Goal: Contribute content

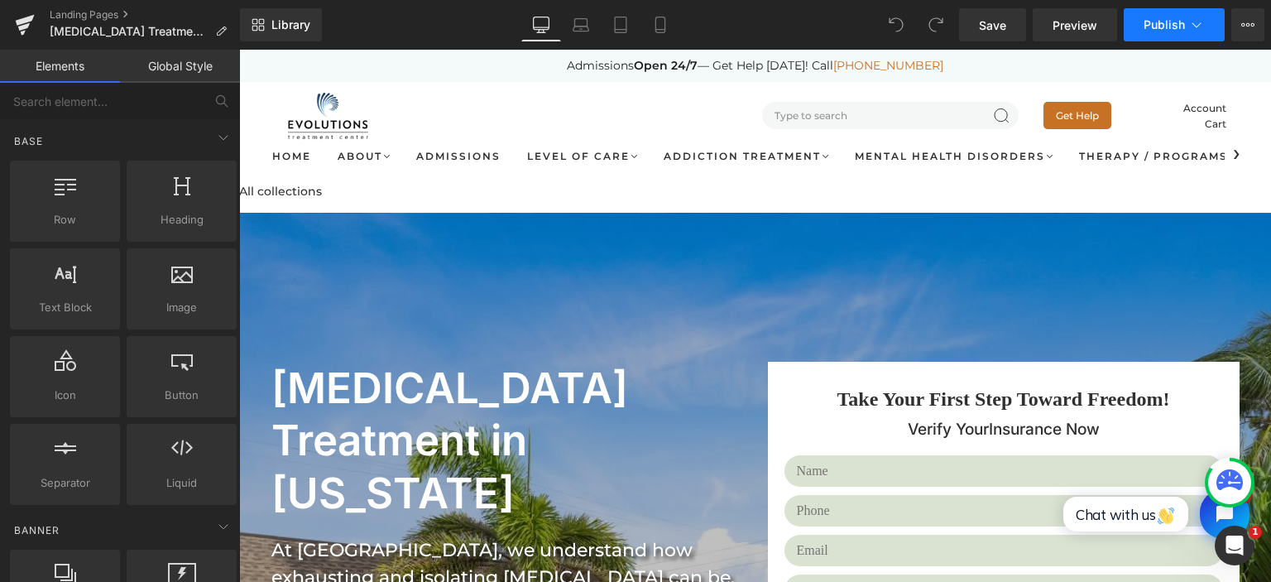
click at [1211, 26] on button "Publish" at bounding box center [1173, 24] width 101 height 33
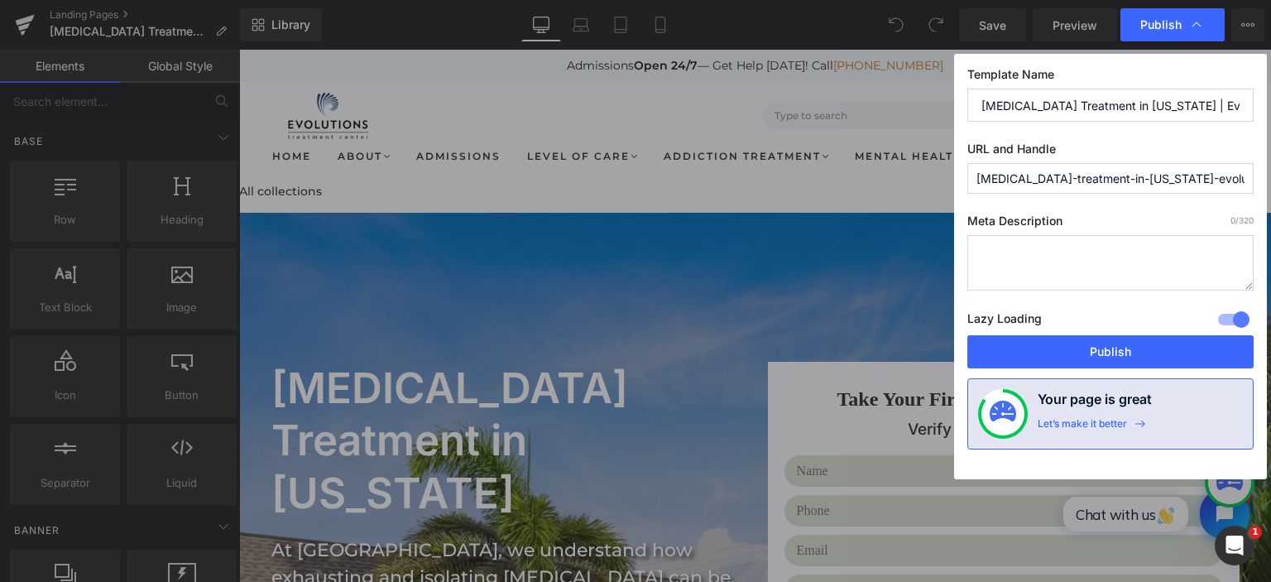
click at [1064, 266] on textarea at bounding box center [1110, 262] width 286 height 55
paste textarea "Get expert personality [MEDICAL_DATA] rehab in [US_STATE] with Evolutions Treat…"
type textarea "Get expert personality [MEDICAL_DATA] rehab in [US_STATE] with Evolutions Treat…"
click at [1077, 184] on input "[MEDICAL_DATA]-treatment-in-[US_STATE]-evolutions-treatment-center" at bounding box center [1110, 178] width 286 height 31
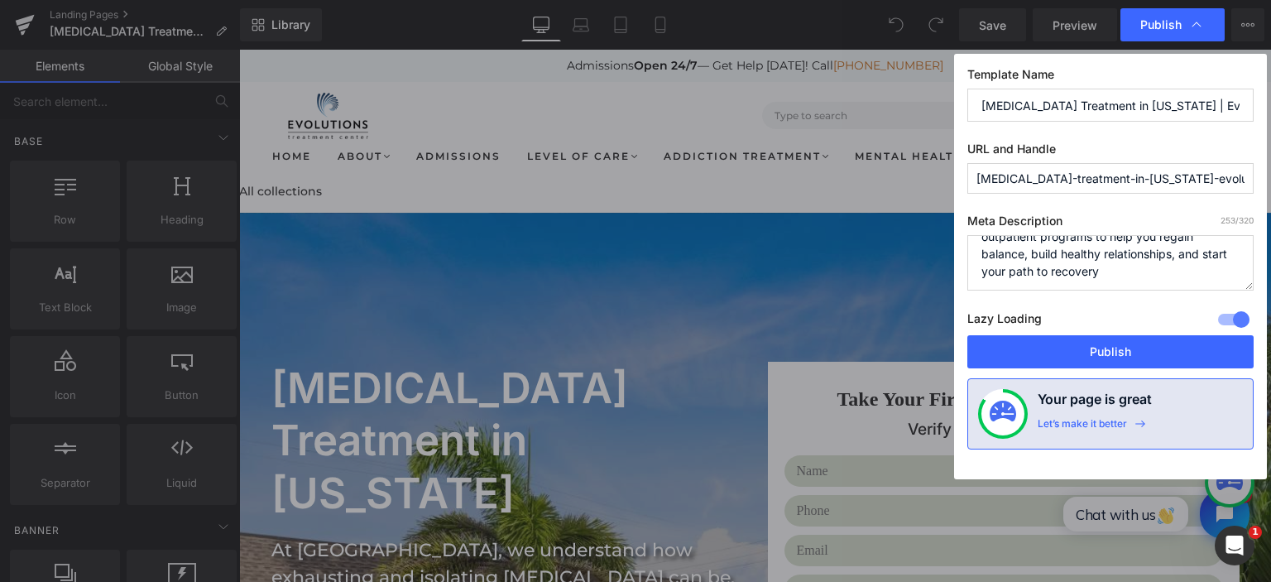
paste input "[MEDICAL_DATA]-disord"
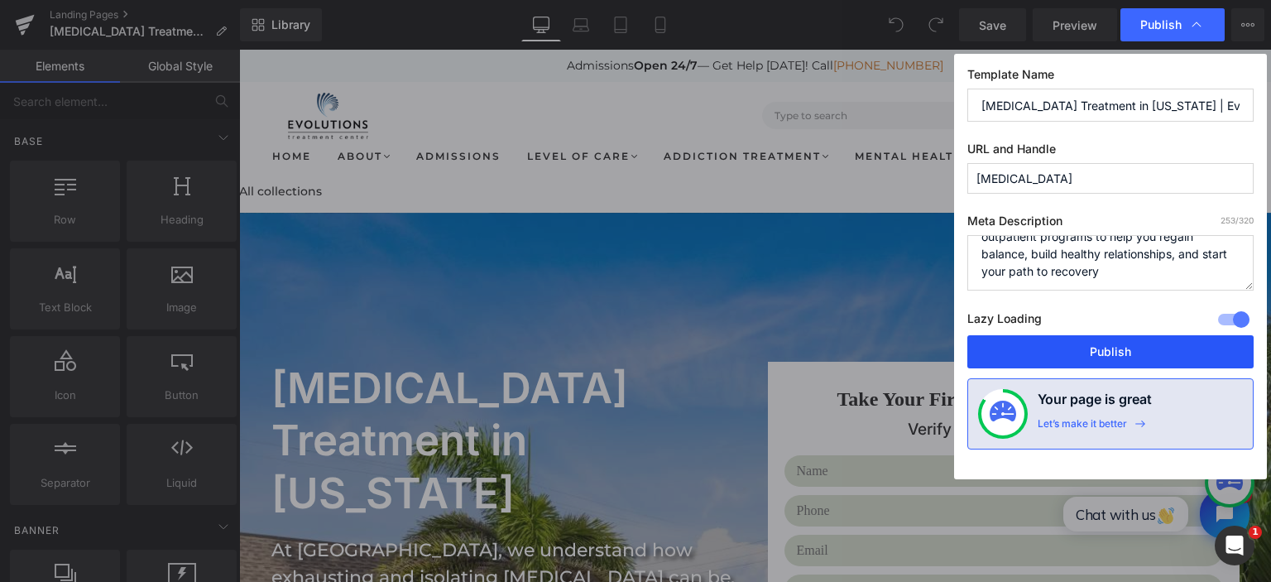
type input "[MEDICAL_DATA]"
drag, startPoint x: 1077, startPoint y: 352, endPoint x: 838, endPoint y: 304, distance: 244.0
click at [1077, 352] on button "Publish" at bounding box center [1110, 351] width 286 height 33
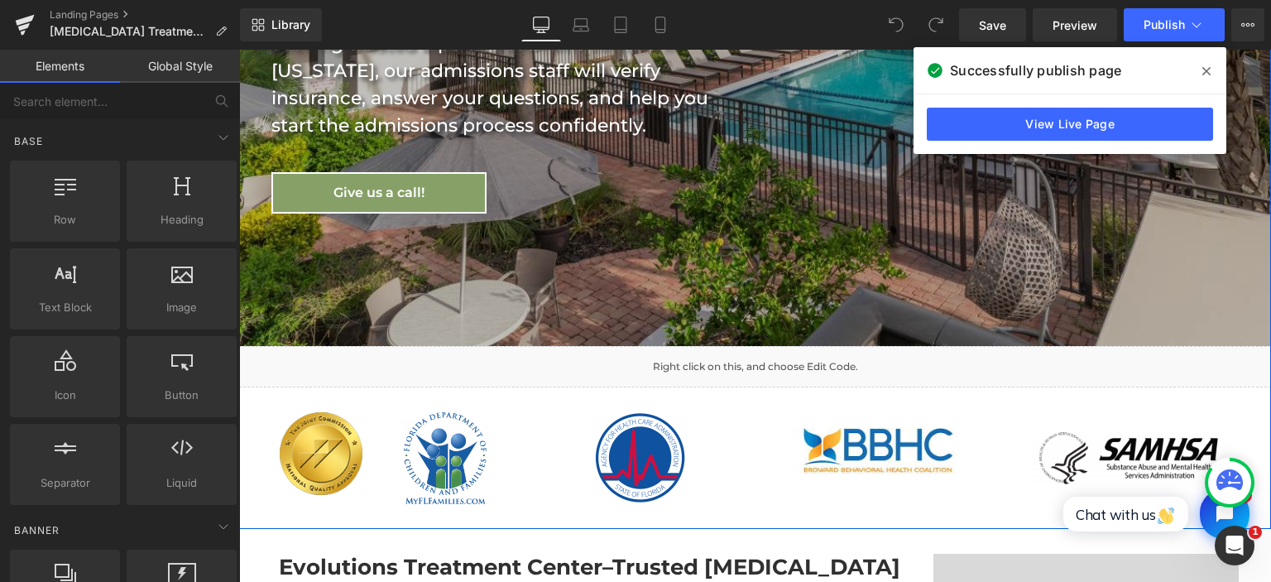
scroll to position [786, 0]
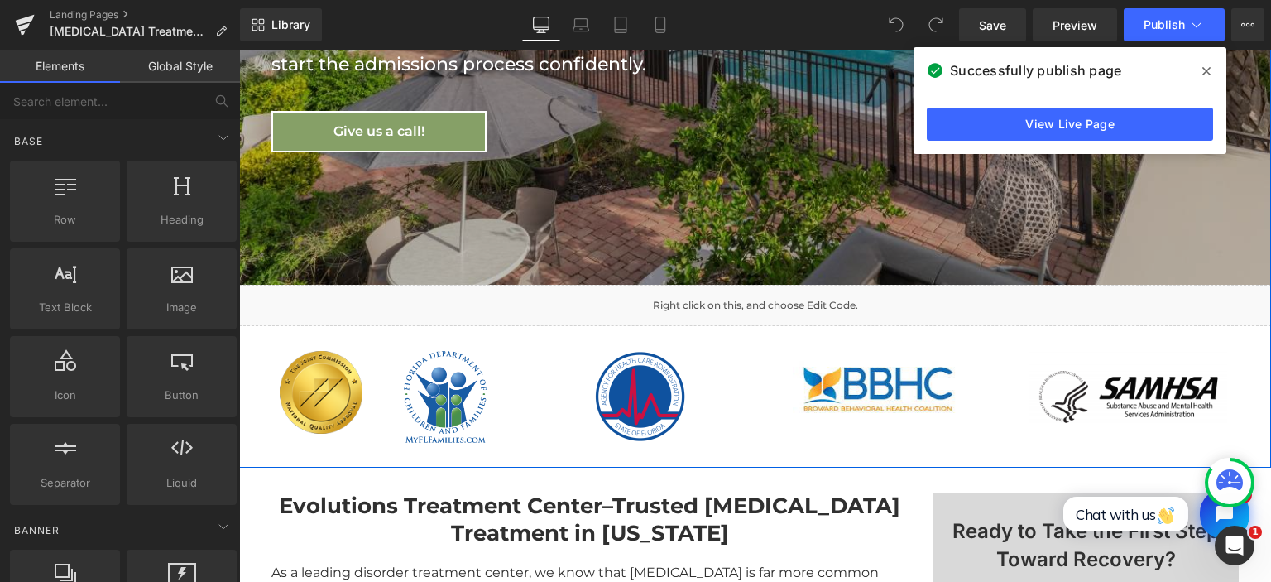
click at [730, 285] on div "Liquid" at bounding box center [755, 305] width 1032 height 41
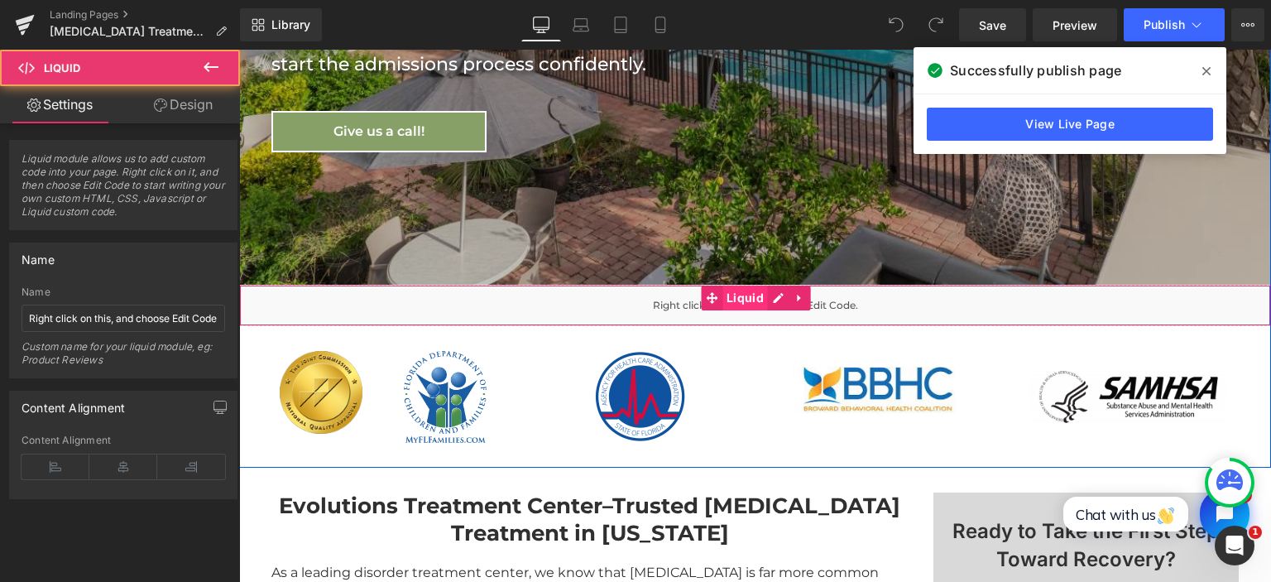
click at [737, 285] on span "Liquid" at bounding box center [744, 297] width 45 height 25
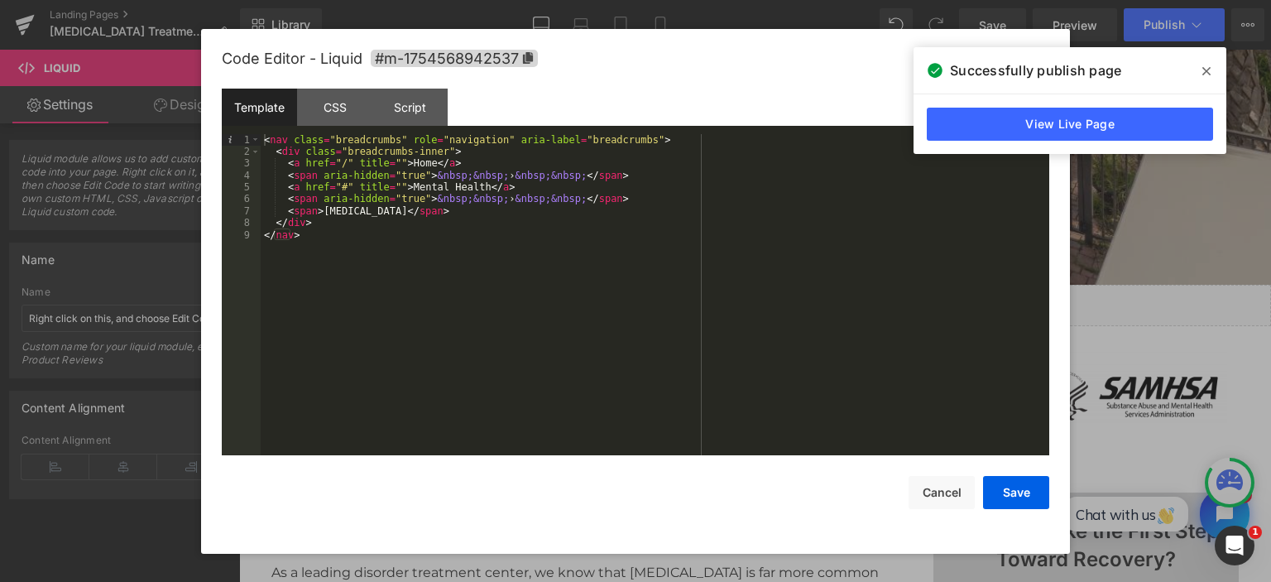
click at [323, 210] on div "< nav class = "breadcrumbs" role = "navigation" aria-label = "breadcrumbs" > < …" at bounding box center [655, 307] width 788 height 346
click at [1034, 491] on button "Save" at bounding box center [1016, 492] width 66 height 33
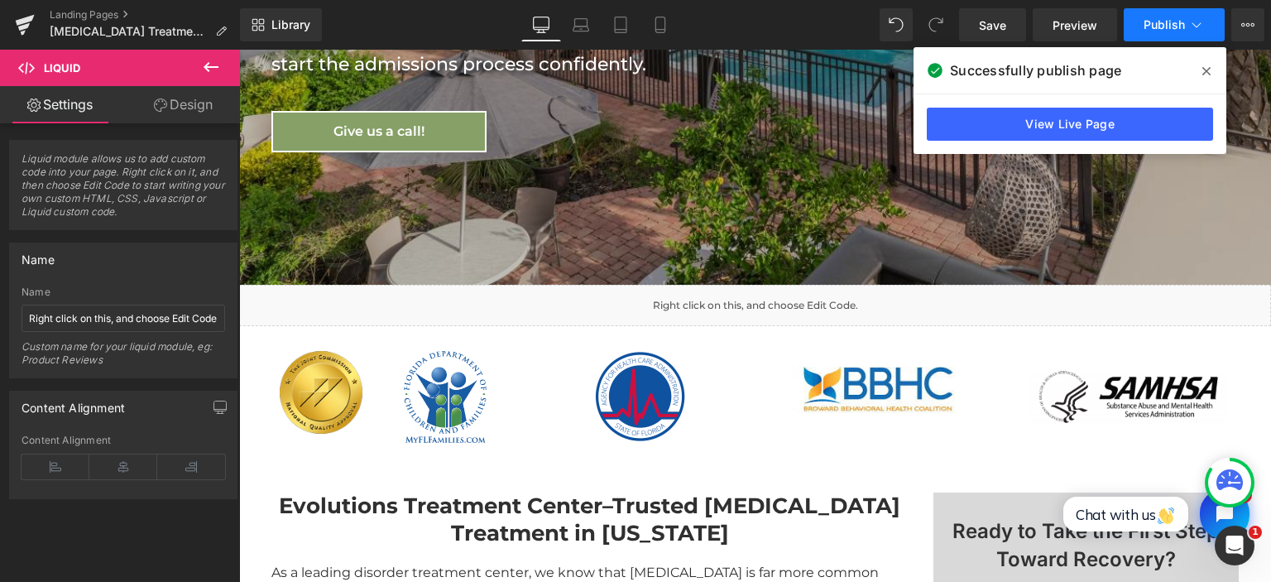
click at [1143, 21] on button "Publish" at bounding box center [1173, 24] width 101 height 33
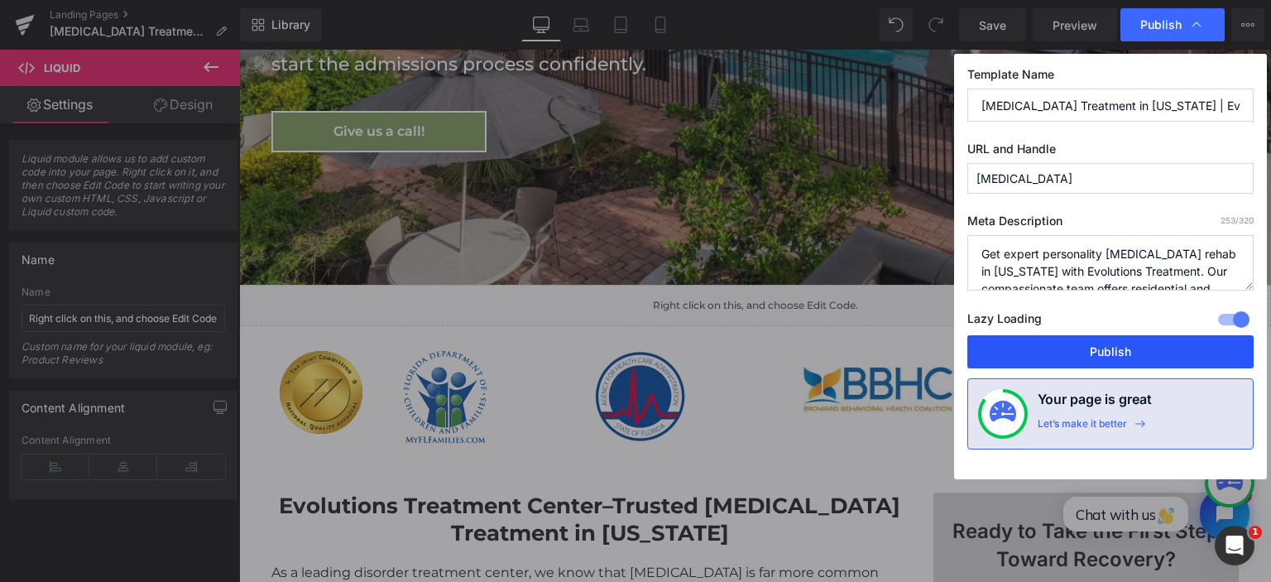
click at [1070, 352] on button "Publish" at bounding box center [1110, 351] width 286 height 33
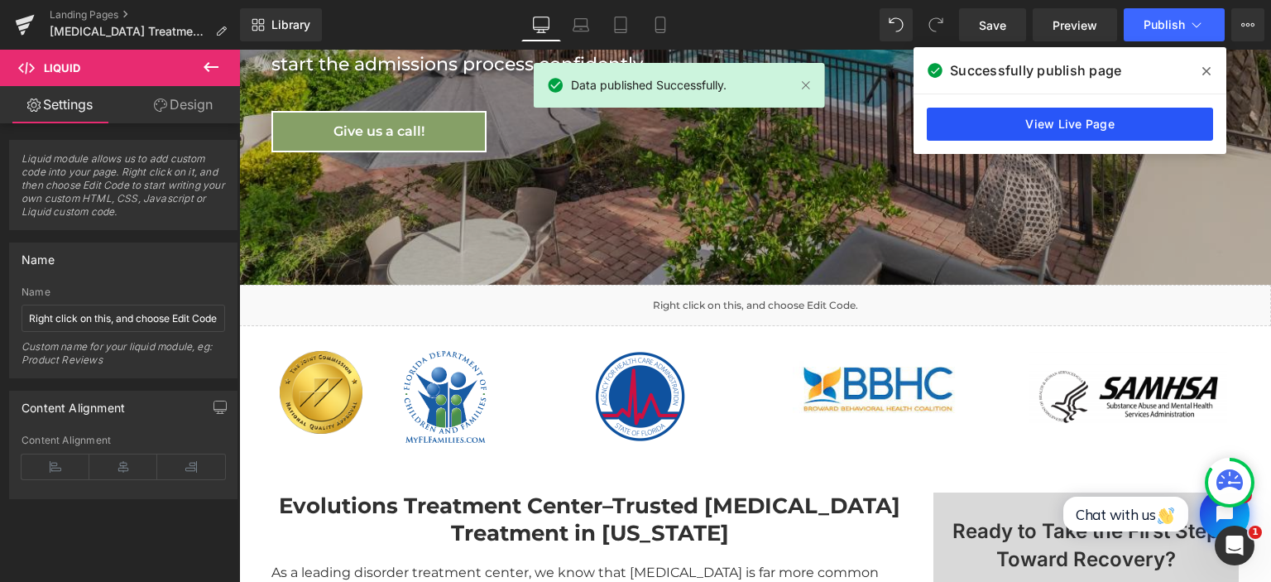
click at [1090, 127] on link "View Live Page" at bounding box center [1069, 124] width 286 height 33
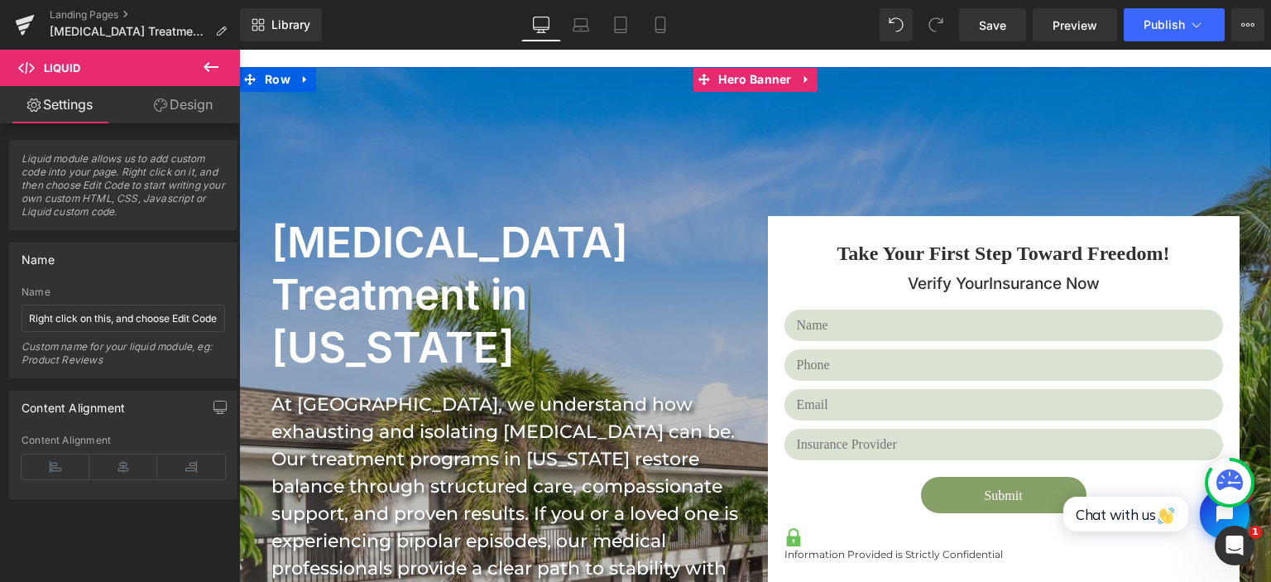
scroll to position [175, 0]
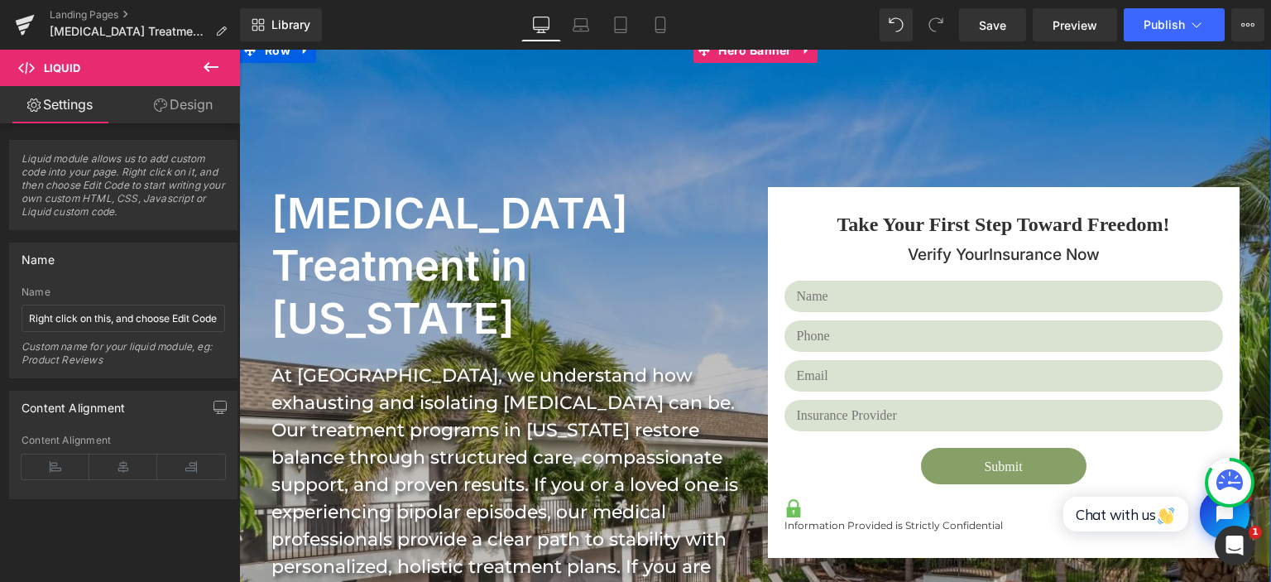
click at [414, 232] on h1 "[MEDICAL_DATA] Treatment in [US_STATE]" at bounding box center [502, 266] width 463 height 158
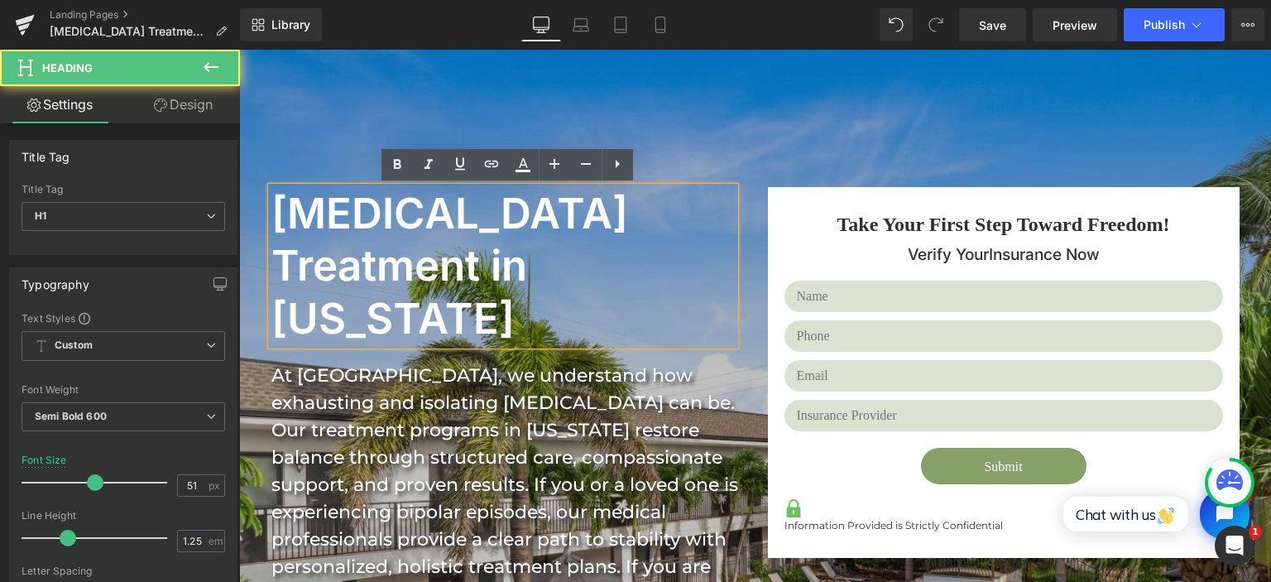
click at [409, 216] on h1 "[MEDICAL_DATA] Treatment in [US_STATE]" at bounding box center [502, 266] width 463 height 158
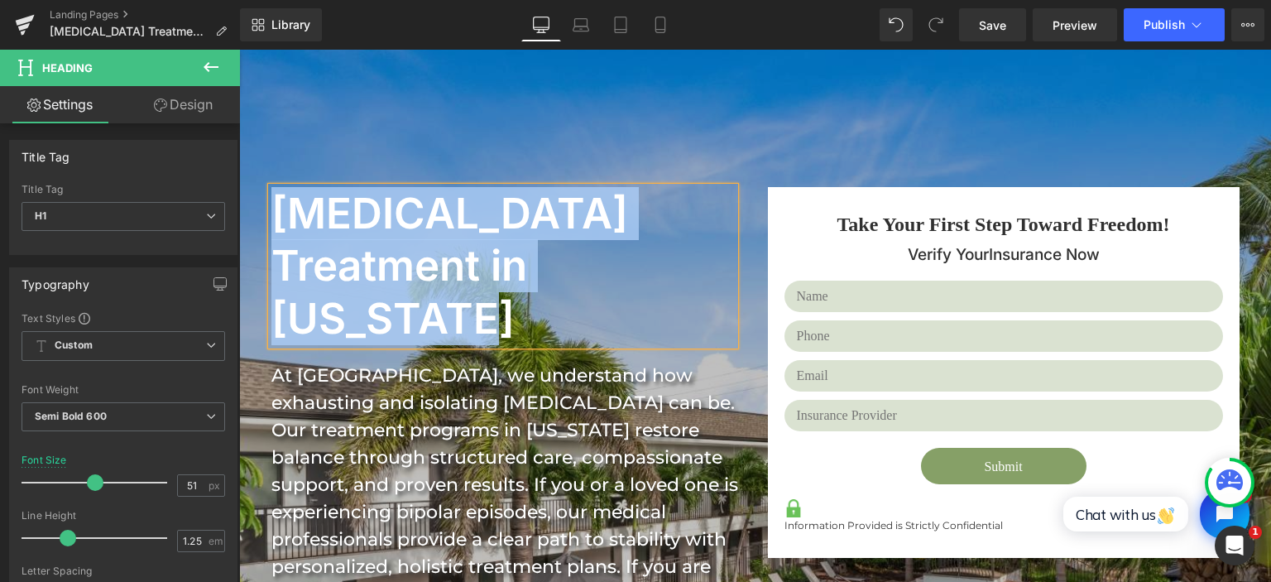
paste div
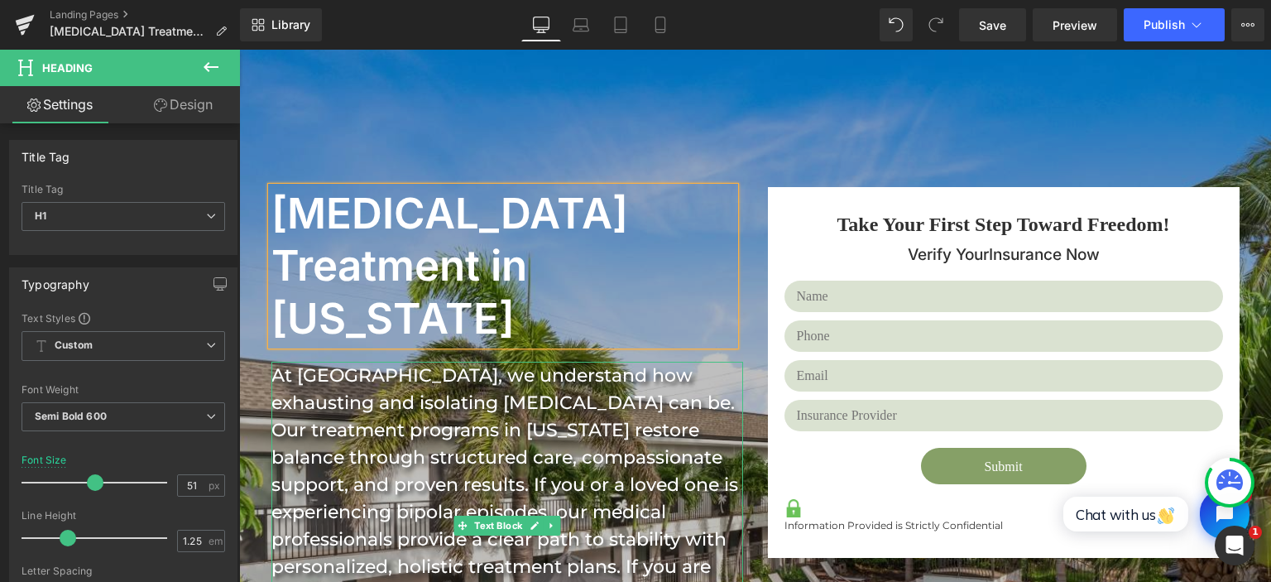
click at [428, 361] on div "At [GEOGRAPHIC_DATA], we understand how exhausting and isolating [MEDICAL_DATA]…" at bounding box center [507, 525] width 472 height 328
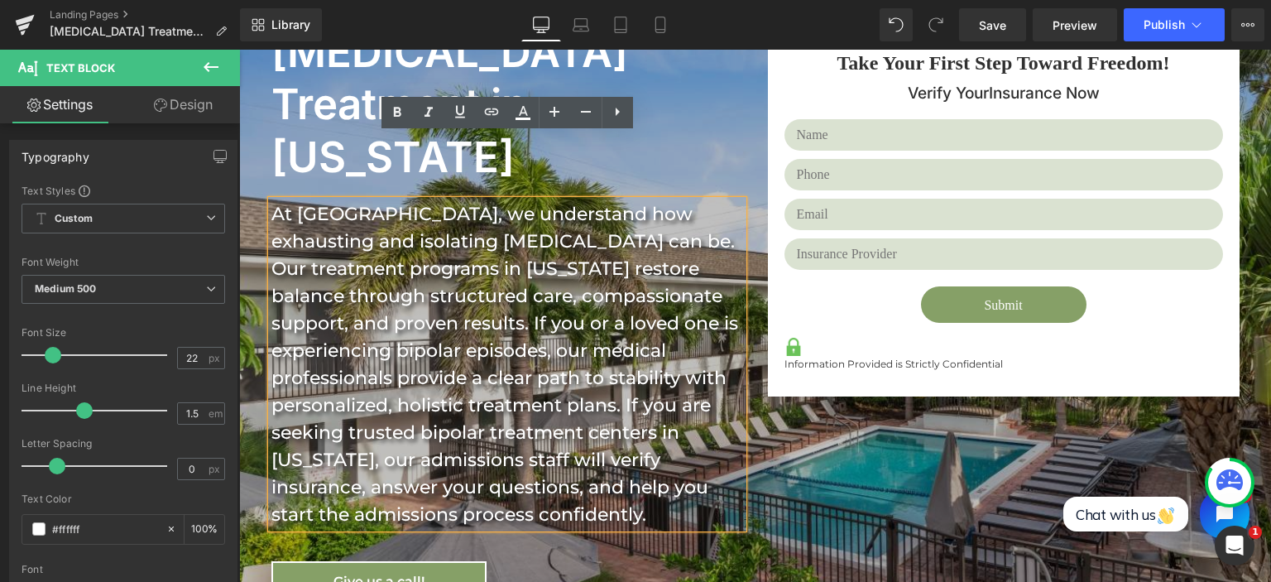
scroll to position [349, 0]
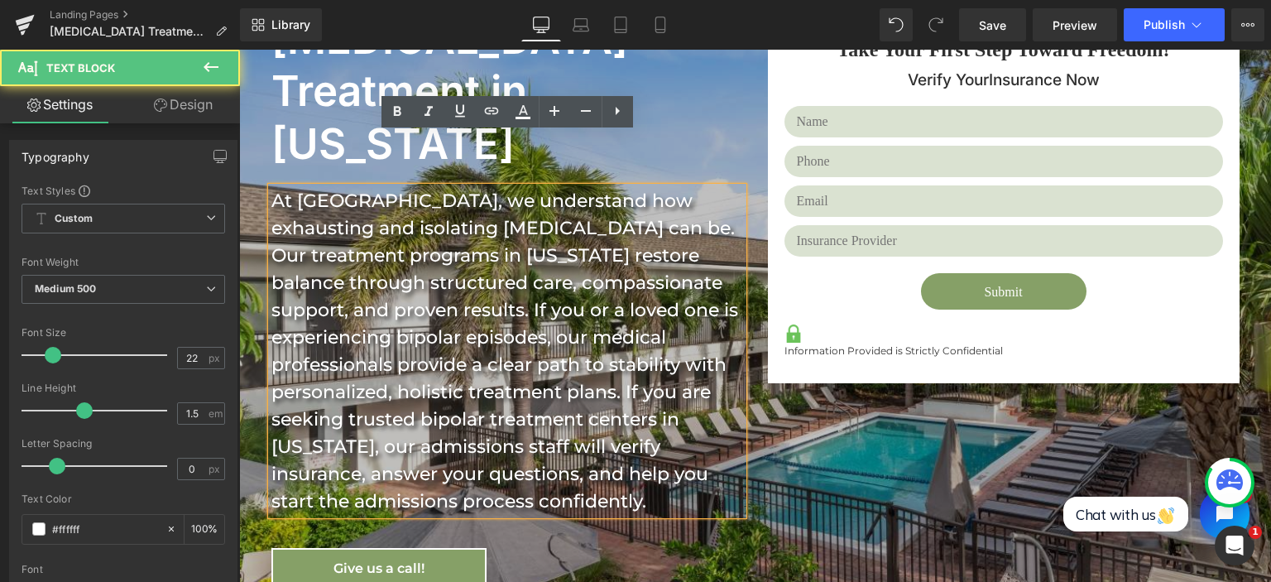
click at [424, 187] on div "At [GEOGRAPHIC_DATA], we understand how exhausting and isolating [MEDICAL_DATA]…" at bounding box center [507, 351] width 472 height 328
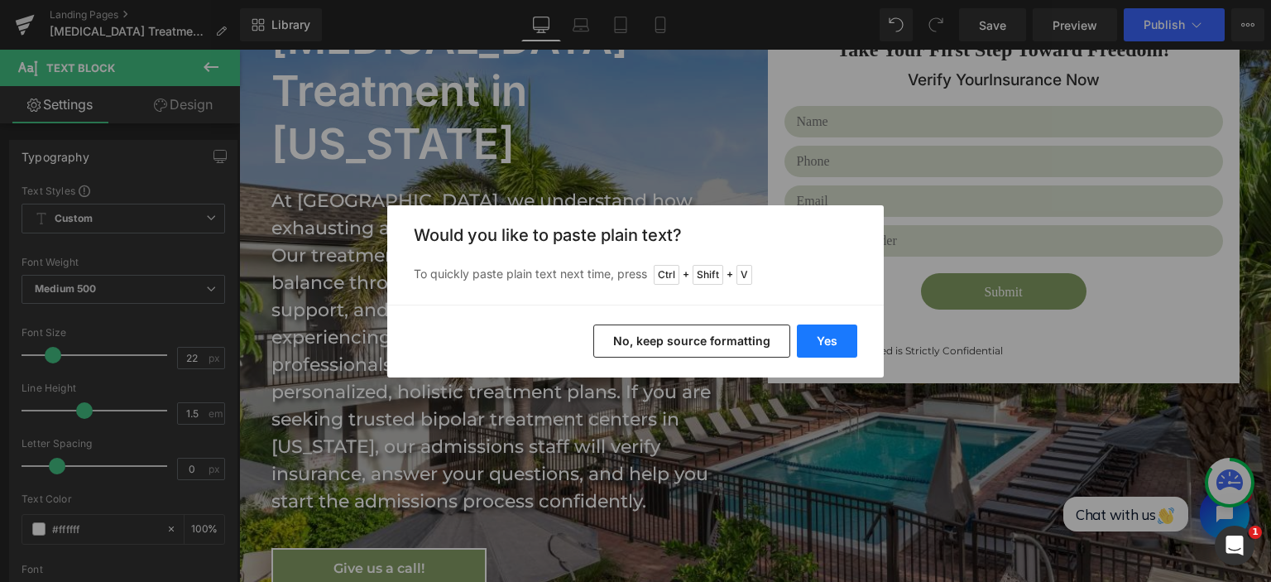
click at [827, 339] on button "Yes" at bounding box center [827, 340] width 60 height 33
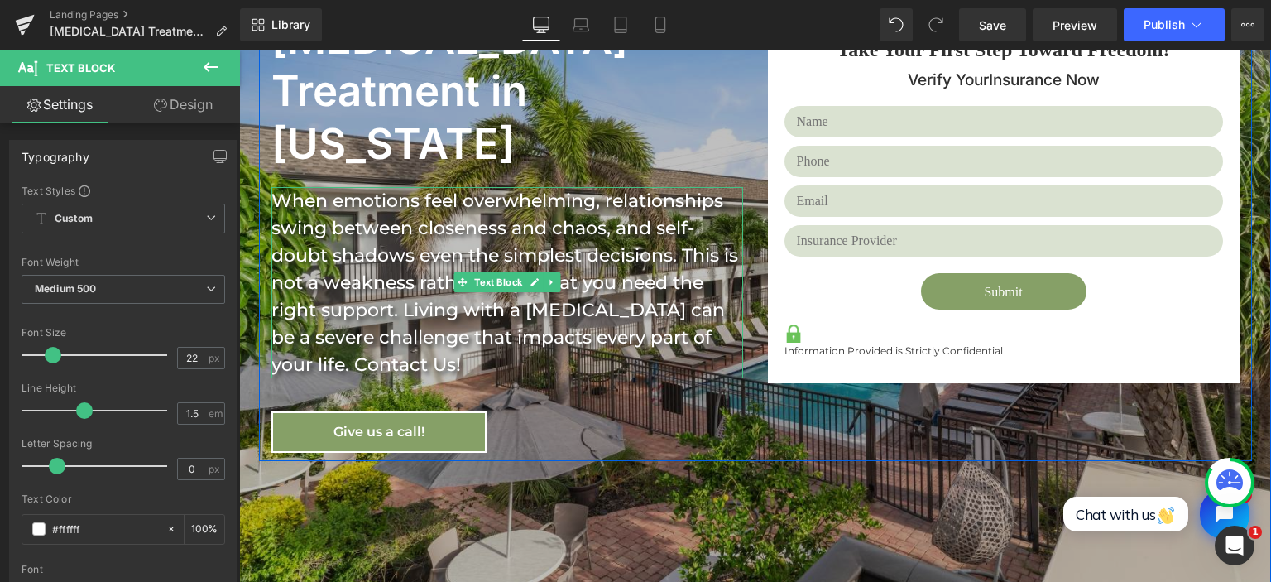
click at [383, 304] on div "When emotions feel overwhelming, relationships swing between closeness and chao…" at bounding box center [507, 282] width 472 height 191
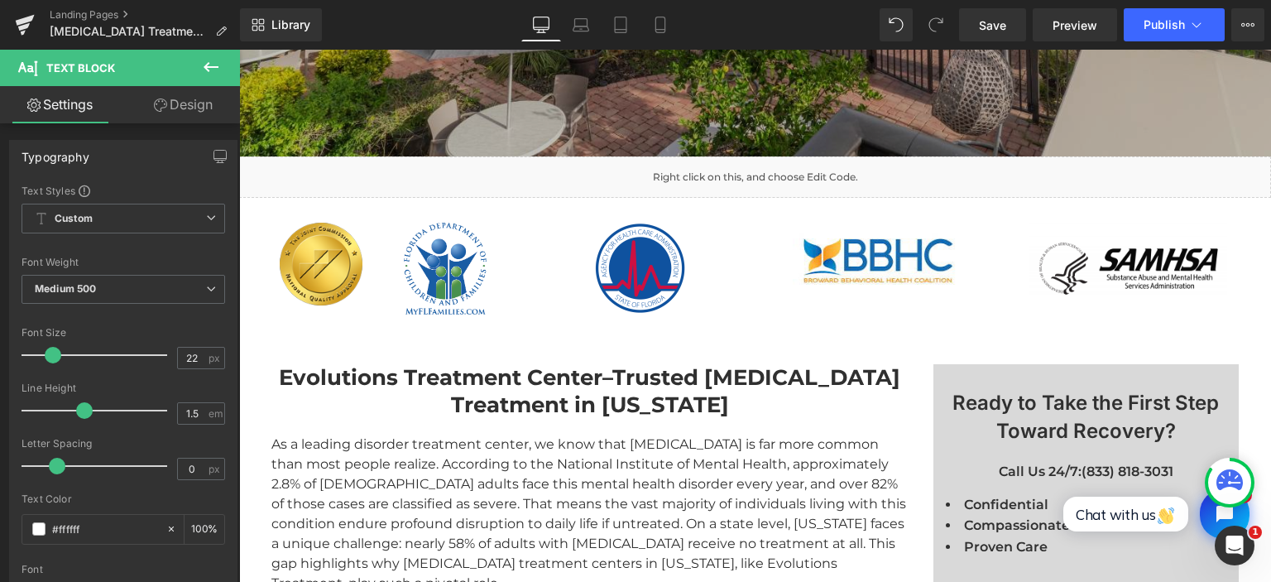
scroll to position [786, 0]
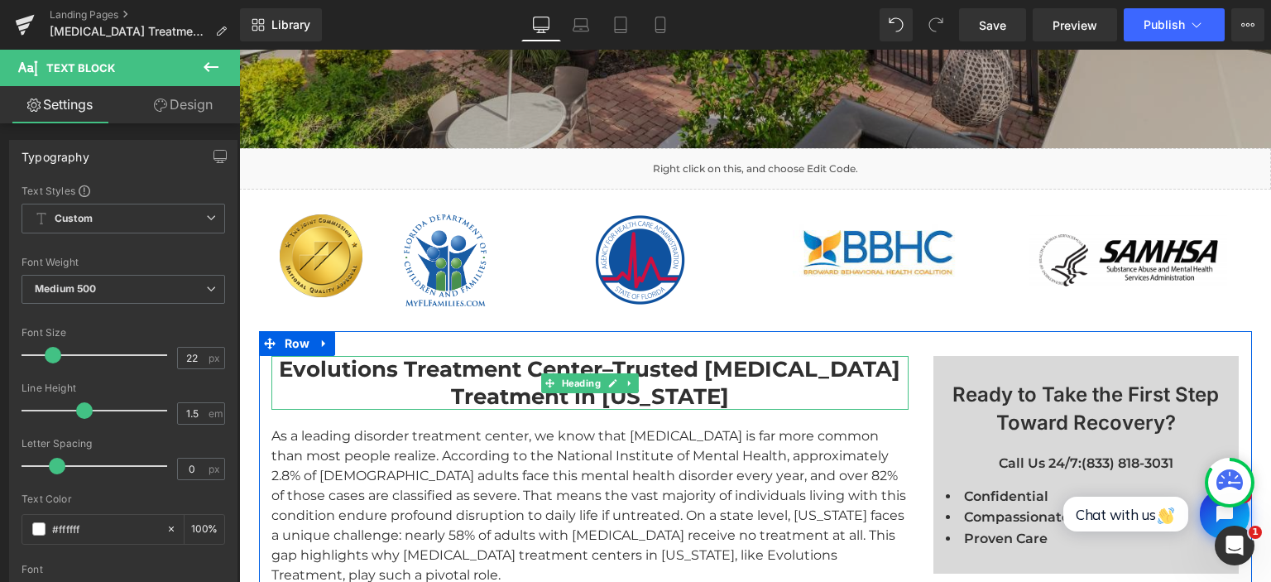
click at [496, 356] on strong "Evolutions Treatment Center–Trusted [MEDICAL_DATA] Treatment in [US_STATE]" at bounding box center [589, 383] width 621 height 54
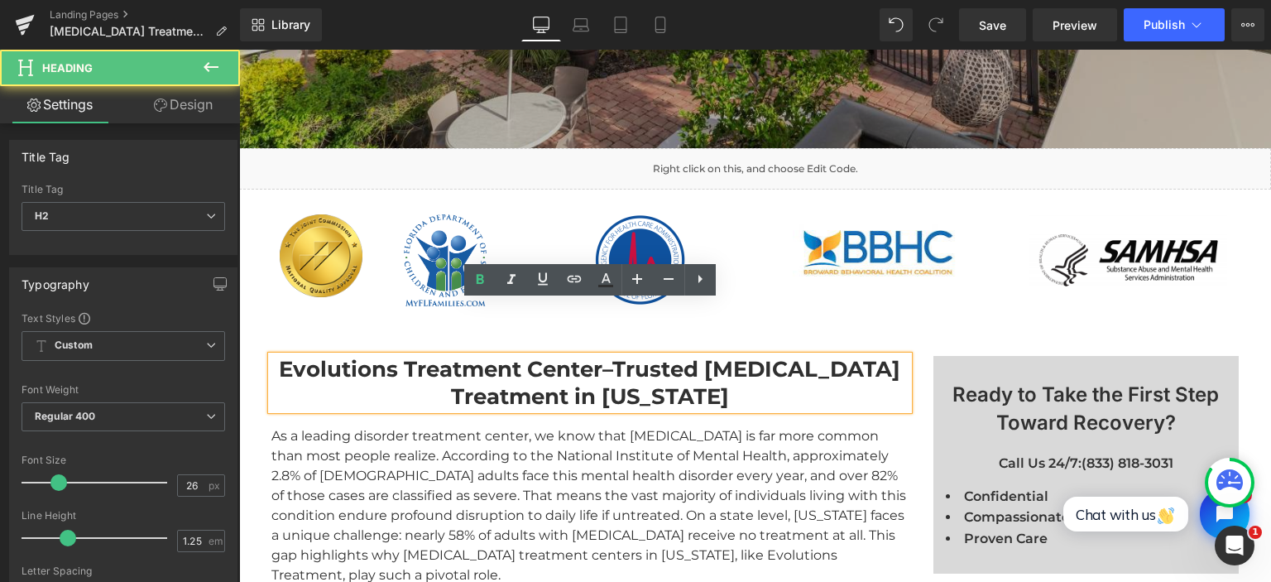
click at [496, 356] on strong "Evolutions Treatment Center–Trusted [MEDICAL_DATA] Treatment in [US_STATE]" at bounding box center [589, 383] width 621 height 54
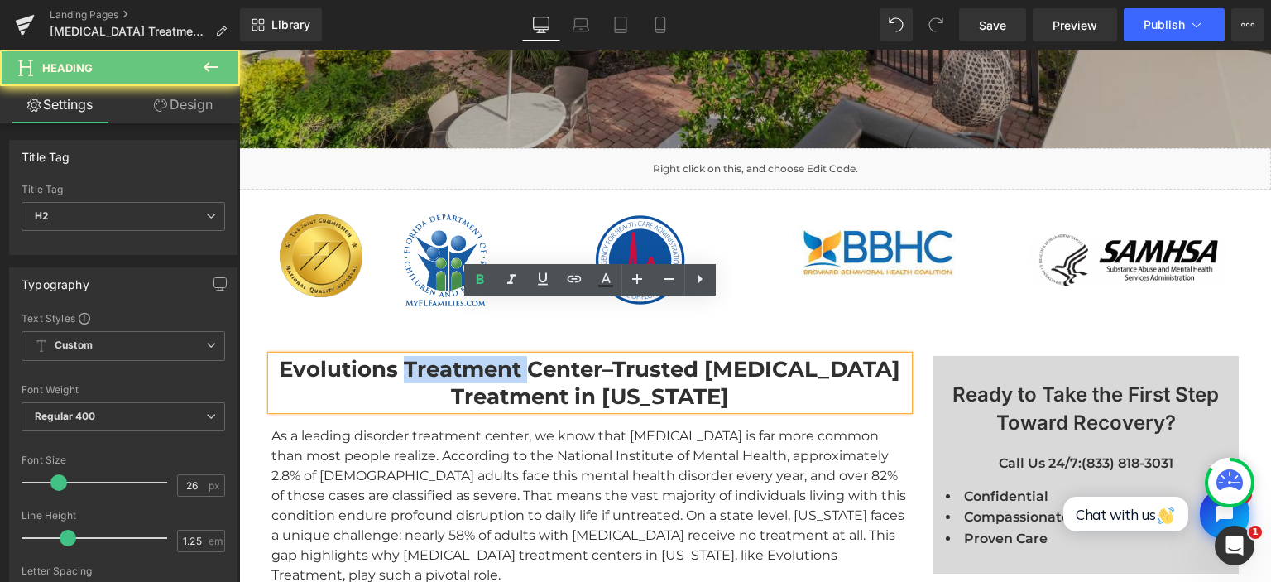
click at [496, 356] on strong "Evolutions Treatment Center–Trusted [MEDICAL_DATA] Treatment in [US_STATE]" at bounding box center [589, 383] width 621 height 54
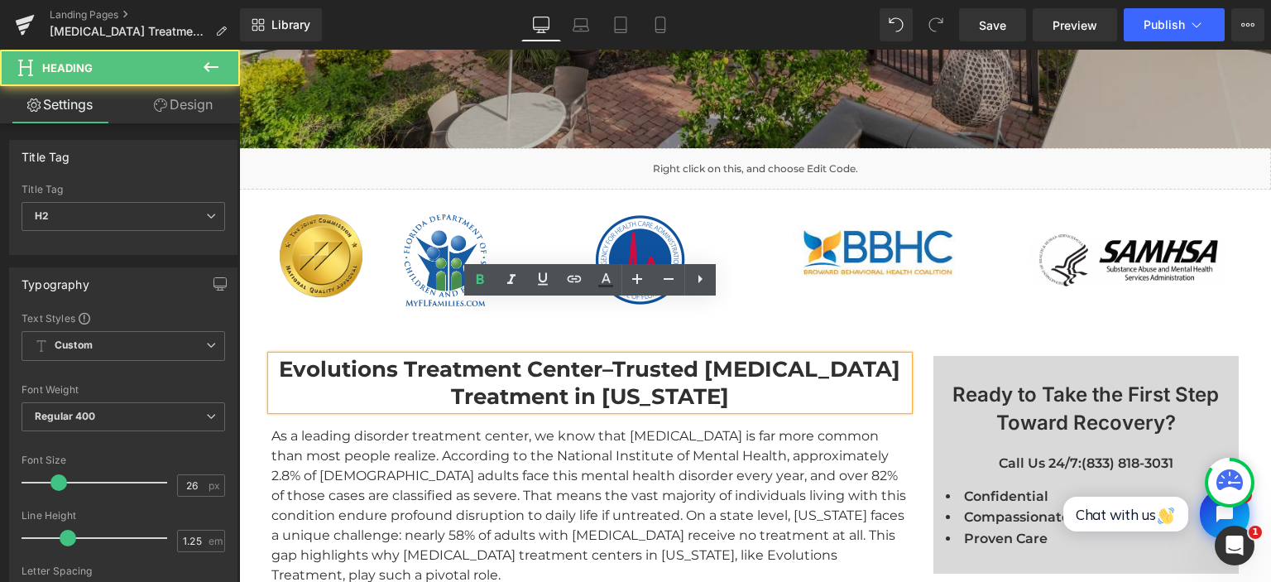
click at [496, 356] on strong "Evolutions Treatment Center–Trusted [MEDICAL_DATA] Treatment in [US_STATE]" at bounding box center [589, 383] width 621 height 54
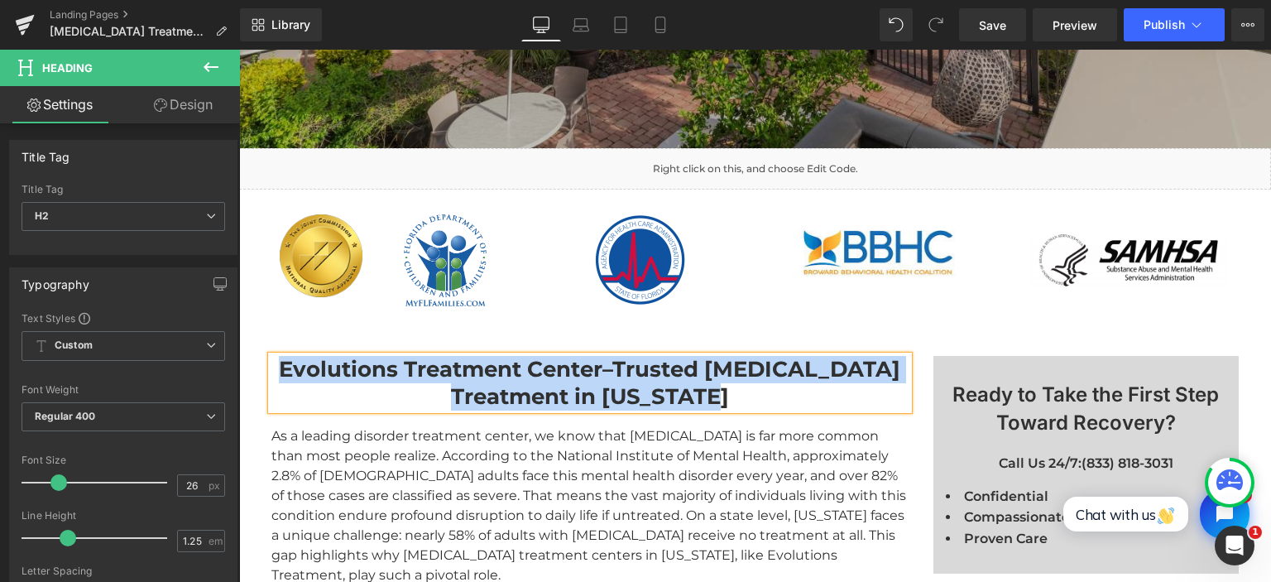
paste div
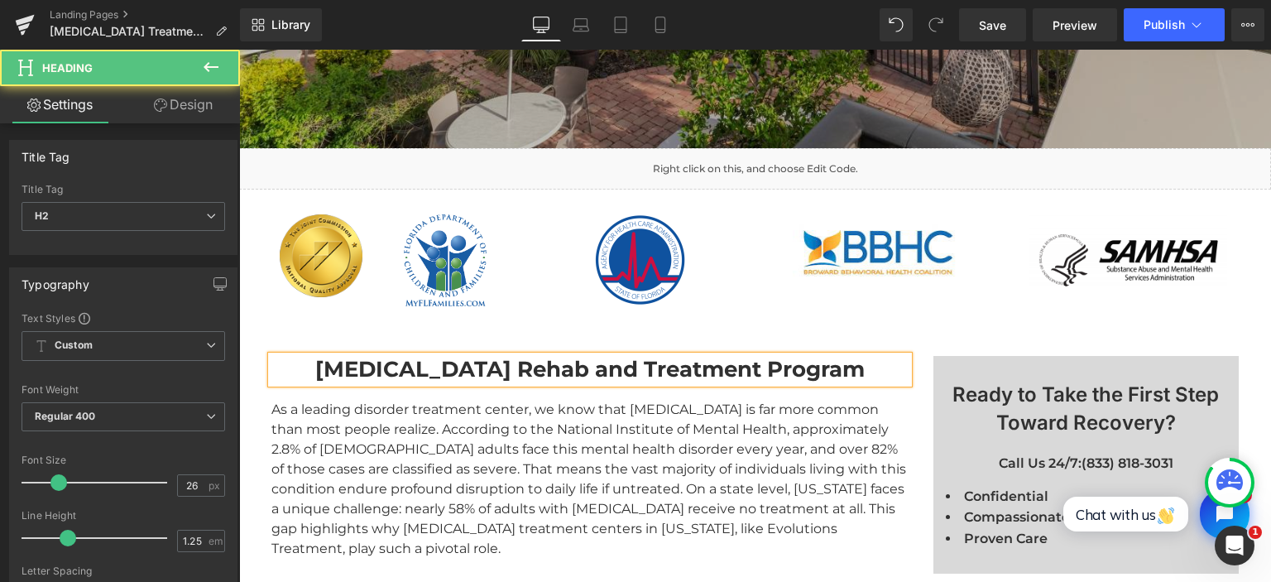
click at [730, 356] on strong "[MEDICAL_DATA] Rehab and Treatment Program" at bounding box center [589, 369] width 549 height 26
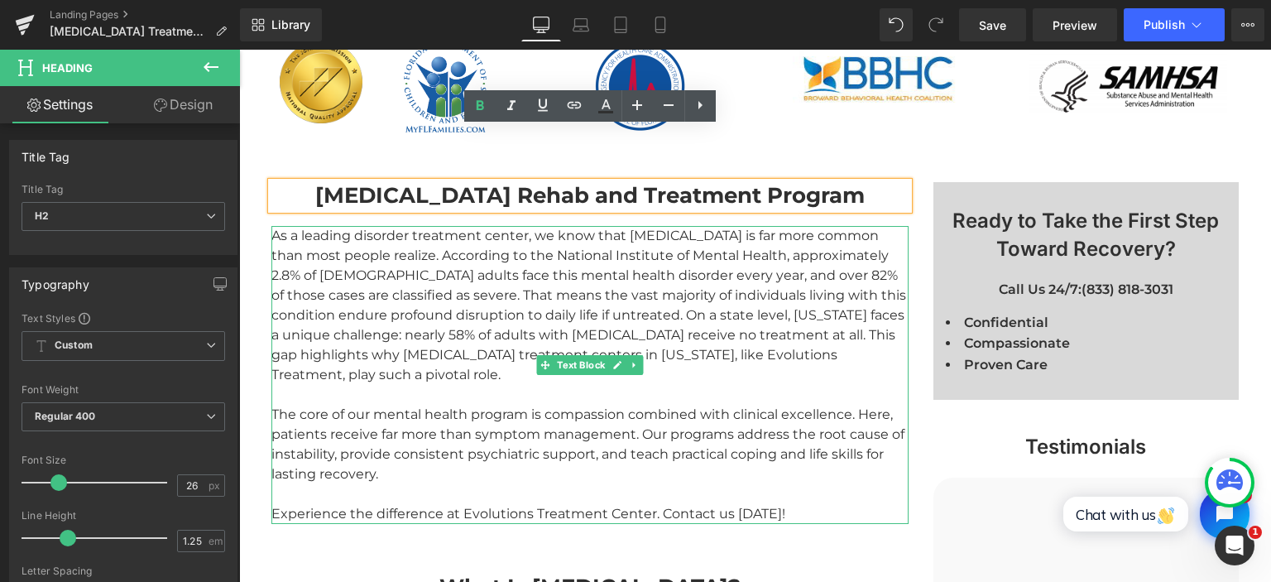
scroll to position [960, 0]
click at [475, 268] on div "As a leading disorder treatment center, we know that [MEDICAL_DATA] is far more…" at bounding box center [589, 374] width 637 height 298
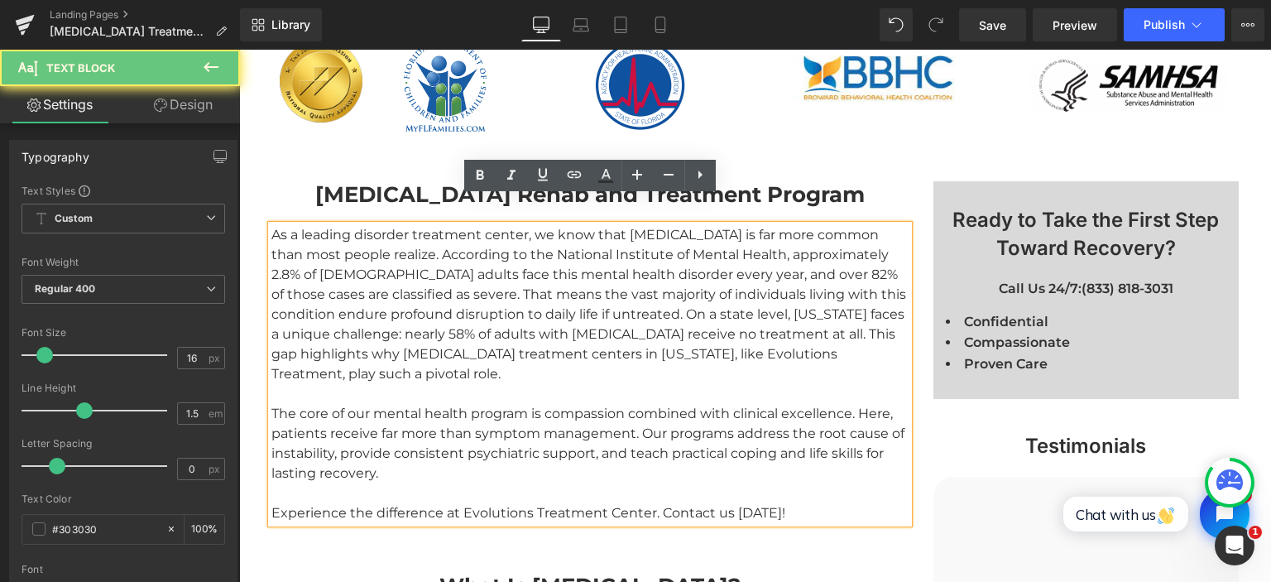
click at [475, 267] on div "As a leading disorder treatment center, we know that [MEDICAL_DATA] is far more…" at bounding box center [589, 374] width 637 height 298
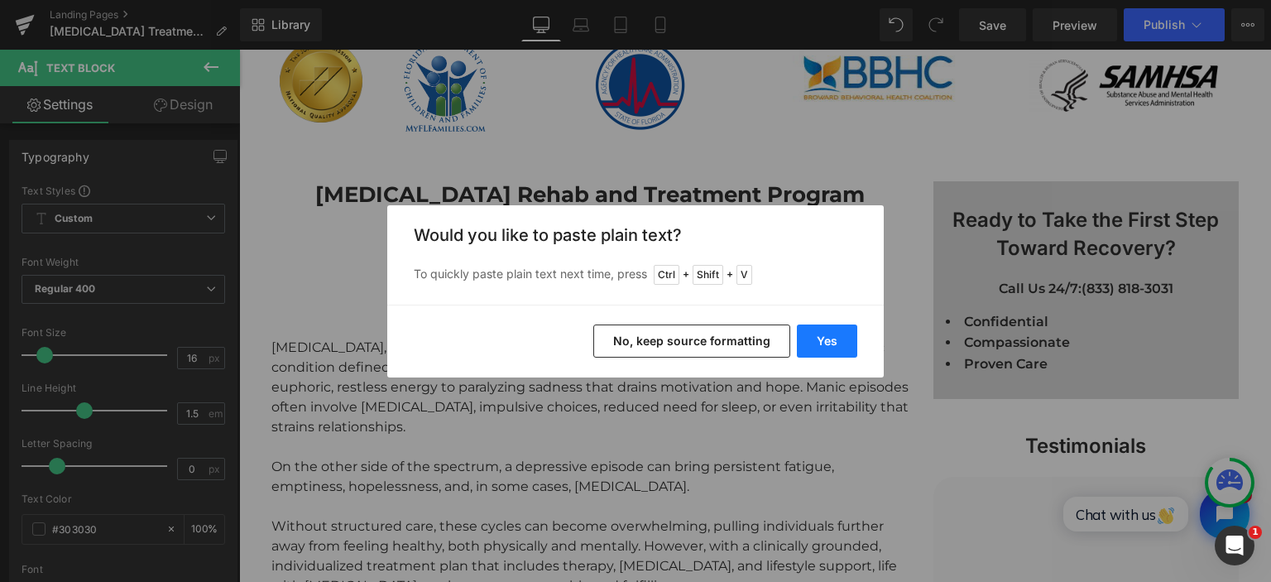
click at [814, 335] on button "Yes" at bounding box center [827, 340] width 60 height 33
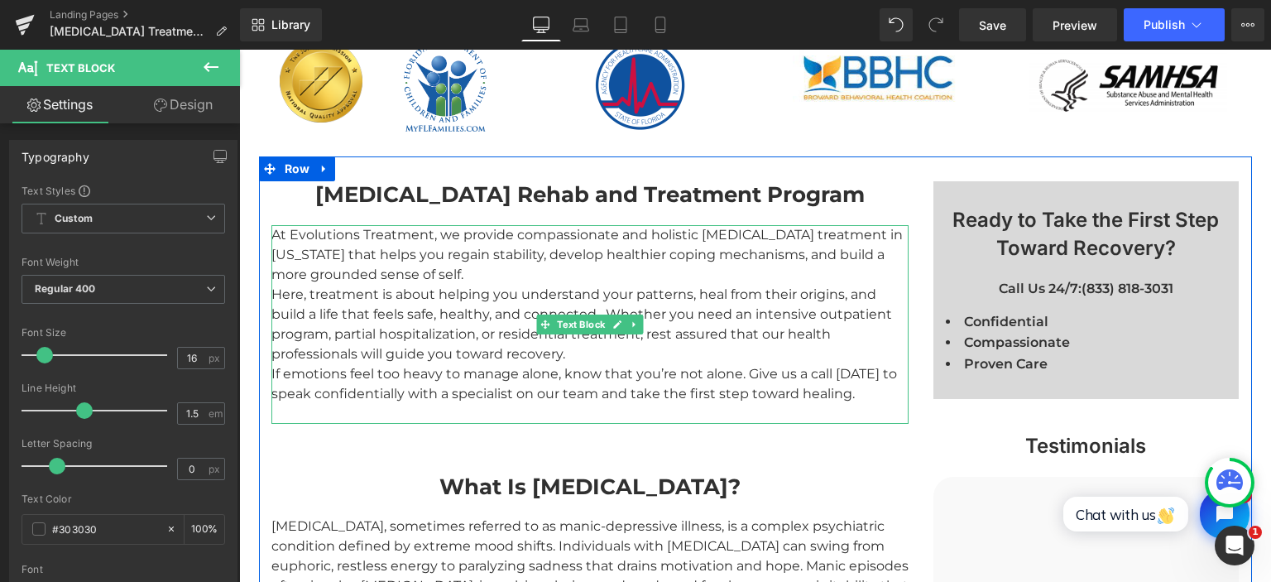
click at [470, 247] on div "At Evolutions Treatment, we provide compassionate and holistic [MEDICAL_DATA] t…" at bounding box center [589, 324] width 637 height 199
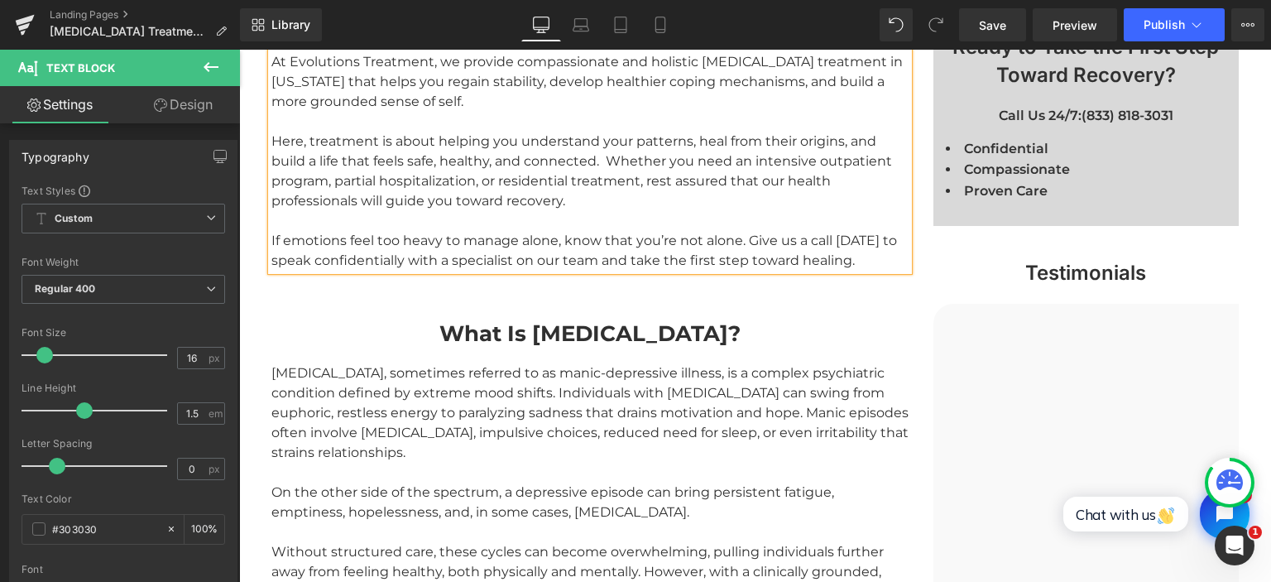
scroll to position [1135, 0]
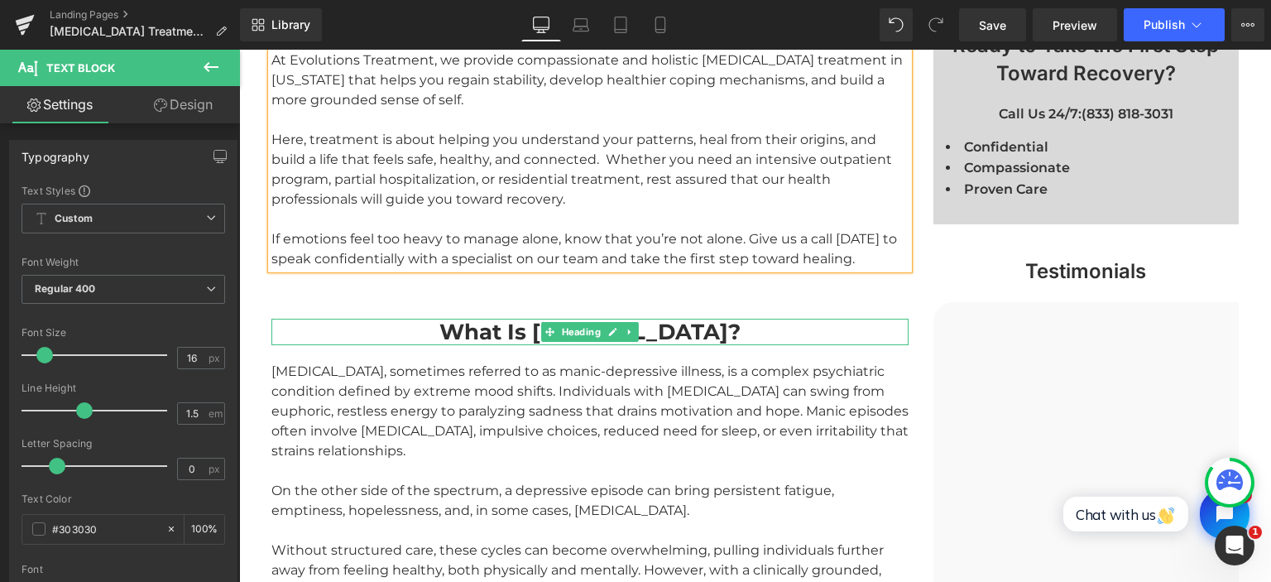
click at [511, 318] on strong "What Is [MEDICAL_DATA]?" at bounding box center [589, 331] width 301 height 26
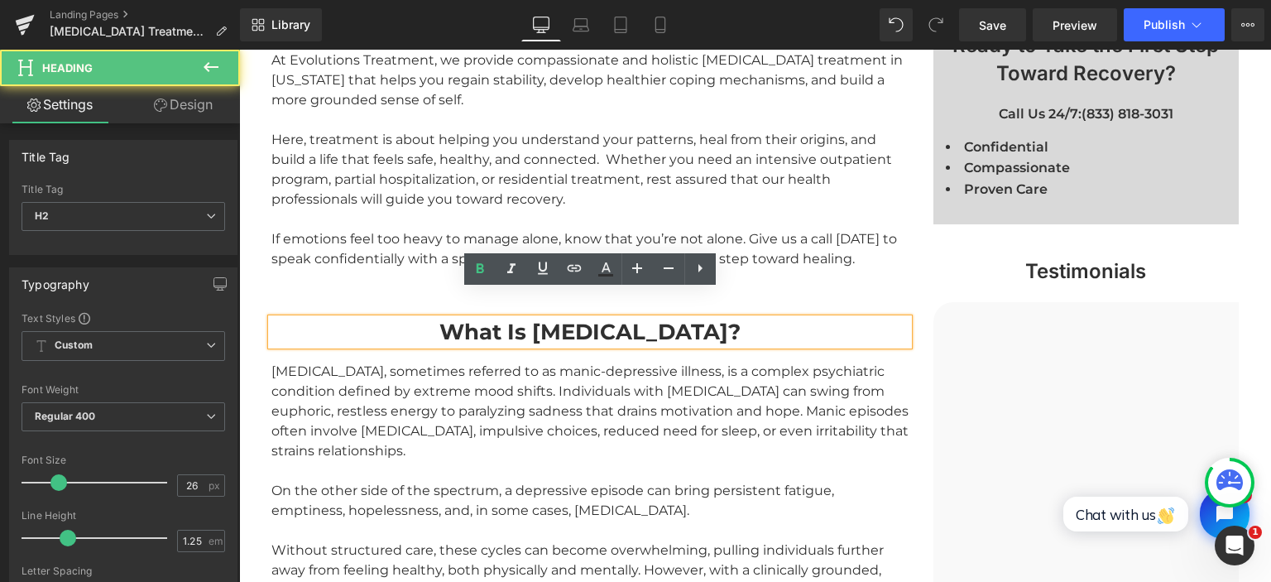
click at [511, 318] on strong "What Is [MEDICAL_DATA]?" at bounding box center [589, 331] width 301 height 26
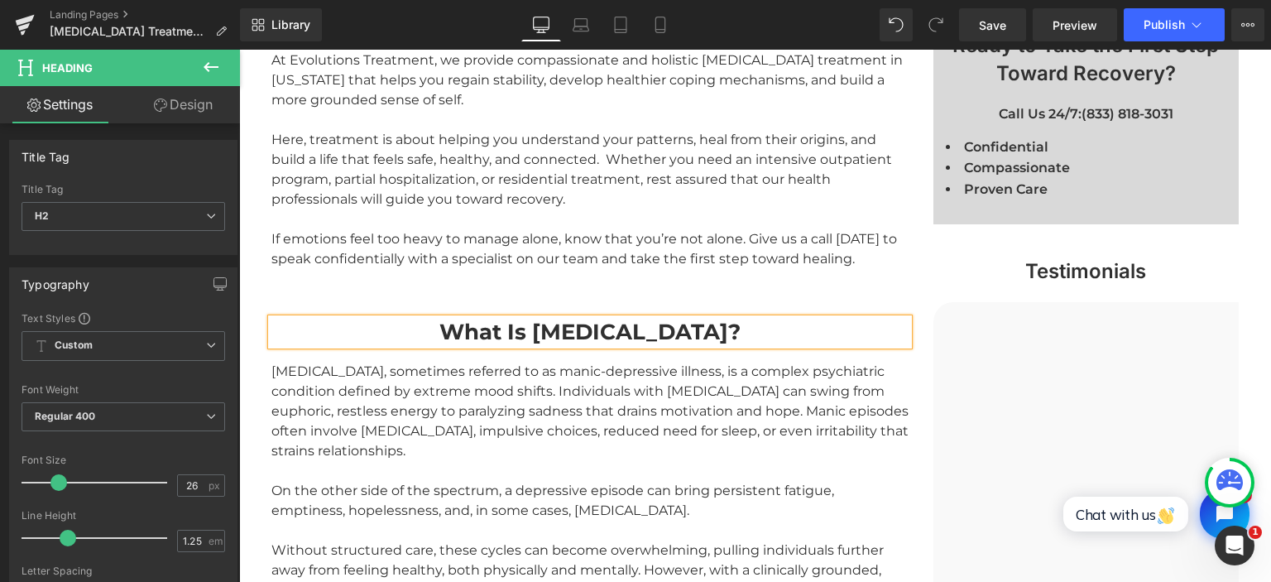
paste div
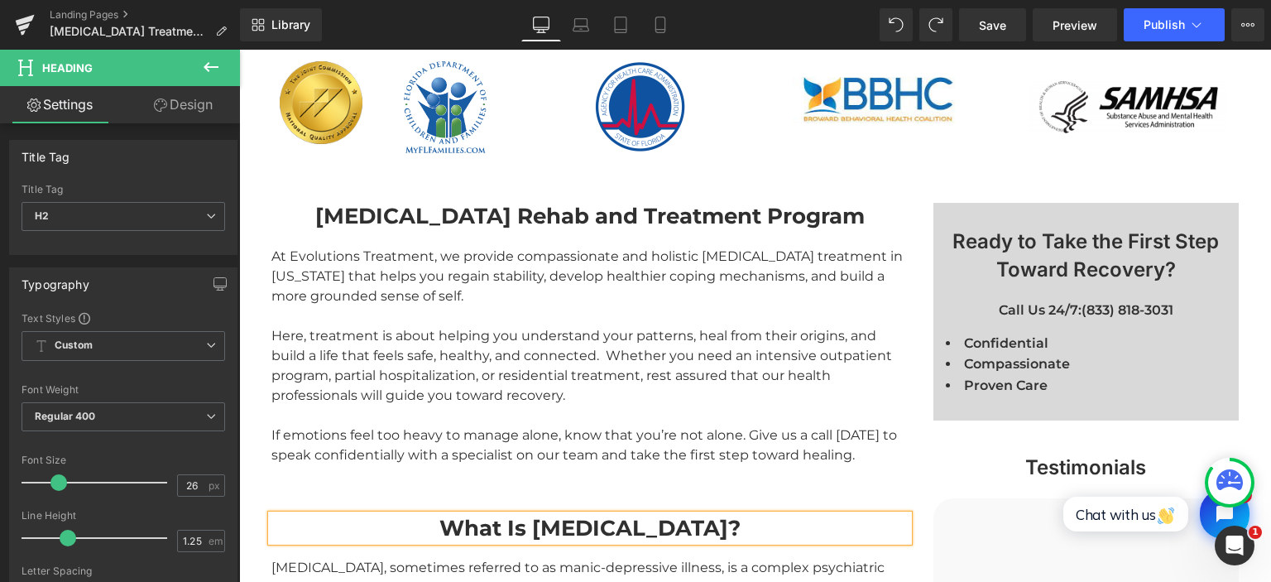
scroll to position [929, 0]
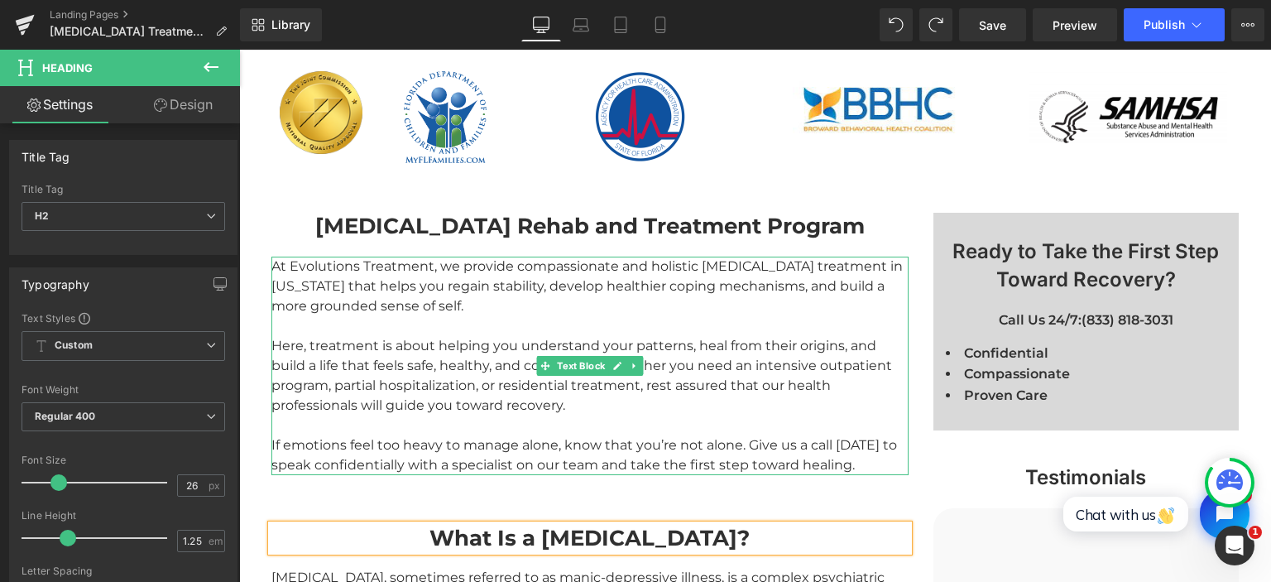
click at [425, 316] on div at bounding box center [589, 326] width 637 height 20
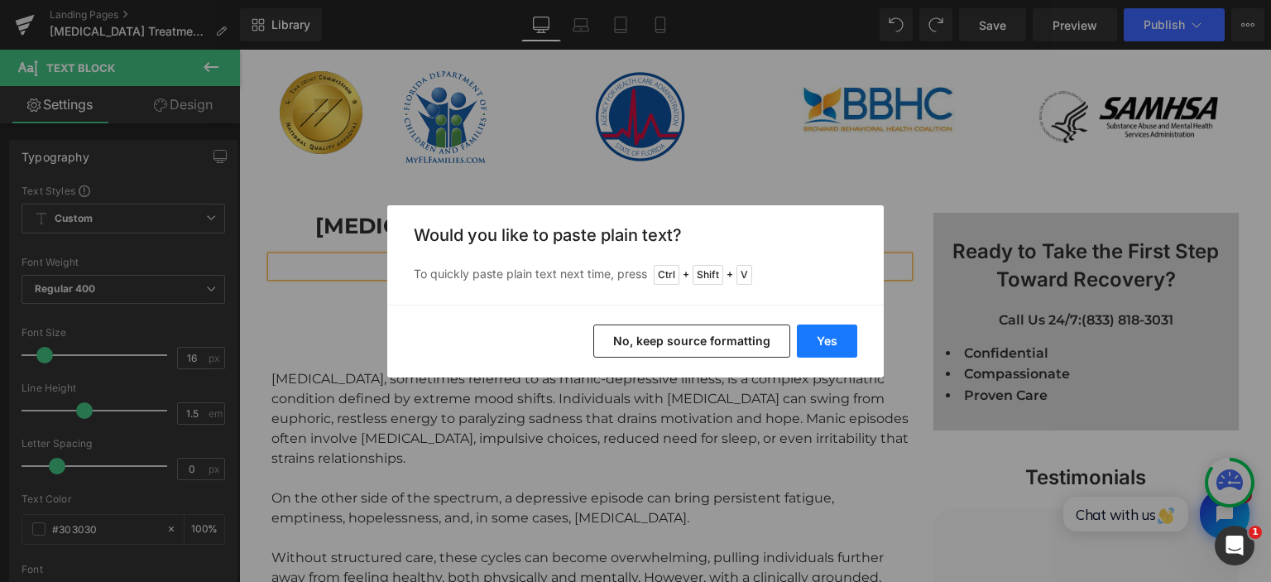
click at [842, 339] on button "Yes" at bounding box center [827, 340] width 60 height 33
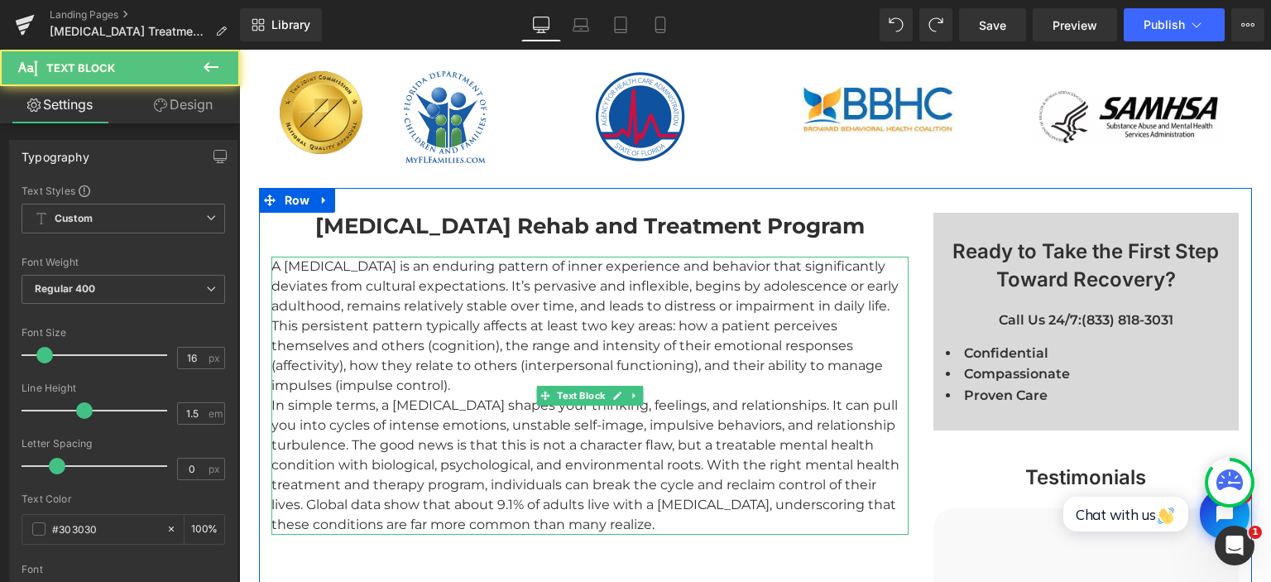
click at [529, 352] on div "A [MEDICAL_DATA] is an enduring pattern of inner experience and behavior that s…" at bounding box center [589, 395] width 637 height 278
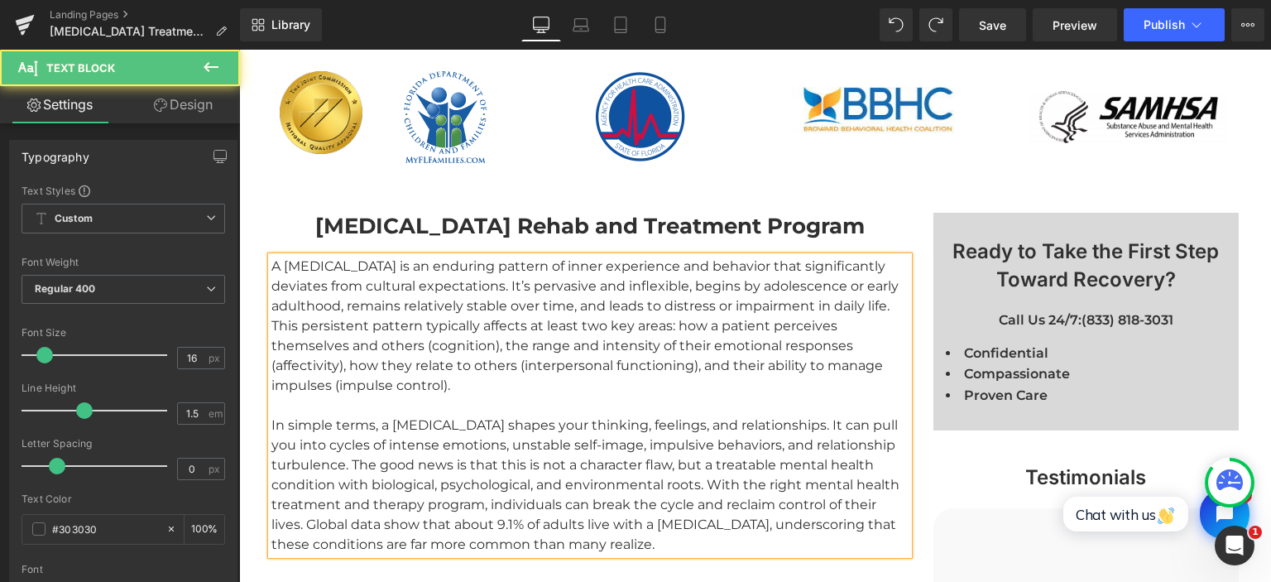
click at [494, 494] on div "In simple terms, a [MEDICAL_DATA] shapes your thinking, feelings, and relations…" at bounding box center [589, 484] width 637 height 139
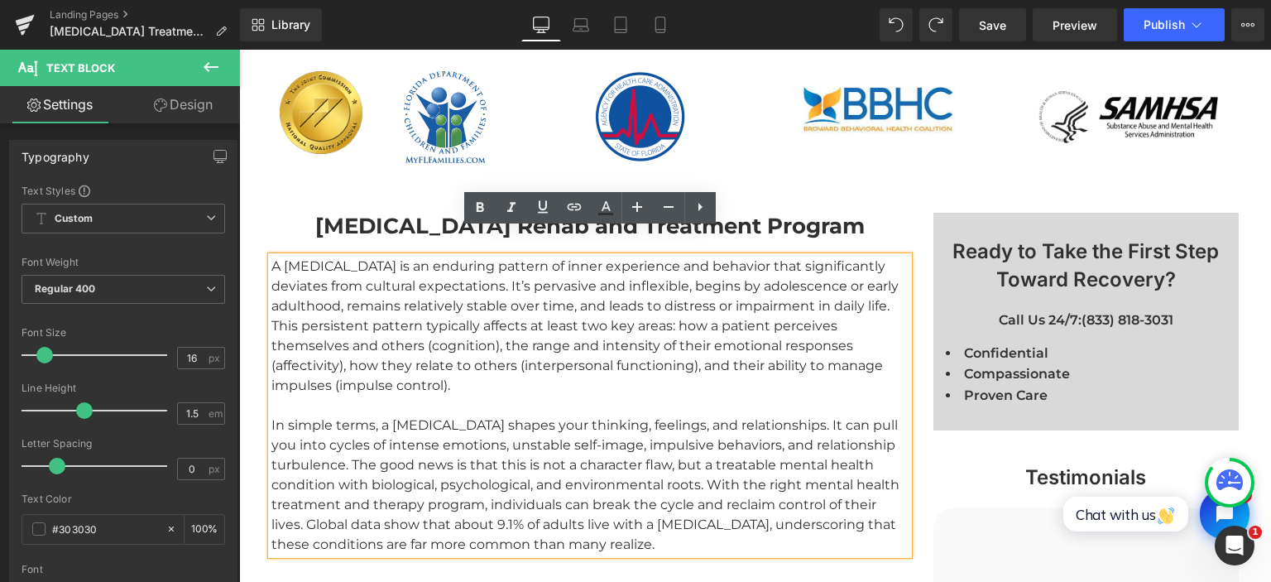
click at [533, 496] on div "In simple terms, a [MEDICAL_DATA] shapes your thinking, feelings, and relations…" at bounding box center [589, 484] width 637 height 139
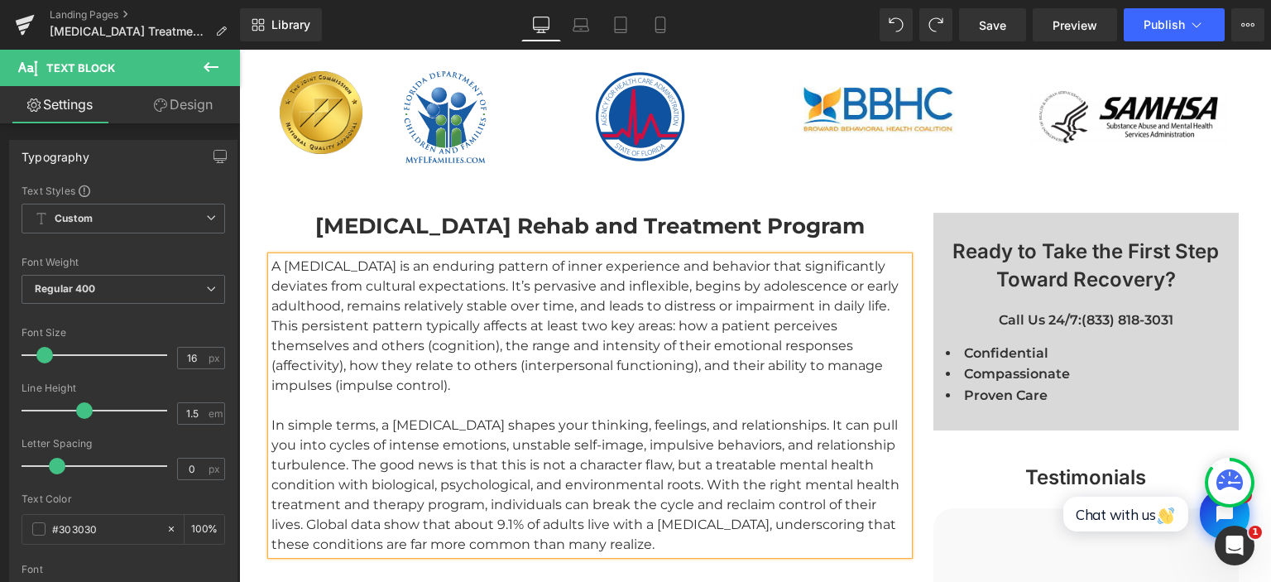
click at [498, 471] on div "In simple terms, a [MEDICAL_DATA] shapes your thinking, feelings, and relations…" at bounding box center [589, 484] width 637 height 139
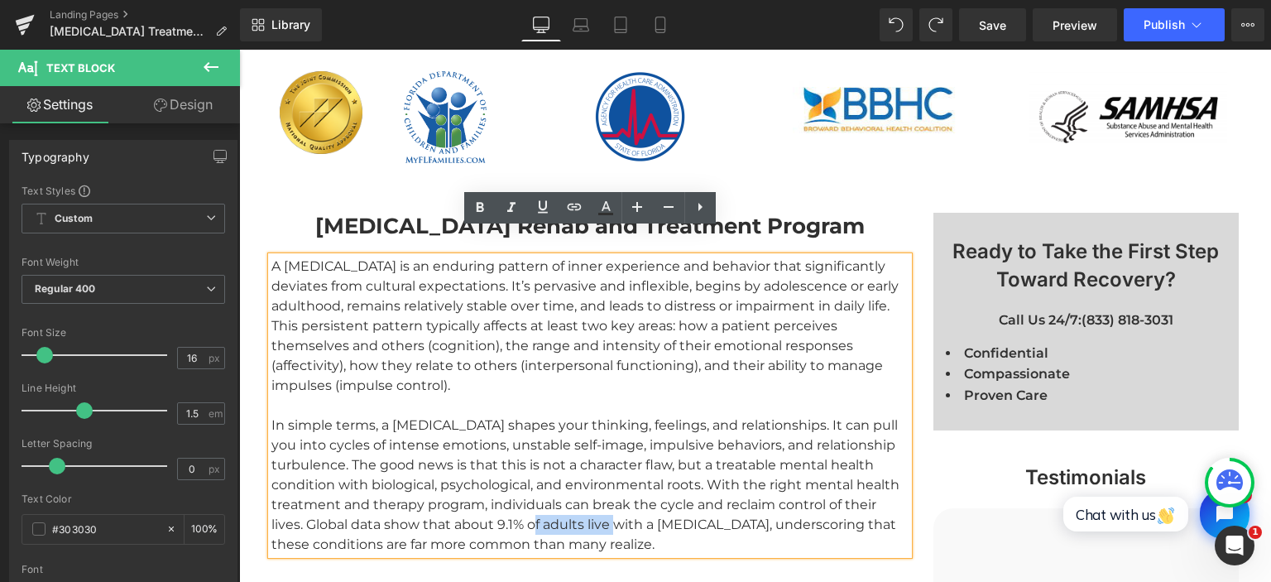
drag, startPoint x: 531, startPoint y: 498, endPoint x: 617, endPoint y: 500, distance: 86.1
click at [617, 500] on div "In simple terms, a [MEDICAL_DATA] shapes your thinking, feelings, and relations…" at bounding box center [589, 484] width 637 height 139
click at [572, 203] on icon at bounding box center [574, 207] width 20 height 20
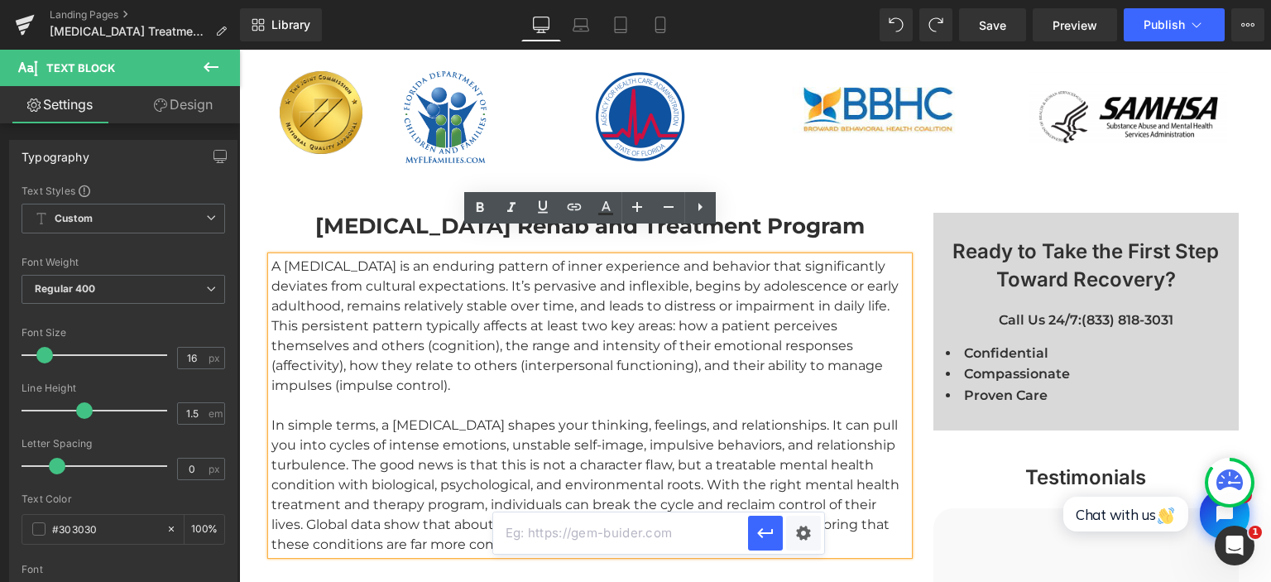
click at [587, 538] on input "text" at bounding box center [620, 532] width 255 height 41
paste input "[URL][DOMAIN_NAME]"
type input "[URL][DOMAIN_NAME]"
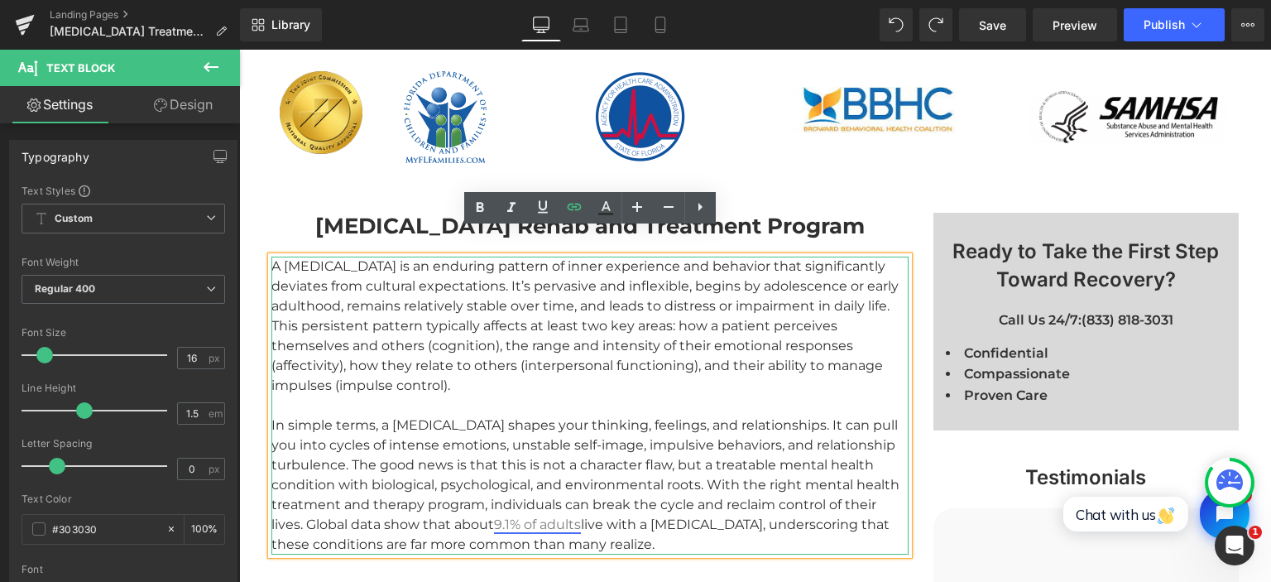
click at [558, 516] on link "9.1% of adults" at bounding box center [537, 524] width 87 height 16
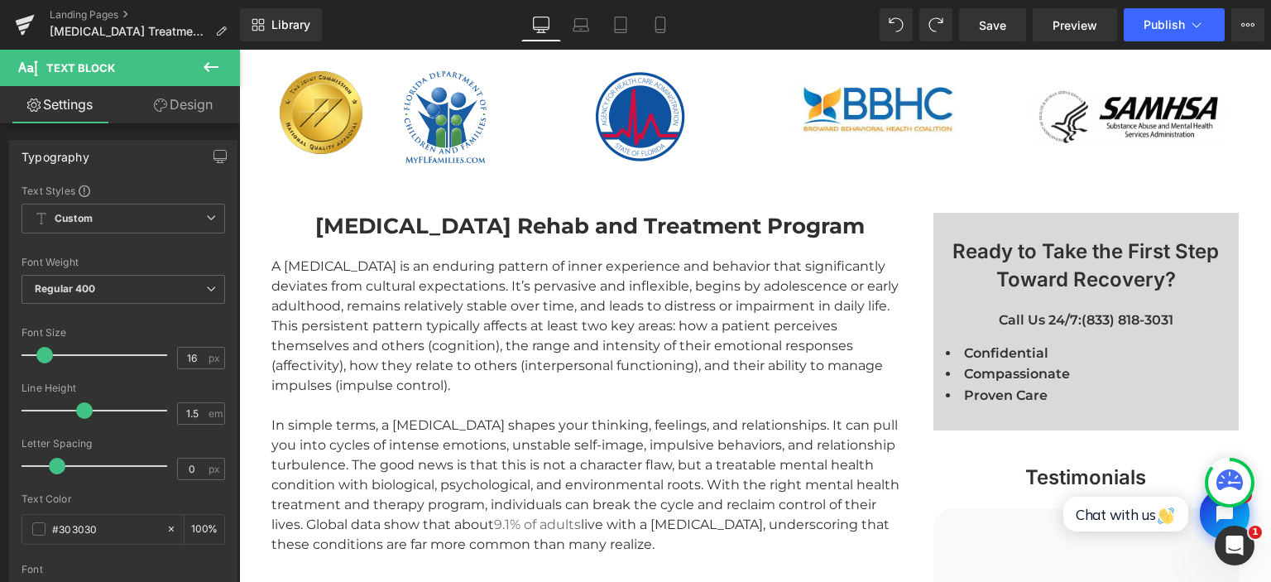
click at [631, 524] on div "Rendering Content" at bounding box center [636, 516] width 102 height 18
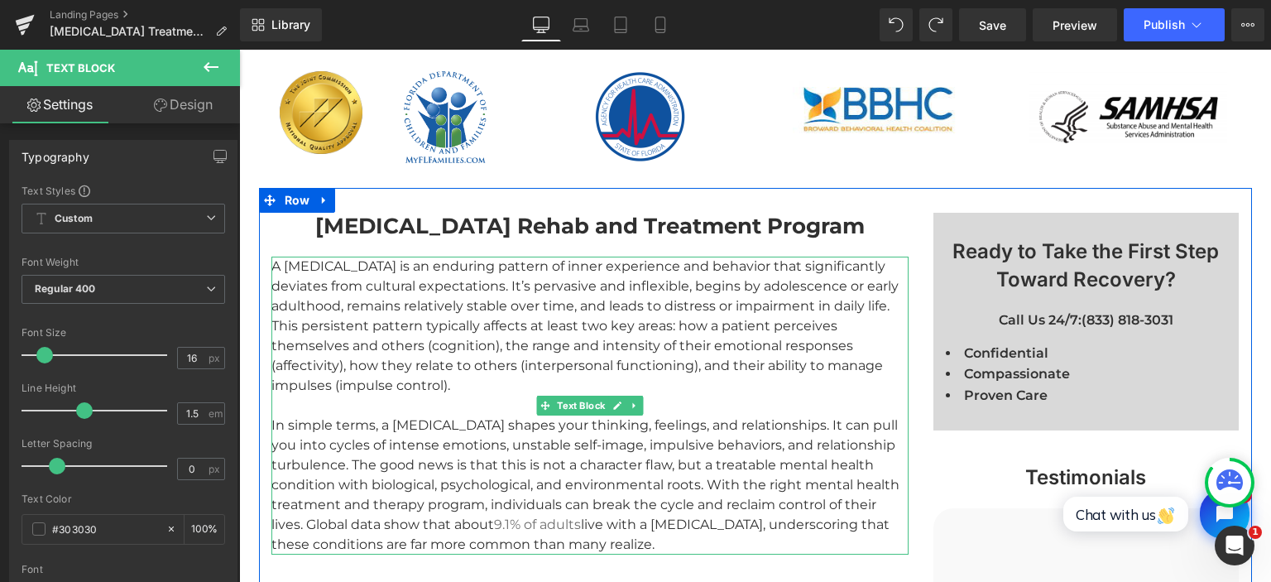
click at [582, 490] on div "In simple terms, a [MEDICAL_DATA] shapes your thinking, feelings, and relations…" at bounding box center [589, 484] width 637 height 139
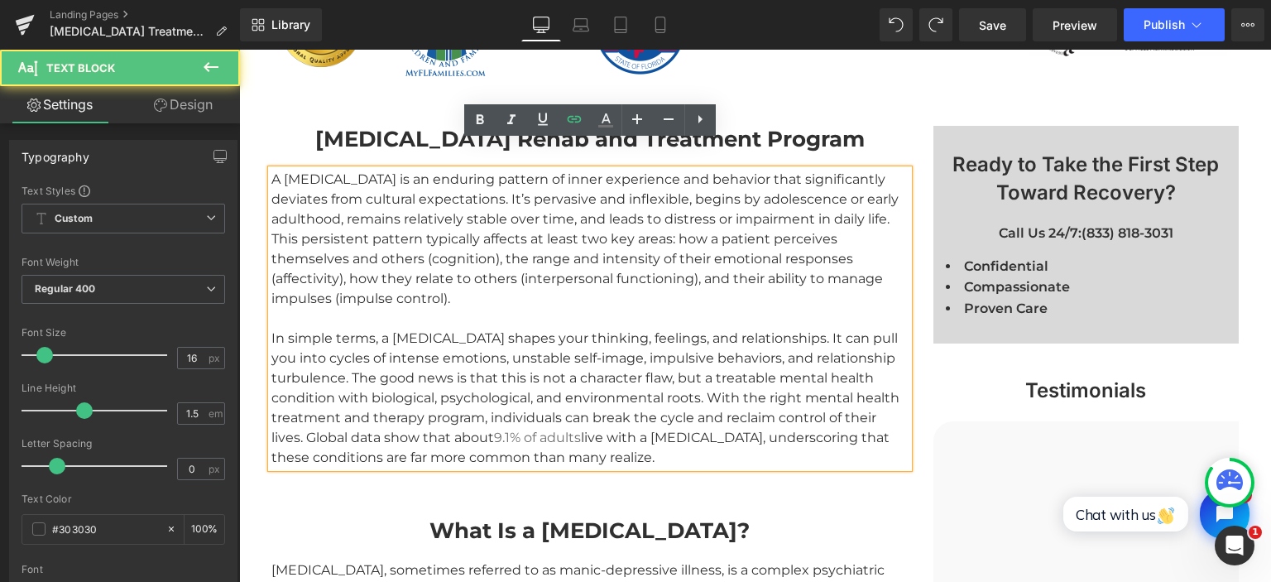
click at [668, 360] on div "In simple terms, a [MEDICAL_DATA] shapes your thinking, feelings, and relations…" at bounding box center [589, 397] width 637 height 139
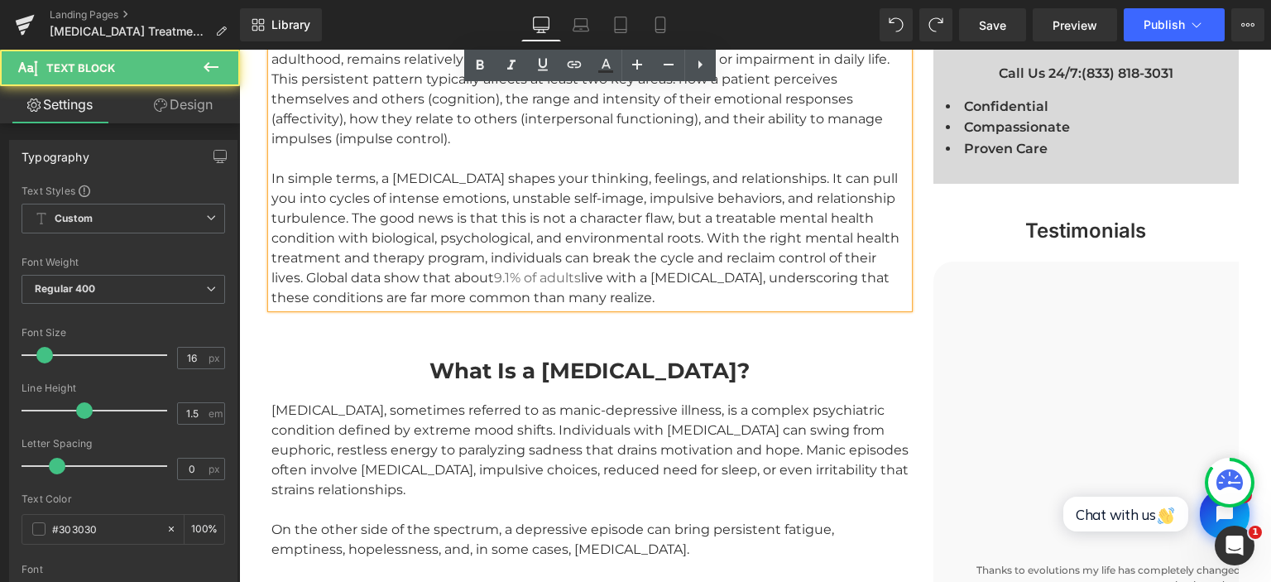
scroll to position [1191, 0]
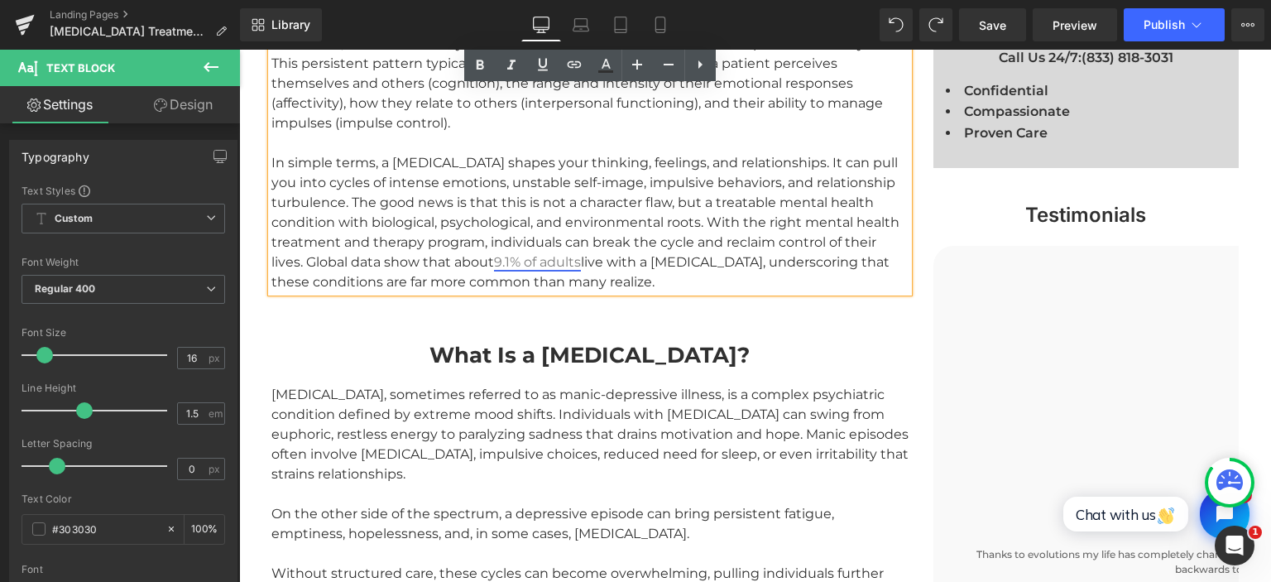
click at [581, 254] on link "9.1% of adults" at bounding box center [537, 262] width 87 height 16
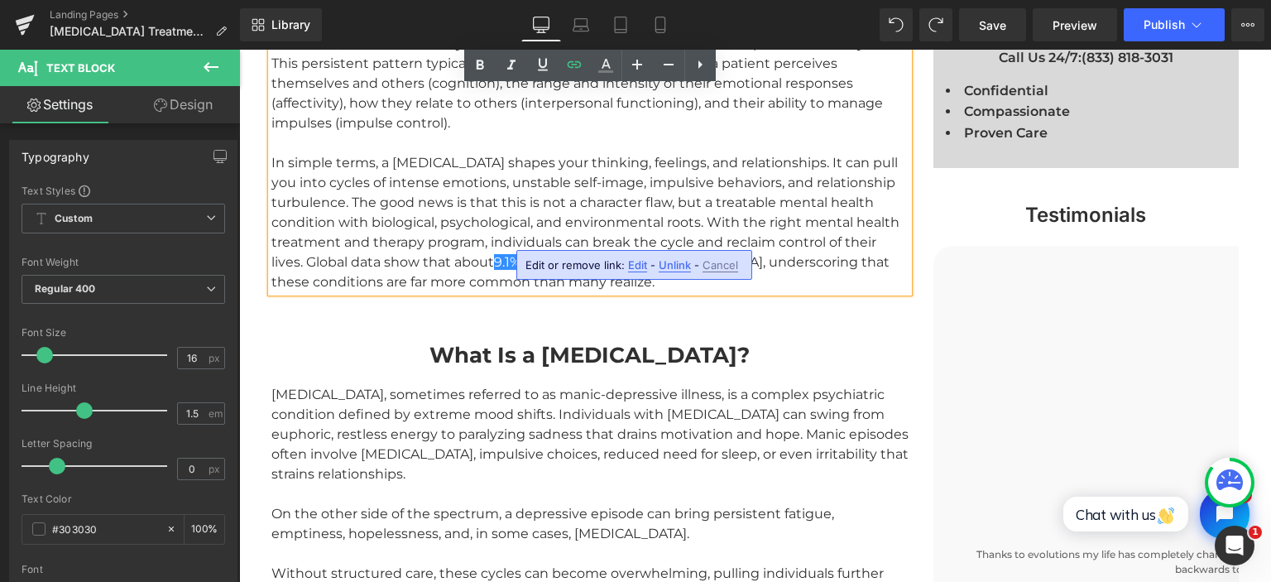
click at [642, 263] on span "Edit" at bounding box center [637, 265] width 19 height 14
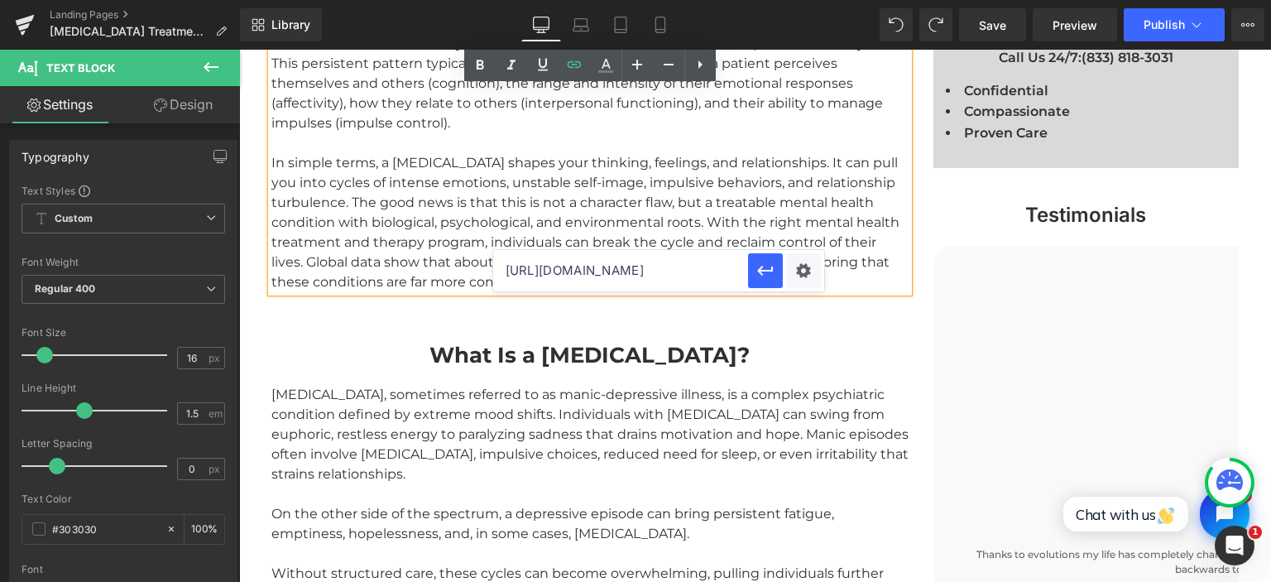
scroll to position [0, 165]
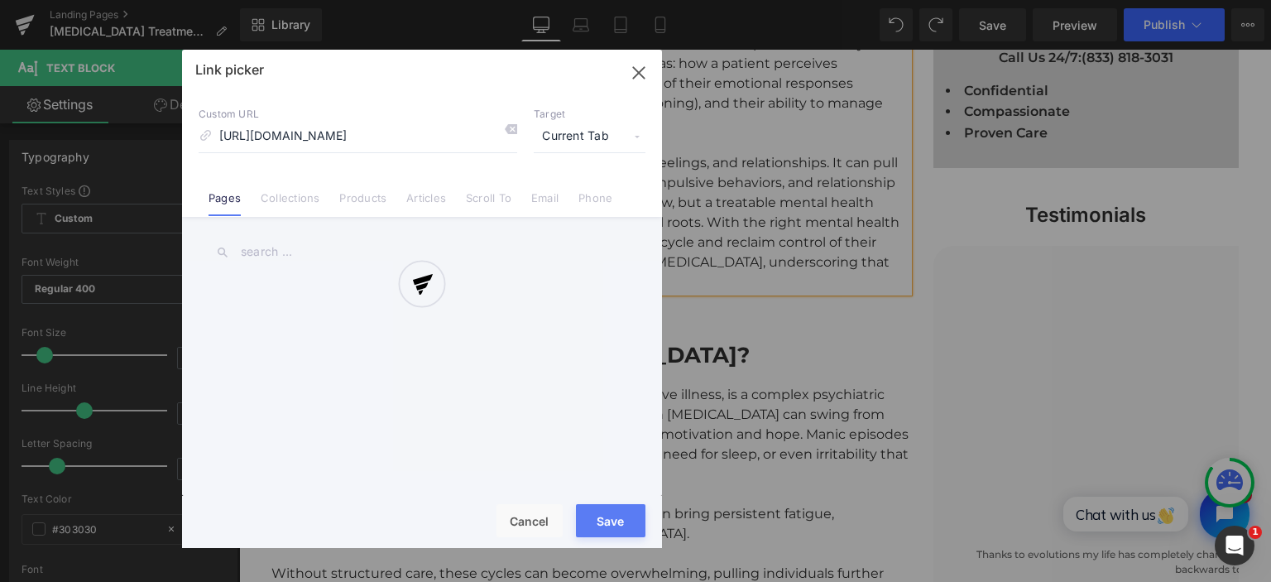
click at [805, 0] on div "Text Color Highlight Color #333333 Code Editor - Liquid #m-1754568942537 Templa…" at bounding box center [635, 0] width 1271 height 0
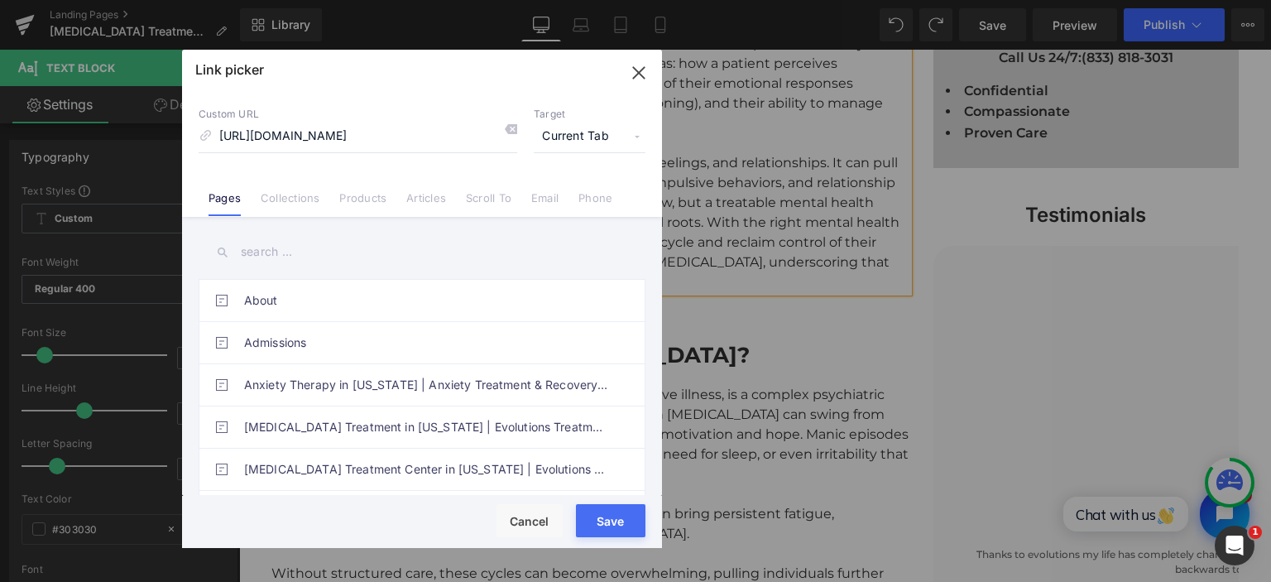
click at [596, 136] on span "Current Tab" at bounding box center [590, 136] width 112 height 31
click at [563, 194] on li "New Tab" at bounding box center [589, 195] width 128 height 29
click at [597, 515] on div "Rendering Content" at bounding box center [636, 516] width 102 height 18
click at [593, 525] on button "Save" at bounding box center [610, 520] width 69 height 33
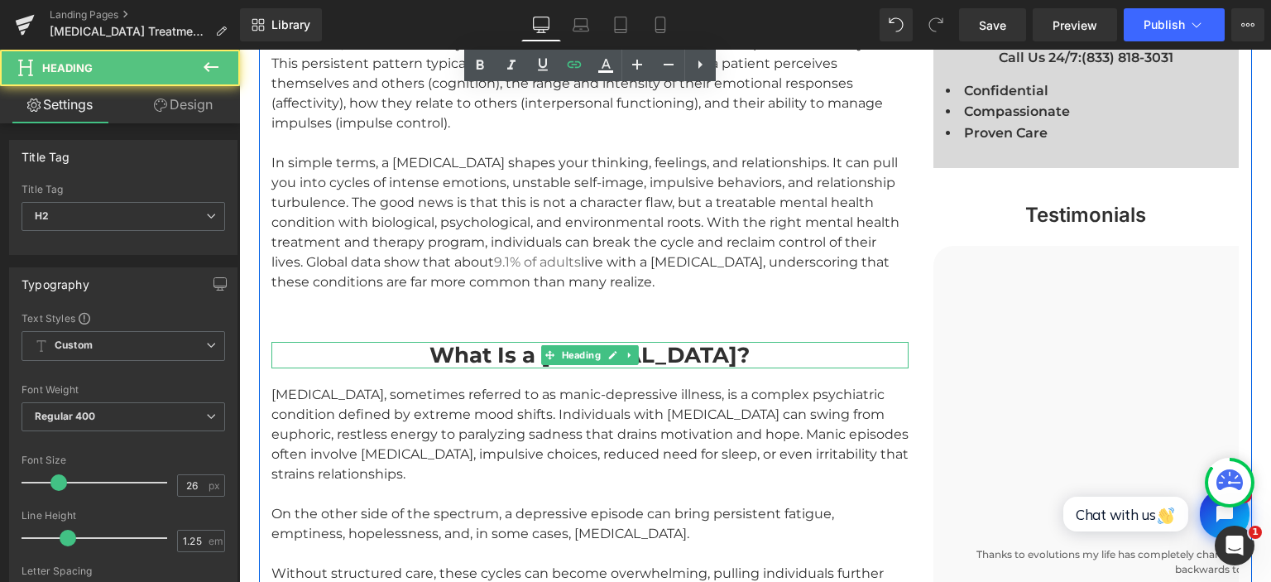
click at [460, 342] on strong "What Is a [MEDICAL_DATA]?" at bounding box center [589, 355] width 320 height 26
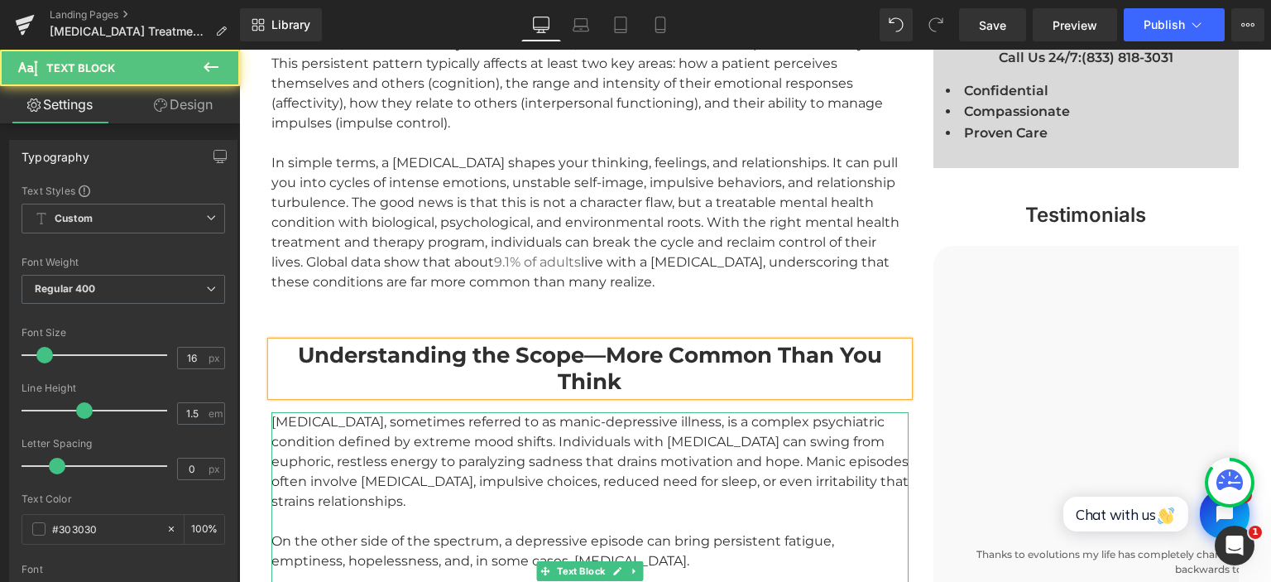
click at [445, 446] on div "[MEDICAL_DATA], sometimes referred to as manic-depressive illness, is a complex…" at bounding box center [589, 461] width 637 height 99
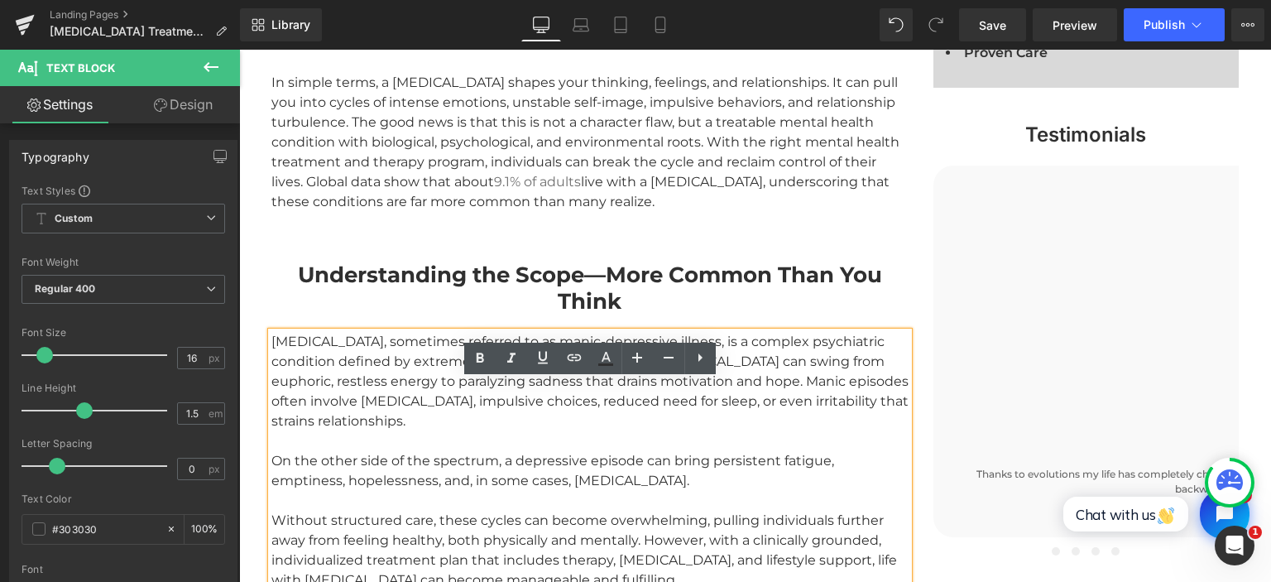
scroll to position [1278, 0]
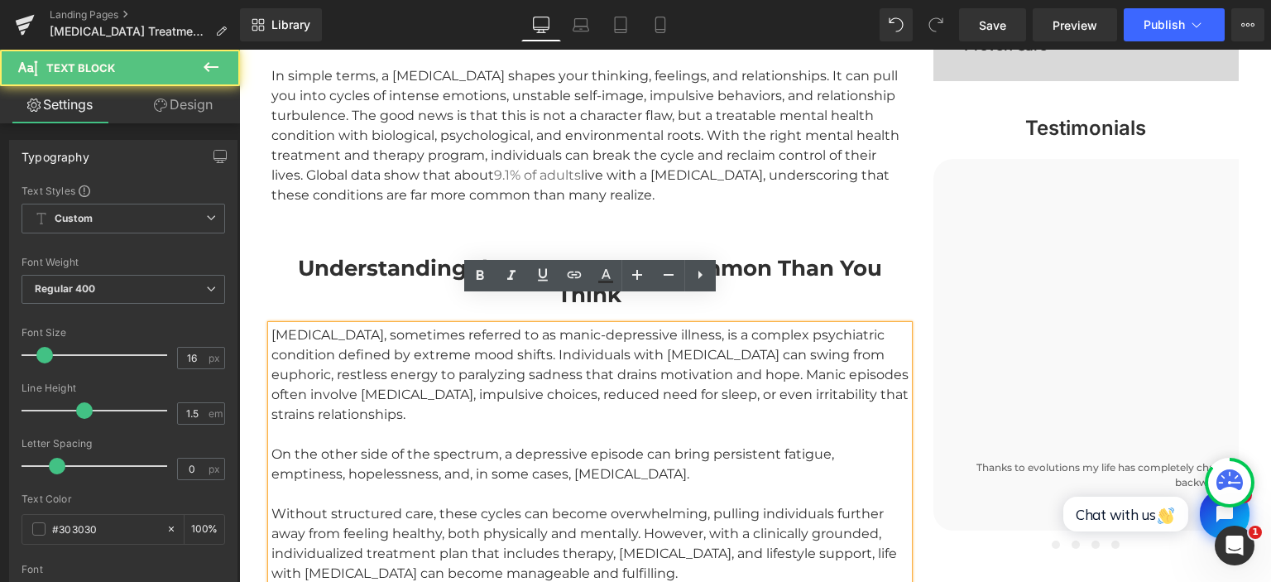
click at [448, 339] on div "[MEDICAL_DATA], sometimes referred to as manic-depressive illness, is a complex…" at bounding box center [589, 374] width 637 height 99
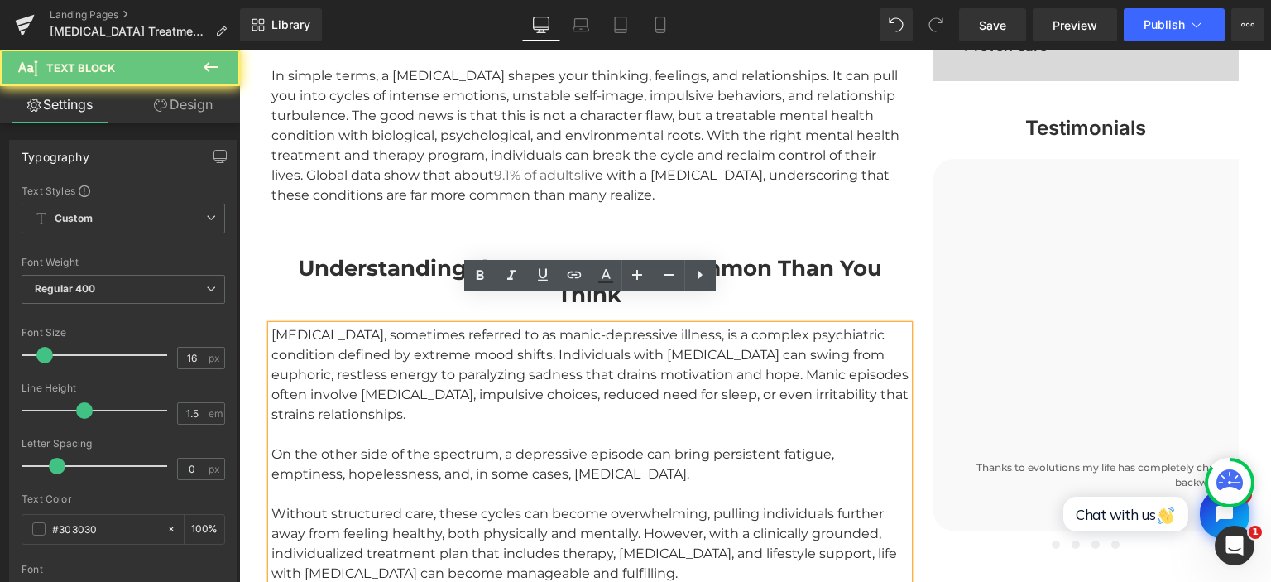
click at [458, 353] on div "[MEDICAL_DATA], sometimes referred to as manic-depressive illness, is a complex…" at bounding box center [589, 374] width 637 height 99
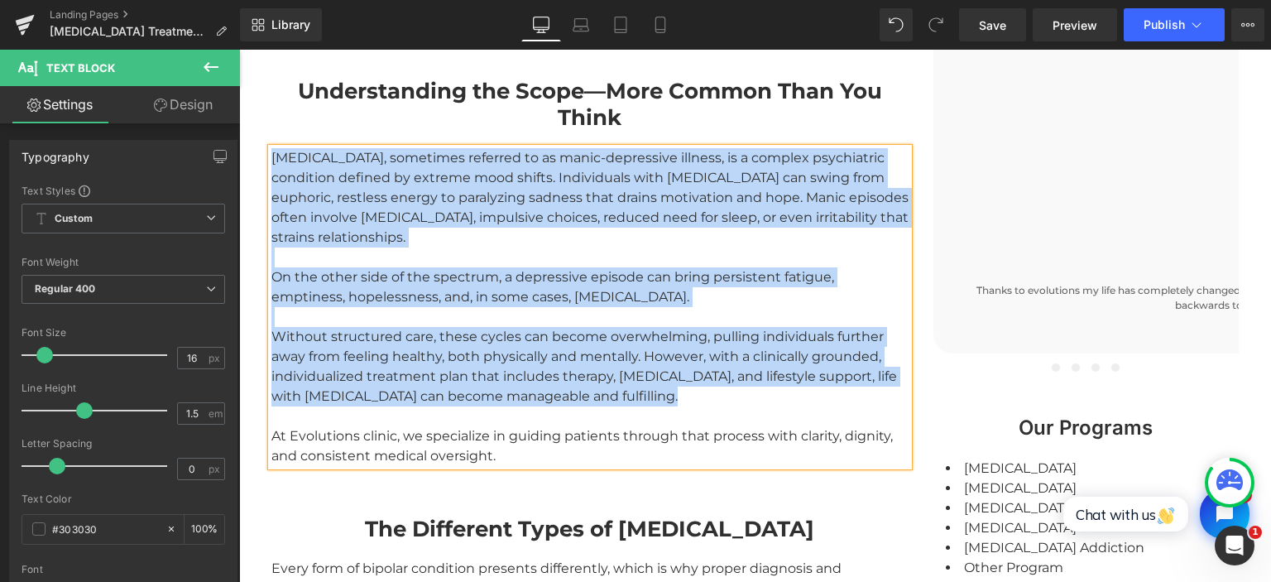
scroll to position [1366, 0]
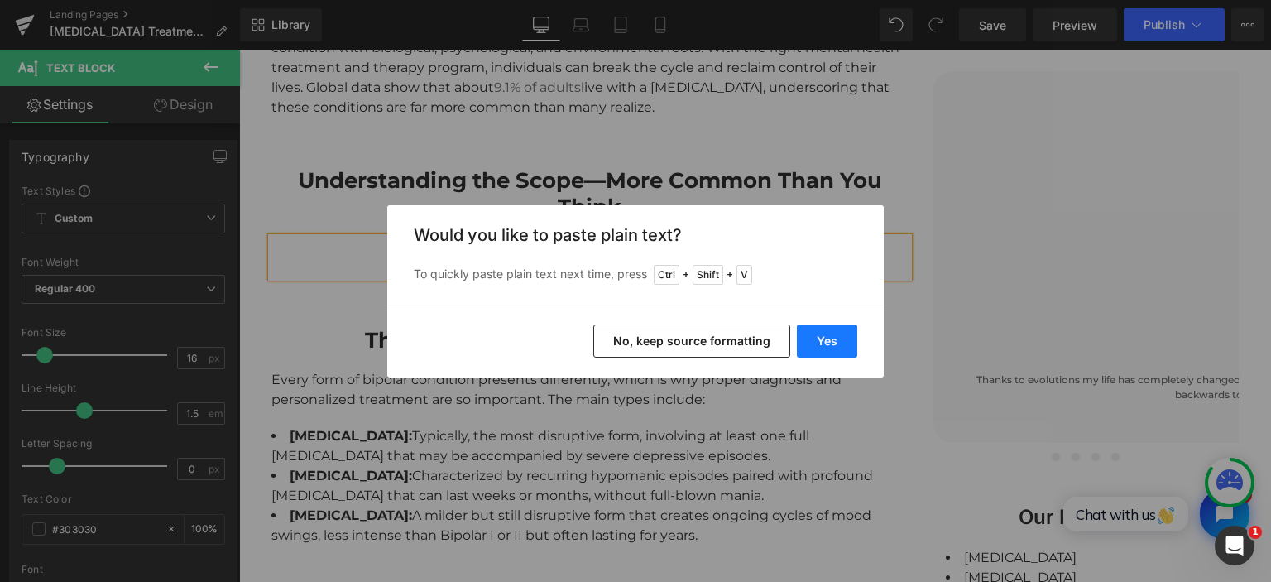
click at [818, 350] on button "Yes" at bounding box center [827, 340] width 60 height 33
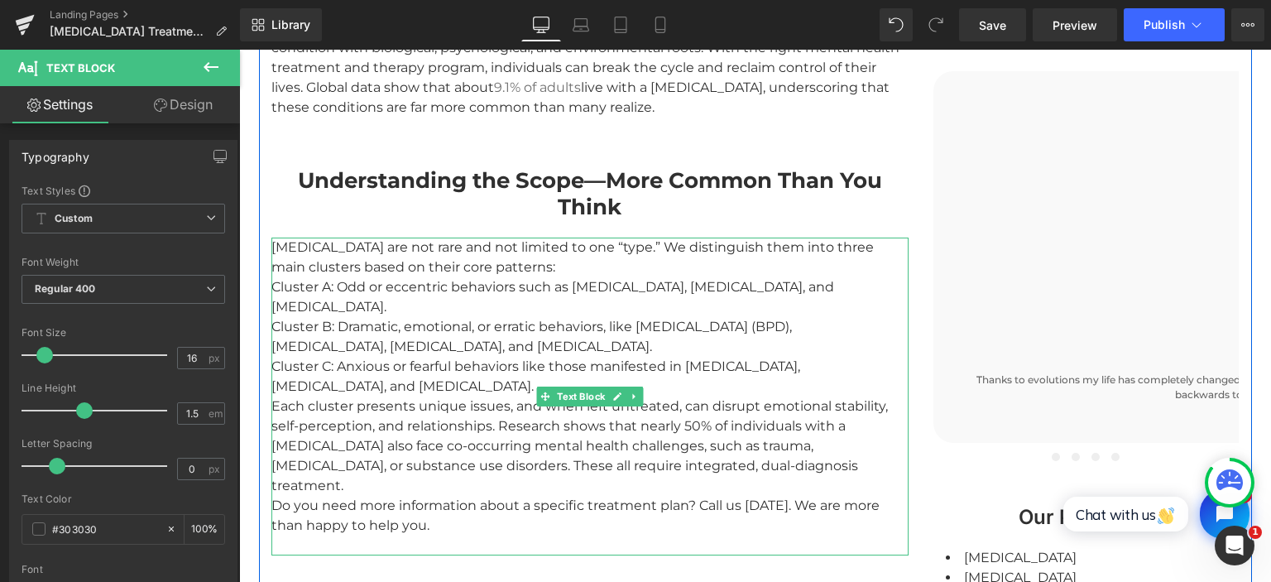
click at [608, 246] on div "[MEDICAL_DATA] are not rare and not limited to one “type.” We distinguish them …" at bounding box center [589, 396] width 637 height 318
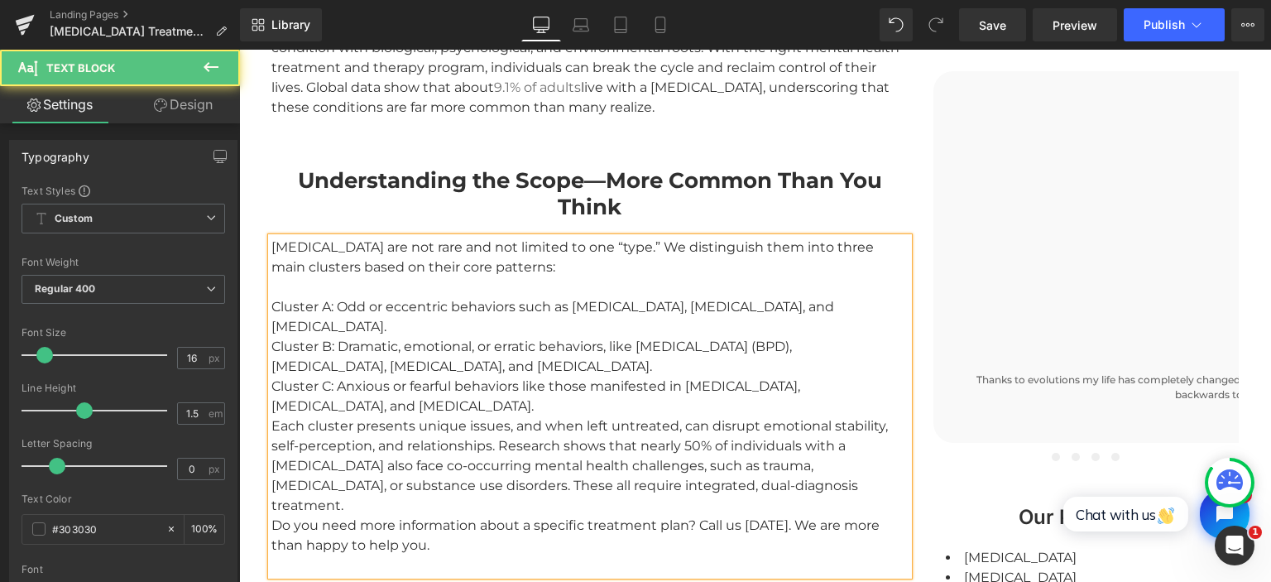
click at [342, 379] on div "[MEDICAL_DATA] are not rare and not limited to one “type.” We distinguish them …" at bounding box center [589, 406] width 637 height 338
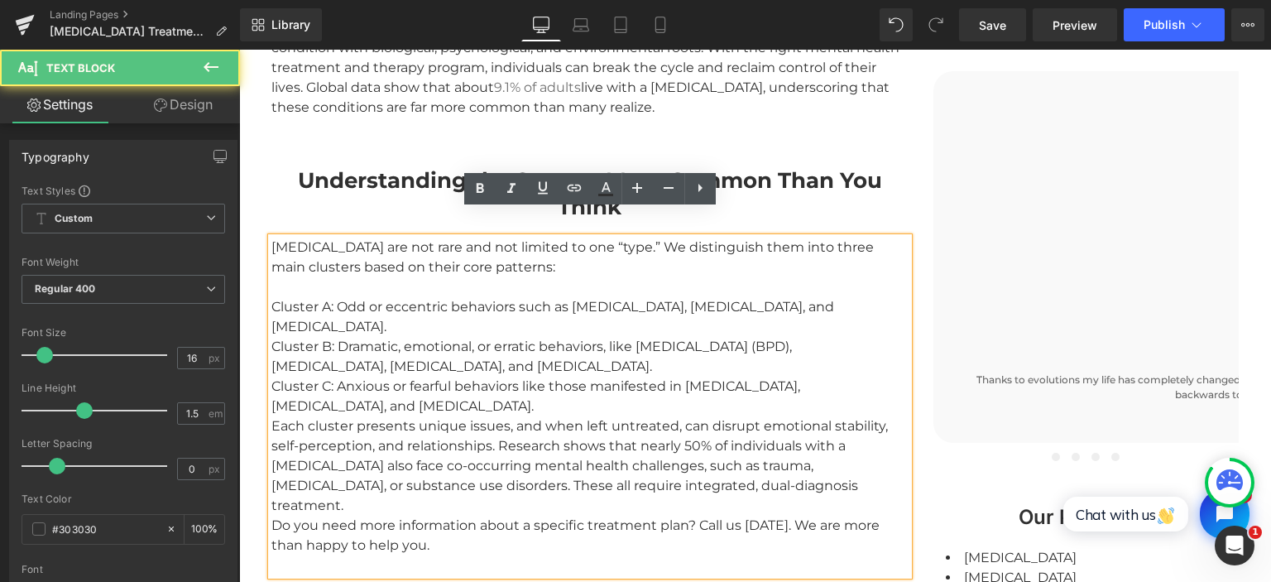
click at [813, 405] on div "[MEDICAL_DATA] are not rare and not limited to one “type.” We distinguish them …" at bounding box center [589, 406] width 637 height 338
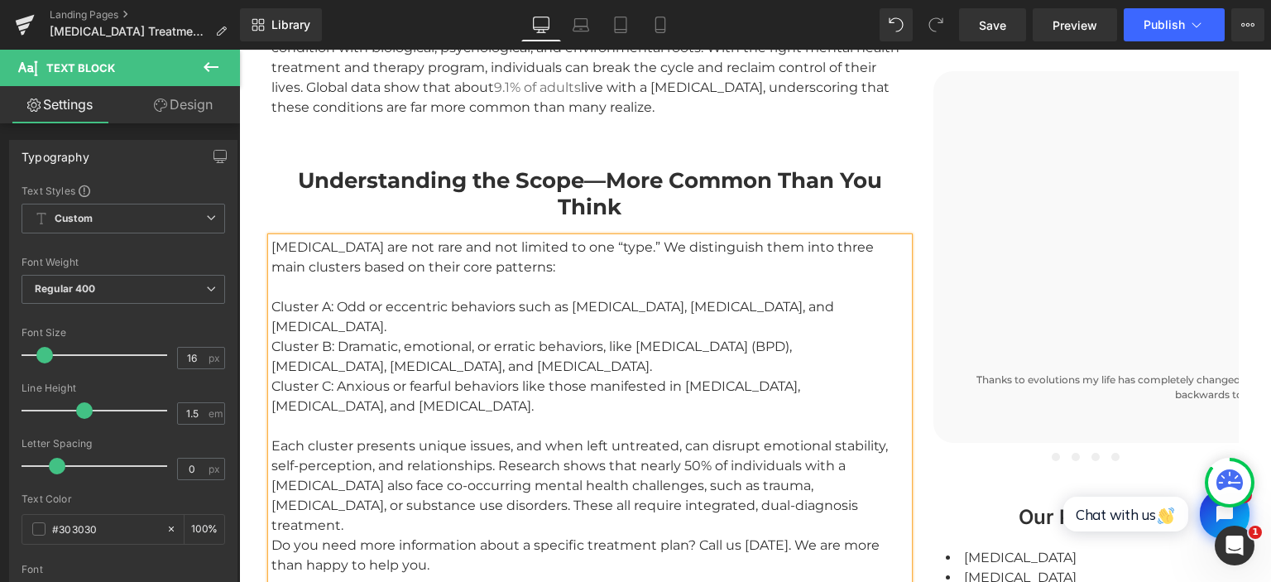
click at [529, 303] on div "[MEDICAL_DATA] are not rare and not limited to one “type.” We distinguish them …" at bounding box center [589, 415] width 637 height 357
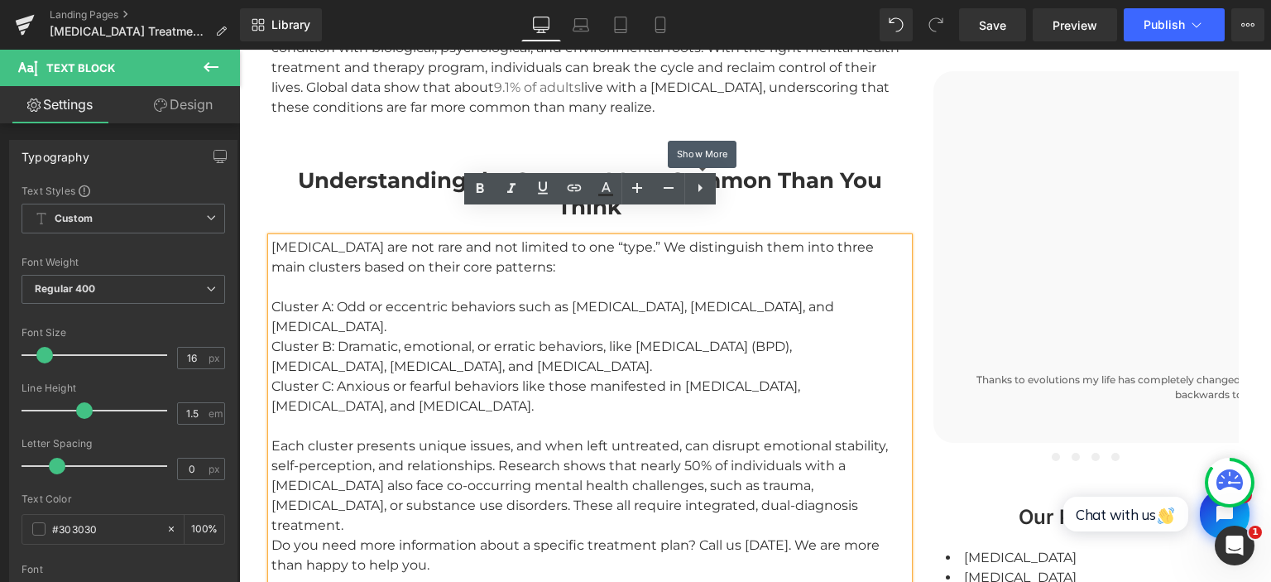
click at [697, 189] on icon at bounding box center [700, 188] width 20 height 20
click at [700, 184] on icon at bounding box center [699, 188] width 3 height 10
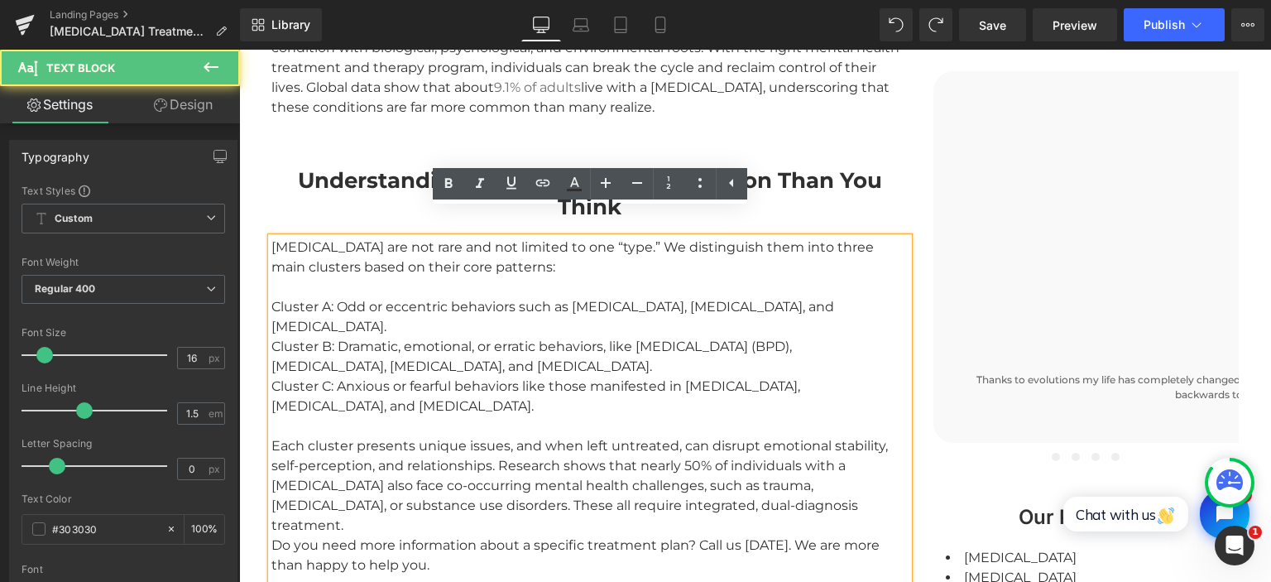
drag, startPoint x: 271, startPoint y: 278, endPoint x: 345, endPoint y: 288, distance: 75.1
click at [369, 288] on div "[MEDICAL_DATA] are not rare and not limited to one “type.” We distinguish them …" at bounding box center [589, 415] width 637 height 357
click at [309, 288] on div "[MEDICAL_DATA] are not rare and not limited to one “type.” We distinguish them …" at bounding box center [589, 415] width 637 height 357
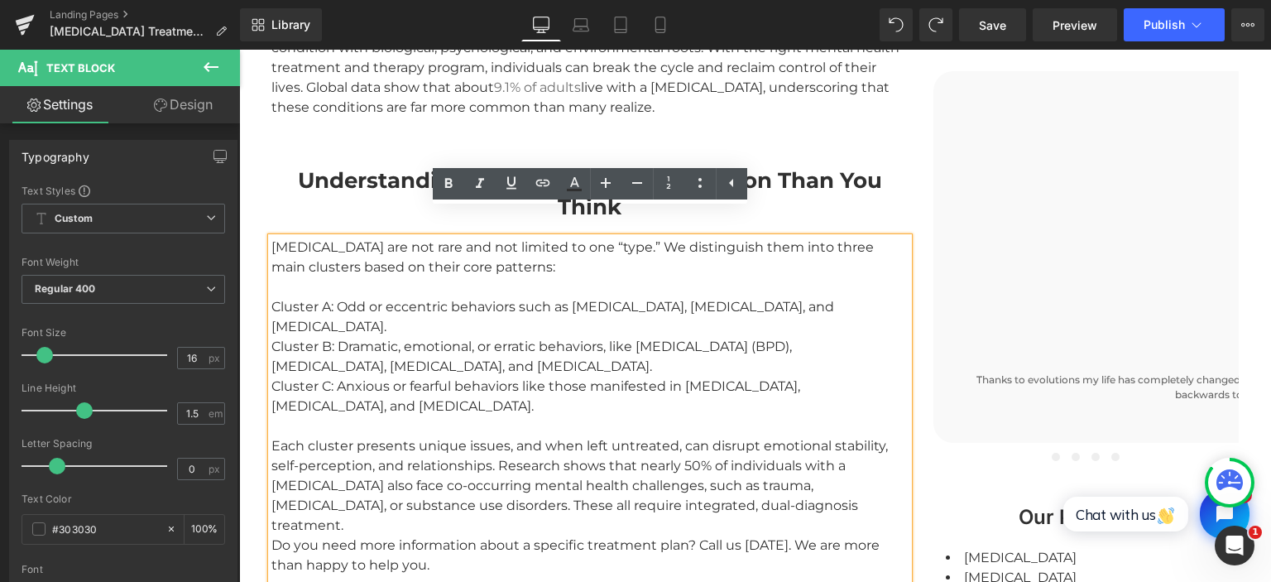
drag, startPoint x: 274, startPoint y: 278, endPoint x: 800, endPoint y: 395, distance: 539.1
click at [800, 395] on div "[MEDICAL_DATA] are not rare and not limited to one “type.” We distinguish them …" at bounding box center [589, 415] width 637 height 357
click at [700, 177] on icon at bounding box center [700, 183] width 20 height 20
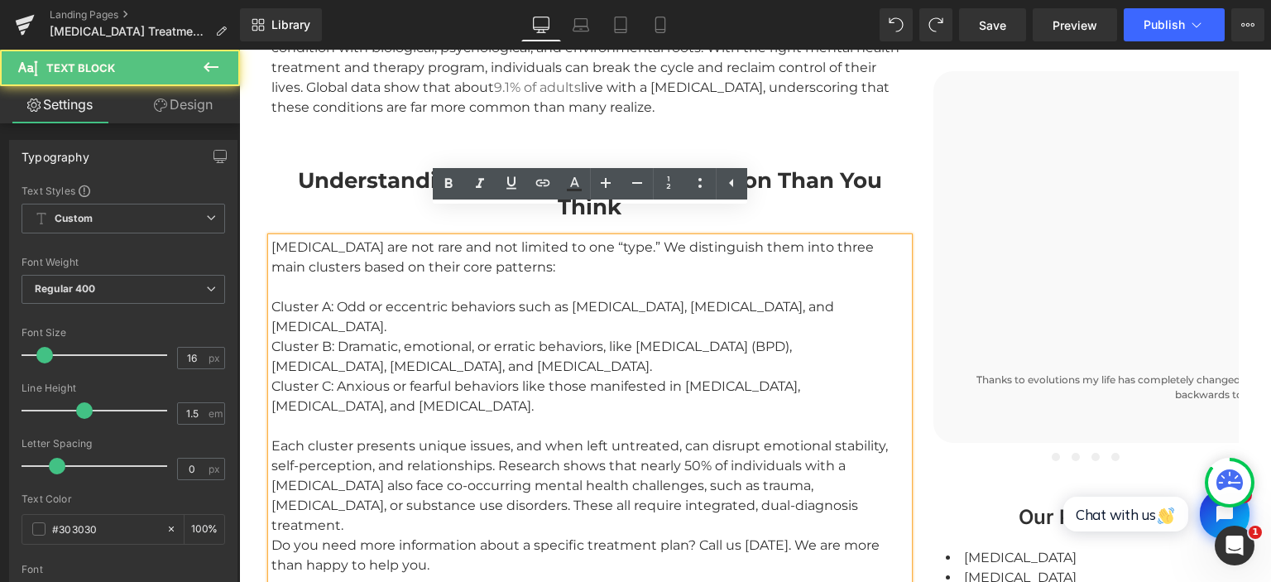
click at [527, 309] on div "[MEDICAL_DATA] are not rare and not limited to one “type.” We distinguish them …" at bounding box center [589, 415] width 637 height 357
click at [323, 283] on div "[MEDICAL_DATA] are not rare and not limited to one “type.” We distinguish them …" at bounding box center [589, 415] width 637 height 357
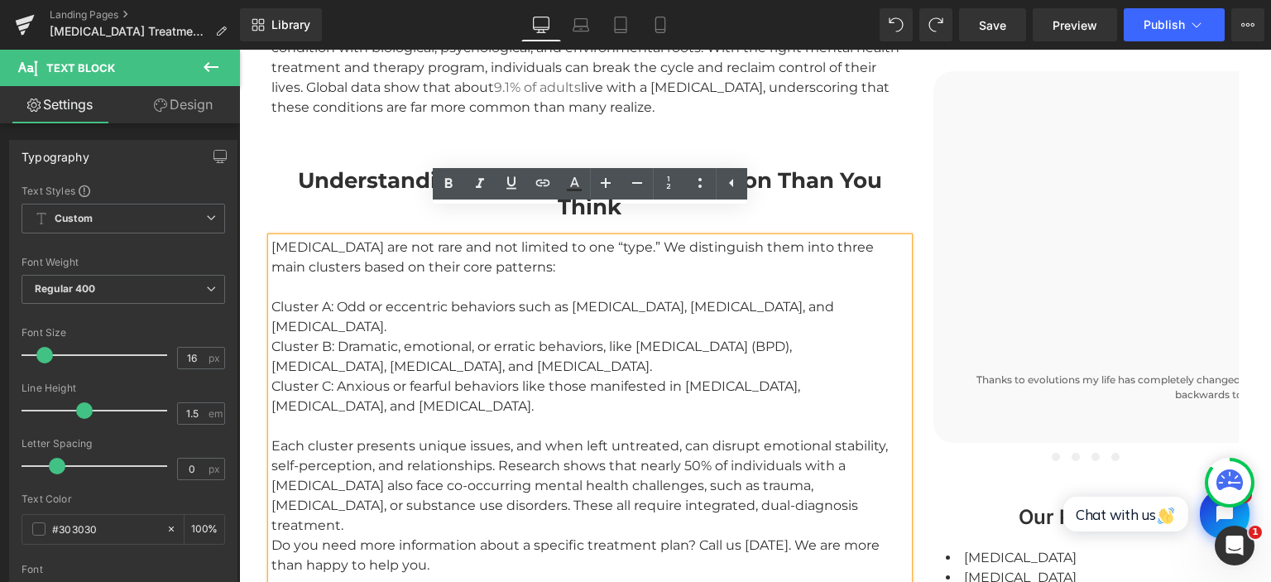
click at [567, 242] on div "[MEDICAL_DATA] are not rare and not limited to one “type.” We distinguish them …" at bounding box center [589, 257] width 637 height 40
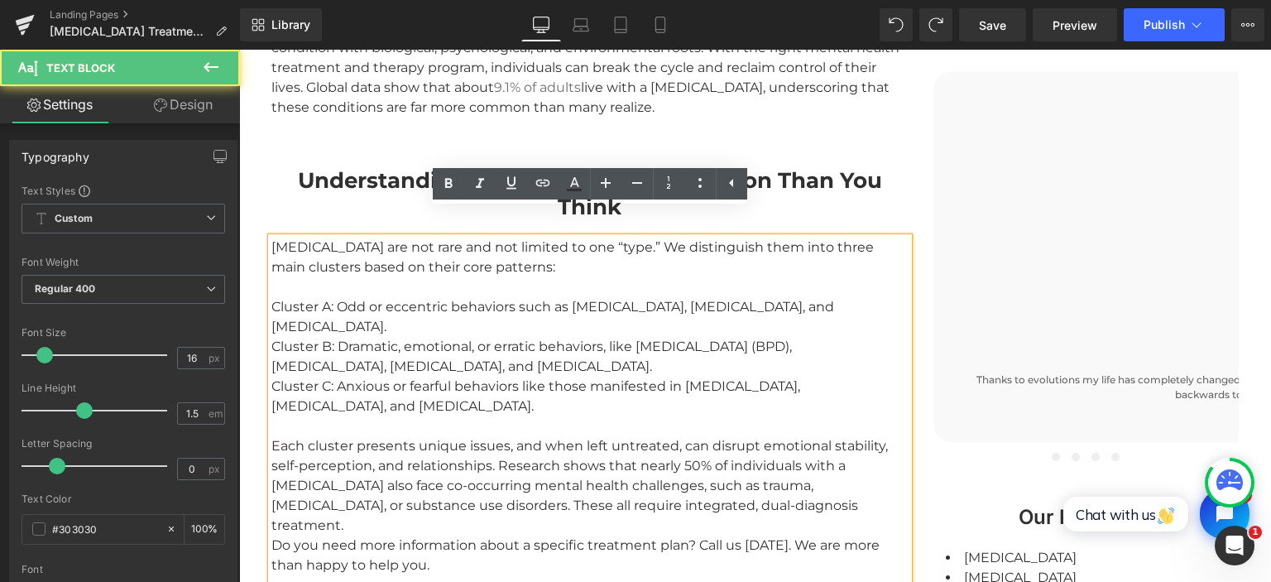
click at [424, 273] on div "[MEDICAL_DATA] are not rare and not limited to one “type.” We distinguish them …" at bounding box center [589, 415] width 637 height 357
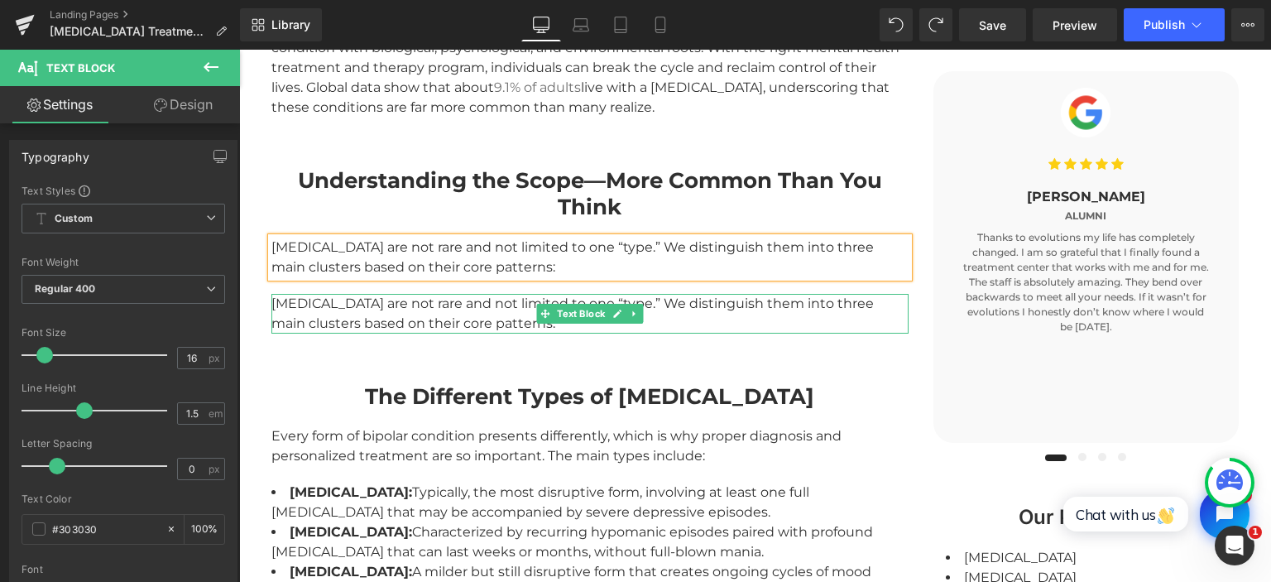
click at [428, 294] on div "[MEDICAL_DATA] are not rare and not limited to one “type.” We distinguish them …" at bounding box center [589, 314] width 637 height 40
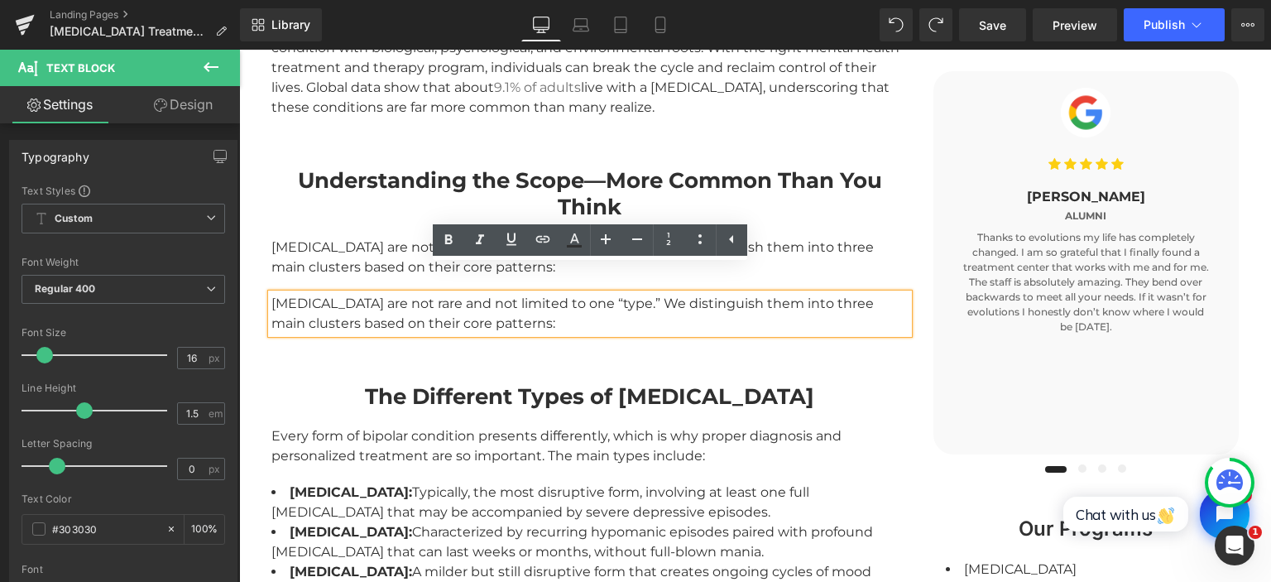
click at [428, 294] on div "[MEDICAL_DATA] are not rare and not limited to one “type.” We distinguish them …" at bounding box center [589, 314] width 637 height 40
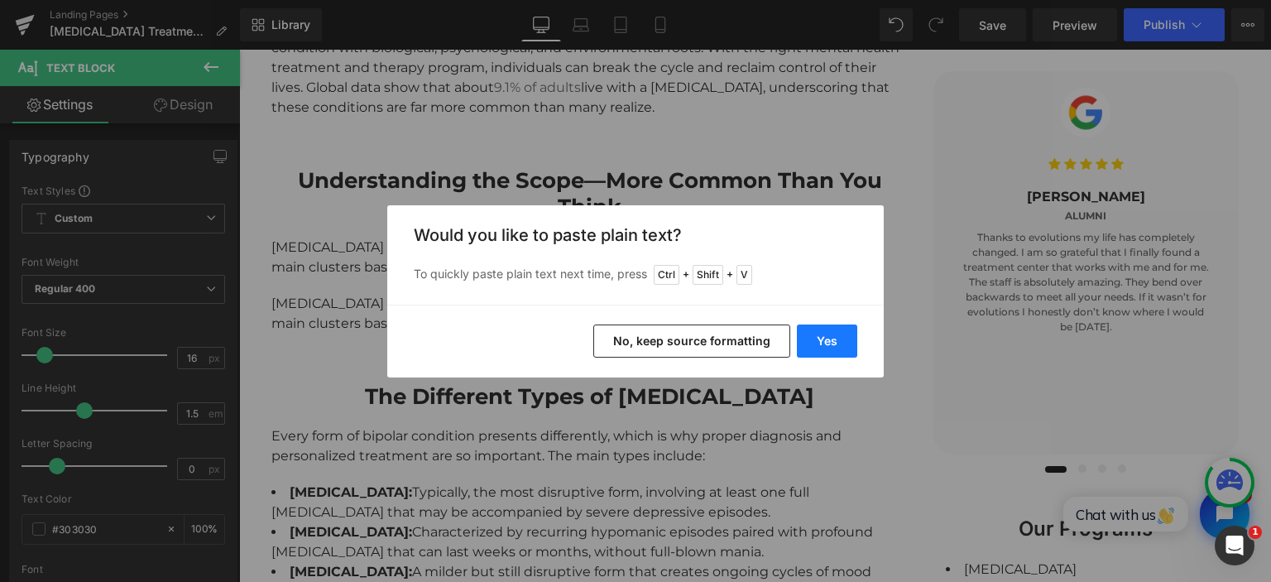
click at [825, 335] on button "Yes" at bounding box center [827, 340] width 60 height 33
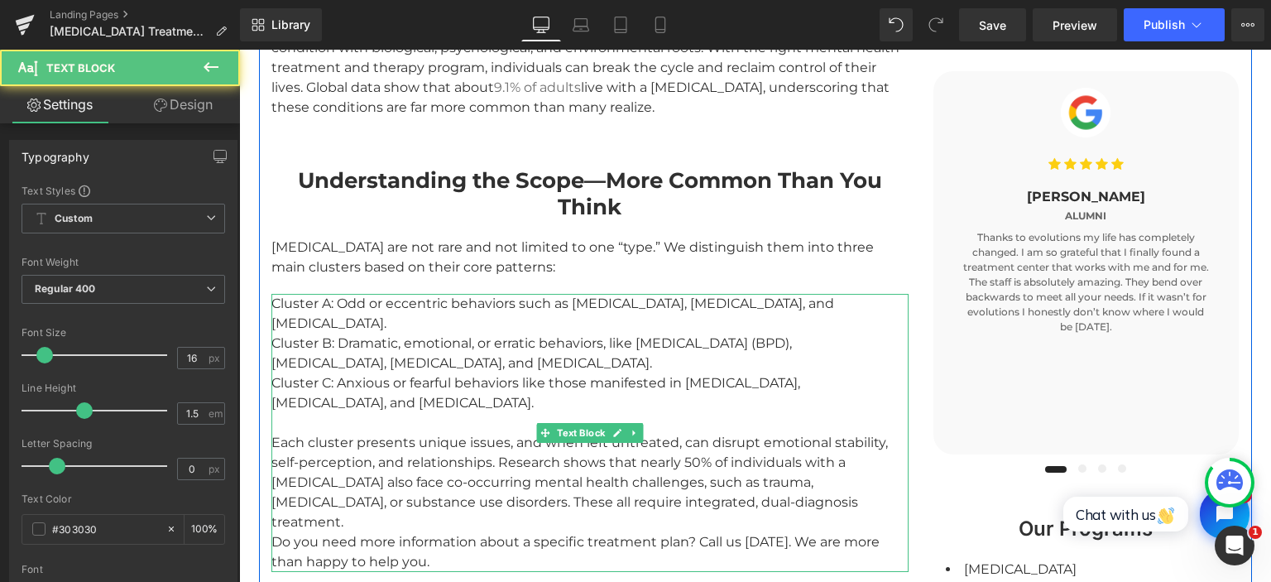
click at [432, 361] on div "Cluster A: Odd or eccentric behaviors such as [MEDICAL_DATA], [MEDICAL_DATA], a…" at bounding box center [589, 433] width 637 height 278
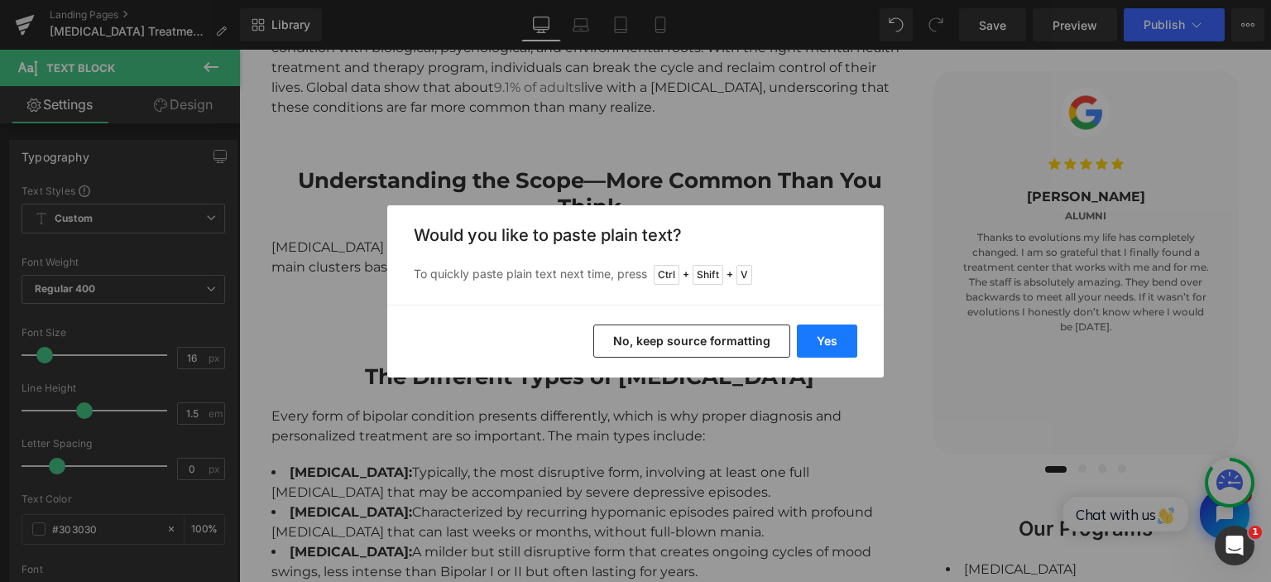
drag, startPoint x: 832, startPoint y: 352, endPoint x: 593, endPoint y: 303, distance: 244.2
click at [832, 352] on button "Yes" at bounding box center [827, 340] width 60 height 33
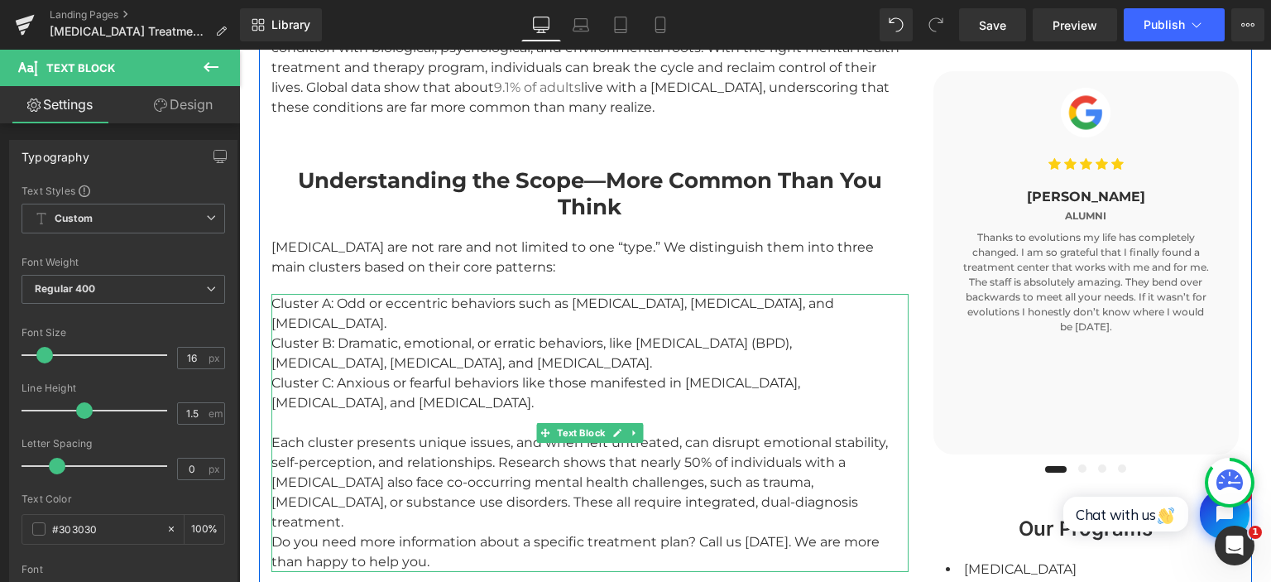
click at [422, 309] on div "Cluster A: Odd or eccentric behaviors such as [MEDICAL_DATA], [MEDICAL_DATA], a…" at bounding box center [589, 433] width 637 height 278
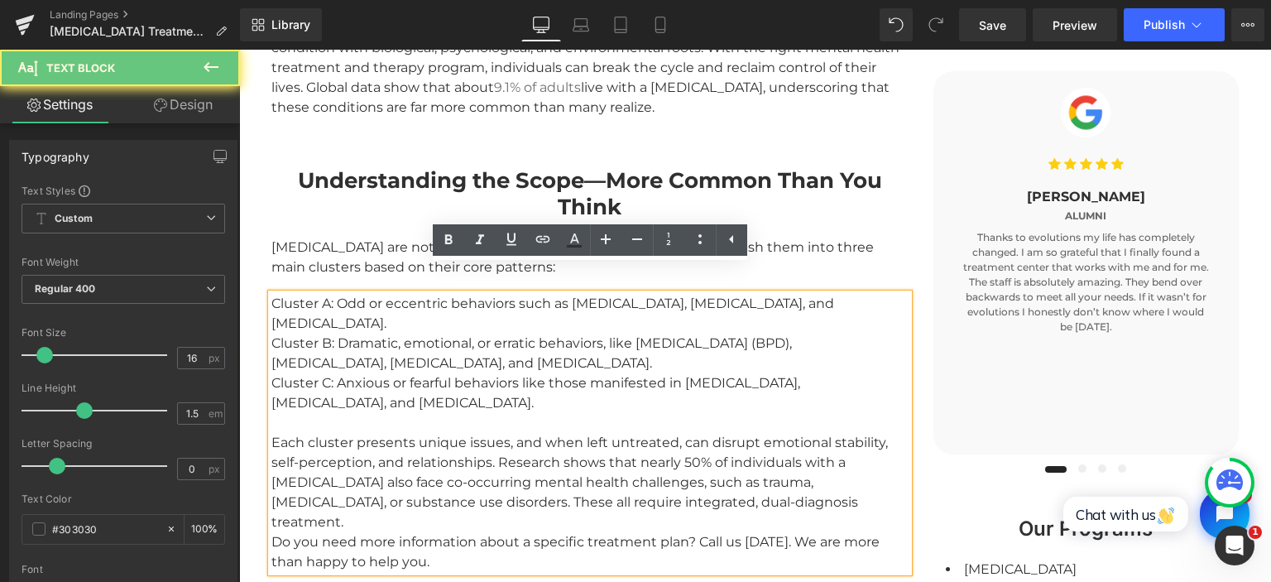
click at [317, 413] on div "Cluster A: Odd or eccentric behaviors such as [MEDICAL_DATA], [MEDICAL_DATA], a…" at bounding box center [589, 433] width 637 height 278
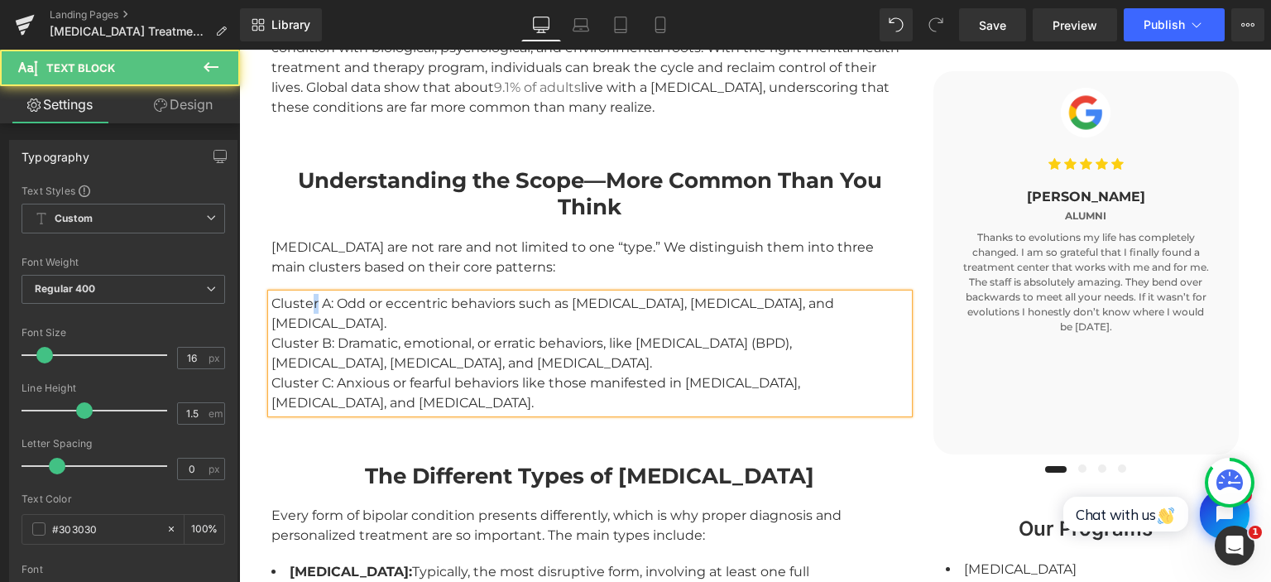
click at [317, 294] on div "Cluster A: Odd or eccentric behaviors such as [MEDICAL_DATA], [MEDICAL_DATA], a…" at bounding box center [589, 353] width 637 height 119
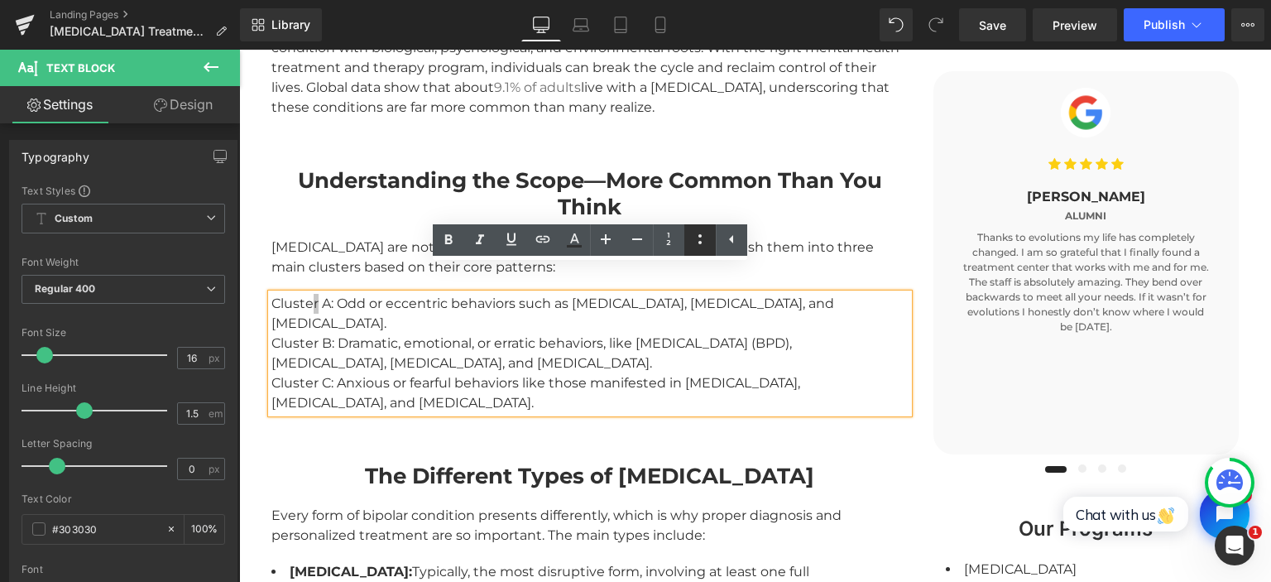
click at [700, 242] on icon at bounding box center [699, 239] width 3 height 10
click at [726, 298] on li "Cluster A: Odd or eccentric behaviors such as [MEDICAL_DATA], [MEDICAL_DATA], a…" at bounding box center [589, 314] width 637 height 40
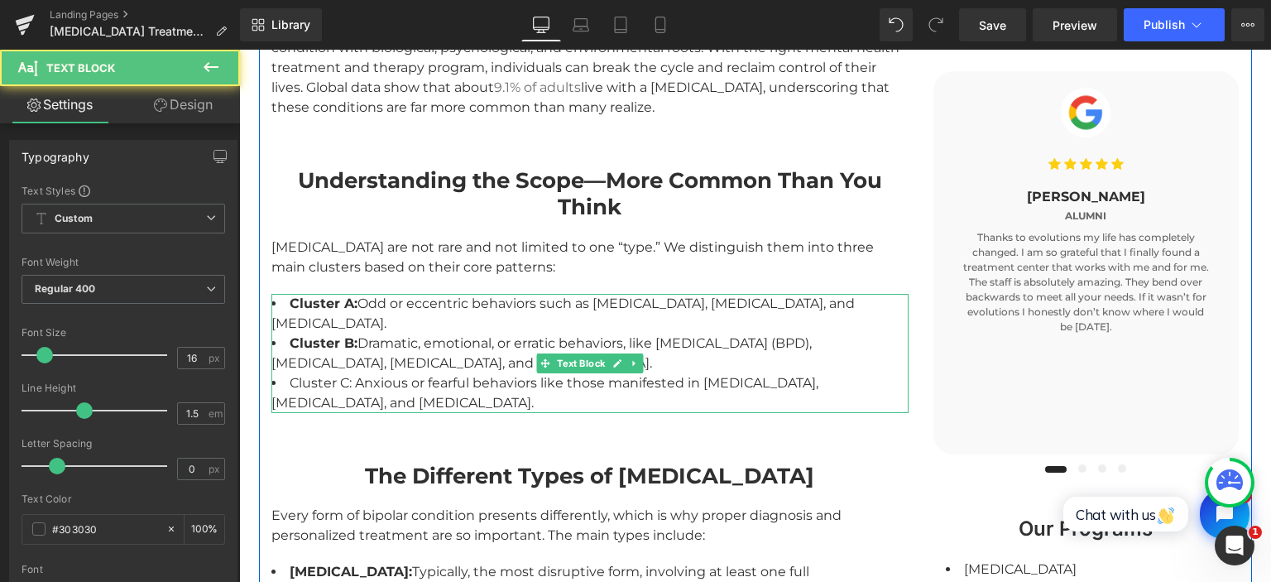
click at [333, 382] on li "Cluster C: Anxious or fearful behaviors like those manifested in [MEDICAL_DATA]…" at bounding box center [589, 393] width 637 height 40
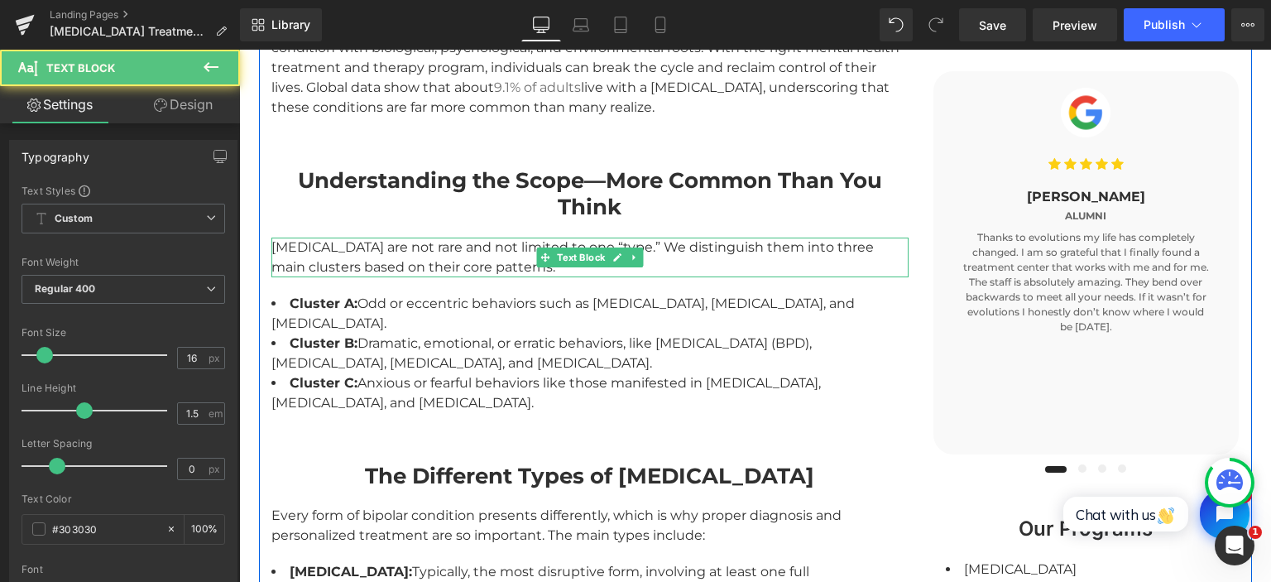
click at [434, 241] on div "[MEDICAL_DATA] are not rare and not limited to one “type.” We distinguish them …" at bounding box center [589, 257] width 637 height 40
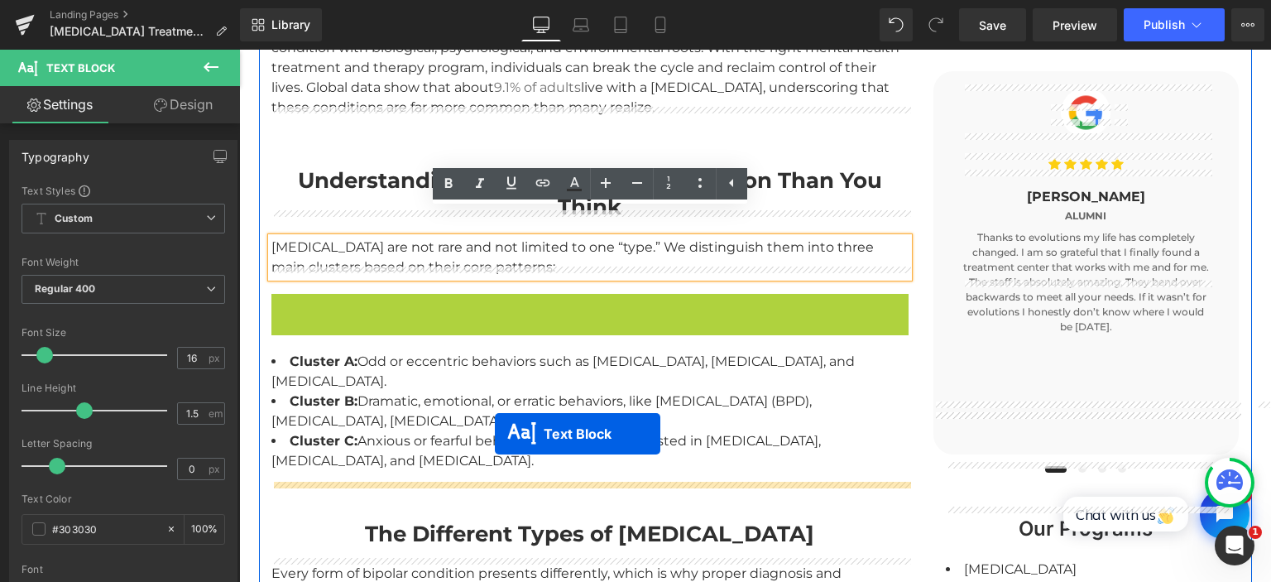
drag, startPoint x: 549, startPoint y: 282, endPoint x: 495, endPoint y: 433, distance: 160.9
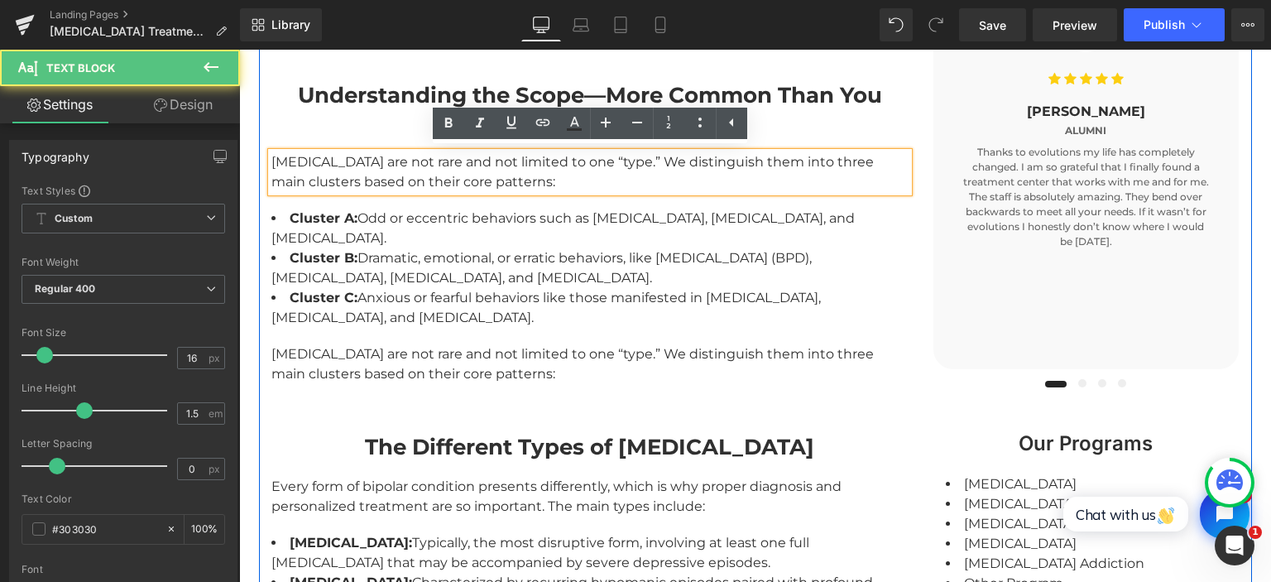
scroll to position [1453, 0]
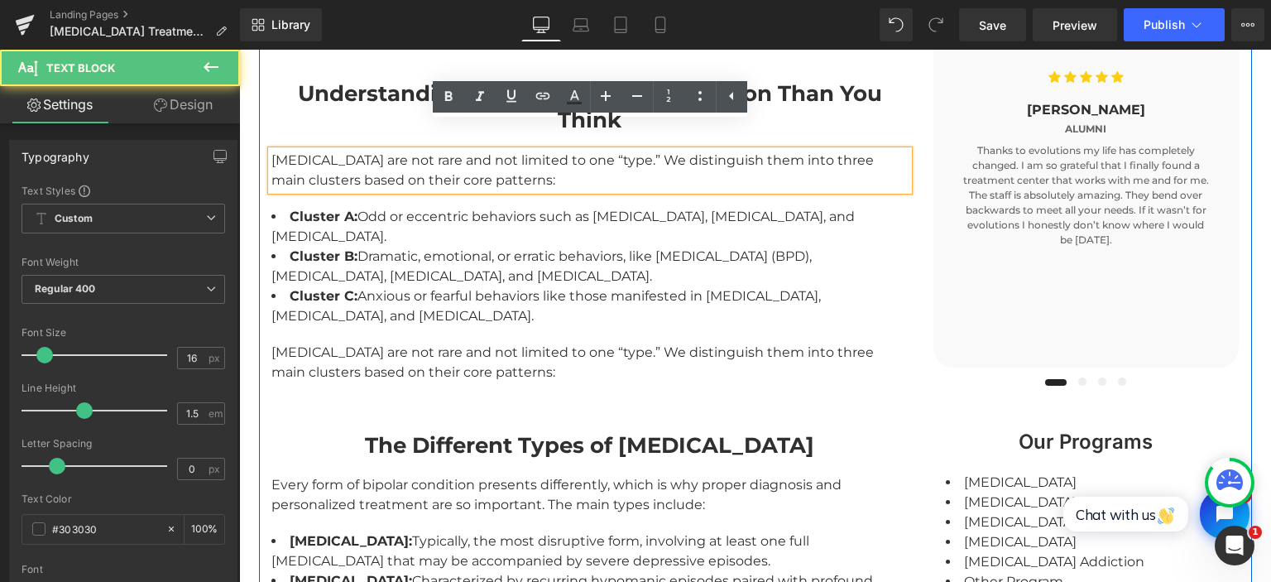
click at [441, 351] on div "[MEDICAL_DATA] are not rare and not limited to one “type.” We distinguish them …" at bounding box center [589, 362] width 637 height 40
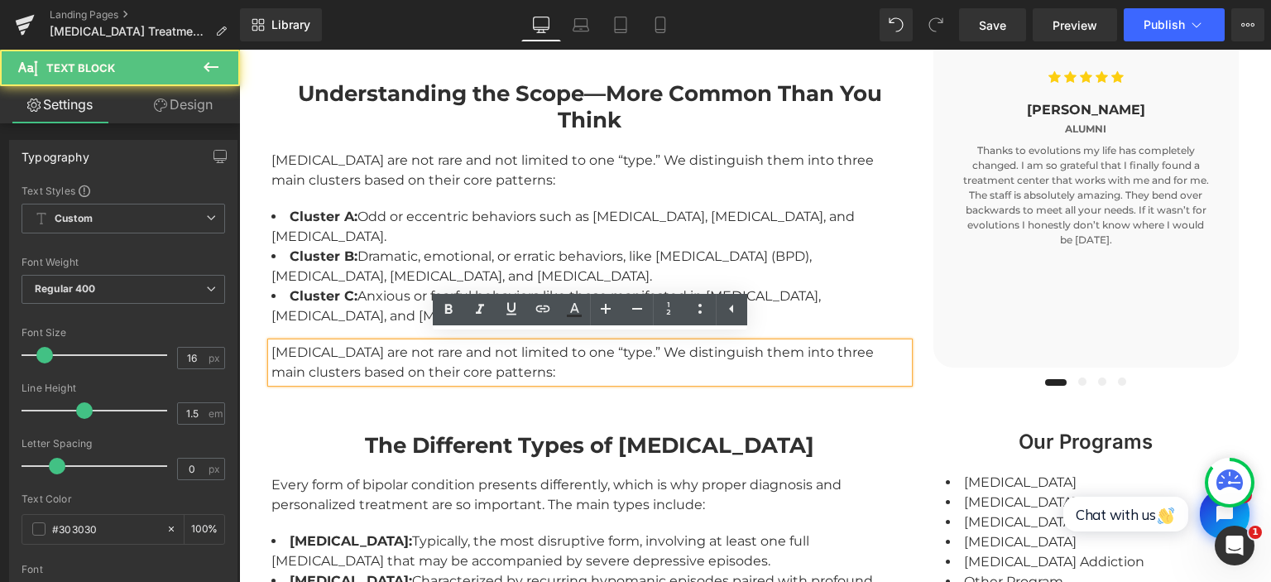
click at [443, 350] on div "[MEDICAL_DATA] are not rare and not limited to one “type.” We distinguish them …" at bounding box center [589, 362] width 637 height 40
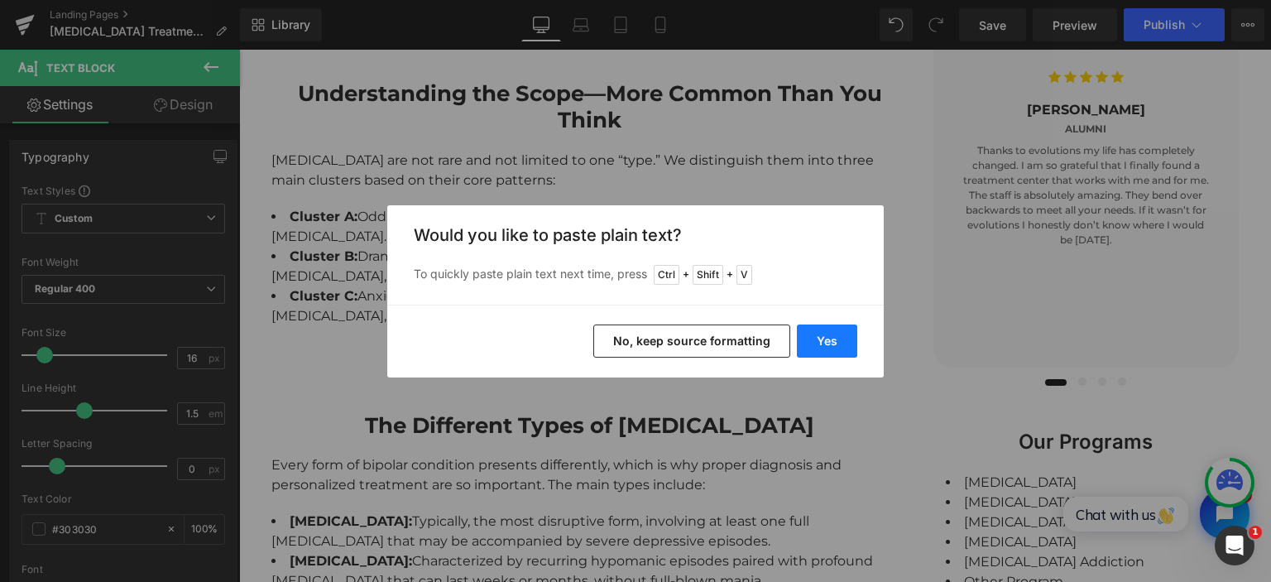
click at [815, 333] on button "Yes" at bounding box center [827, 340] width 60 height 33
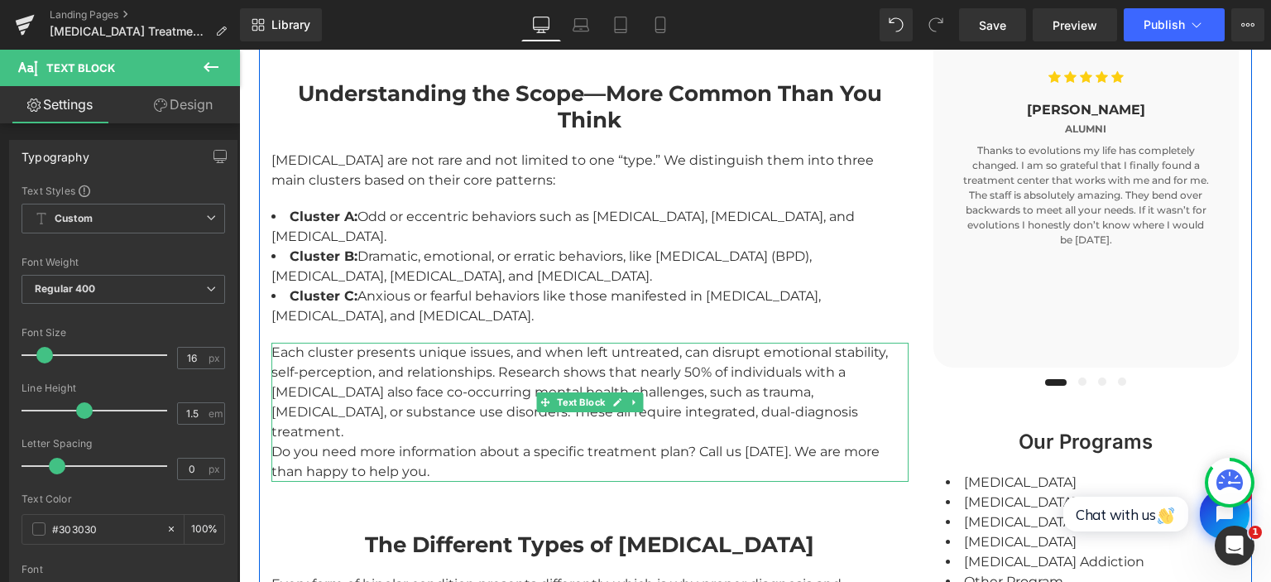
click at [816, 409] on div "Each cluster presents unique issues, and when left untreated, can disrupt emoti…" at bounding box center [589, 411] width 637 height 139
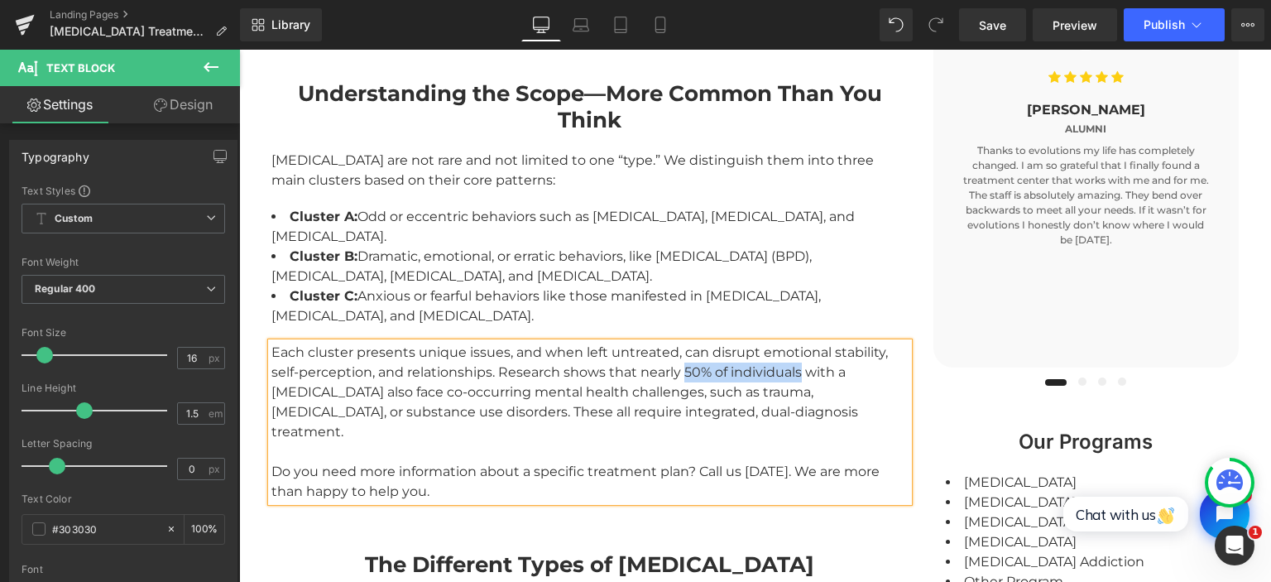
drag, startPoint x: 684, startPoint y: 363, endPoint x: 801, endPoint y: 365, distance: 116.6
click at [801, 365] on div "Each cluster presents unique issues, and when left untreated, can disrupt emoti…" at bounding box center [589, 391] width 637 height 99
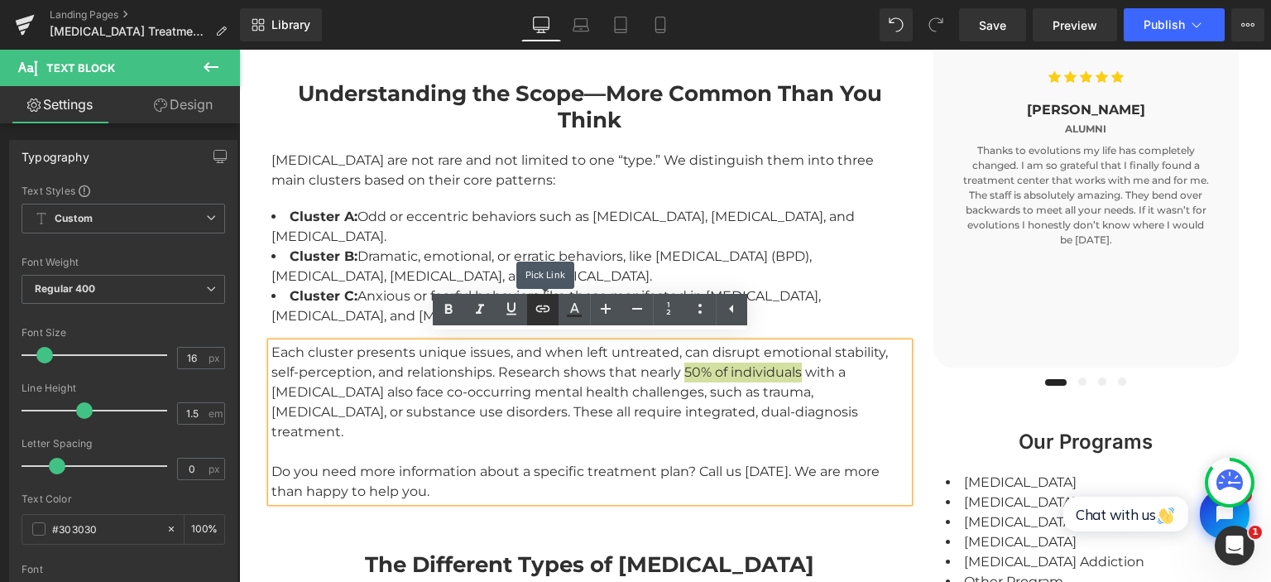
click at [542, 303] on icon at bounding box center [543, 309] width 20 height 20
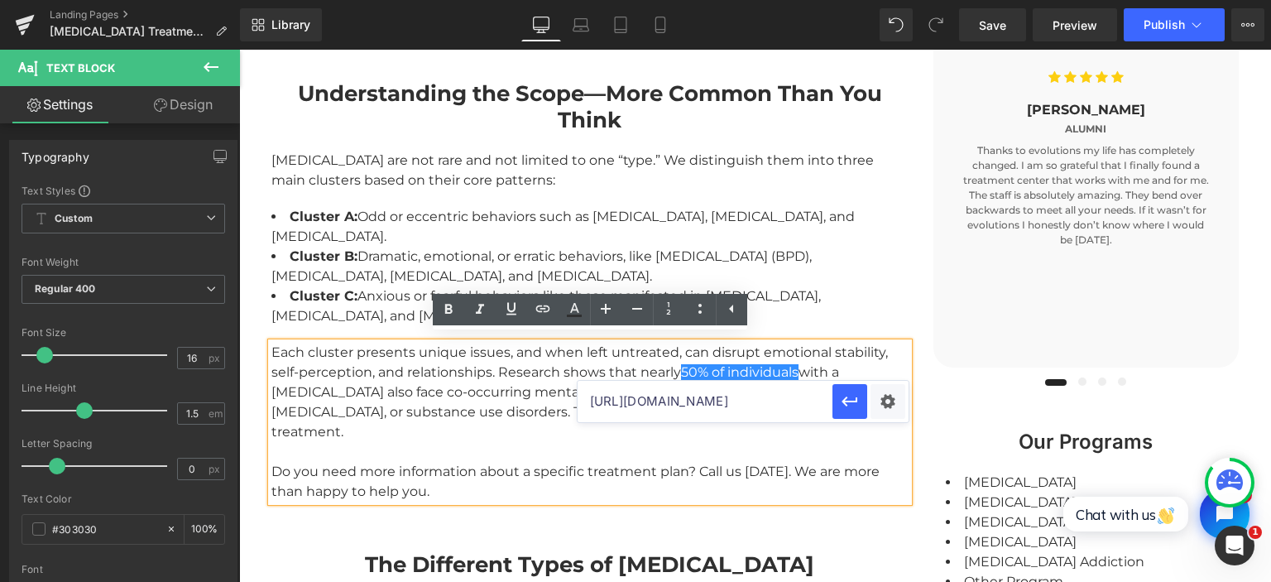
click at [657, 399] on input "[URL][DOMAIN_NAME]" at bounding box center [704, 401] width 255 height 41
paste input "[URL][DOMAIN_NAME]"
type input "[URL][DOMAIN_NAME]"
click at [883, 0] on div "Text Color Highlight Color #333333 Code Editor - Liquid #m-1754568942537 Templa…" at bounding box center [635, 0] width 1271 height 0
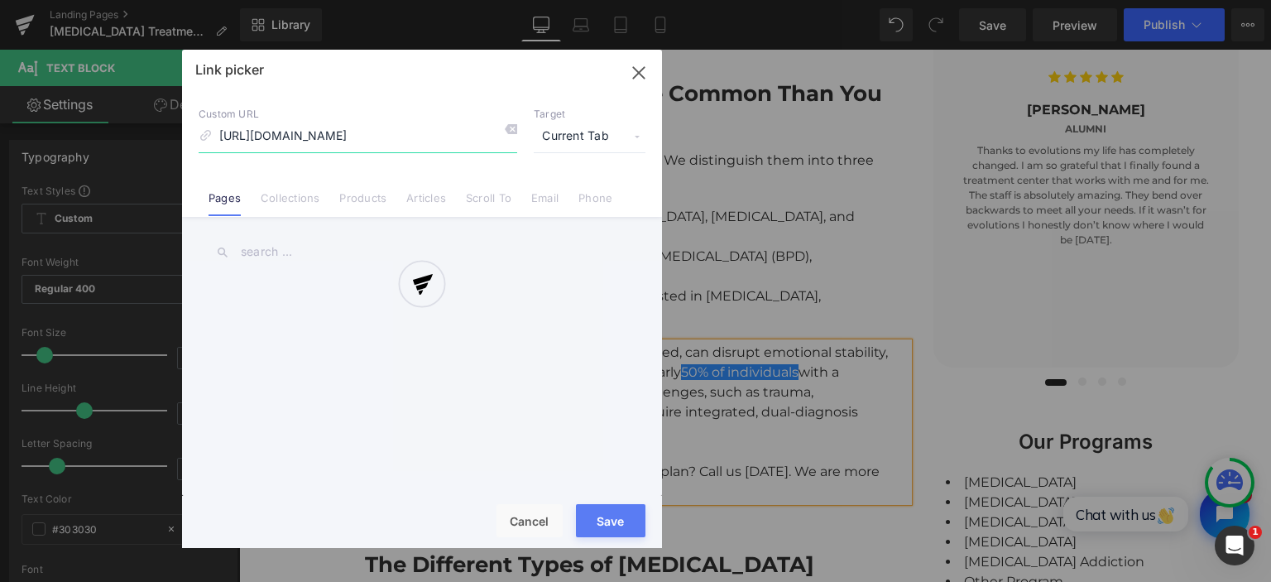
scroll to position [0, 66]
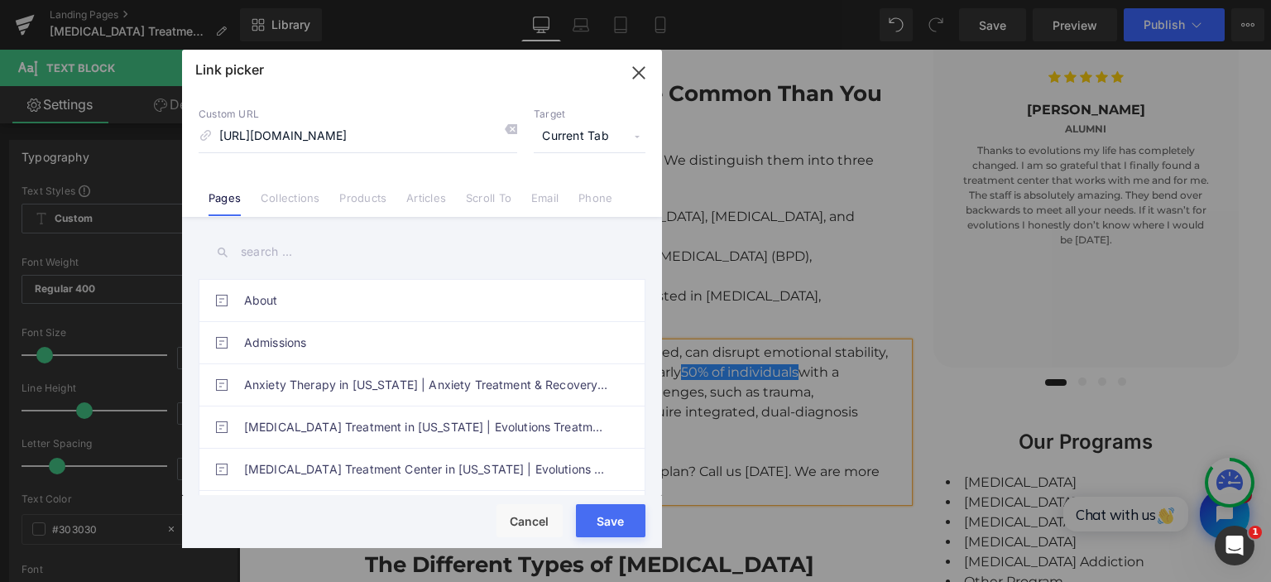
click at [577, 137] on span "Current Tab" at bounding box center [590, 136] width 112 height 31
click at [558, 194] on li "New Tab" at bounding box center [589, 195] width 128 height 29
click at [591, 518] on div "Rendering Content" at bounding box center [636, 516] width 102 height 18
click at [594, 529] on button "Save" at bounding box center [610, 520] width 69 height 33
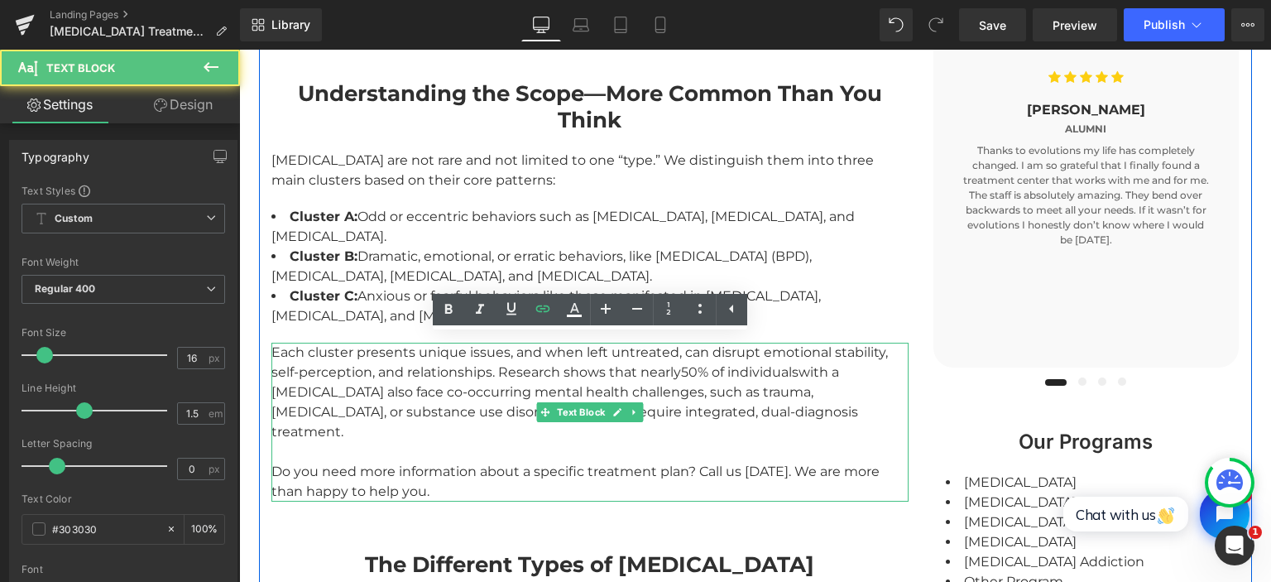
click at [722, 366] on div "Each cluster presents unique issues, and when left untreated, can disrupt emoti…" at bounding box center [589, 391] width 637 height 99
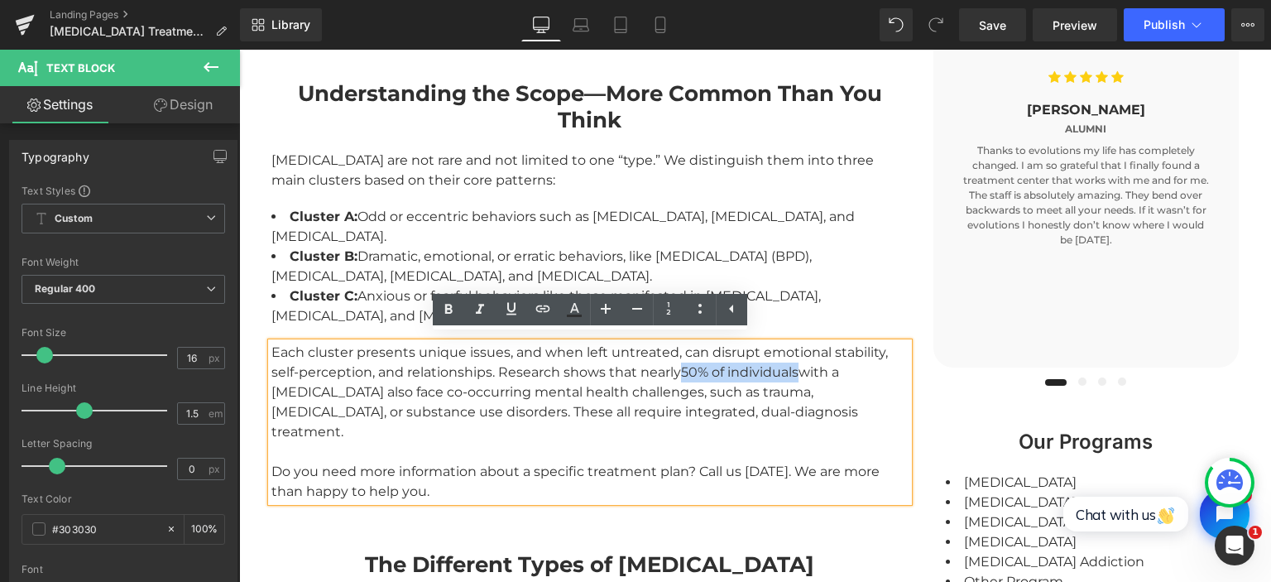
drag, startPoint x: 684, startPoint y: 362, endPoint x: 799, endPoint y: 365, distance: 115.0
click at [799, 365] on div "Each cluster presents unique issues, and when left untreated, can disrupt emoti…" at bounding box center [589, 391] width 637 height 99
click at [541, 300] on icon at bounding box center [543, 309] width 20 height 20
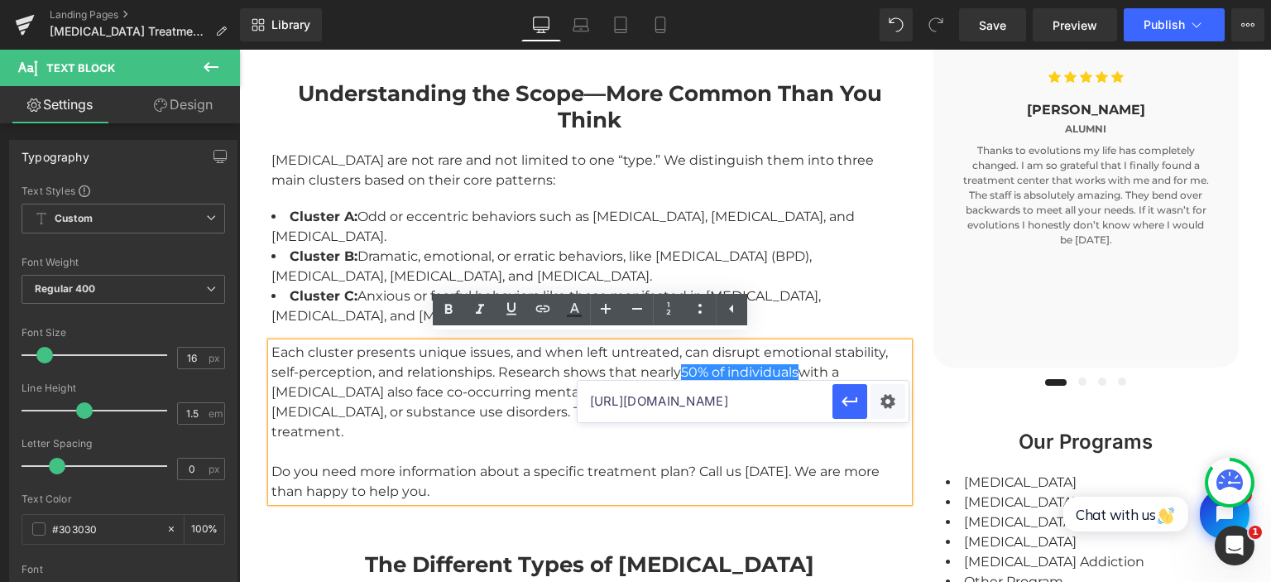
click at [651, 402] on input "[URL][DOMAIN_NAME]" at bounding box center [704, 401] width 255 height 41
paste input "[URL][DOMAIN_NAME]"
type input "[URL][DOMAIN_NAME]"
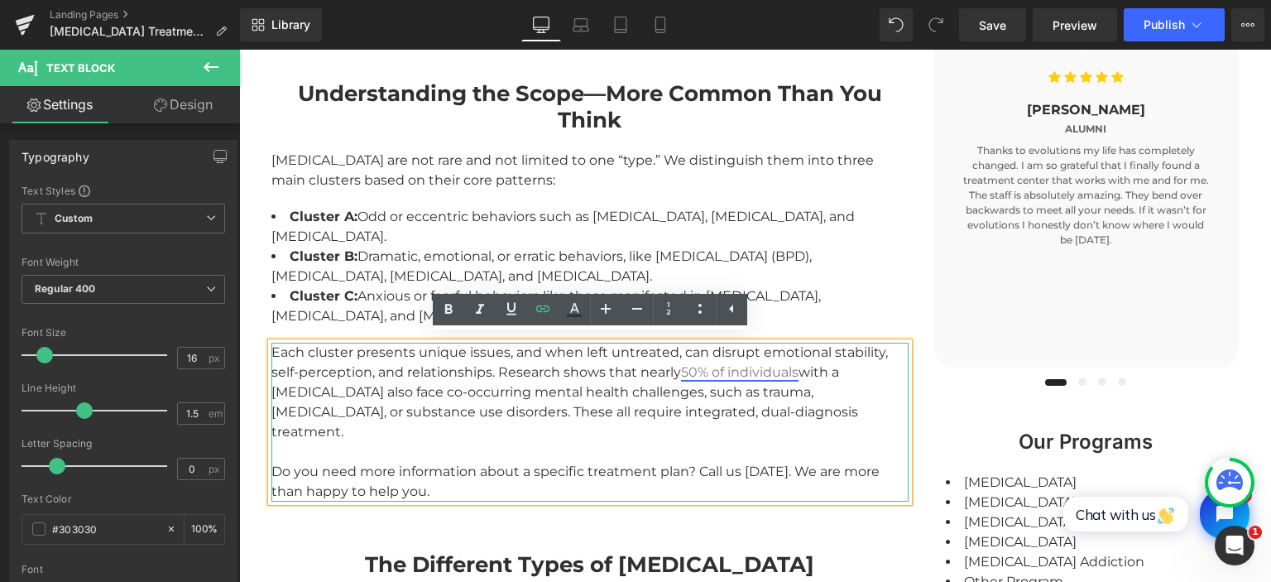
click at [726, 366] on link "50% of individuals" at bounding box center [739, 372] width 117 height 16
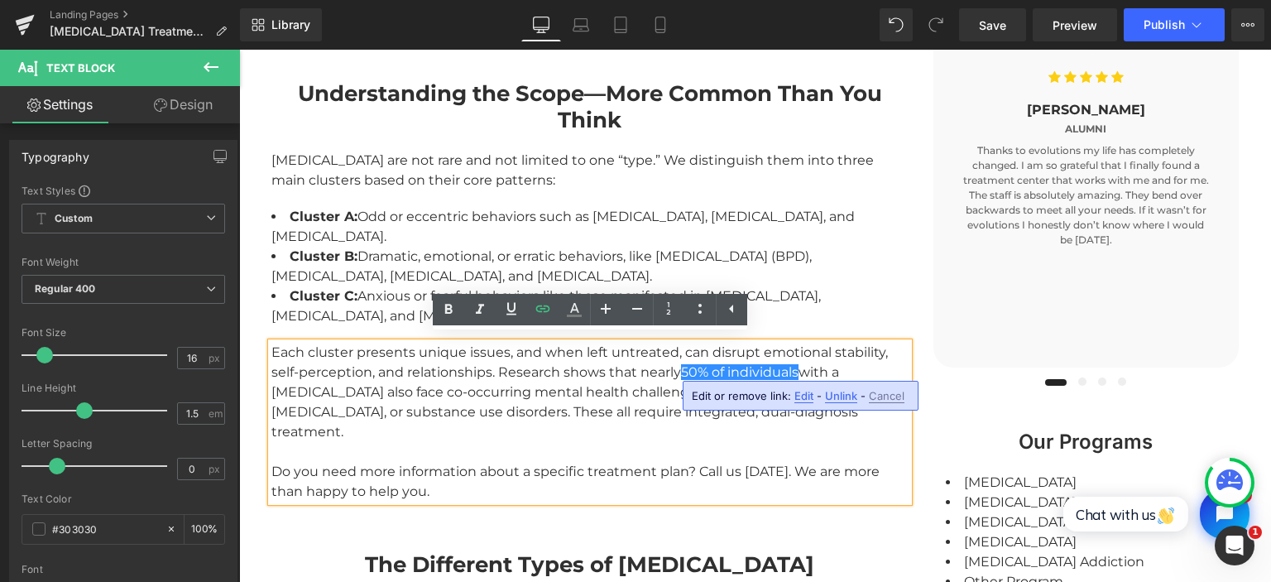
drag, startPoint x: 801, startPoint y: 391, endPoint x: 562, endPoint y: 342, distance: 244.0
click at [801, 391] on span "Edit" at bounding box center [803, 396] width 19 height 14
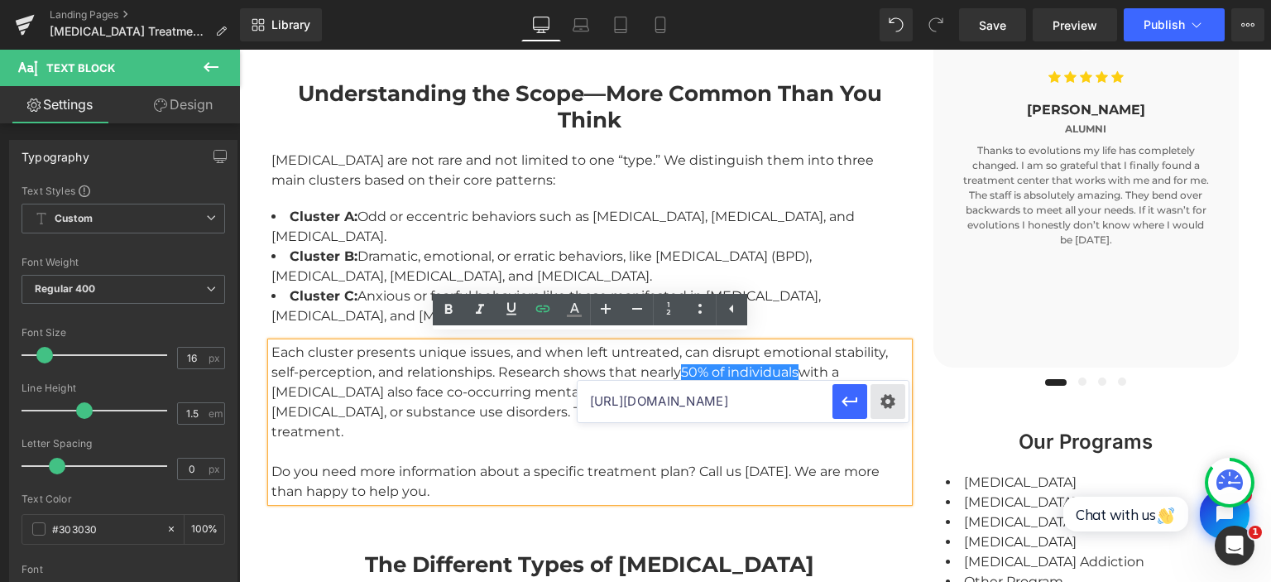
click at [893, 0] on div "Text Color Highlight Color #333333 Code Editor - Liquid #m-1754568942537 Templa…" at bounding box center [635, 0] width 1271 height 0
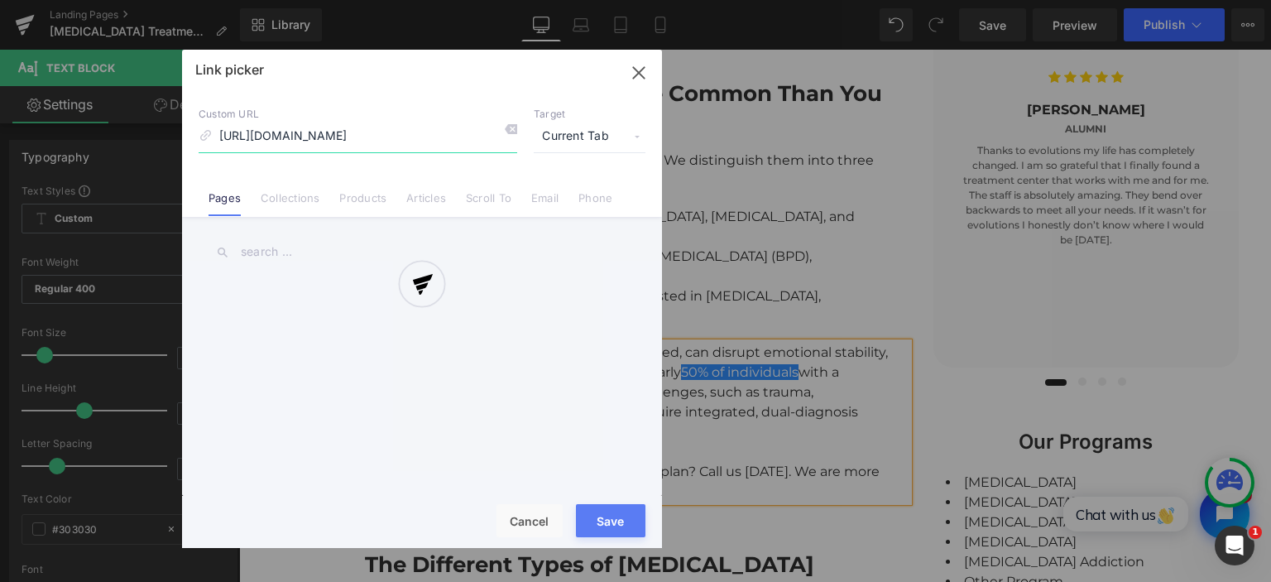
scroll to position [0, 66]
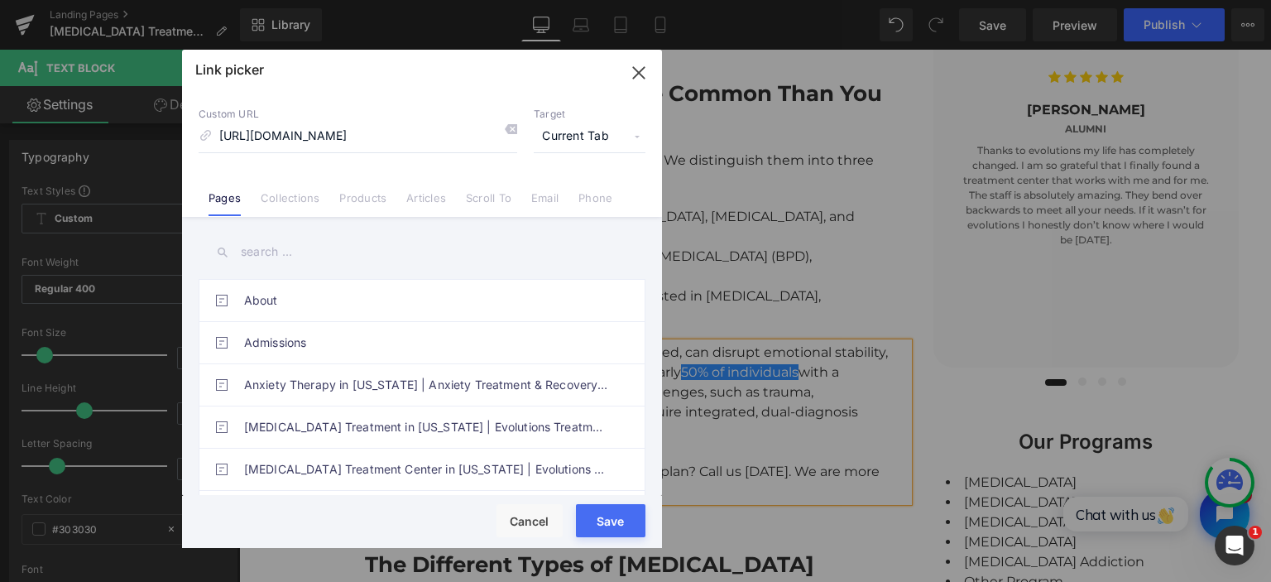
click at [575, 134] on span "Current Tab" at bounding box center [590, 136] width 112 height 31
click at [555, 193] on li "New Tab" at bounding box center [589, 195] width 128 height 29
click at [598, 529] on button "Save" at bounding box center [610, 520] width 69 height 33
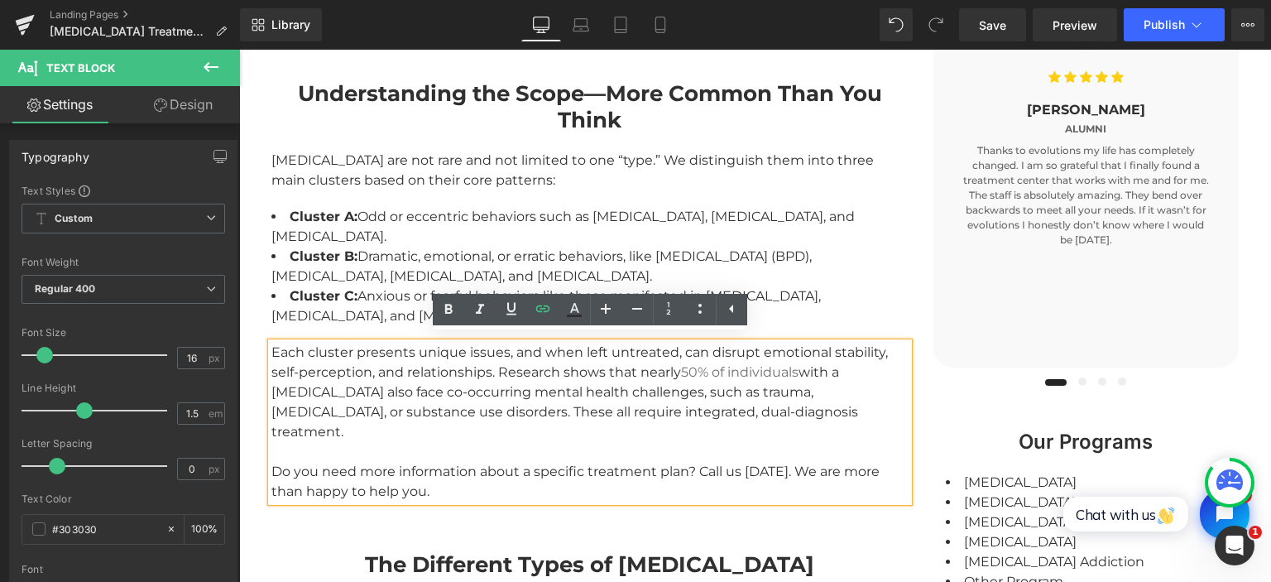
click at [627, 391] on div "Each cluster presents unique issues, and when left untreated, can disrupt emoti…" at bounding box center [589, 391] width 637 height 99
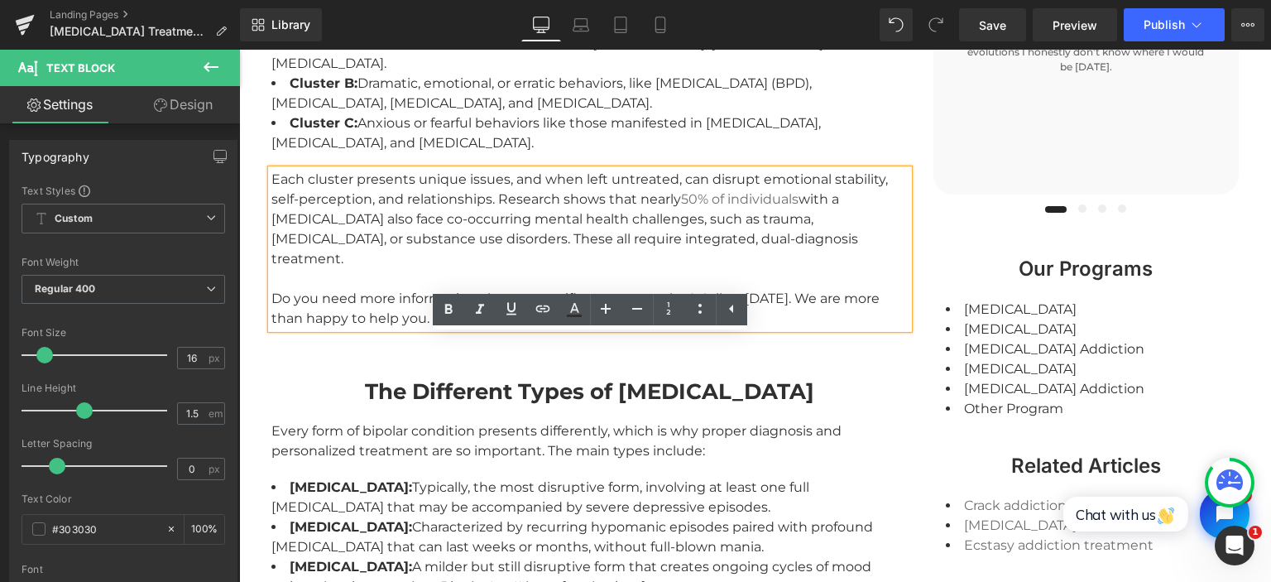
scroll to position [1628, 0]
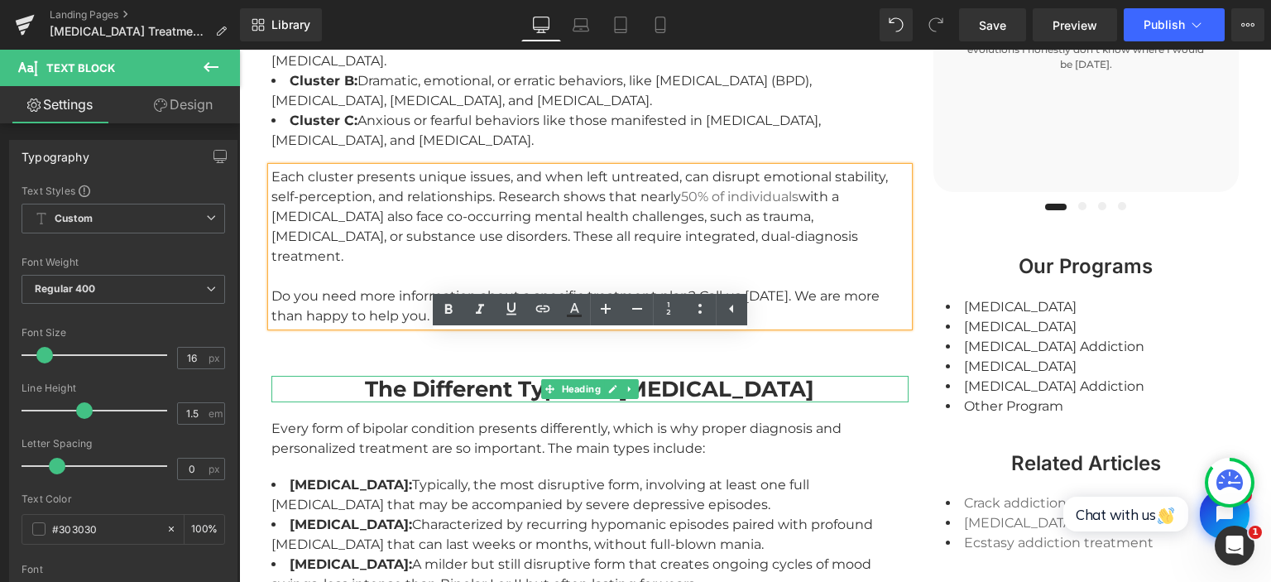
click at [445, 376] on strong "The Different Types of [MEDICAL_DATA]" at bounding box center [589, 389] width 449 height 26
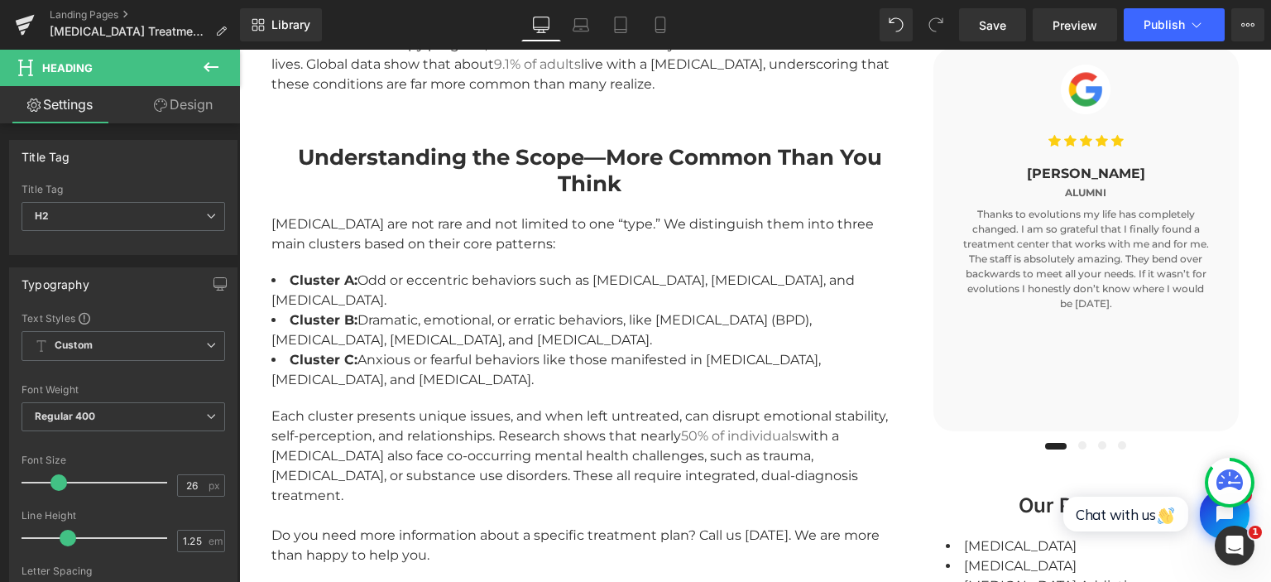
scroll to position [1397, 0]
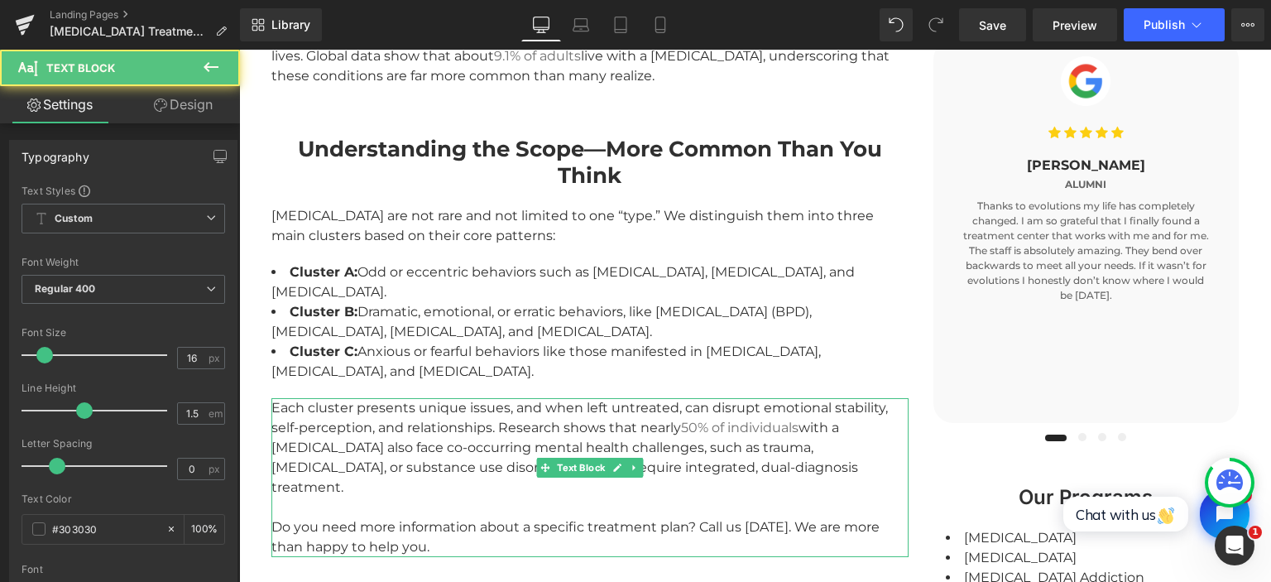
click at [650, 420] on div "Each cluster presents unique issues, and when left untreated, can disrupt emoti…" at bounding box center [589, 447] width 637 height 99
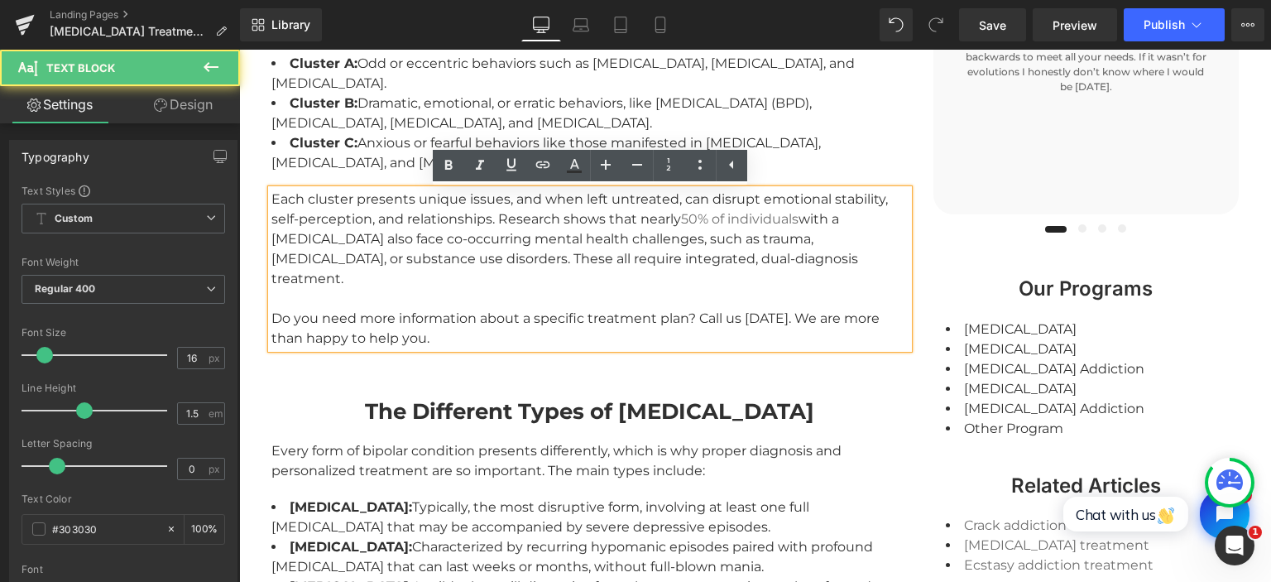
scroll to position [1659, 0]
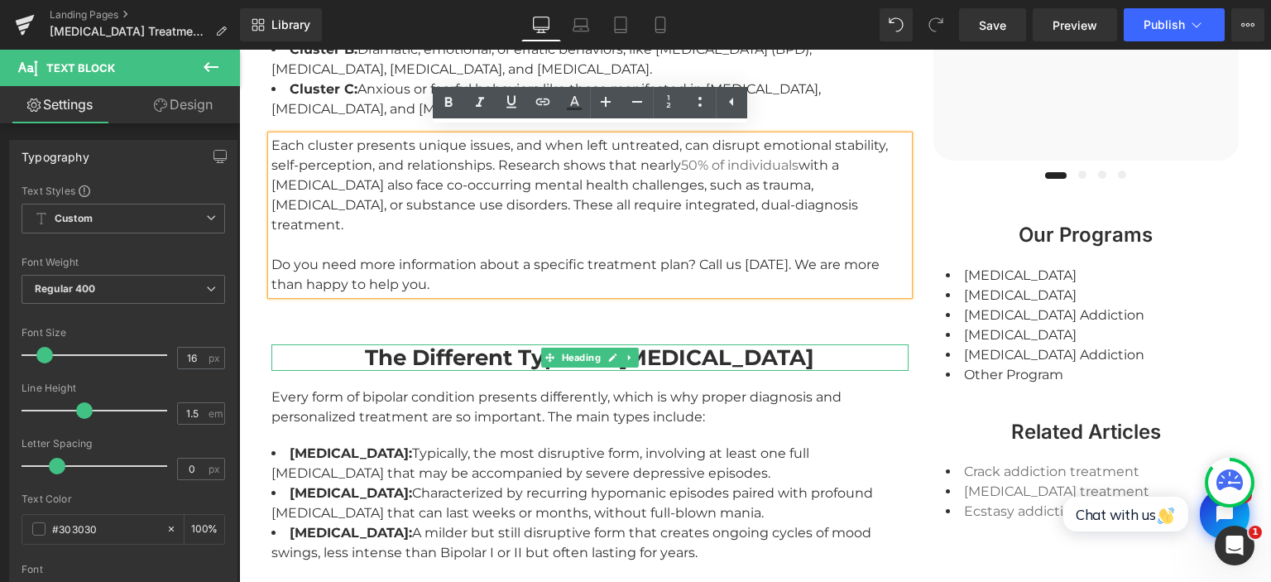
click at [532, 344] on strong "The Different Types of [MEDICAL_DATA]" at bounding box center [589, 357] width 449 height 26
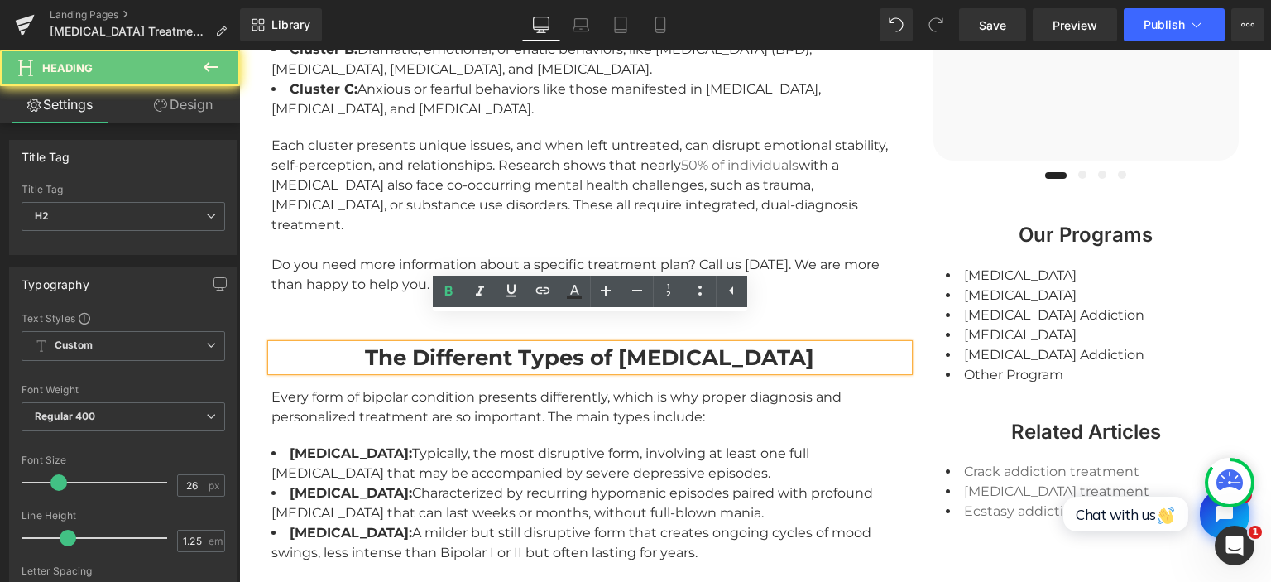
click at [541, 344] on strong "The Different Types of [MEDICAL_DATA]" at bounding box center [589, 357] width 449 height 26
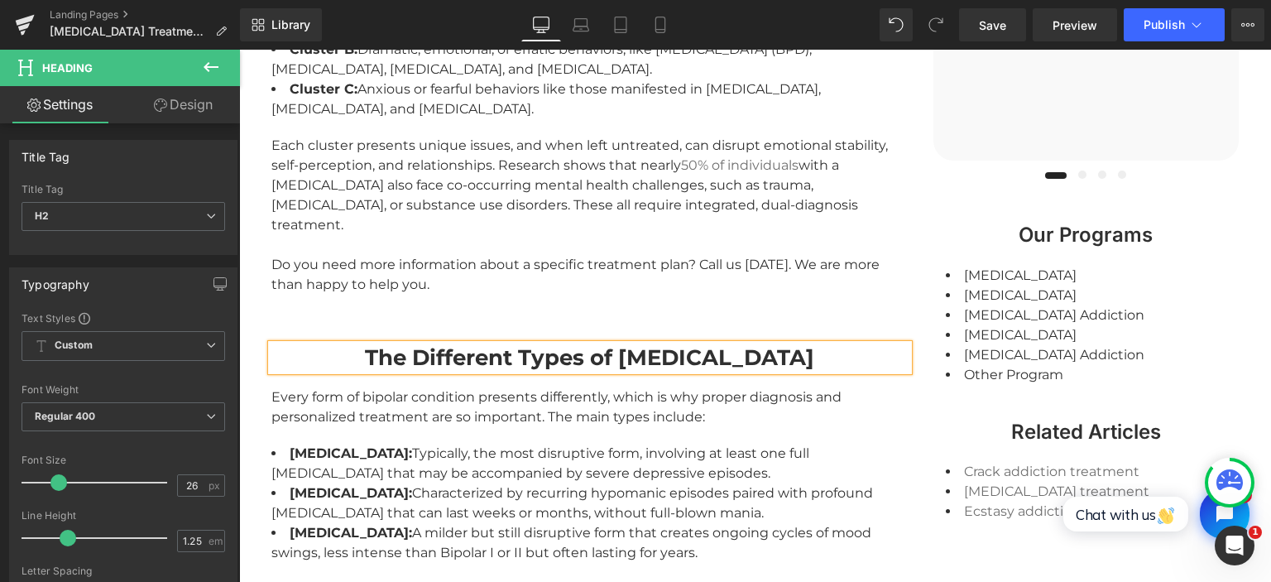
paste div
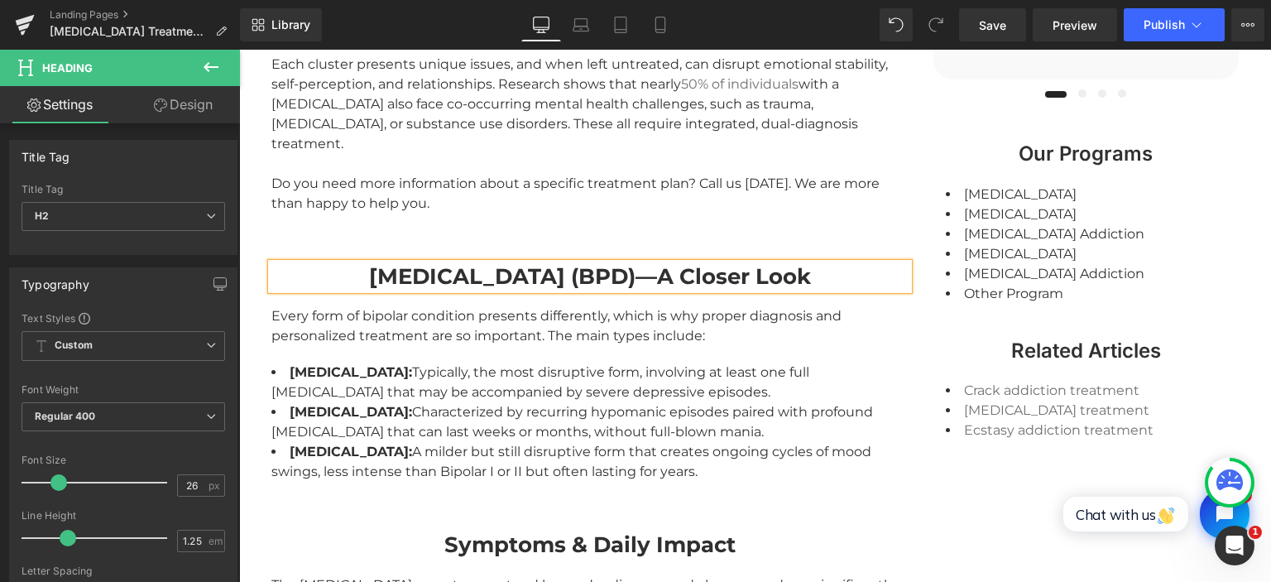
scroll to position [1747, 0]
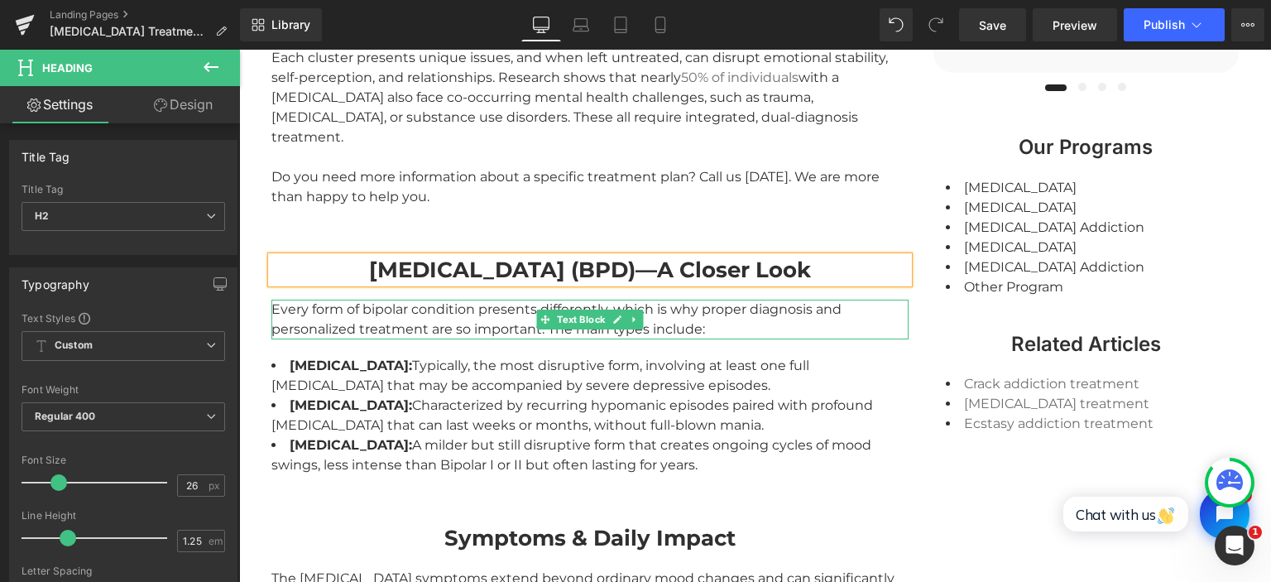
click at [357, 299] on div "Every form of bipolar condition presents differently, which is why proper diagn…" at bounding box center [589, 319] width 637 height 40
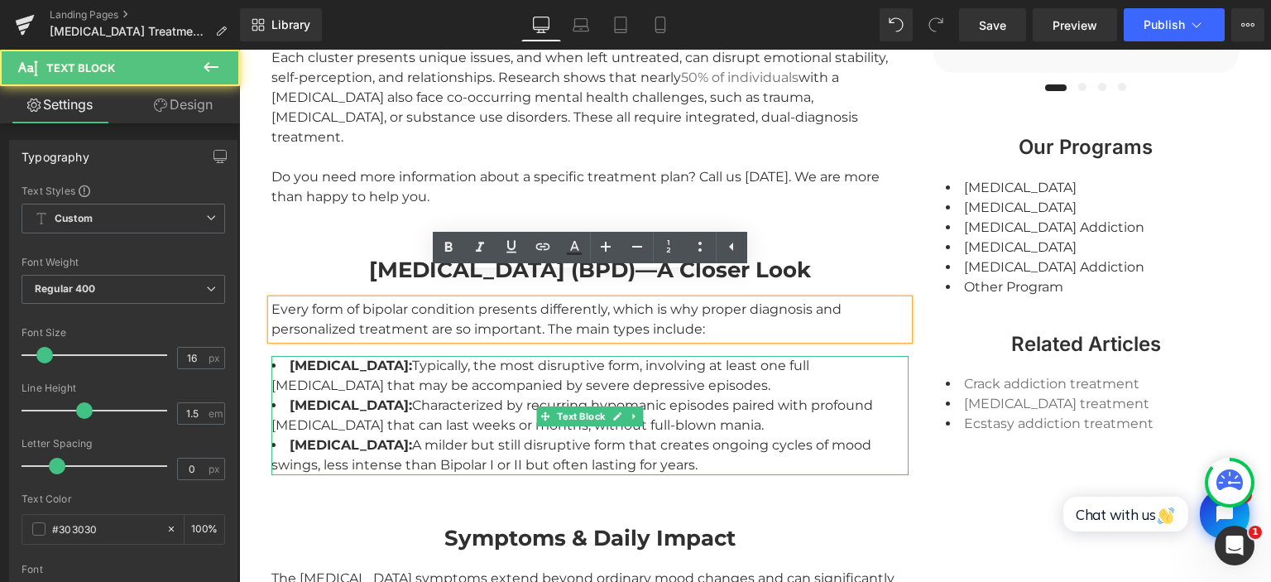
click at [363, 357] on strong "[MEDICAL_DATA]:" at bounding box center [351, 365] width 122 height 16
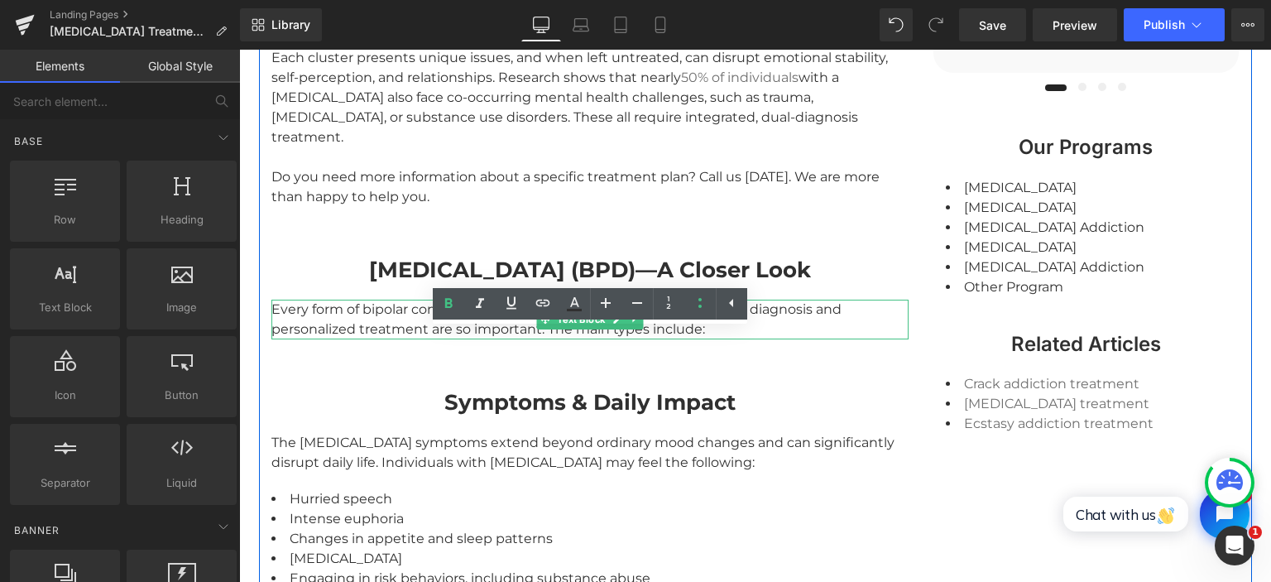
click at [330, 299] on div "Every form of bipolar condition presents differently, which is why proper diagn…" at bounding box center [589, 319] width 637 height 40
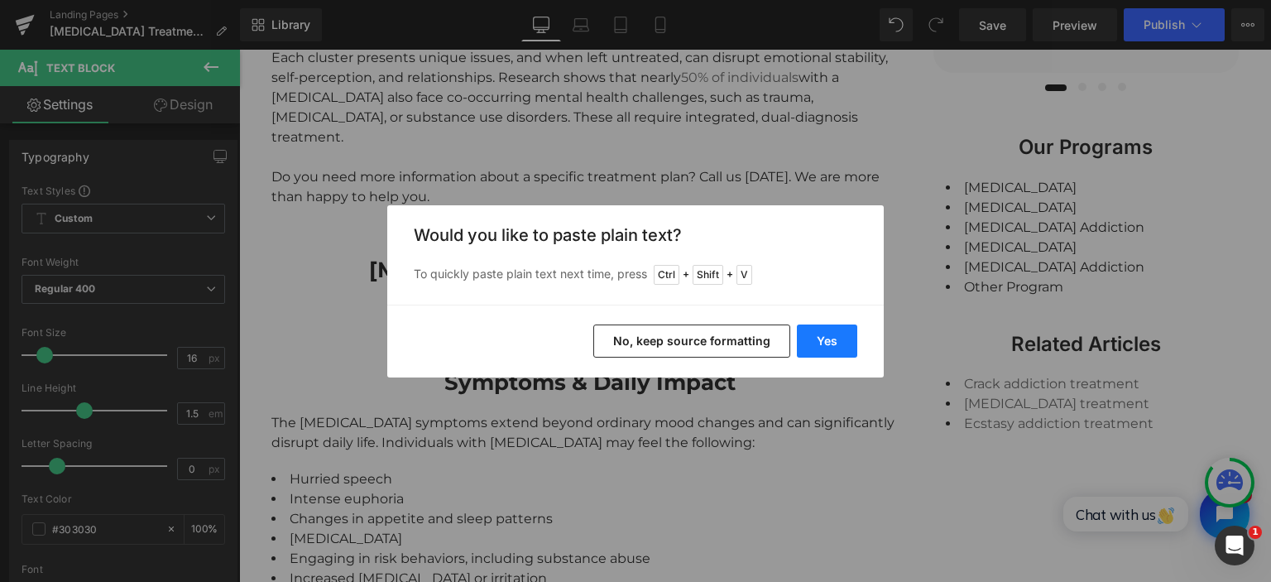
click at [834, 347] on button "Yes" at bounding box center [827, 340] width 60 height 33
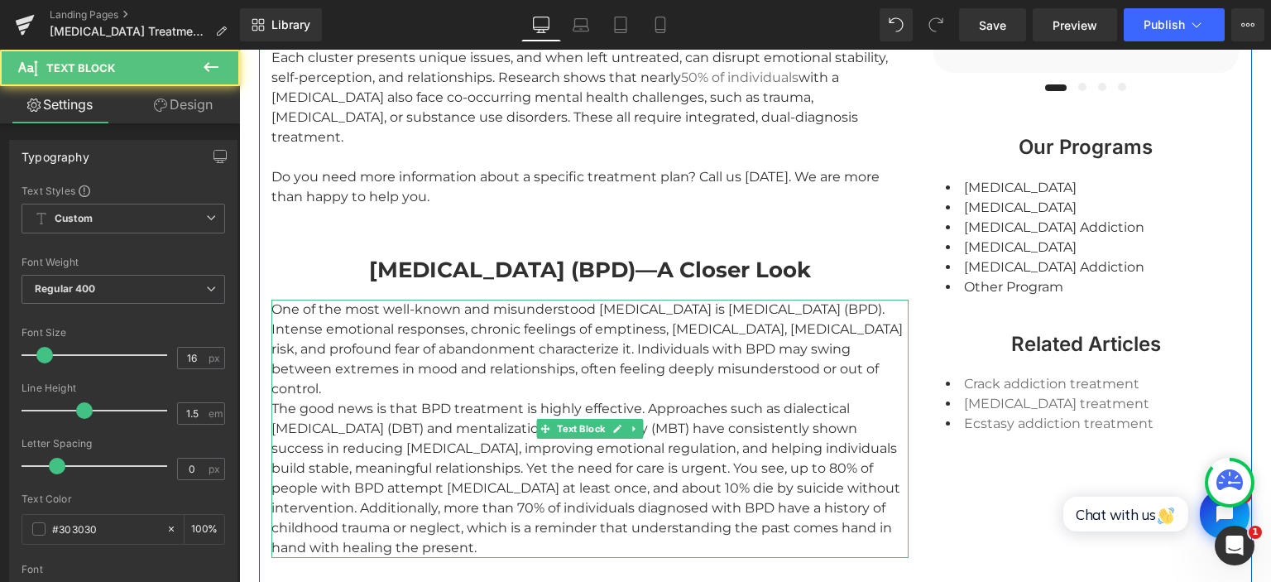
click at [359, 366] on div "One of the most well-known and misunderstood [MEDICAL_DATA] is [MEDICAL_DATA] (…" at bounding box center [589, 428] width 637 height 258
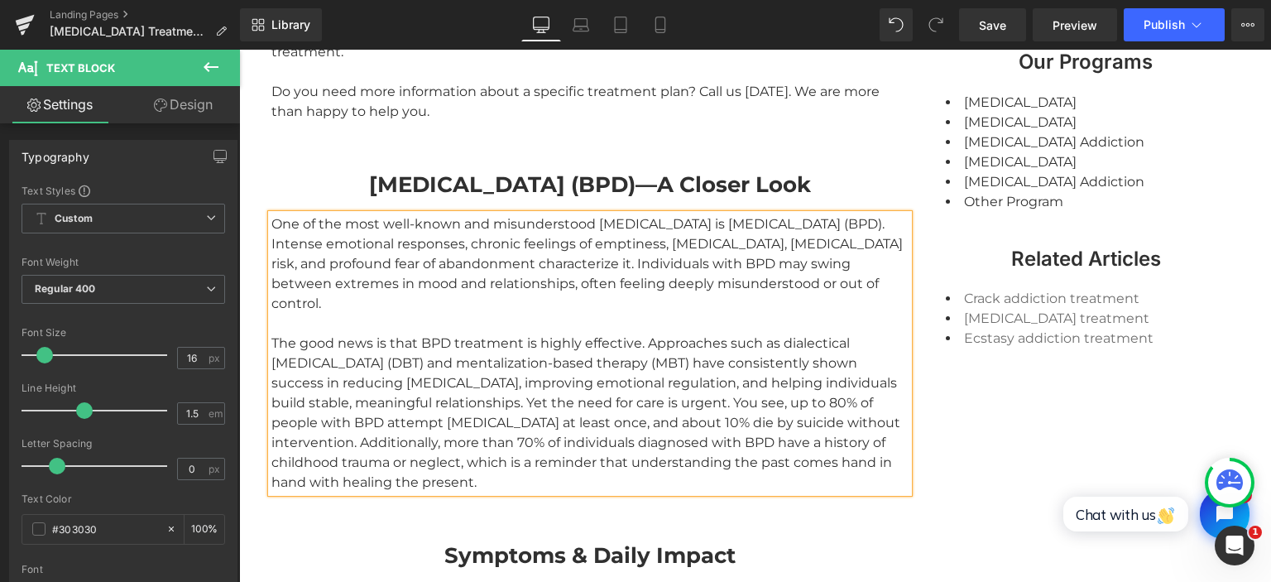
scroll to position [1834, 0]
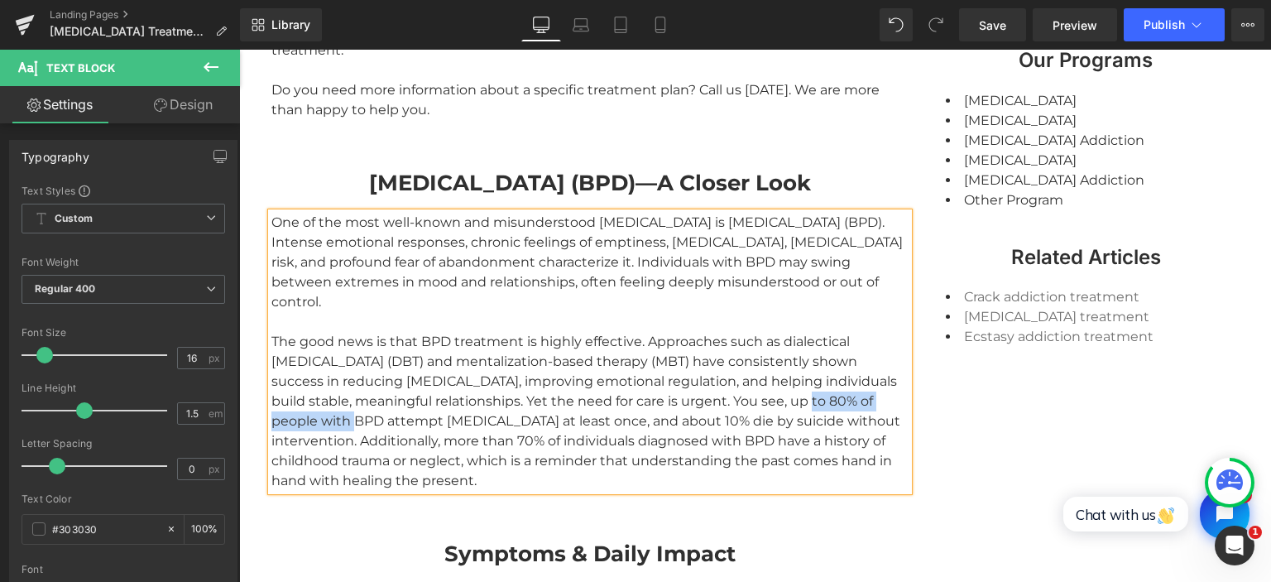
drag, startPoint x: 791, startPoint y: 376, endPoint x: 336, endPoint y: 397, distance: 455.5
click at [336, 397] on div "One of the most well-known and misunderstood [MEDICAL_DATA] is [MEDICAL_DATA] (…" at bounding box center [589, 352] width 637 height 278
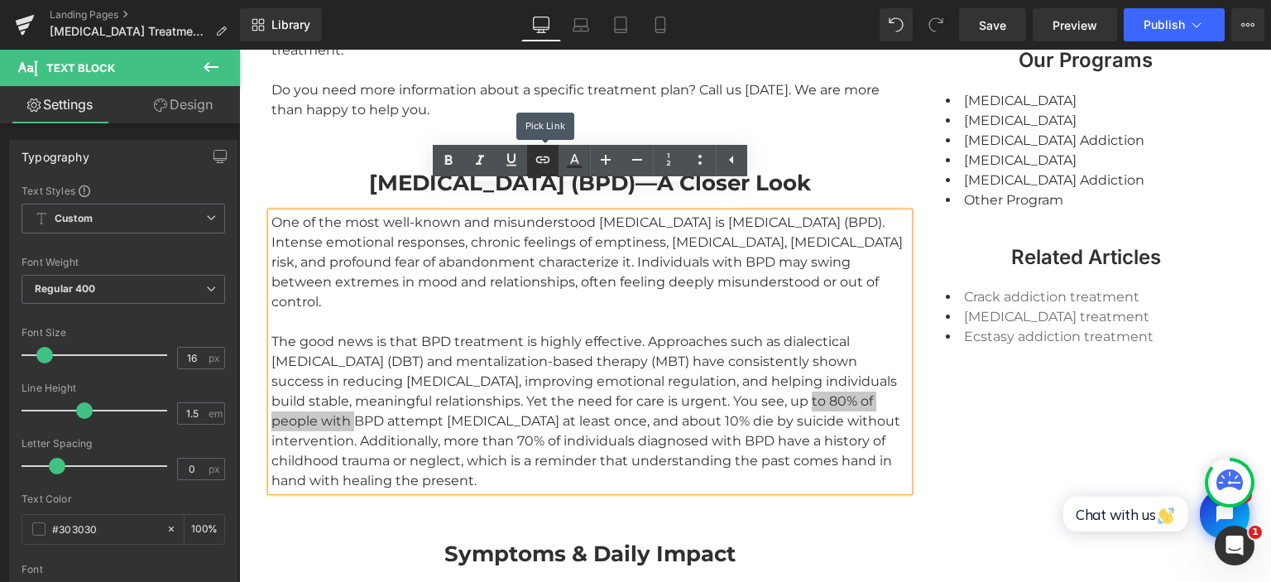
click at [534, 154] on icon at bounding box center [543, 160] width 20 height 20
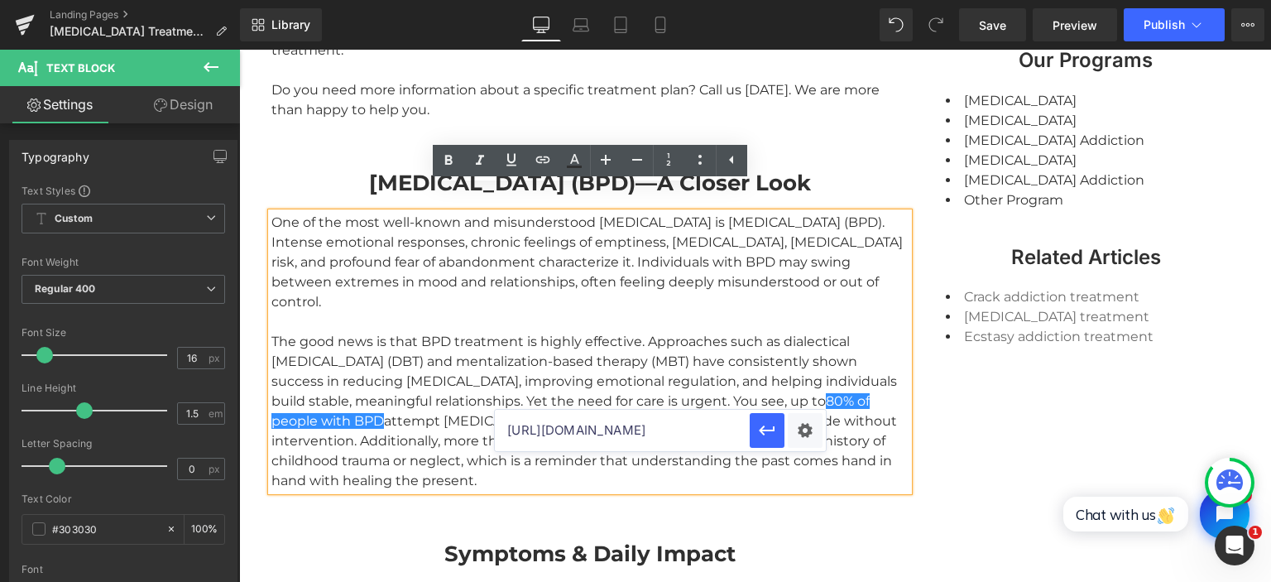
click at [589, 425] on input "[URL][DOMAIN_NAME]" at bounding box center [622, 429] width 255 height 41
paste input "[URL][DOMAIN_NAME][MEDICAL_DATA]"
type input "[URL][DOMAIN_NAME][MEDICAL_DATA]"
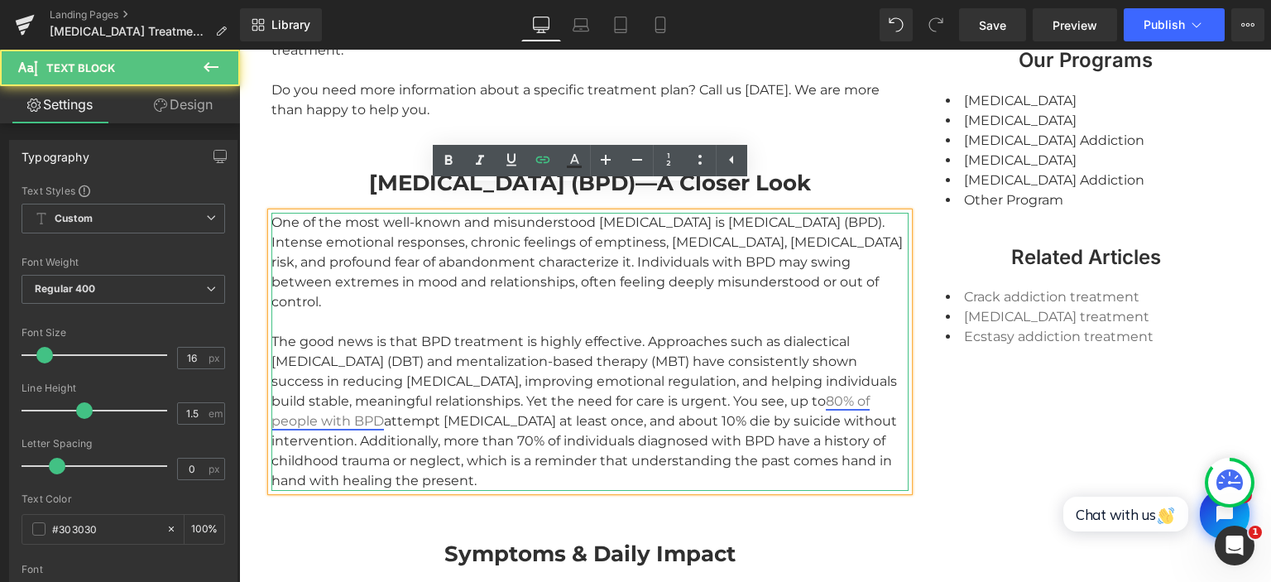
click at [825, 393] on link "80% of people with BPD" at bounding box center [570, 411] width 598 height 36
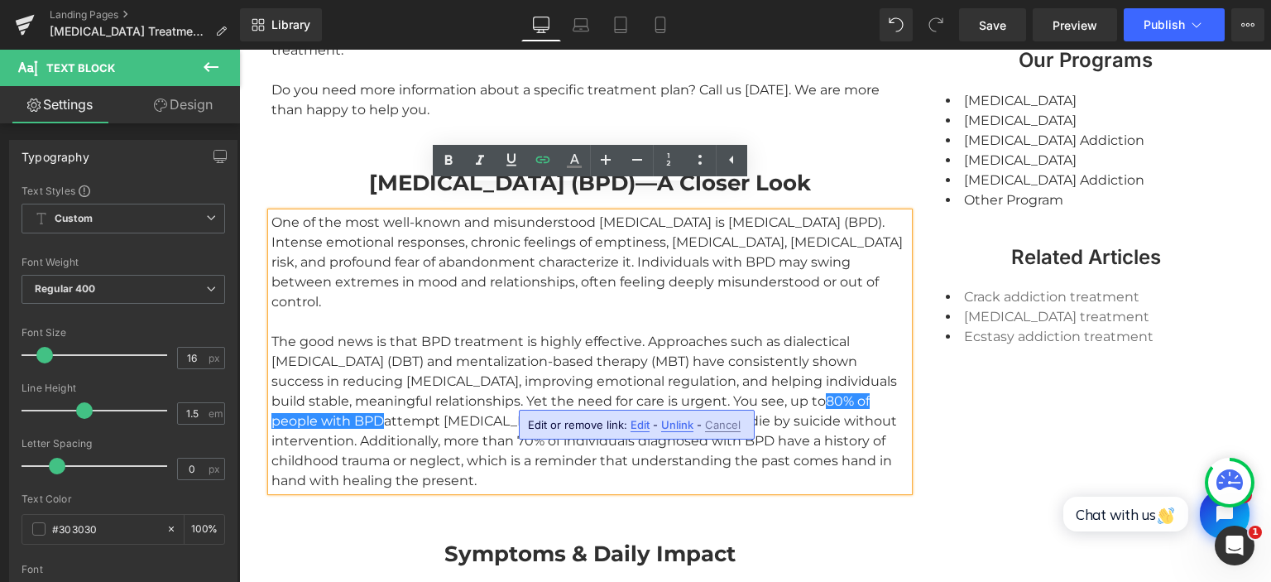
click at [637, 420] on span "Edit" at bounding box center [639, 425] width 19 height 14
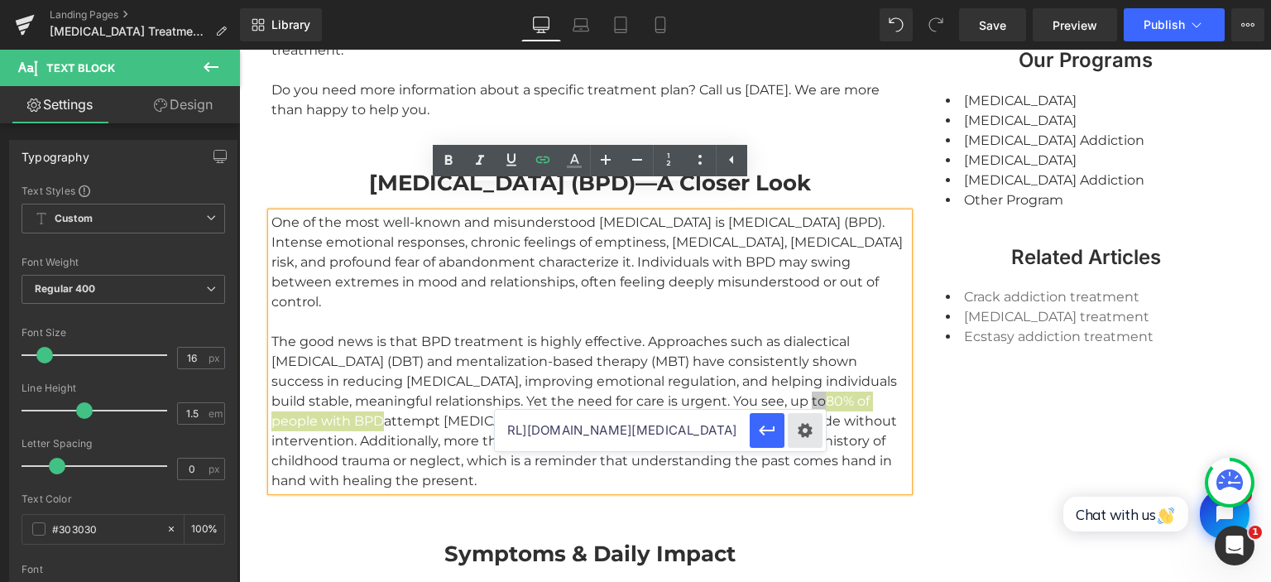
click at [806, 0] on div "Text Color Highlight Color #333333 Code Editor - Liquid #m-1754568942537 Templa…" at bounding box center [635, 0] width 1271 height 0
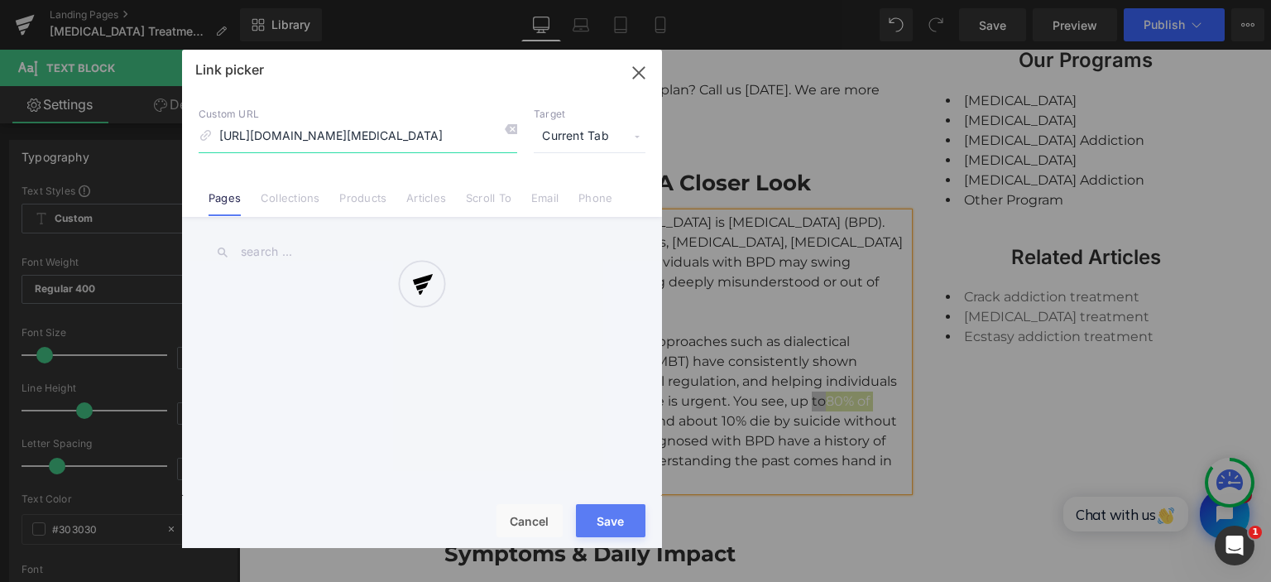
scroll to position [0, 274]
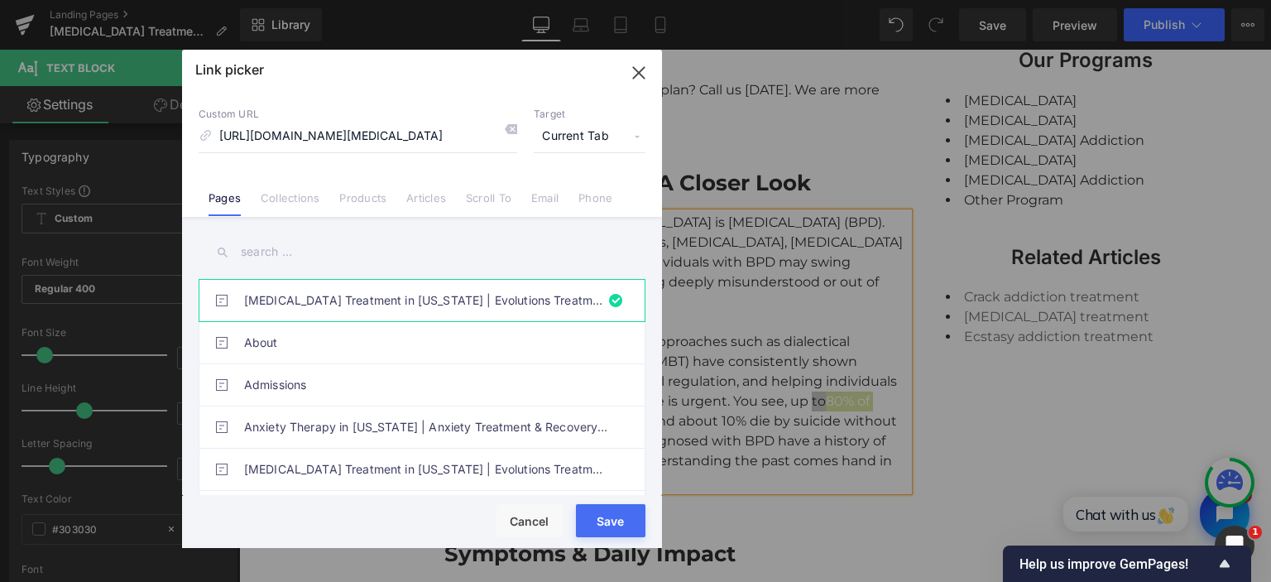
click at [559, 138] on span "Current Tab" at bounding box center [590, 136] width 112 height 31
click at [566, 192] on li "New Tab" at bounding box center [589, 195] width 128 height 29
click at [585, 530] on button "Save" at bounding box center [610, 520] width 69 height 33
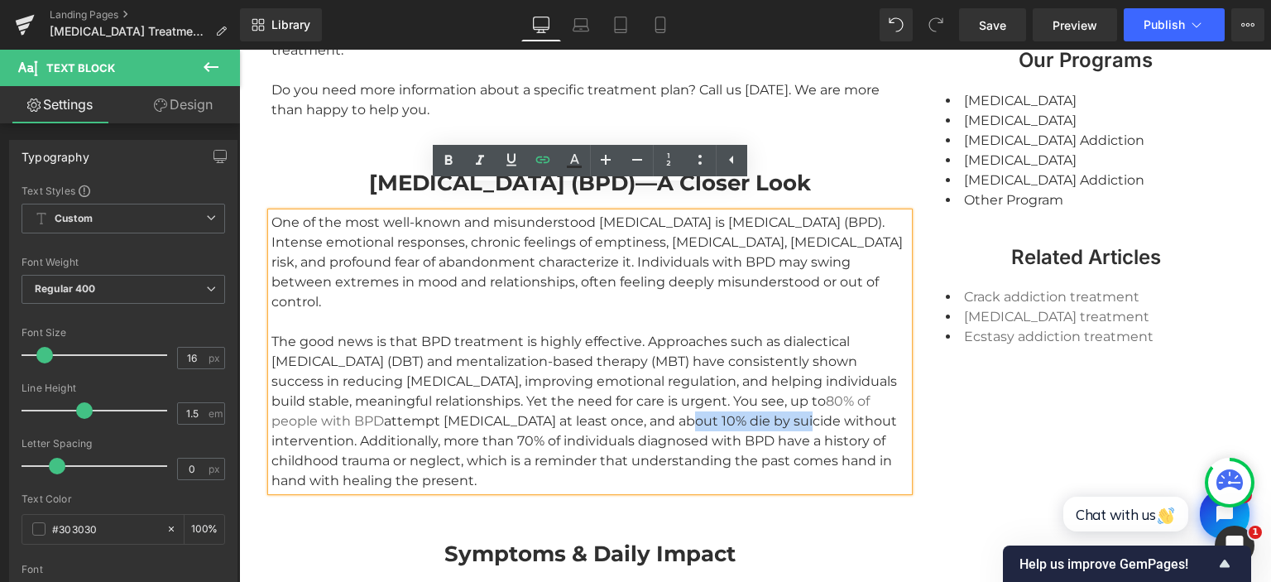
drag, startPoint x: 625, startPoint y: 396, endPoint x: 743, endPoint y: 388, distance: 118.6
click at [743, 388] on div "One of the most well-known and misunderstood [MEDICAL_DATA] is [MEDICAL_DATA] (…" at bounding box center [589, 352] width 637 height 278
click at [543, 157] on icon at bounding box center [543, 160] width 20 height 20
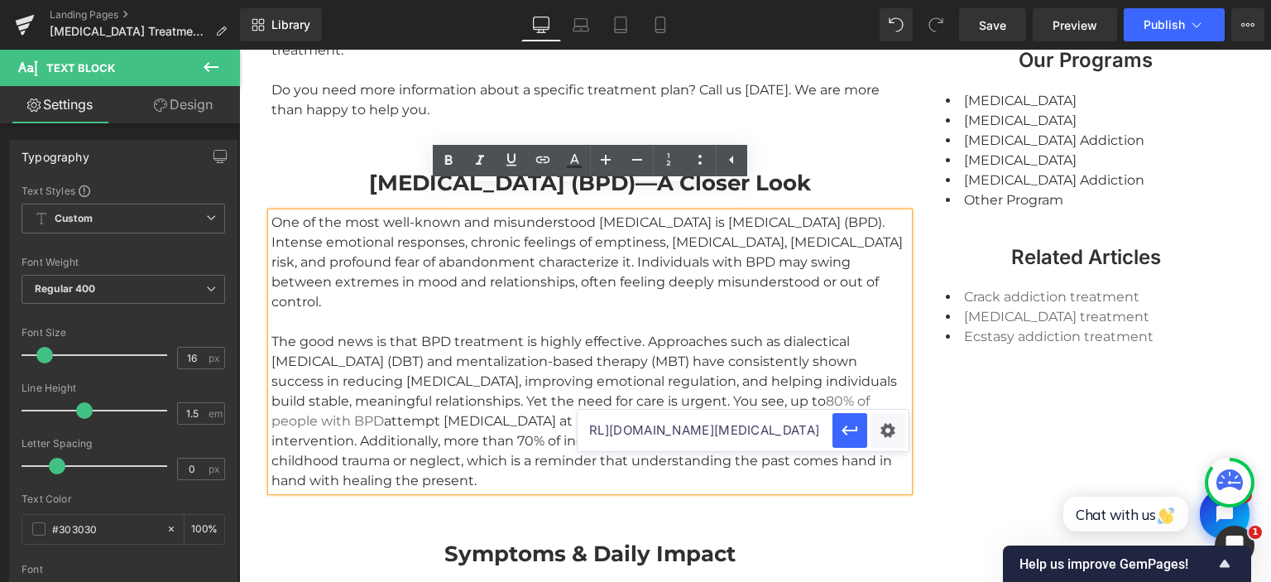
click at [753, 427] on input "[URL][DOMAIN_NAME][MEDICAL_DATA]" at bounding box center [704, 429] width 255 height 41
paste input "[URL][DOMAIN_NAME]"
type input "[URL][DOMAIN_NAME]"
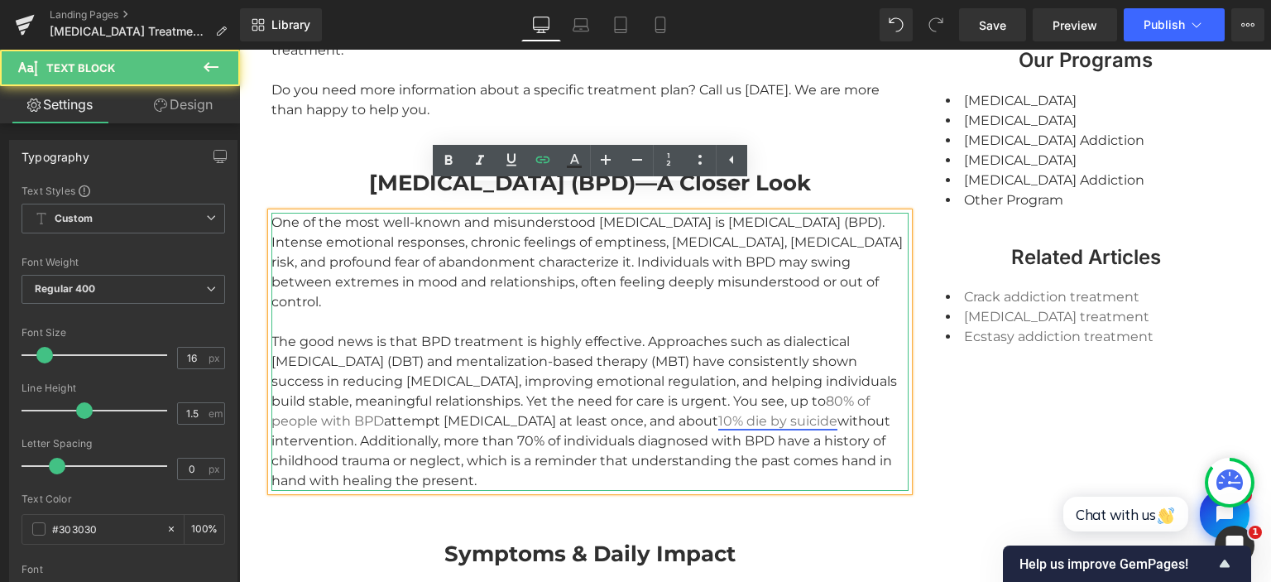
click at [718, 413] on link "10% die by suicide" at bounding box center [777, 421] width 119 height 16
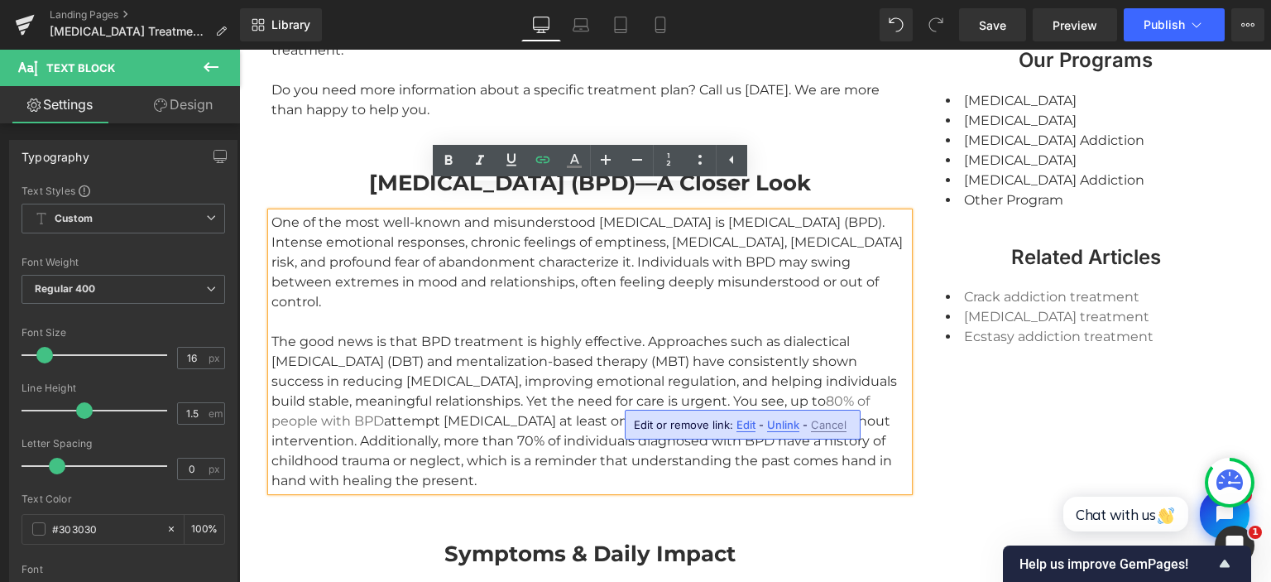
click at [746, 426] on span "Edit" at bounding box center [745, 425] width 19 height 14
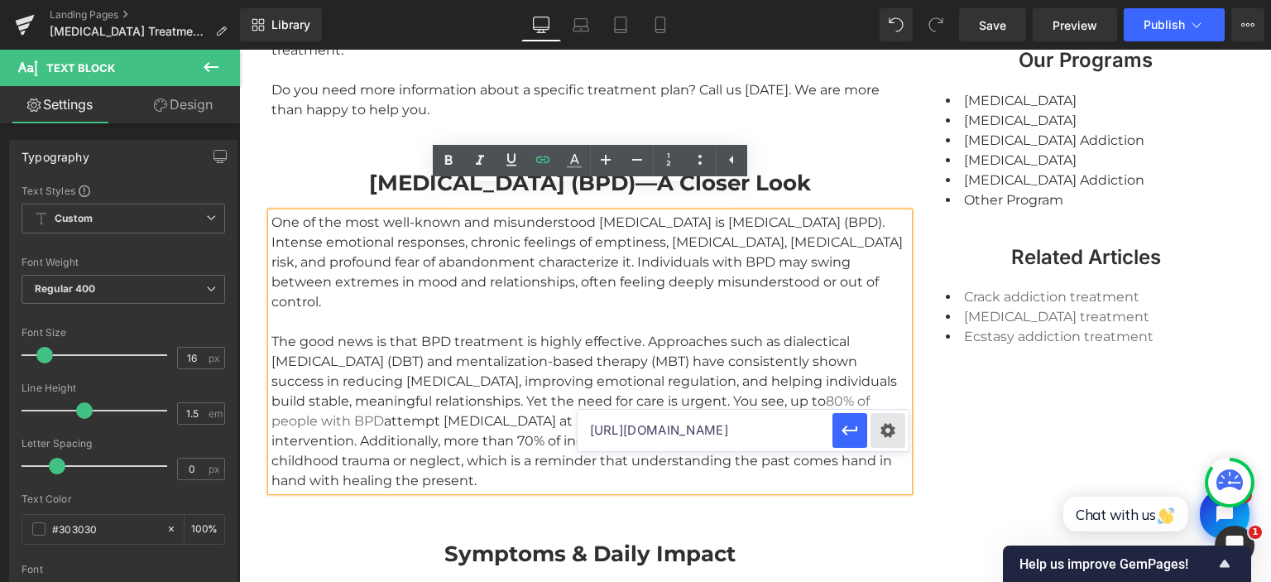
click at [886, 0] on div "Text Color Highlight Color #333333 Code Editor - Liquid #m-1754568942537 Templa…" at bounding box center [635, 0] width 1271 height 0
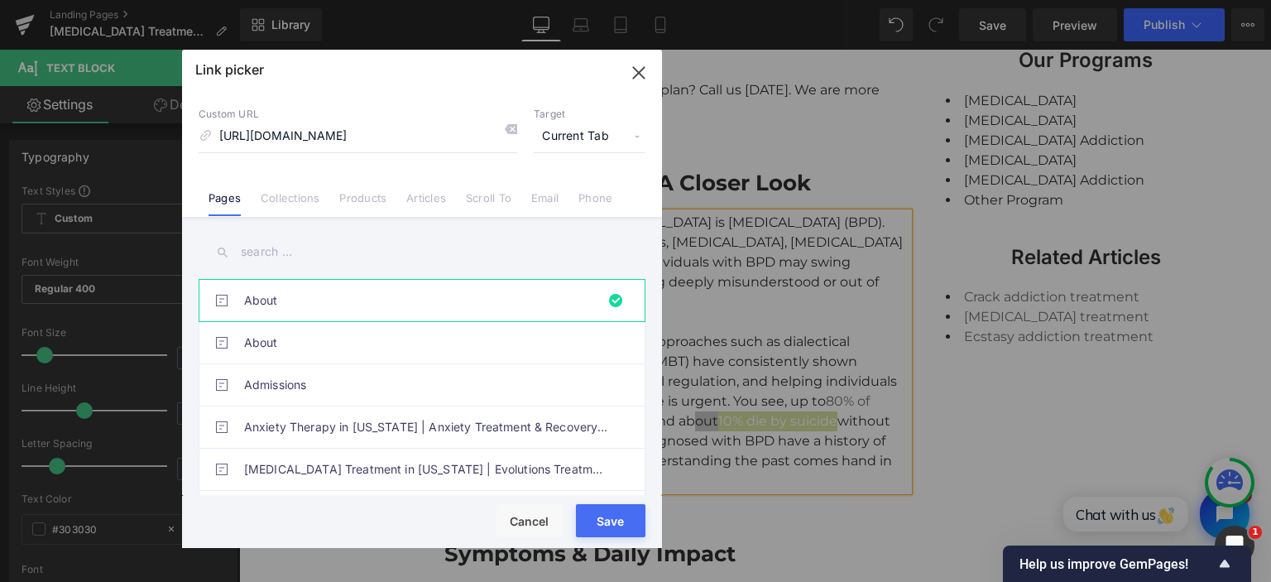
click at [584, 141] on span "Current Tab" at bounding box center [590, 136] width 112 height 31
click at [555, 190] on li "New Tab" at bounding box center [589, 195] width 128 height 29
click at [577, 512] on button "Save" at bounding box center [610, 520] width 69 height 33
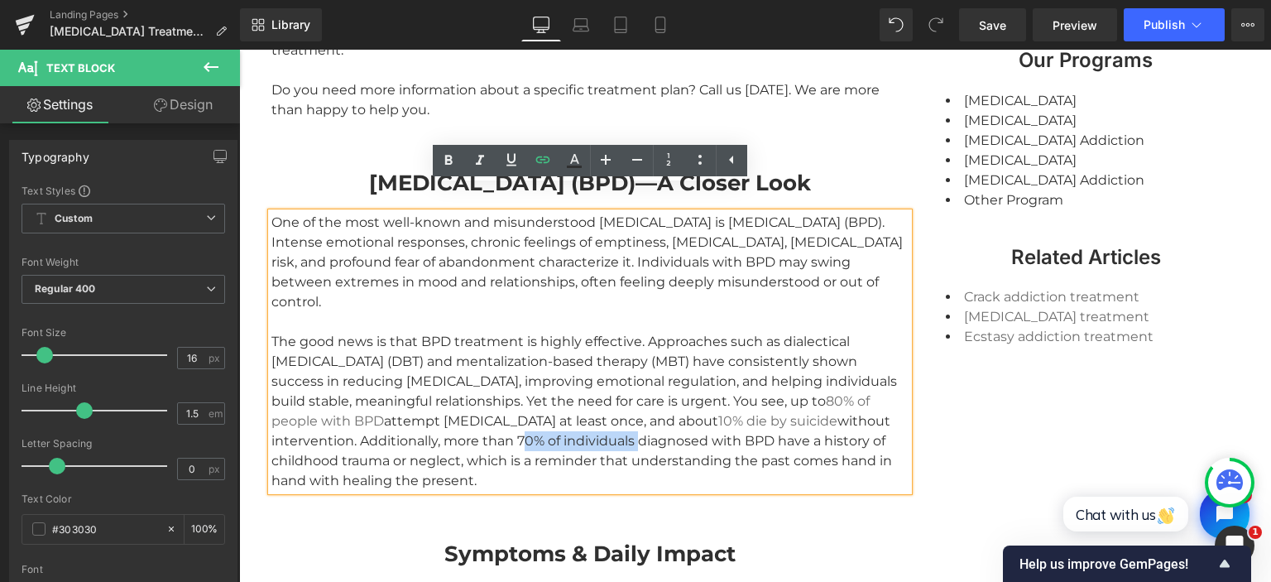
drag, startPoint x: 428, startPoint y: 410, endPoint x: 549, endPoint y: 413, distance: 120.8
click at [549, 413] on div "One of the most well-known and misunderstood [MEDICAL_DATA] is [MEDICAL_DATA] (…" at bounding box center [589, 352] width 637 height 278
click at [543, 162] on icon at bounding box center [542, 159] width 14 height 7
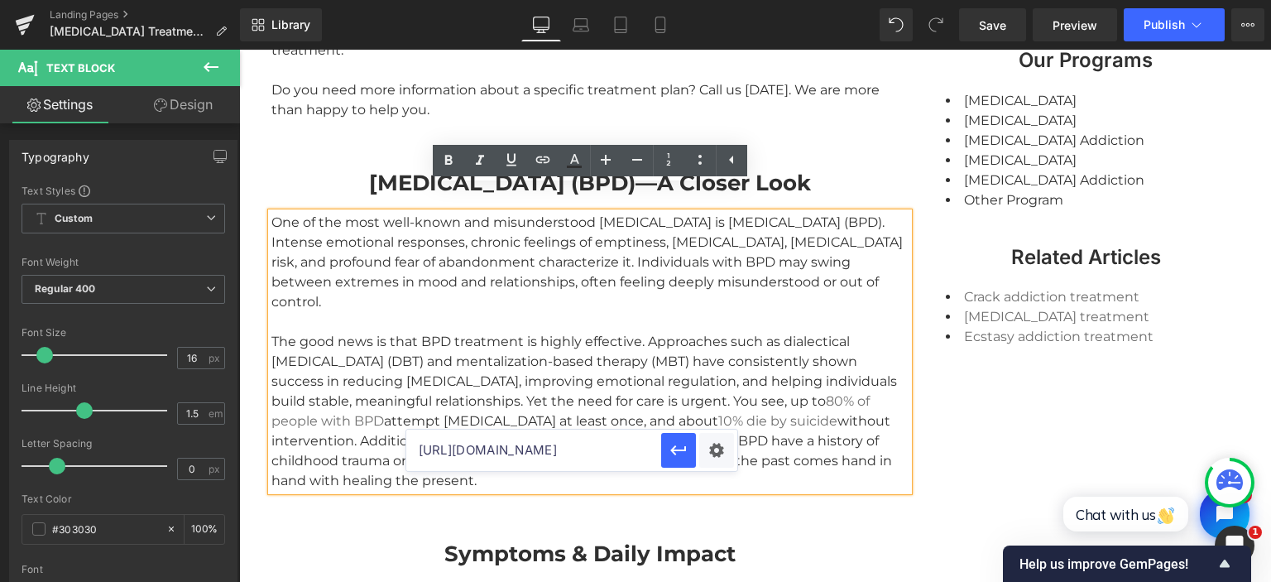
click at [557, 455] on input "[URL][DOMAIN_NAME]" at bounding box center [533, 449] width 255 height 41
paste input "[URL][DOMAIN_NAME]"
type input "[URL][DOMAIN_NAME]"
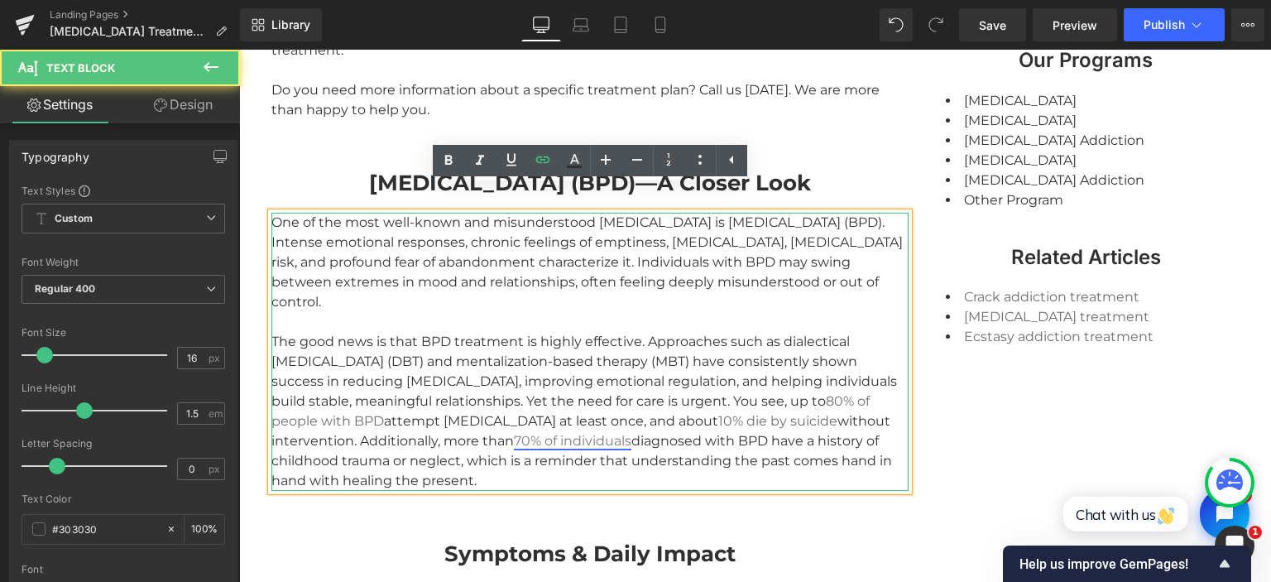
click at [515, 433] on link "70% of individuals" at bounding box center [572, 441] width 117 height 16
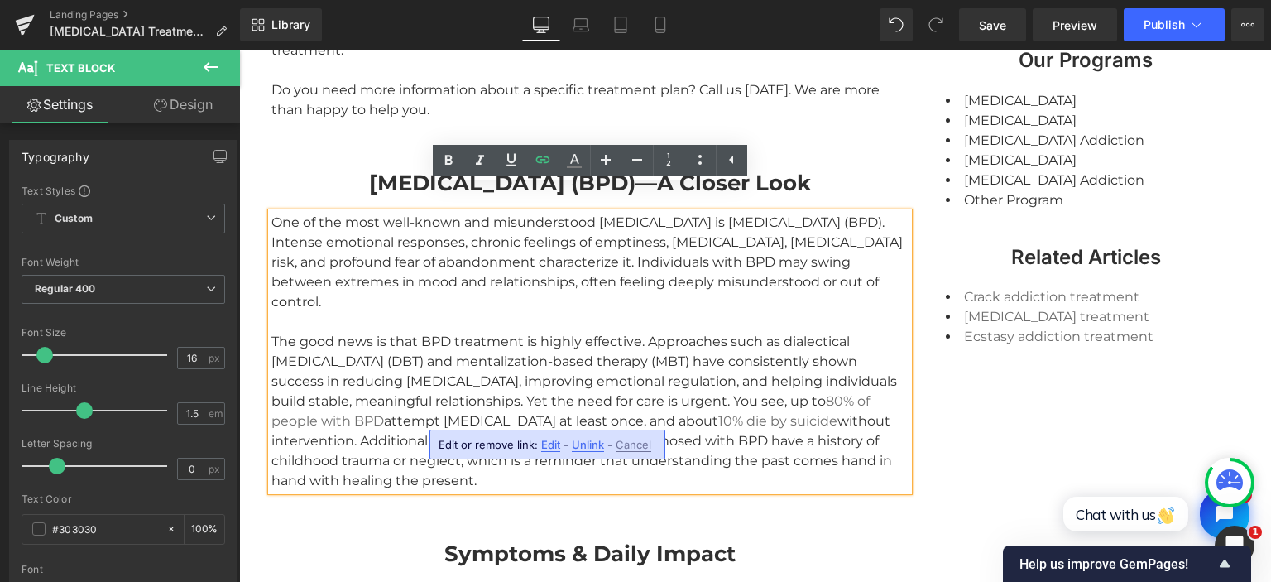
click at [551, 443] on span "Edit" at bounding box center [550, 445] width 19 height 14
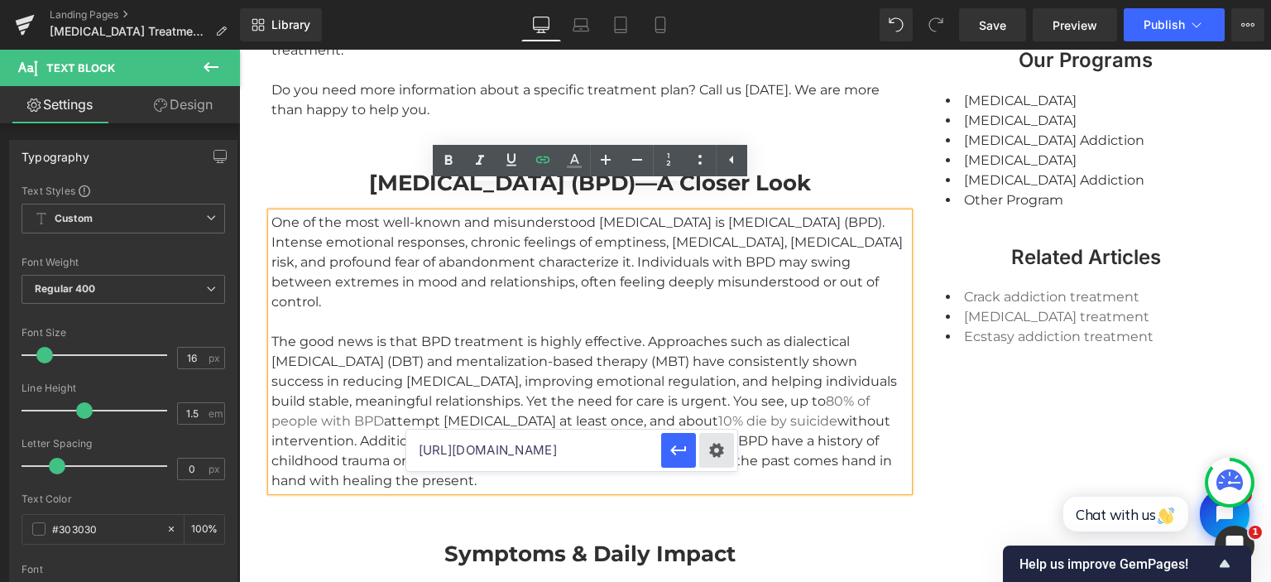
click at [724, 0] on div "Text Color Highlight Color #333333 Code Editor - Liquid #m-1754568942537 Templa…" at bounding box center [635, 0] width 1271 height 0
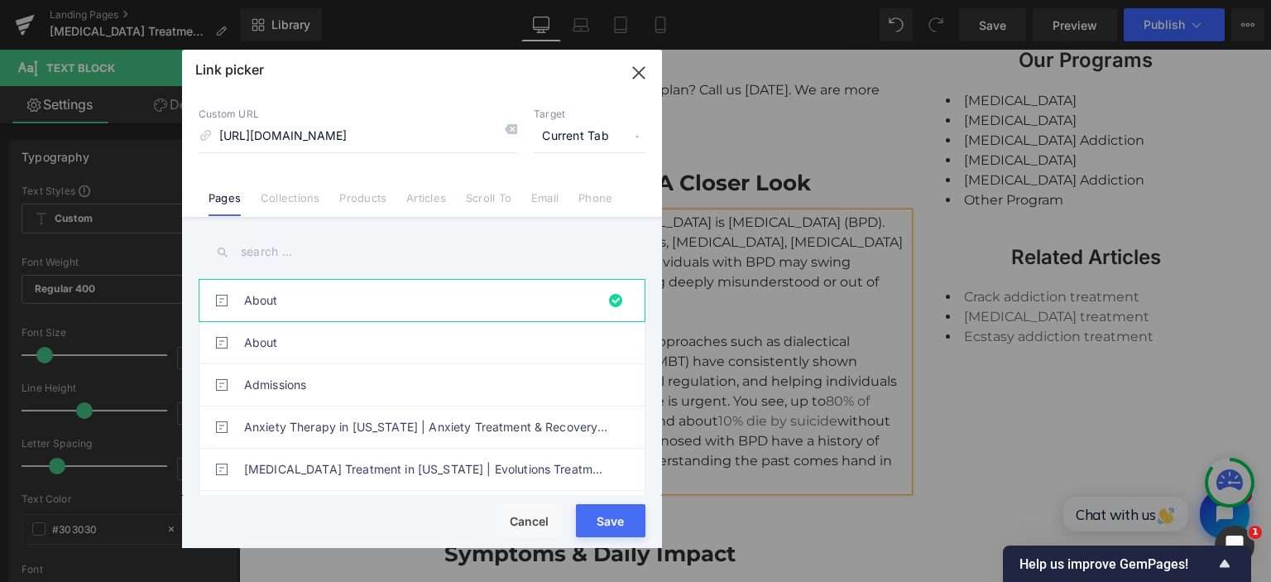
click at [581, 134] on span "Current Tab" at bounding box center [590, 136] width 112 height 31
click at [568, 194] on li "New Tab" at bounding box center [589, 195] width 128 height 29
click at [577, 518] on button "Save" at bounding box center [610, 520] width 69 height 33
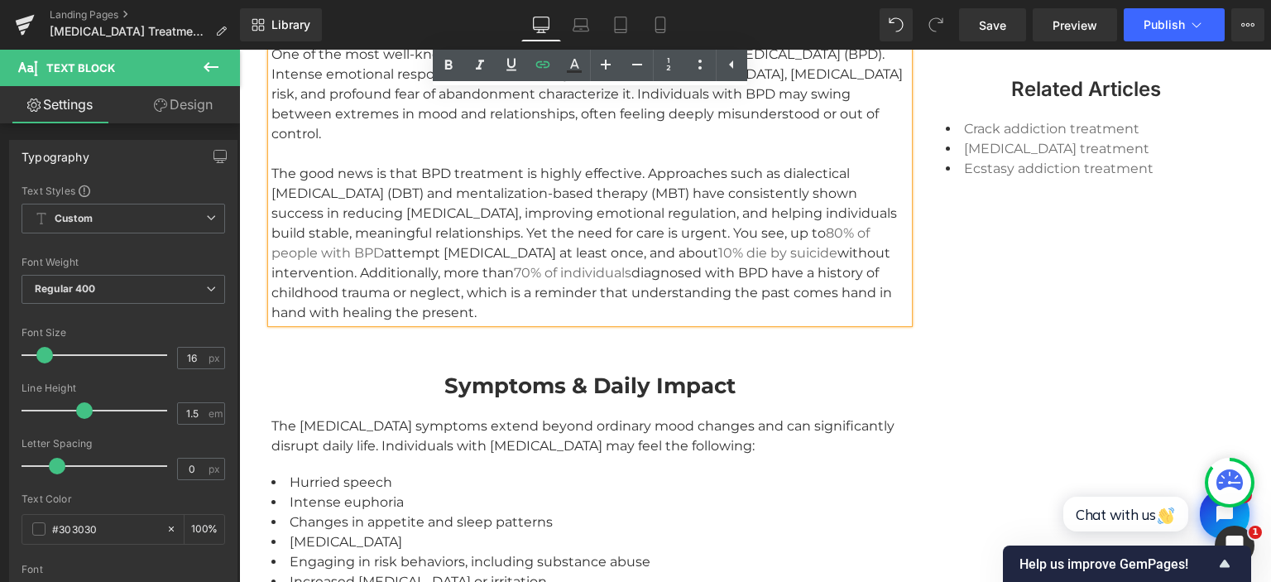
scroll to position [2008, 0]
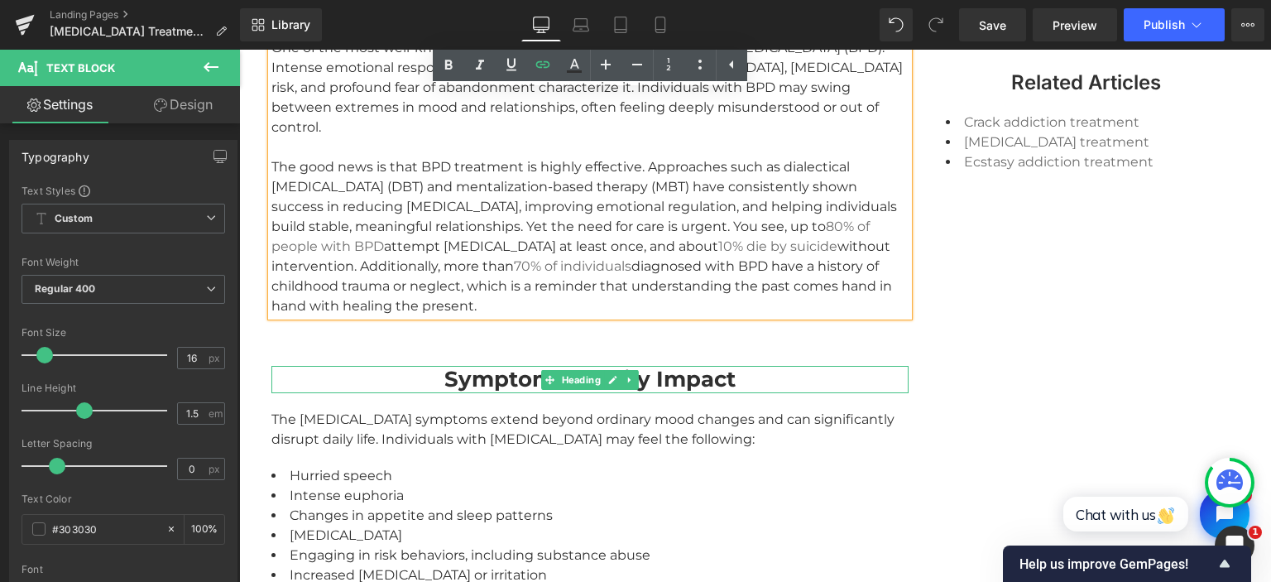
click at [518, 366] on strong "Symptoms & Daily Impact" at bounding box center [589, 379] width 291 height 26
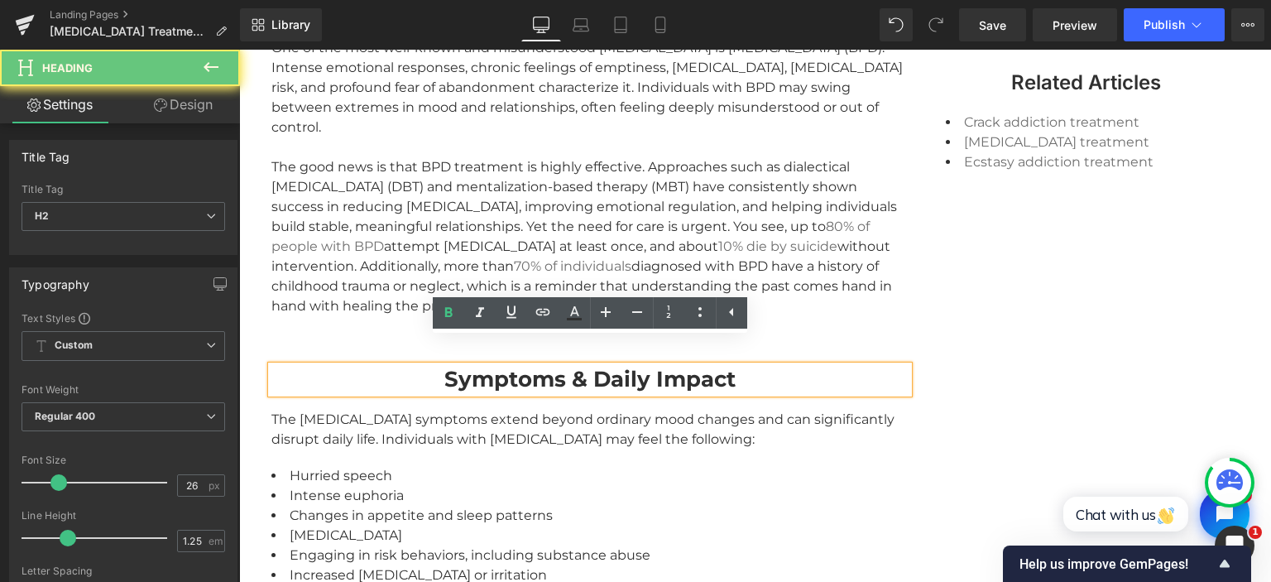
click at [512, 366] on strong "Symptoms & Daily Impact" at bounding box center [589, 379] width 291 height 26
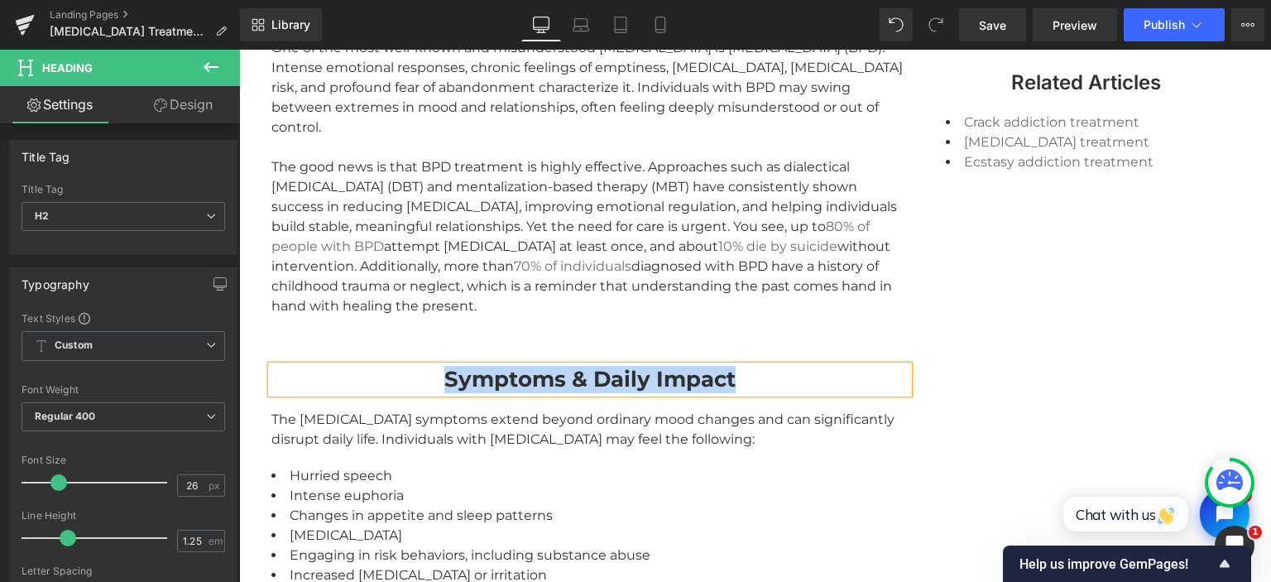
paste div
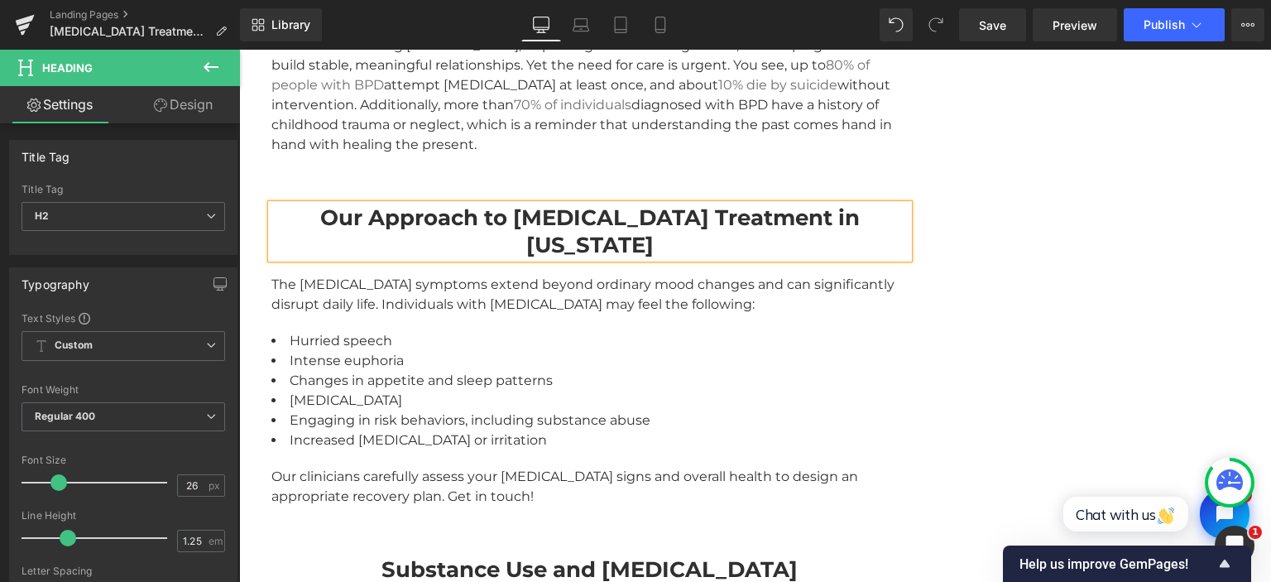
scroll to position [2184, 0]
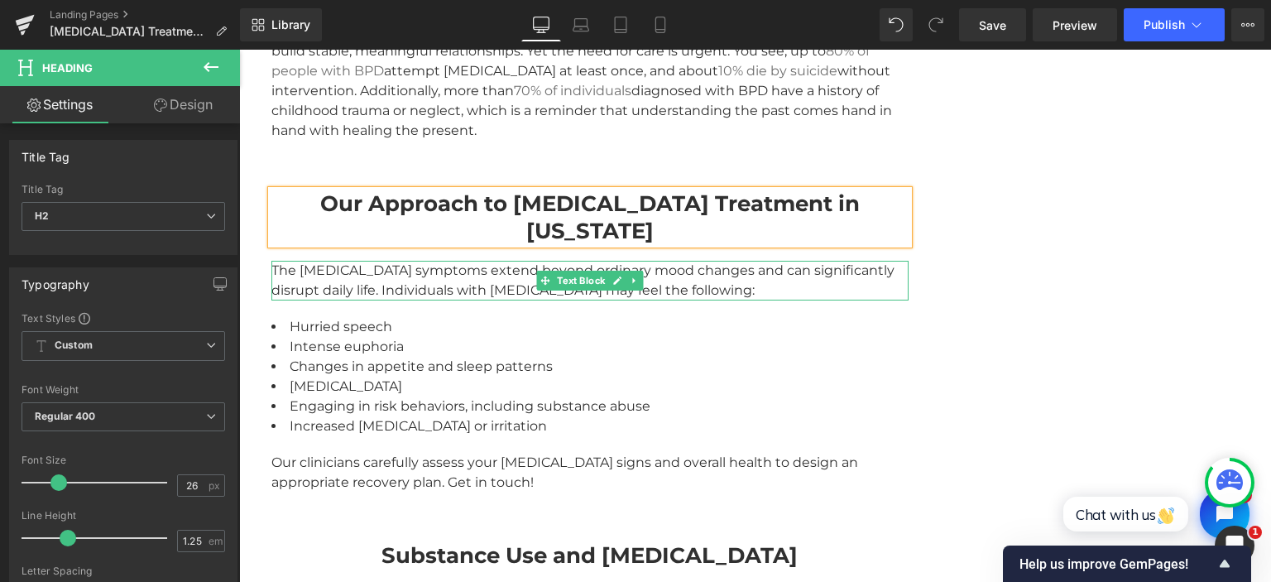
click at [349, 261] on div "The [MEDICAL_DATA] symptoms extend beyond ordinary mood changes and can signifi…" at bounding box center [589, 281] width 637 height 40
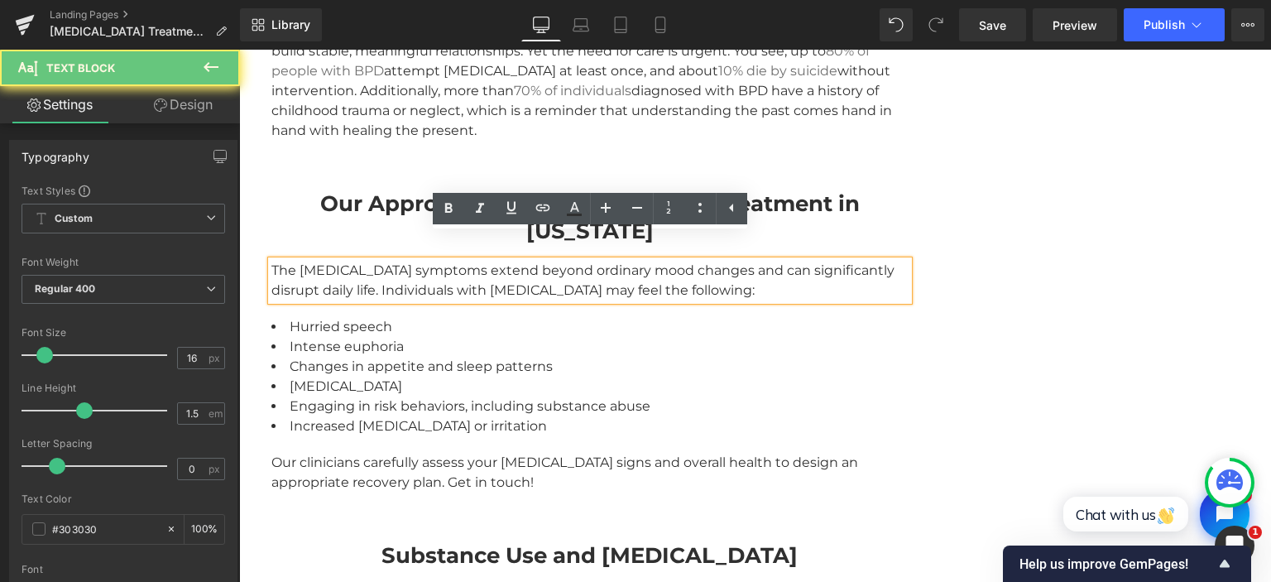
click at [356, 261] on div "The [MEDICAL_DATA] symptoms extend beyond ordinary mood changes and can signifi…" at bounding box center [589, 281] width 637 height 40
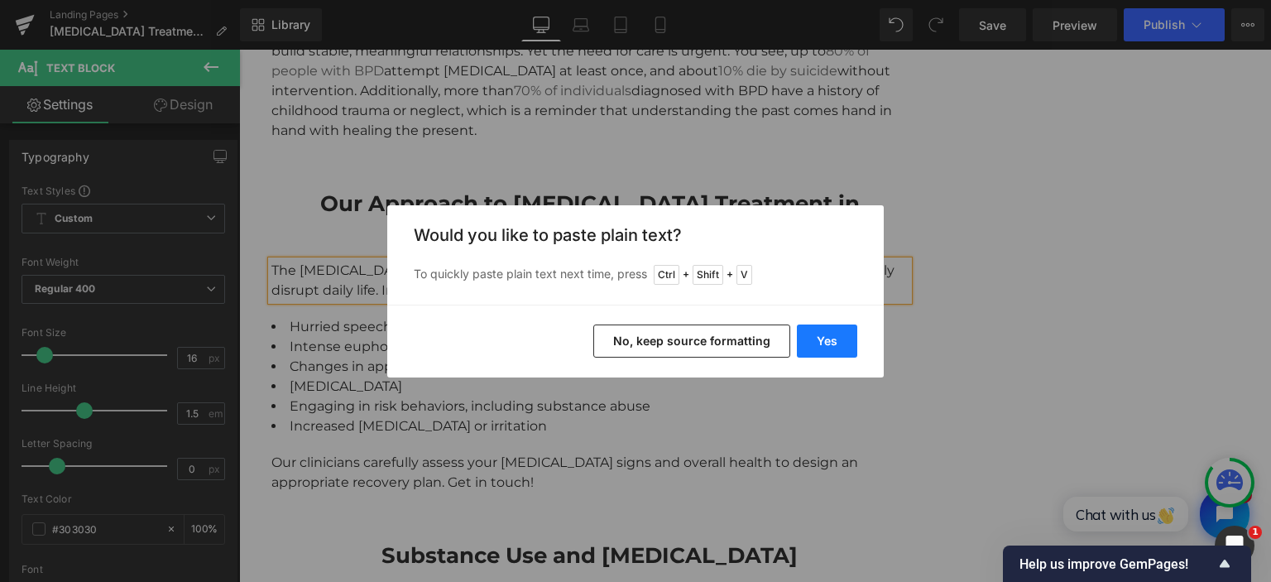
click at [832, 342] on button "Yes" at bounding box center [827, 340] width 60 height 33
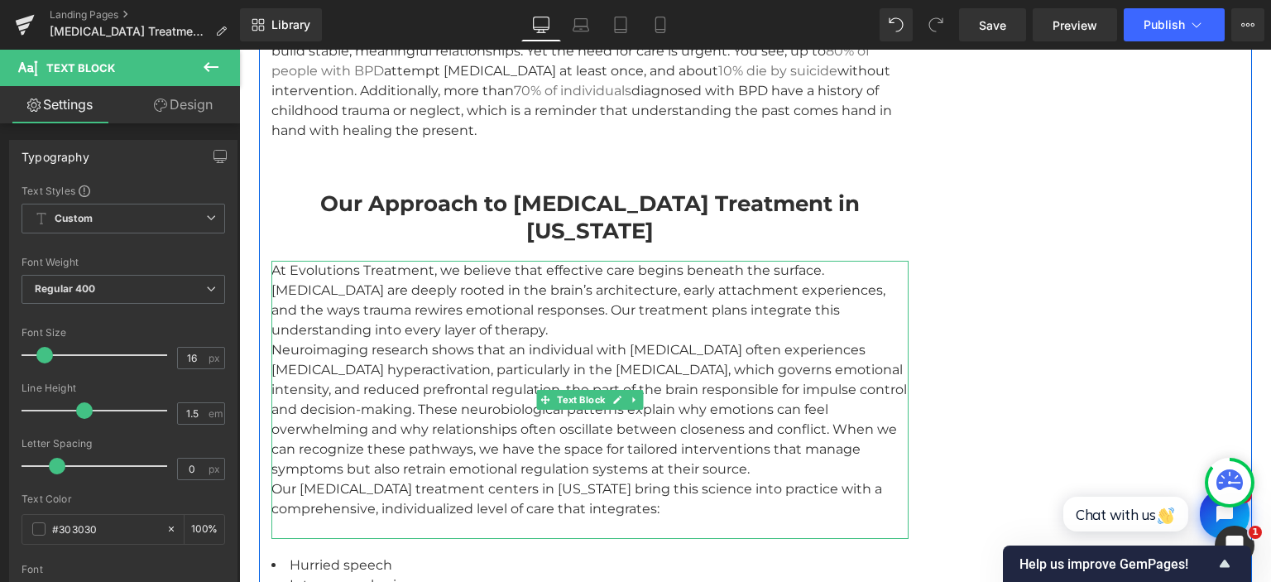
click at [515, 318] on div "At Evolutions Treatment, we believe that effective care begins beneath the surf…" at bounding box center [589, 400] width 637 height 278
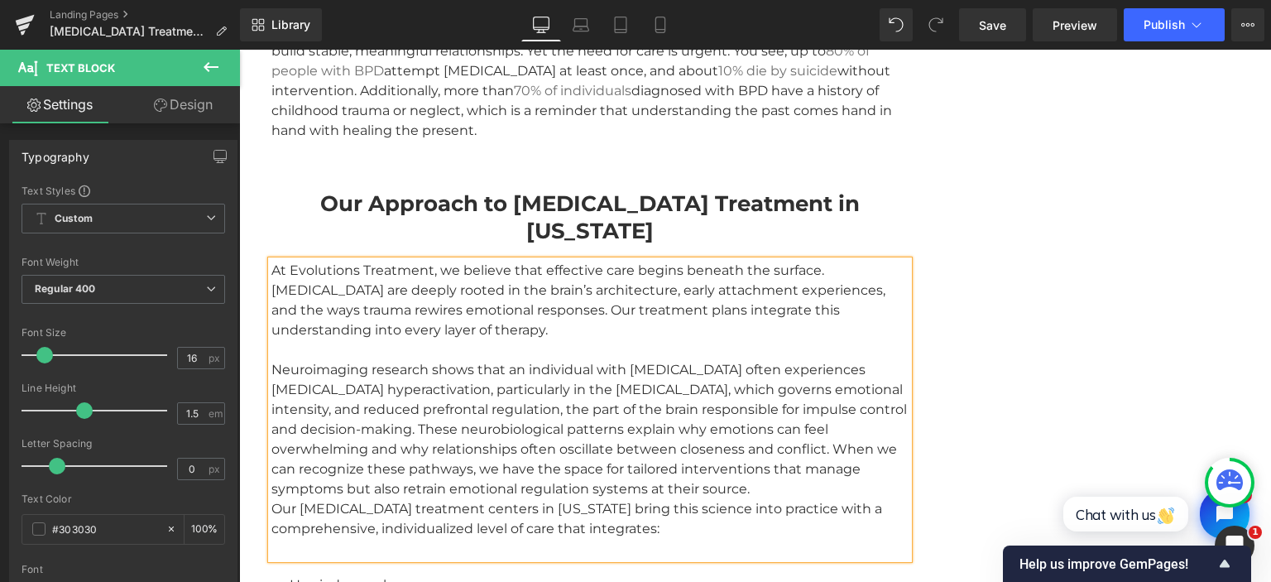
click at [653, 469] on div "At Evolutions Treatment, we believe that effective care begins beneath the surf…" at bounding box center [589, 410] width 637 height 298
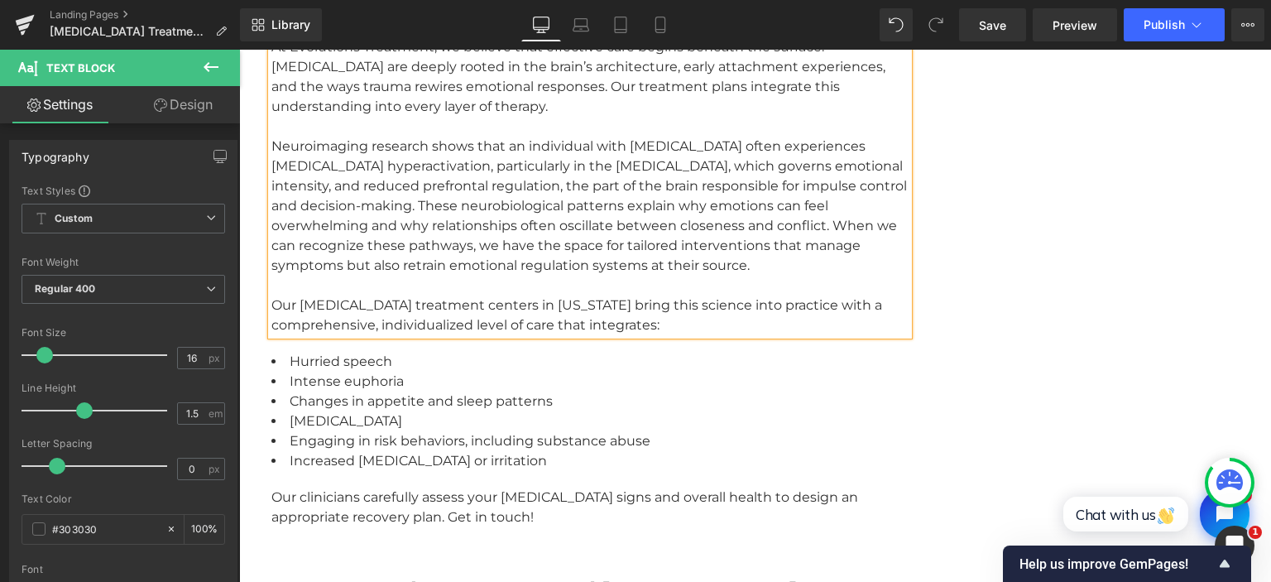
scroll to position [2445, 0]
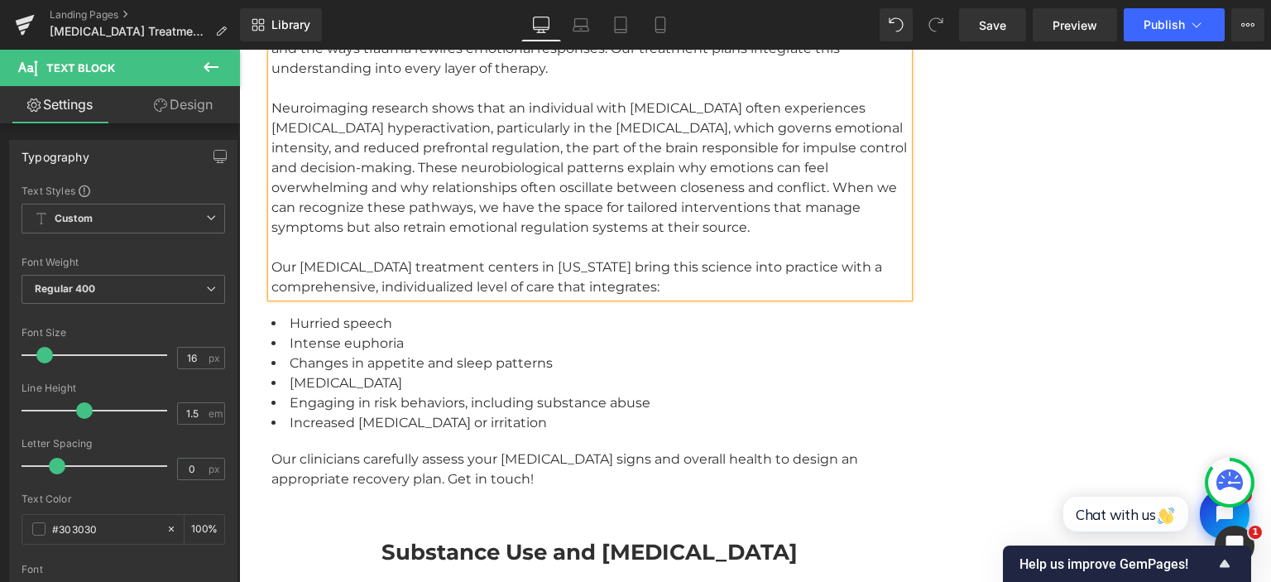
click at [346, 314] on li "Hurried speech" at bounding box center [589, 324] width 637 height 20
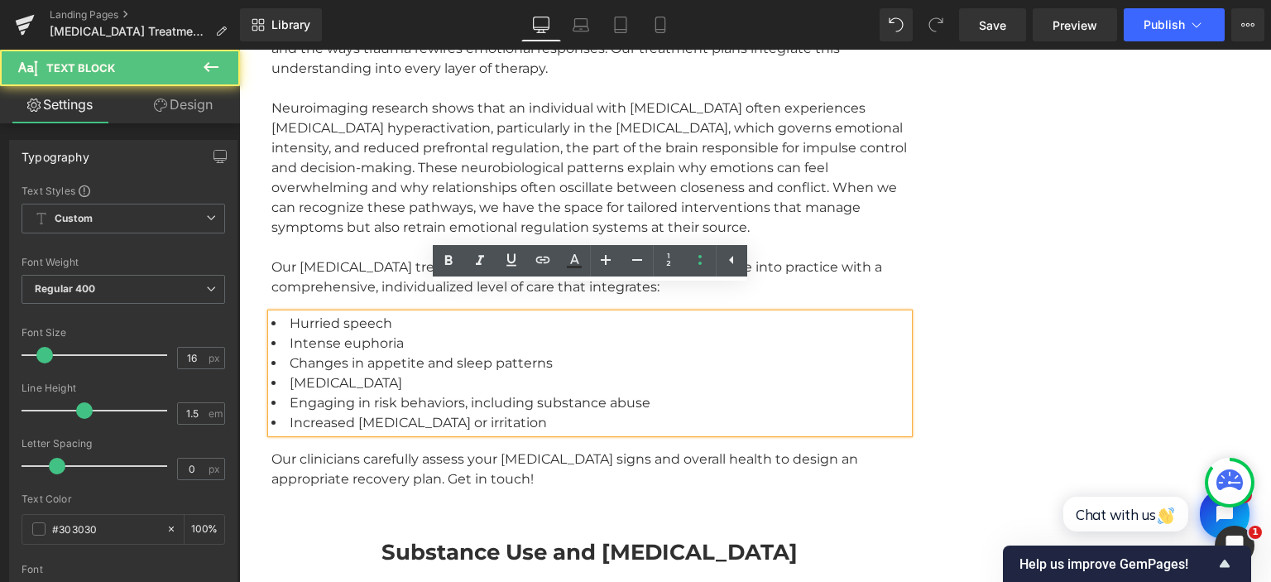
click at [329, 333] on li "Intense euphoria" at bounding box center [589, 343] width 637 height 20
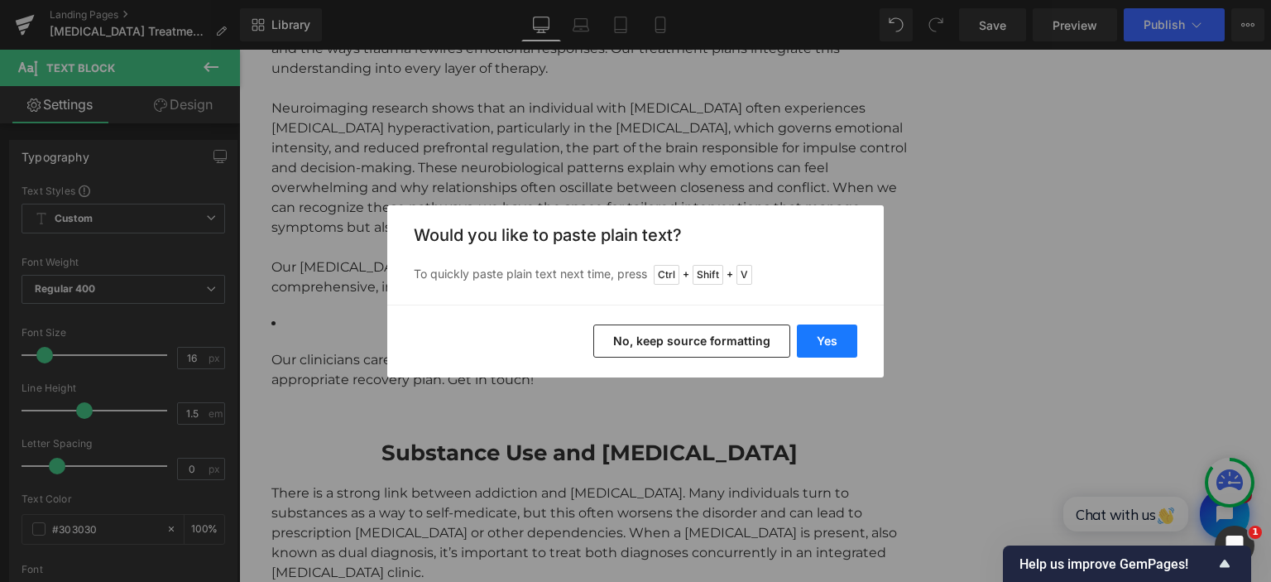
drag, startPoint x: 832, startPoint y: 339, endPoint x: 593, endPoint y: 293, distance: 243.5
click at [832, 339] on button "Yes" at bounding box center [827, 340] width 60 height 33
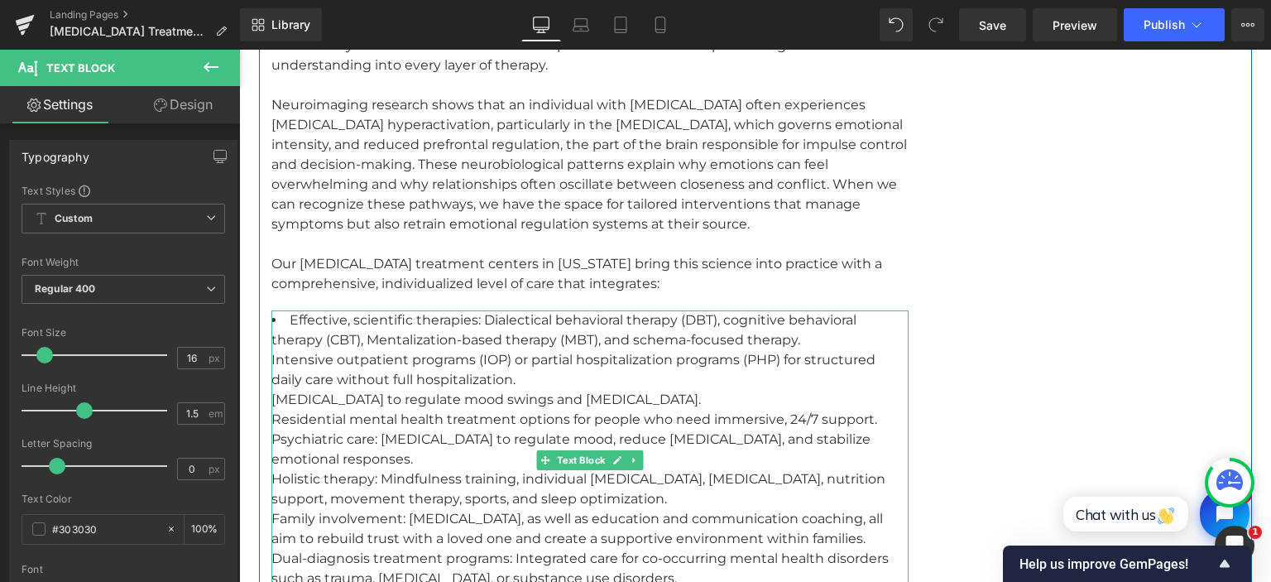
click at [769, 312] on li "Effective, scientific therapies: Dialectical behavioral therapy (DBT), cognitiv…" at bounding box center [589, 459] width 637 height 298
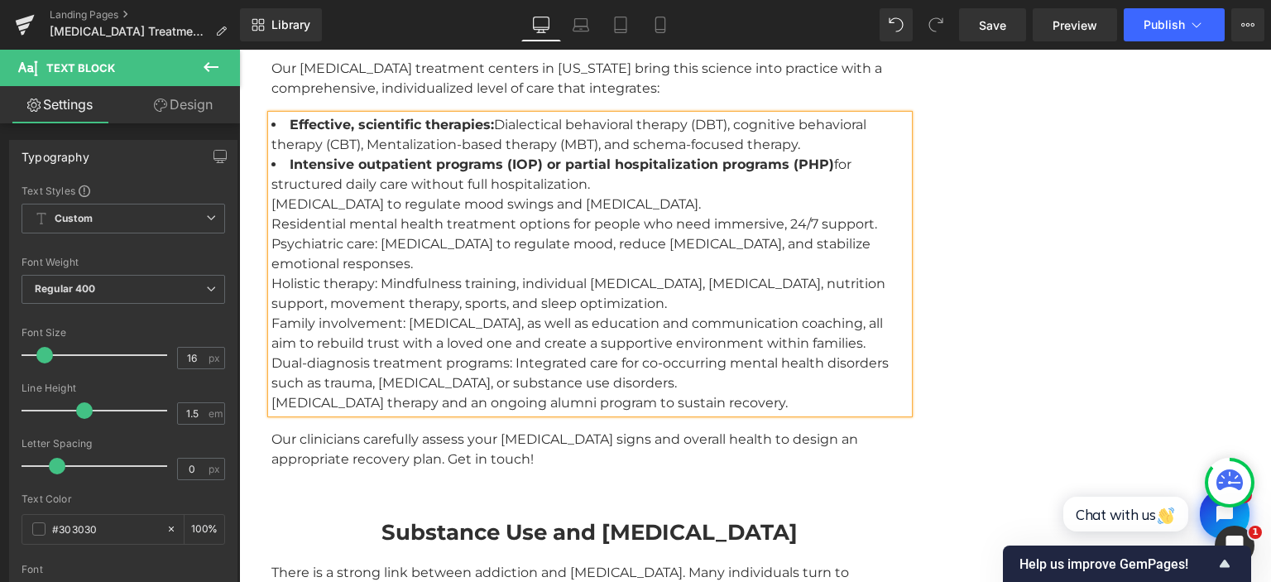
scroll to position [2535, 0]
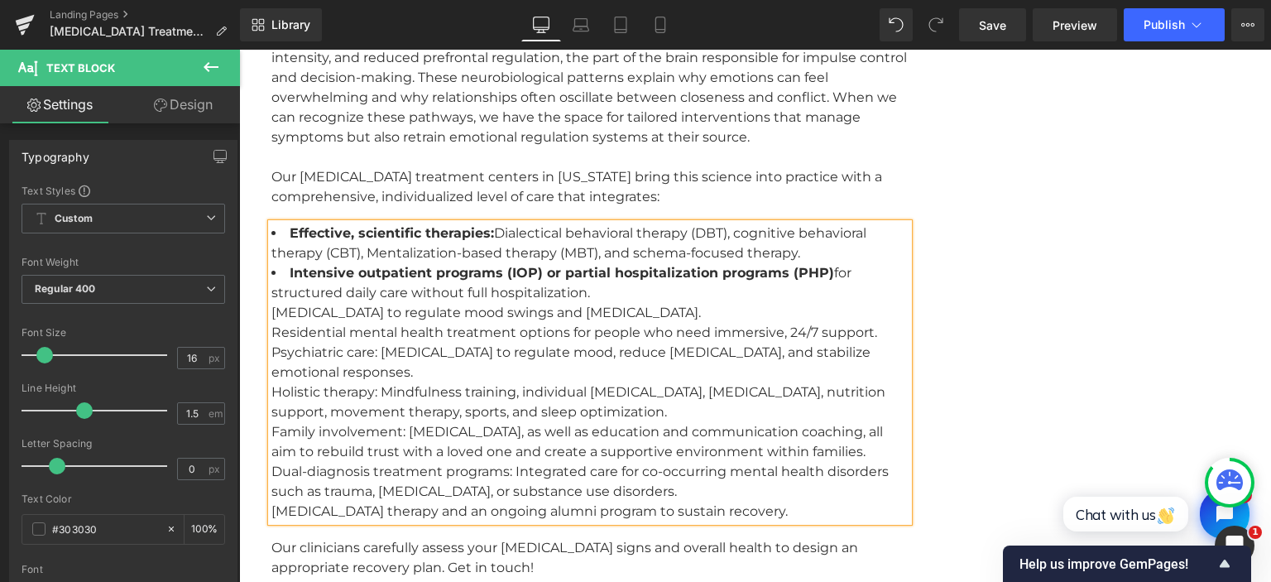
click at [616, 268] on li "Intensive outpatient programs (IOP) or partial hospitalization programs (PHP) f…" at bounding box center [589, 392] width 637 height 258
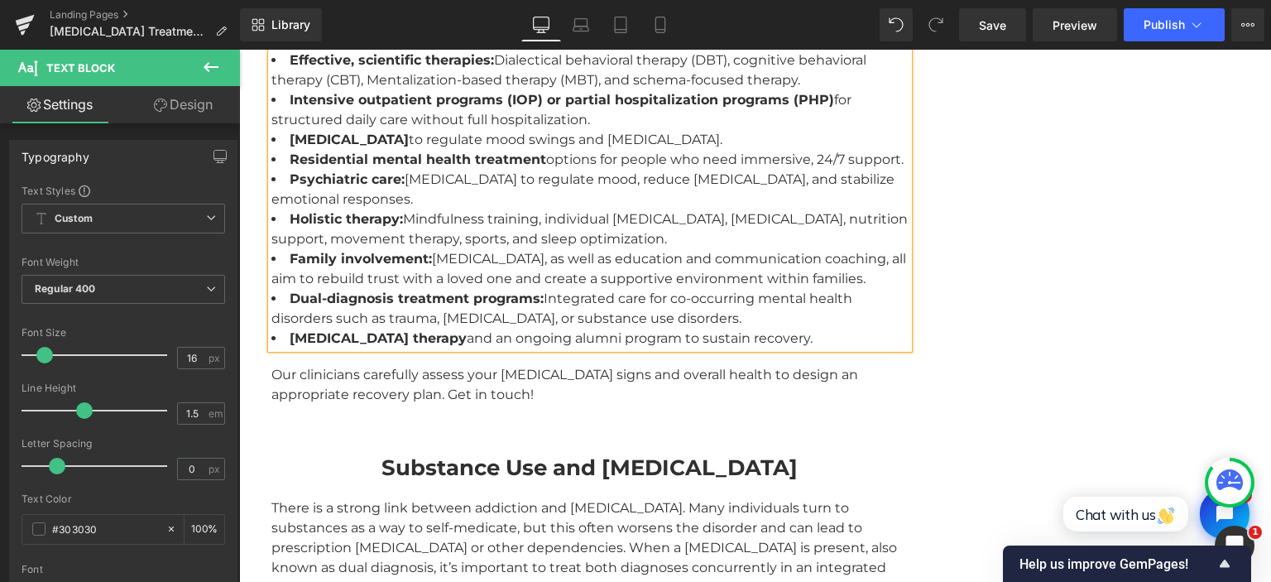
scroll to position [2710, 0]
click at [372, 363] on div "Our clinicians carefully assess your [MEDICAL_DATA] signs and overall health to…" at bounding box center [589, 383] width 637 height 40
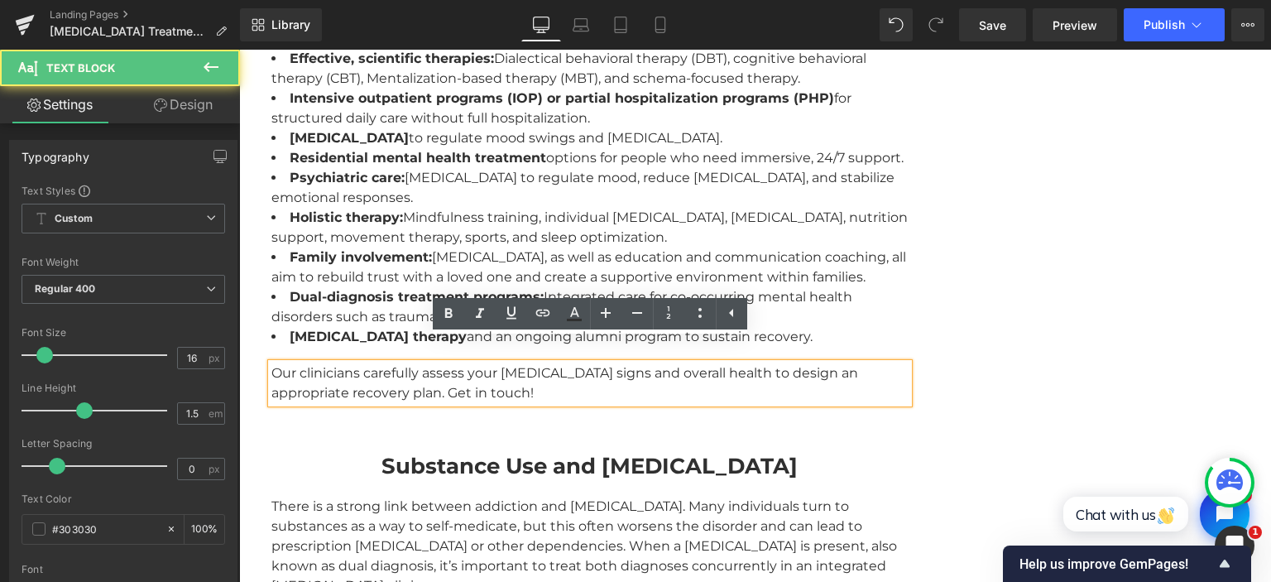
click at [376, 363] on div "Our clinicians carefully assess your [MEDICAL_DATA] signs and overall health to…" at bounding box center [589, 383] width 637 height 40
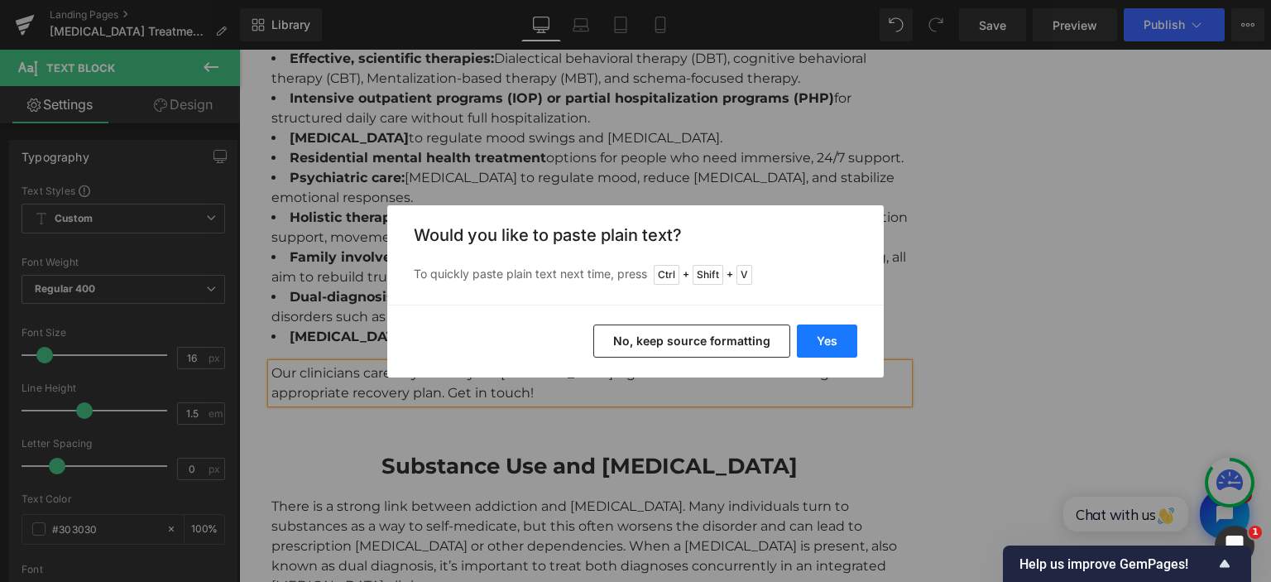
click at [812, 339] on button "Yes" at bounding box center [827, 340] width 60 height 33
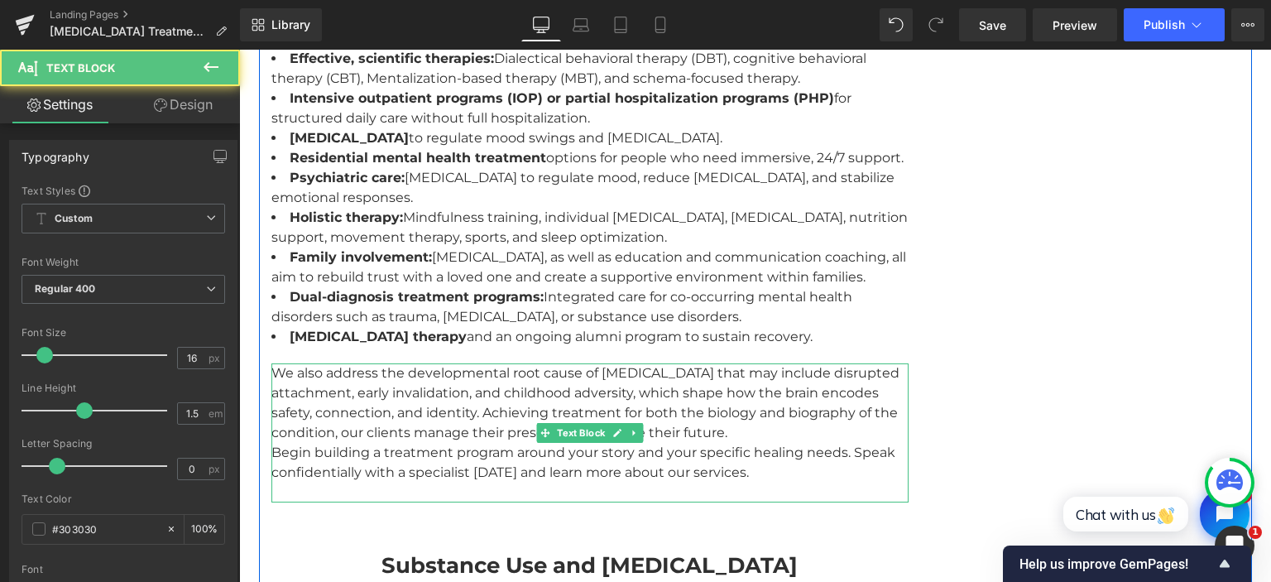
click at [855, 404] on div "We also address the developmental root cause of [MEDICAL_DATA] that may include…" at bounding box center [589, 432] width 637 height 139
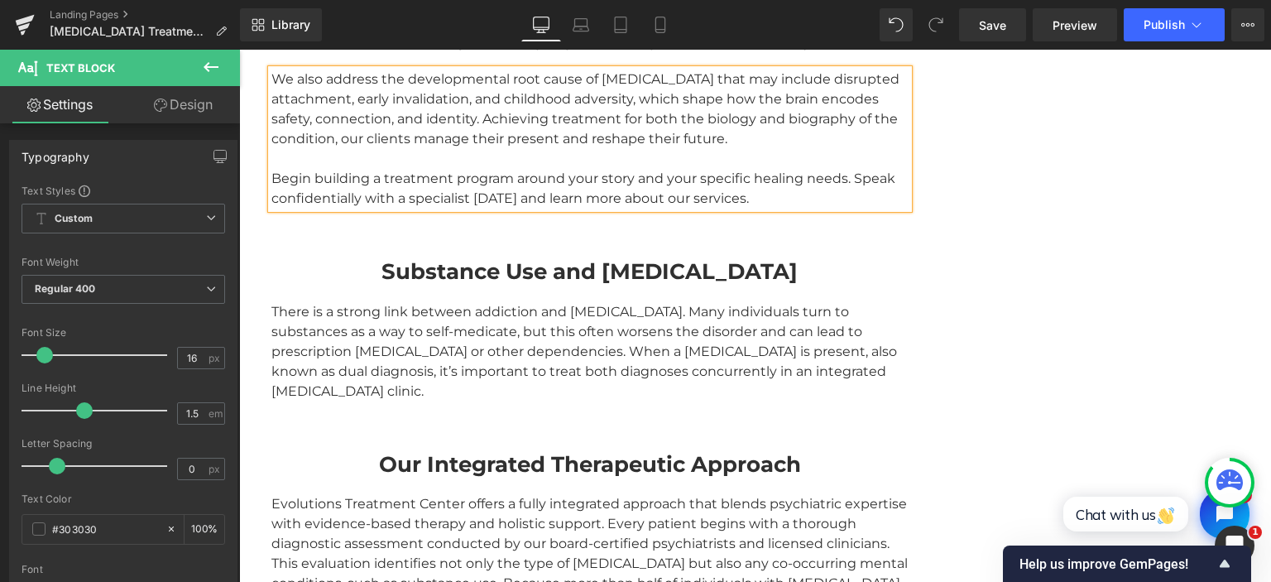
scroll to position [3060, 0]
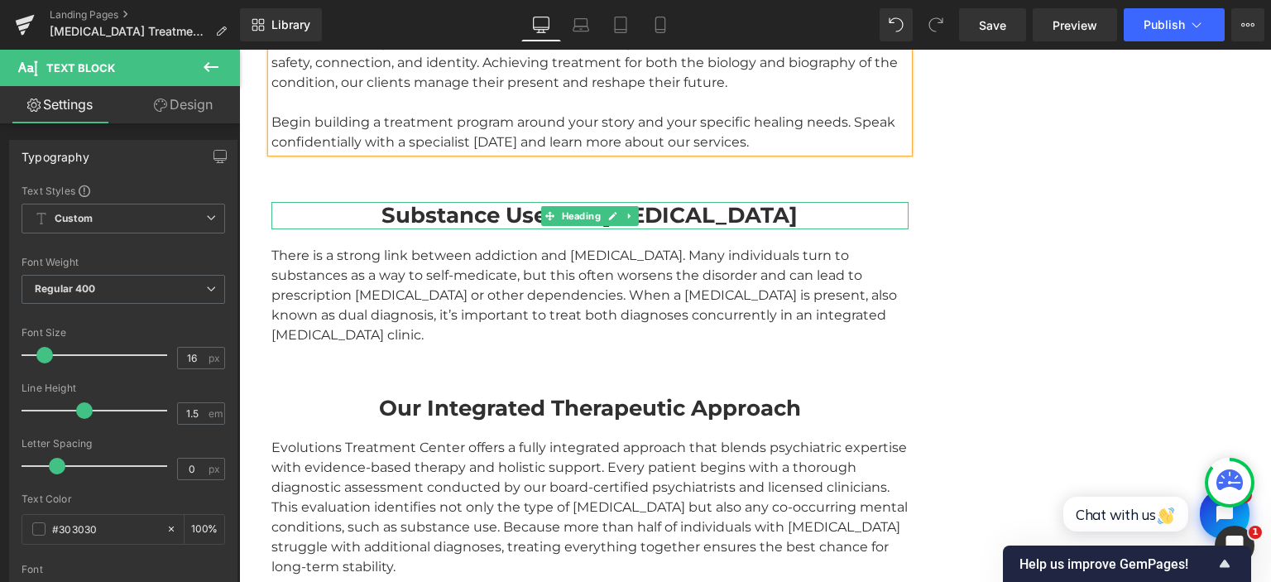
click at [432, 202] on strong "Substance Use and [MEDICAL_DATA]" at bounding box center [589, 215] width 416 height 26
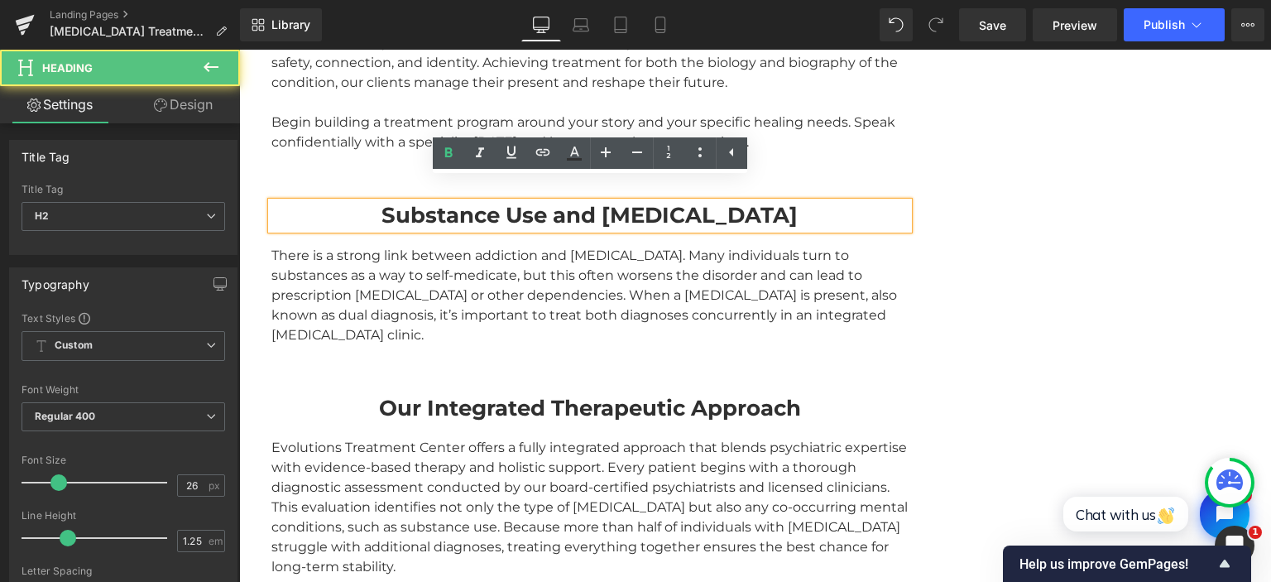
click at [433, 202] on strong "Substance Use and [MEDICAL_DATA]" at bounding box center [589, 215] width 416 height 26
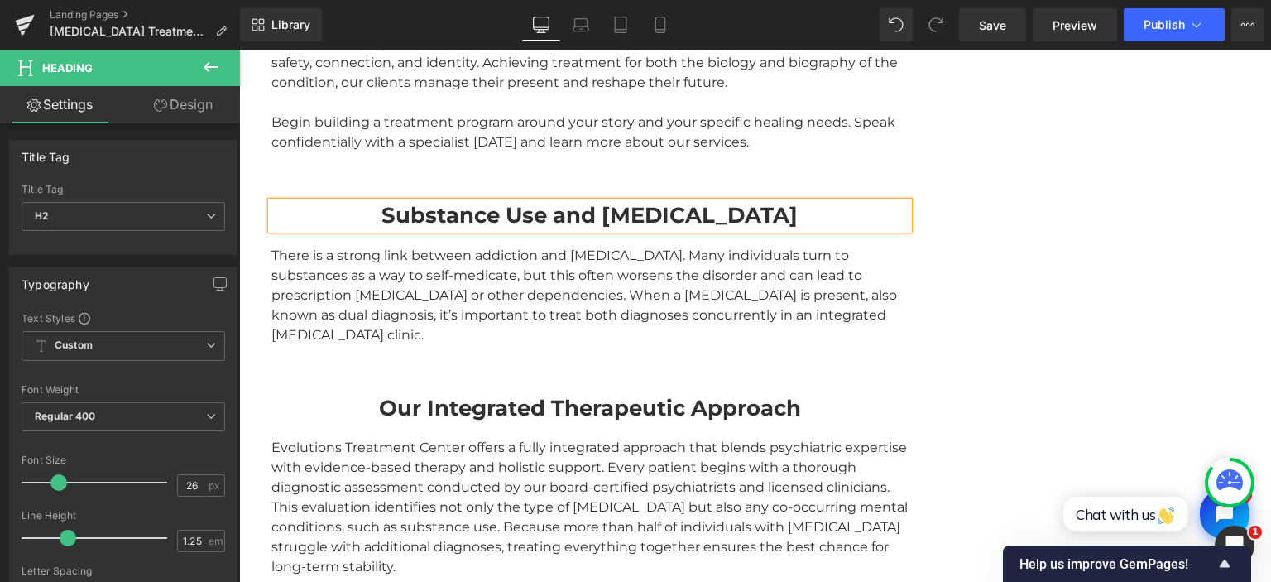
paste div
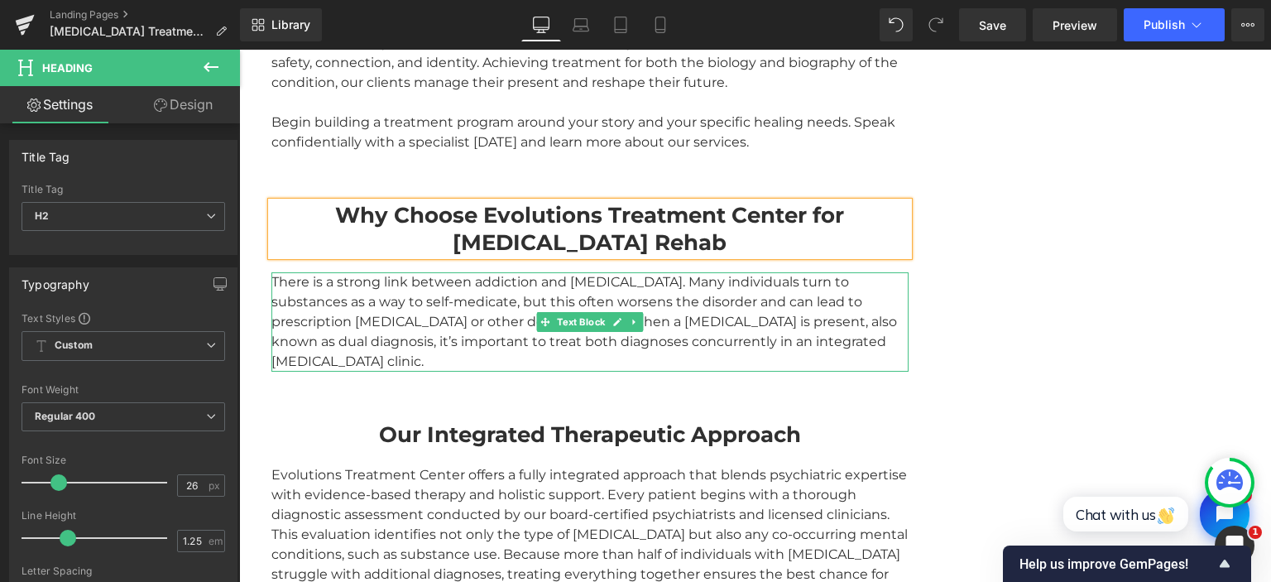
click at [418, 280] on div "There is a strong link between addiction and [MEDICAL_DATA]. Many individuals t…" at bounding box center [589, 321] width 637 height 99
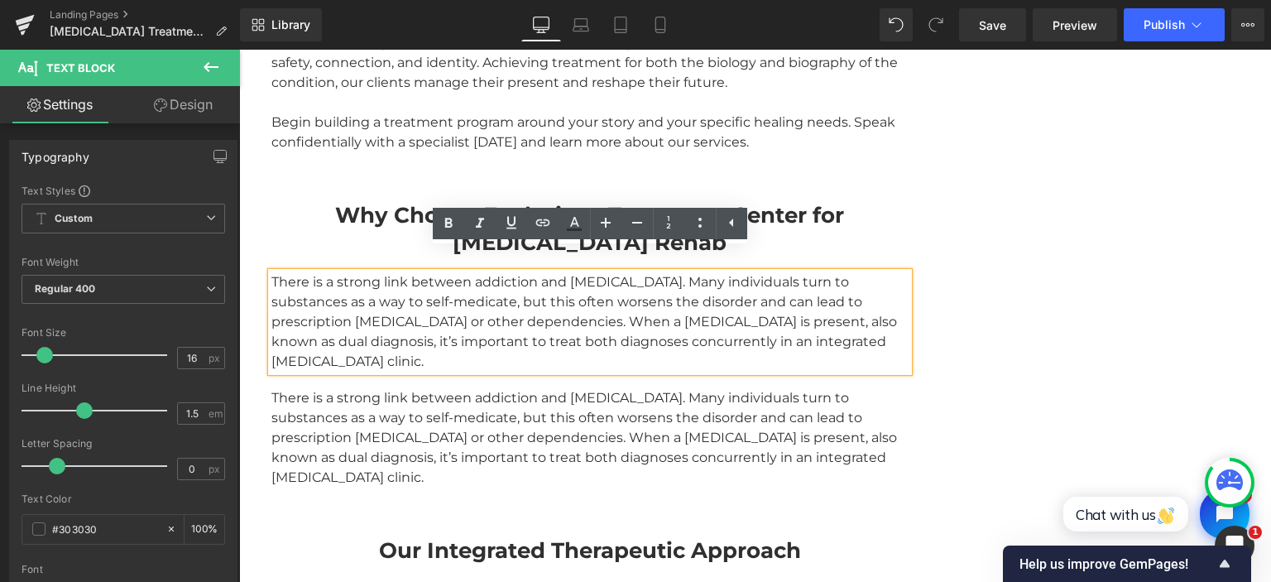
click at [360, 286] on div "There is a strong link between addiction and [MEDICAL_DATA]. Many individuals t…" at bounding box center [589, 321] width 637 height 99
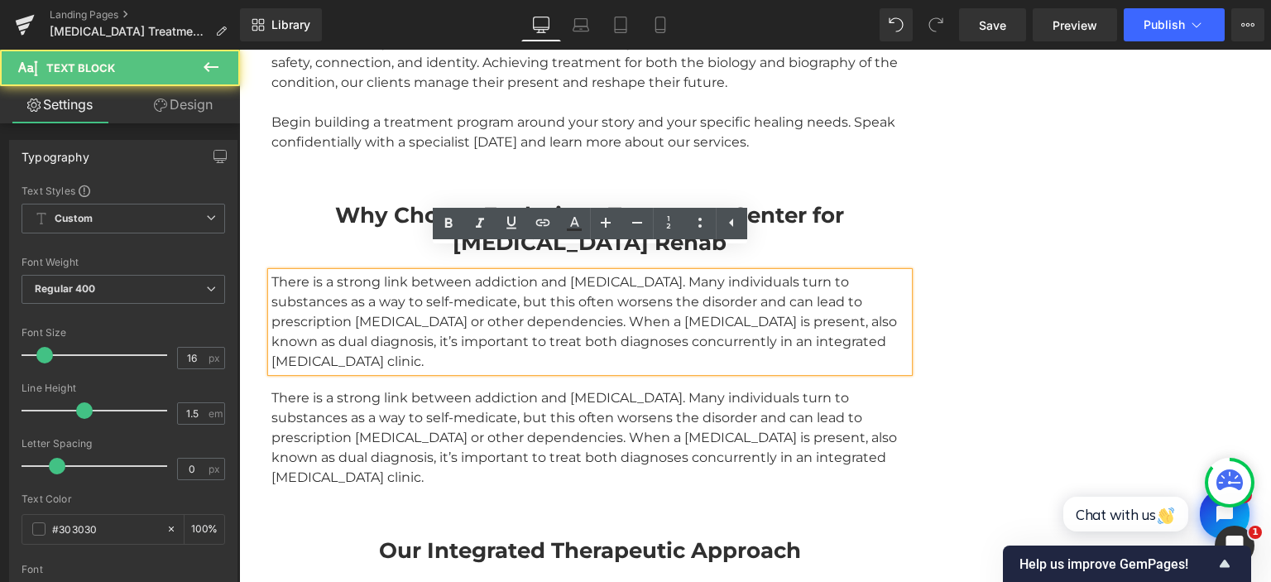
click at [360, 286] on div "There is a strong link between addiction and [MEDICAL_DATA]. Many individuals t…" at bounding box center [589, 321] width 637 height 99
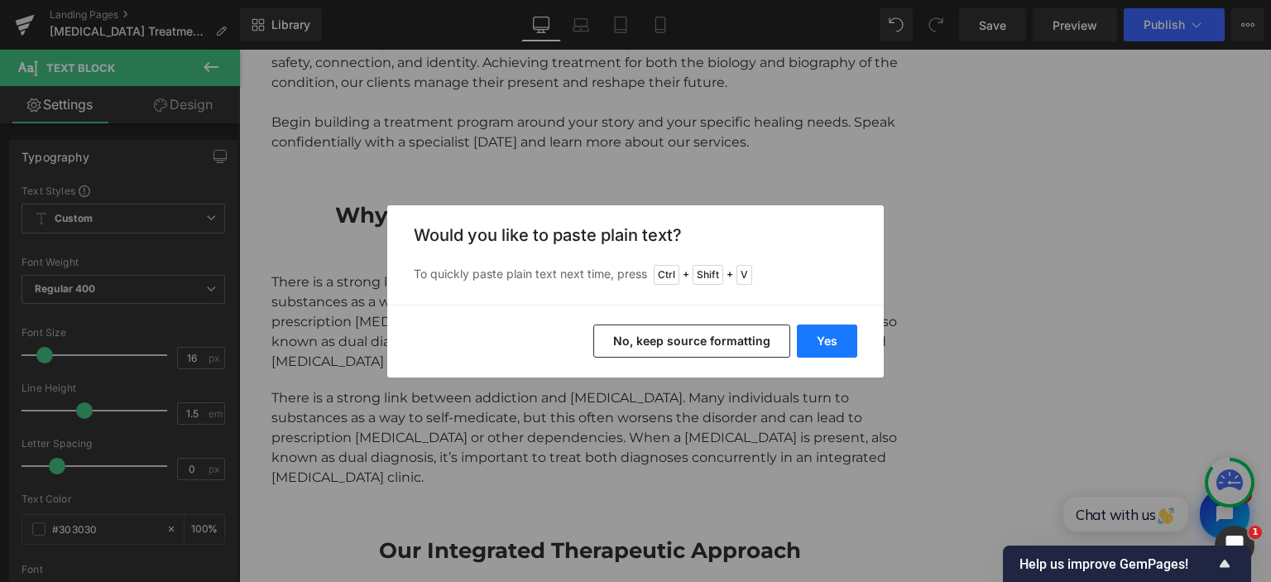
drag, startPoint x: 814, startPoint y: 346, endPoint x: 454, endPoint y: 296, distance: 363.2
click at [814, 346] on button "Yes" at bounding box center [827, 340] width 60 height 33
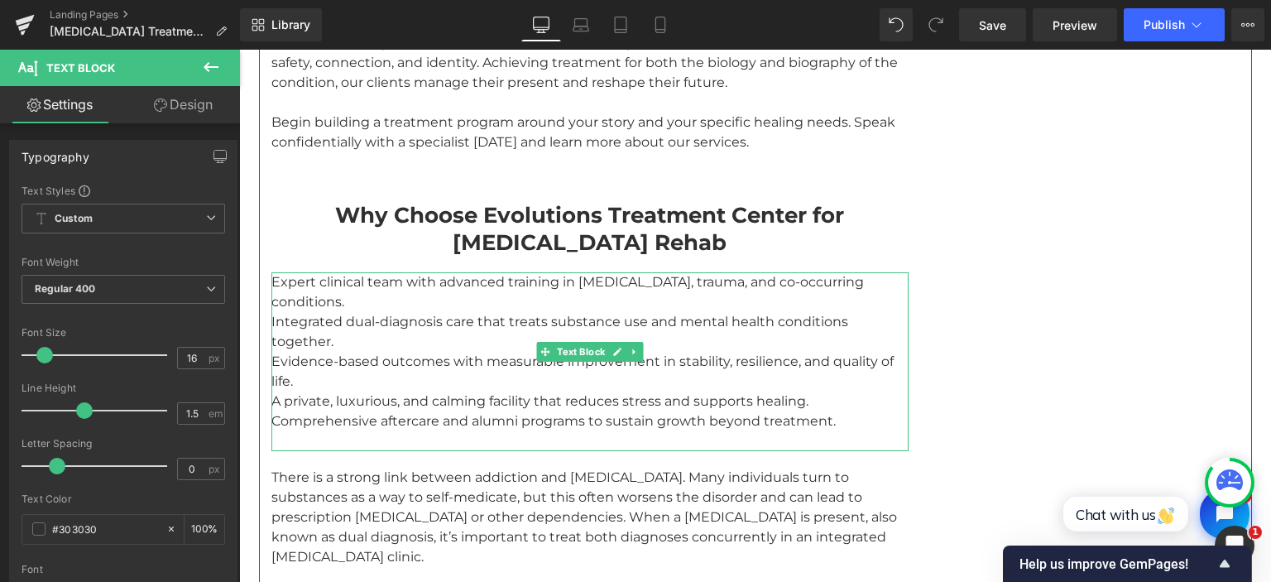
click at [359, 272] on div "Expert clinical team with advanced training in [MEDICAL_DATA], trauma, and co-o…" at bounding box center [589, 361] width 637 height 179
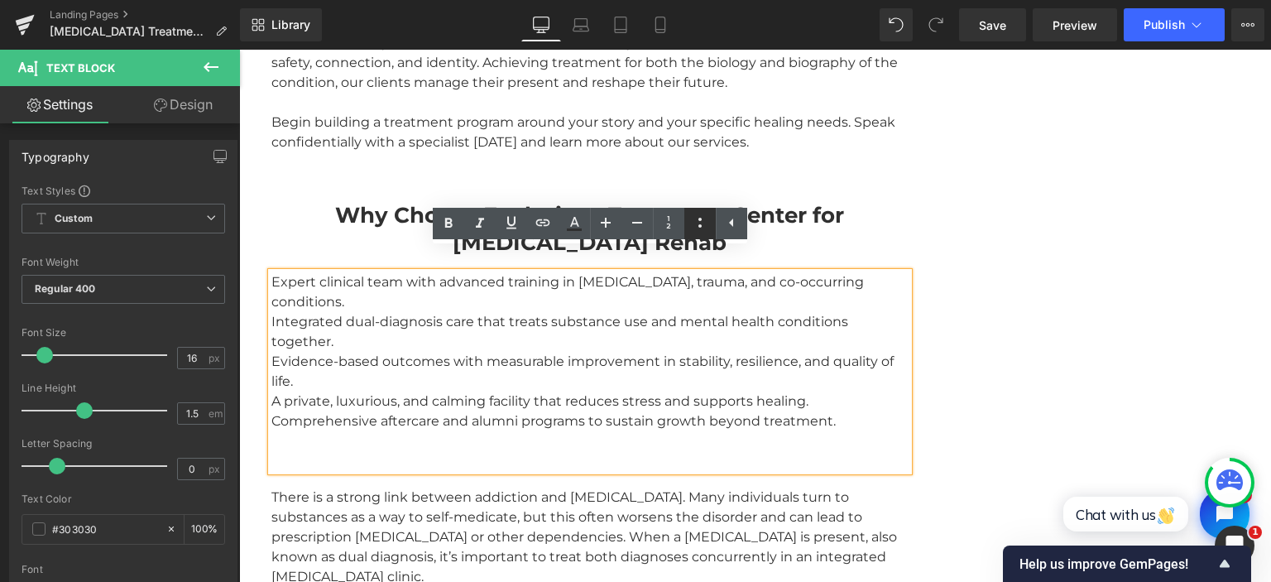
click at [697, 227] on icon at bounding box center [700, 223] width 20 height 20
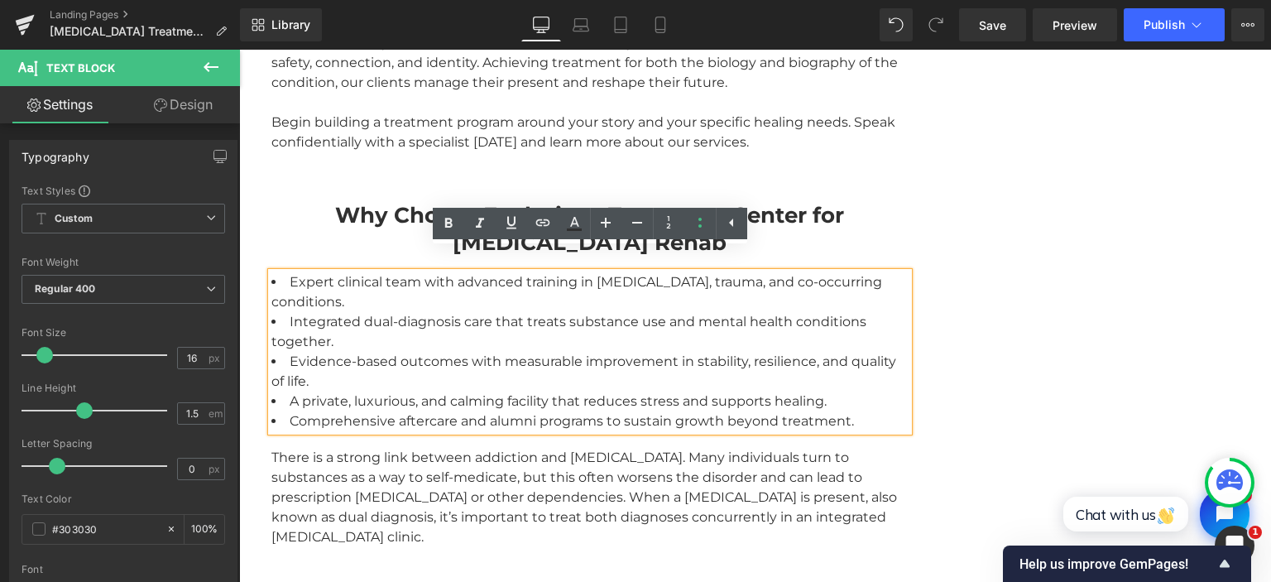
click at [395, 280] on li "Expert clinical team with advanced training in [MEDICAL_DATA], trauma, and co-o…" at bounding box center [589, 292] width 637 height 40
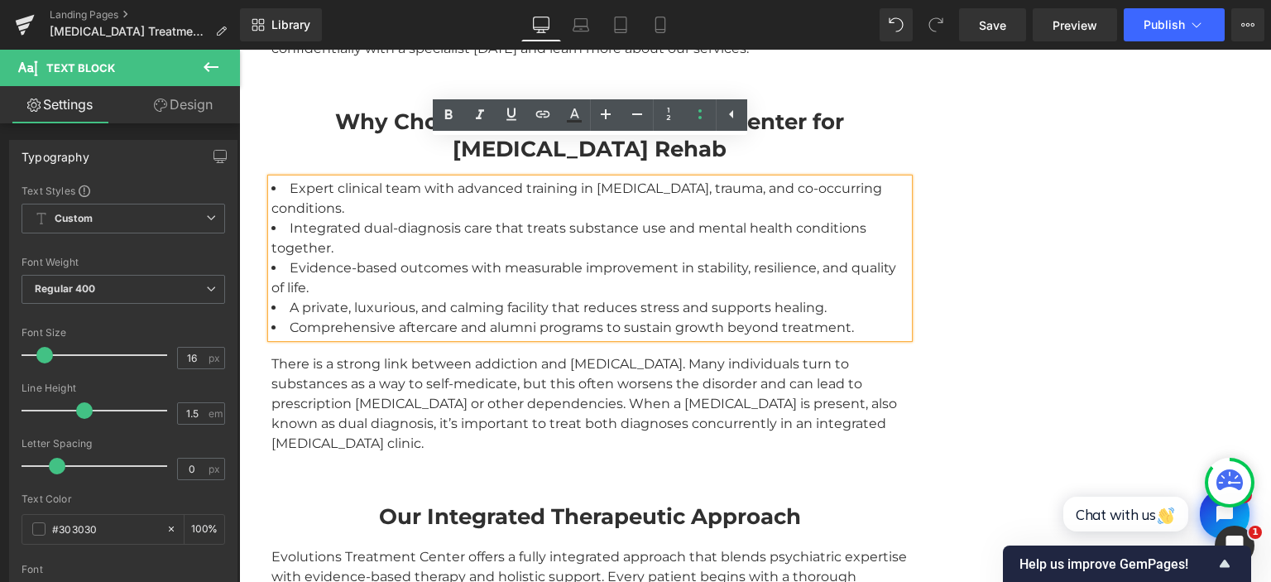
scroll to position [3147, 0]
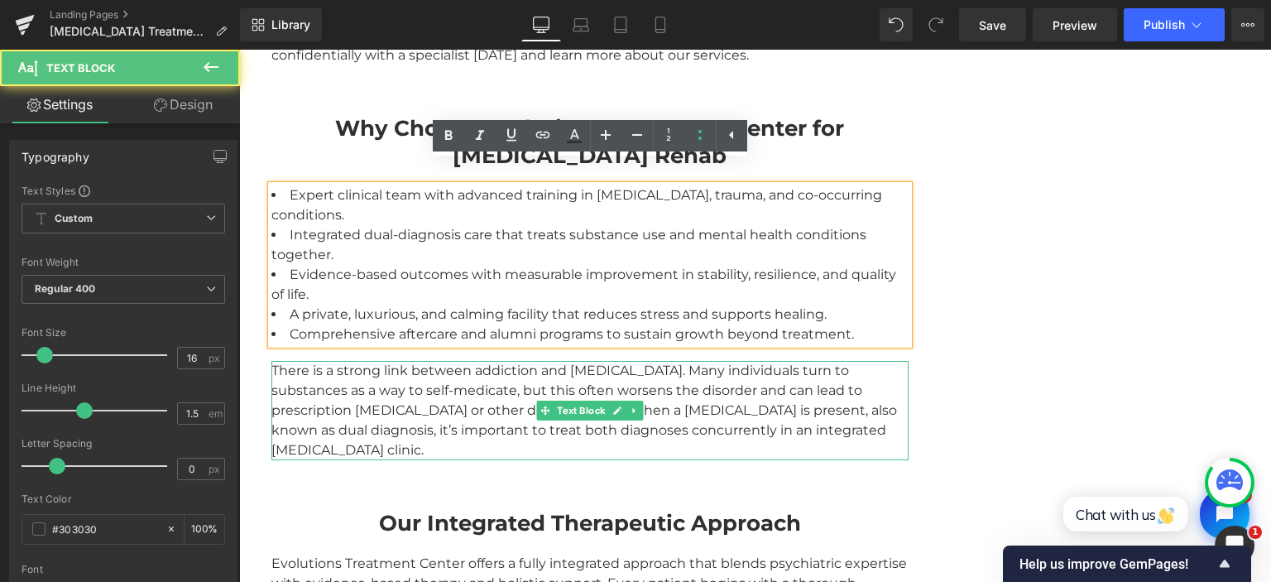
click at [324, 361] on div "There is a strong link between addiction and [MEDICAL_DATA]. Many individuals t…" at bounding box center [589, 410] width 637 height 99
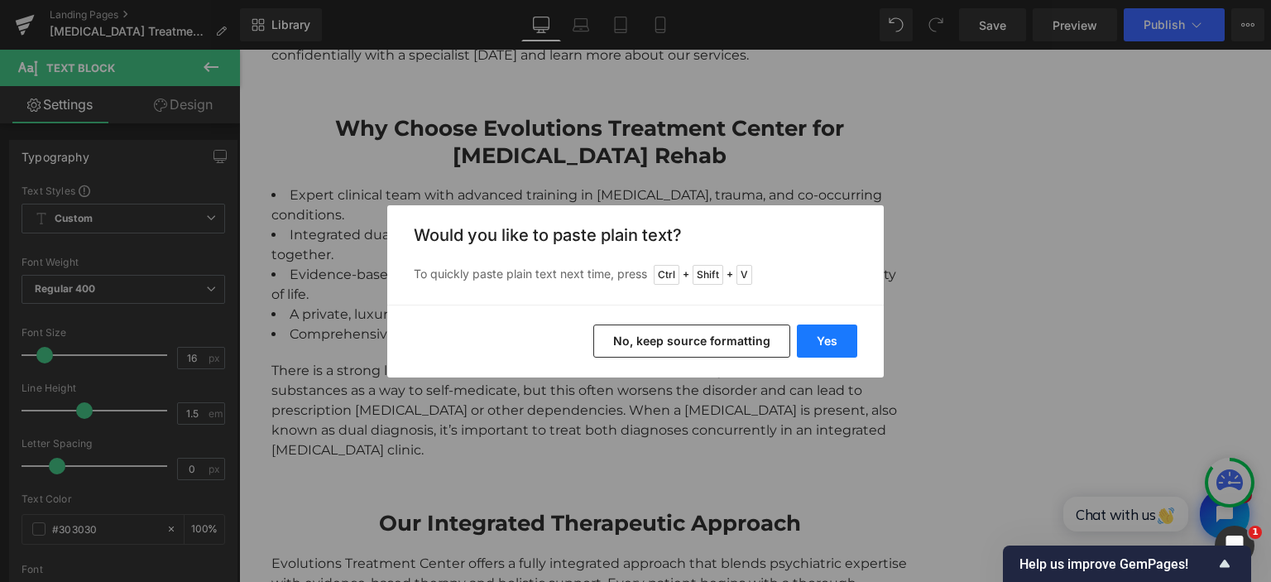
click at [831, 333] on button "Yes" at bounding box center [827, 340] width 60 height 33
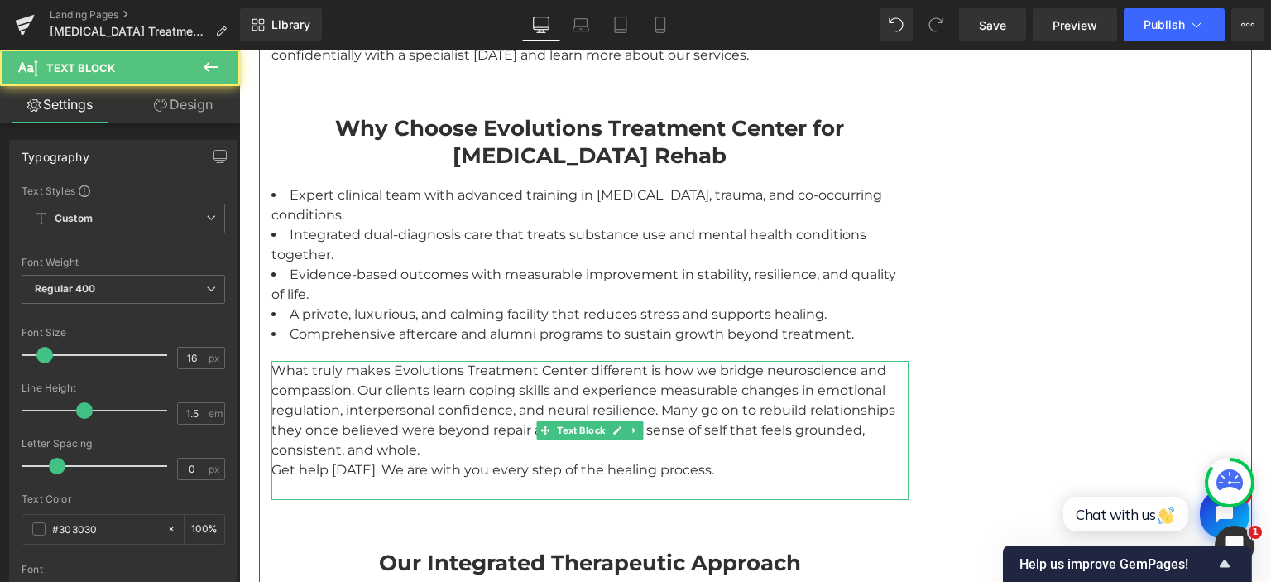
click at [511, 419] on div "What truly makes Evolutions Treatment Center different is how we bridge neurosc…" at bounding box center [589, 430] width 637 height 139
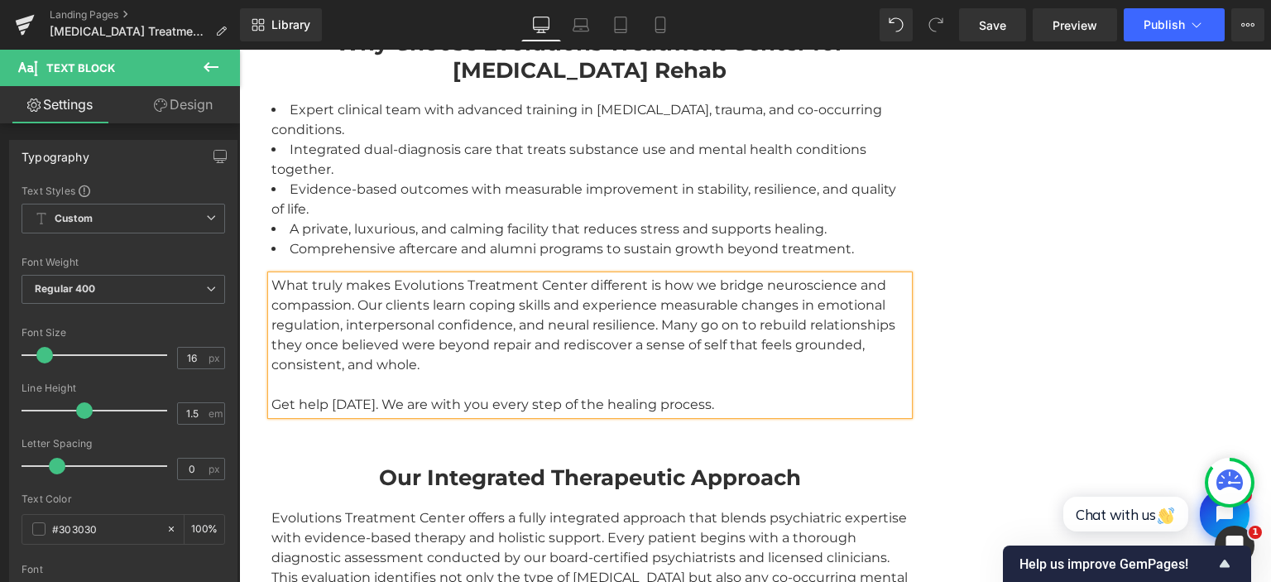
scroll to position [3322, 0]
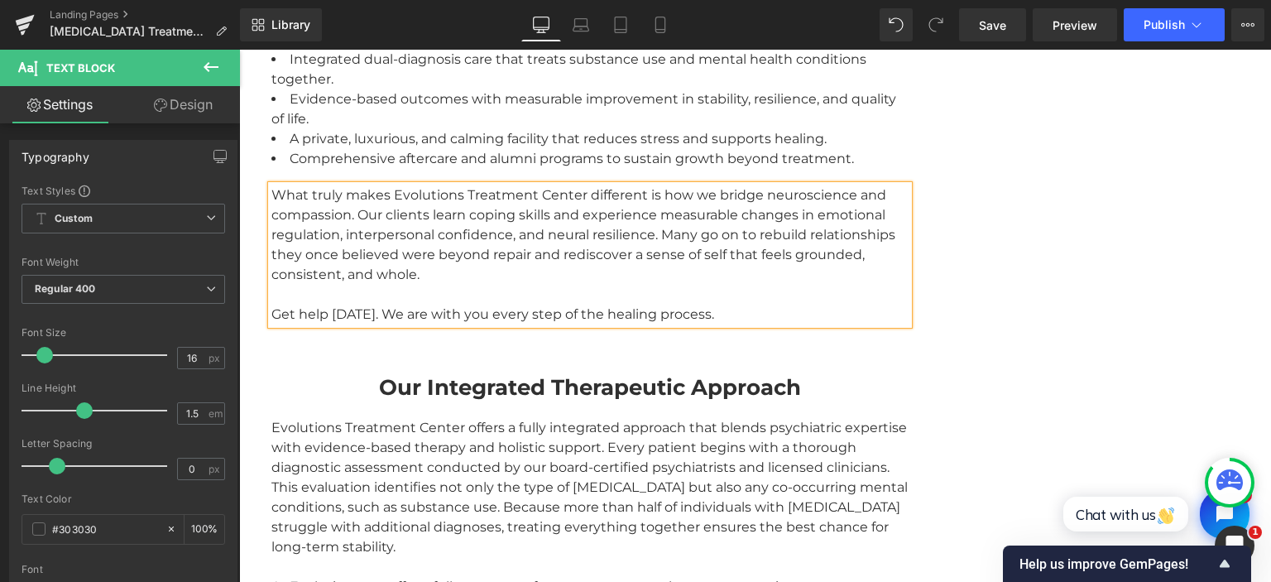
click at [479, 374] on strong "Our Integrated Therapeutic Approach" at bounding box center [590, 387] width 422 height 26
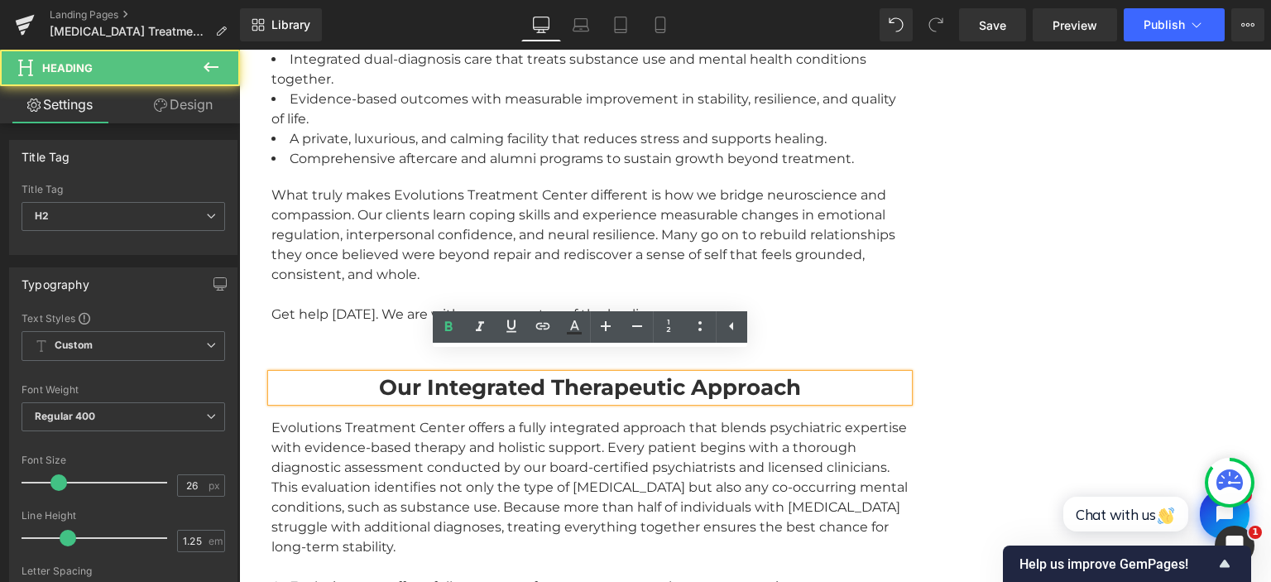
click at [485, 374] on strong "Our Integrated Therapeutic Approach" at bounding box center [590, 387] width 422 height 26
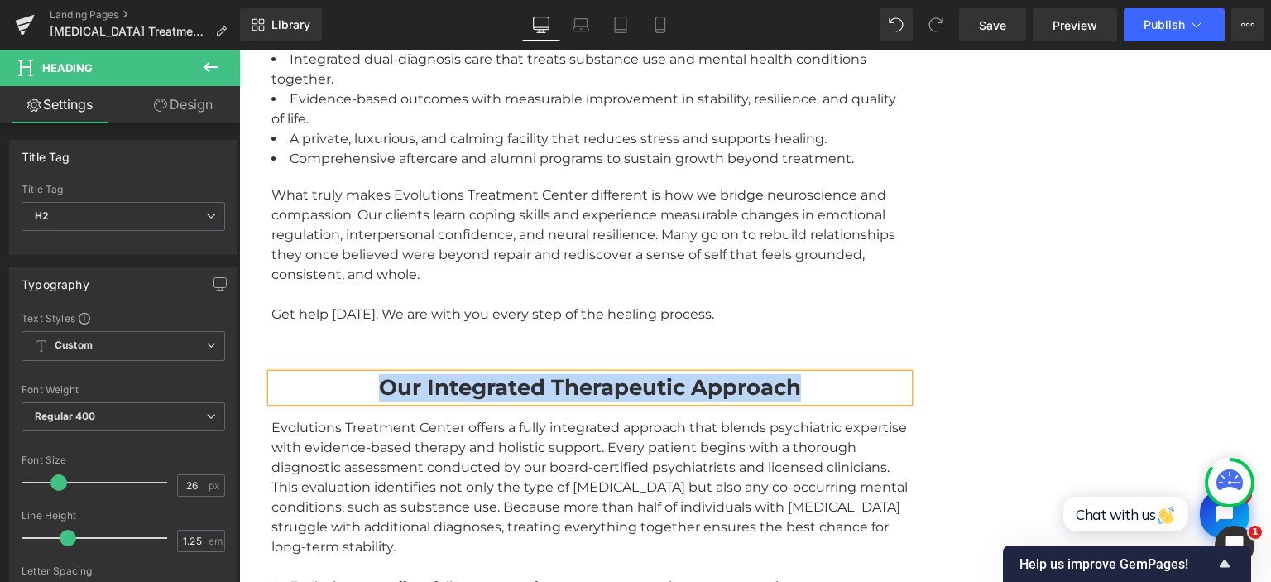
paste div
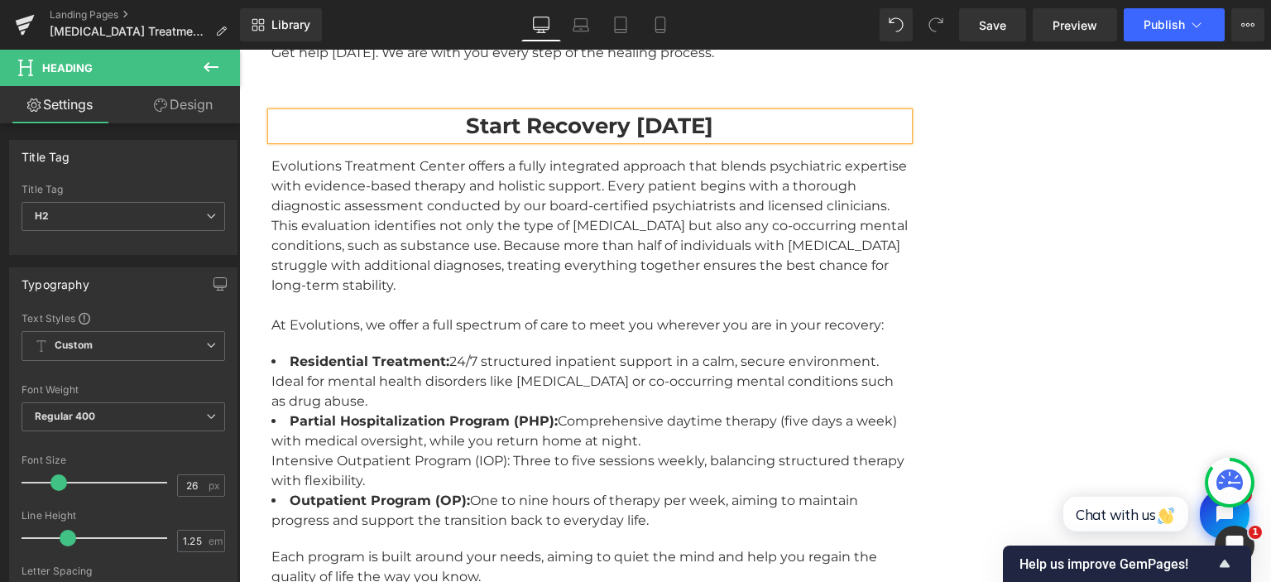
scroll to position [3584, 0]
click at [385, 233] on div "Evolutions Treatment Center offers a fully integrated approach that blends psyc…" at bounding box center [589, 225] width 637 height 139
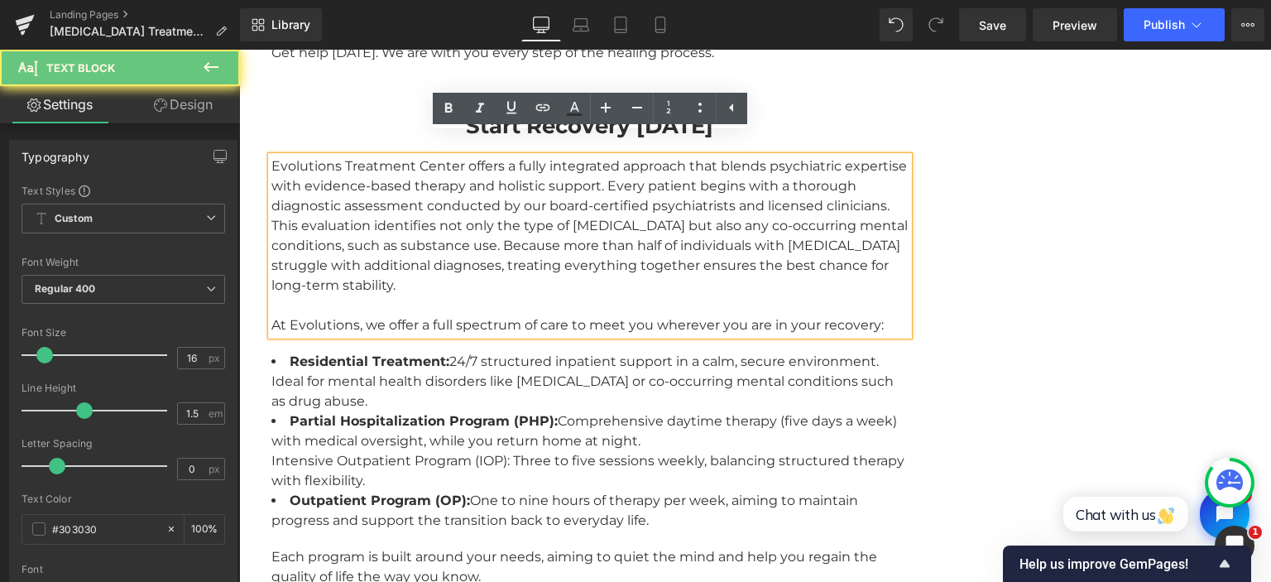
click at [382, 213] on div "Evolutions Treatment Center offers a fully integrated approach that blends psyc…" at bounding box center [589, 225] width 637 height 139
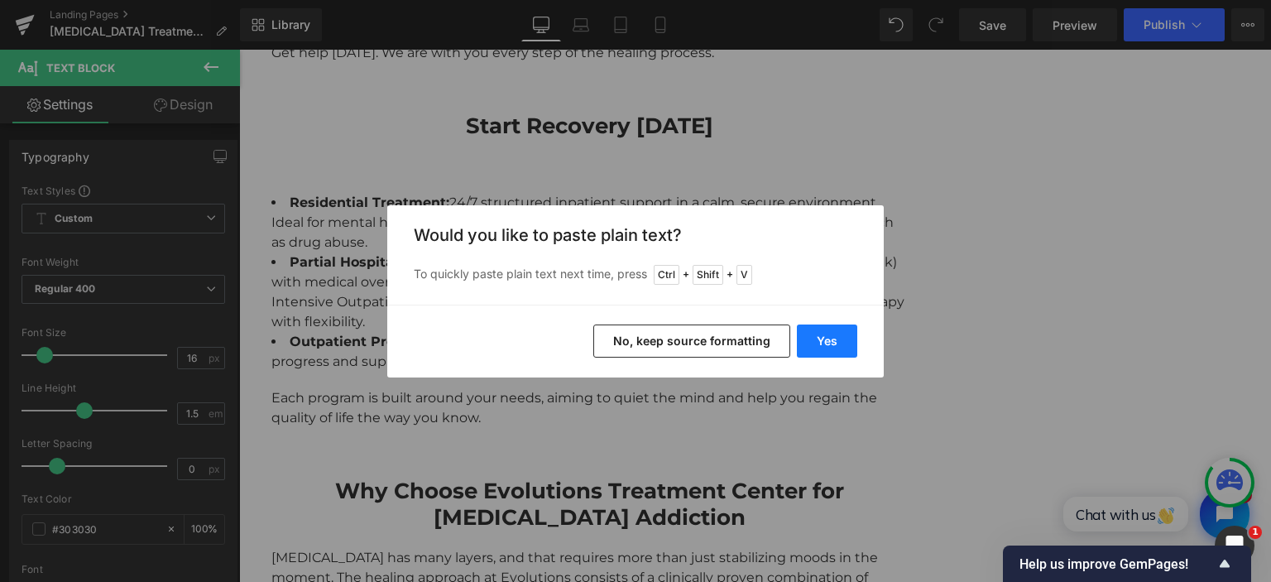
click at [823, 339] on button "Yes" at bounding box center [827, 340] width 60 height 33
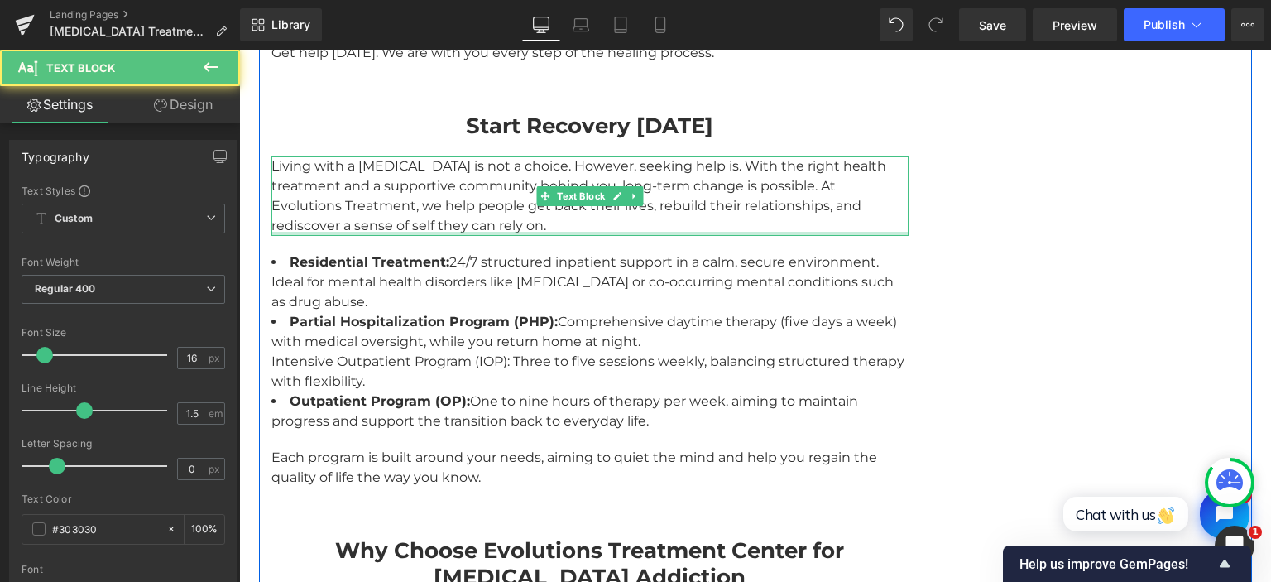
click at [564, 213] on div "Living with a [MEDICAL_DATA] is not a choice. However, seeking help is. With th…" at bounding box center [589, 195] width 637 height 79
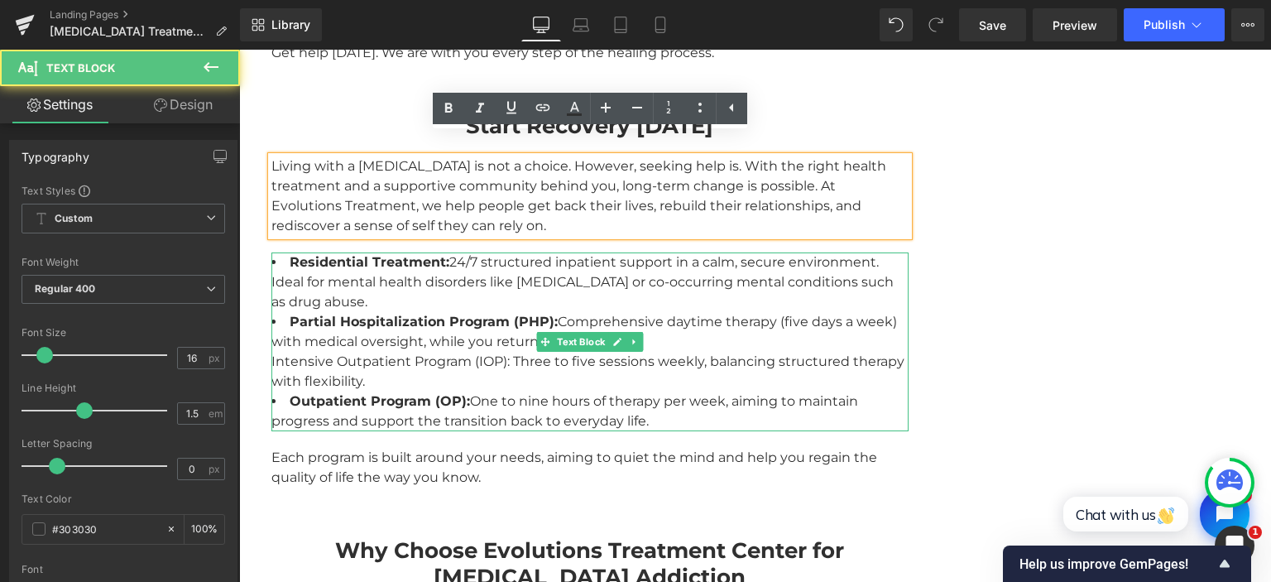
click at [433, 254] on strong "Residential Treatment:" at bounding box center [370, 262] width 160 height 16
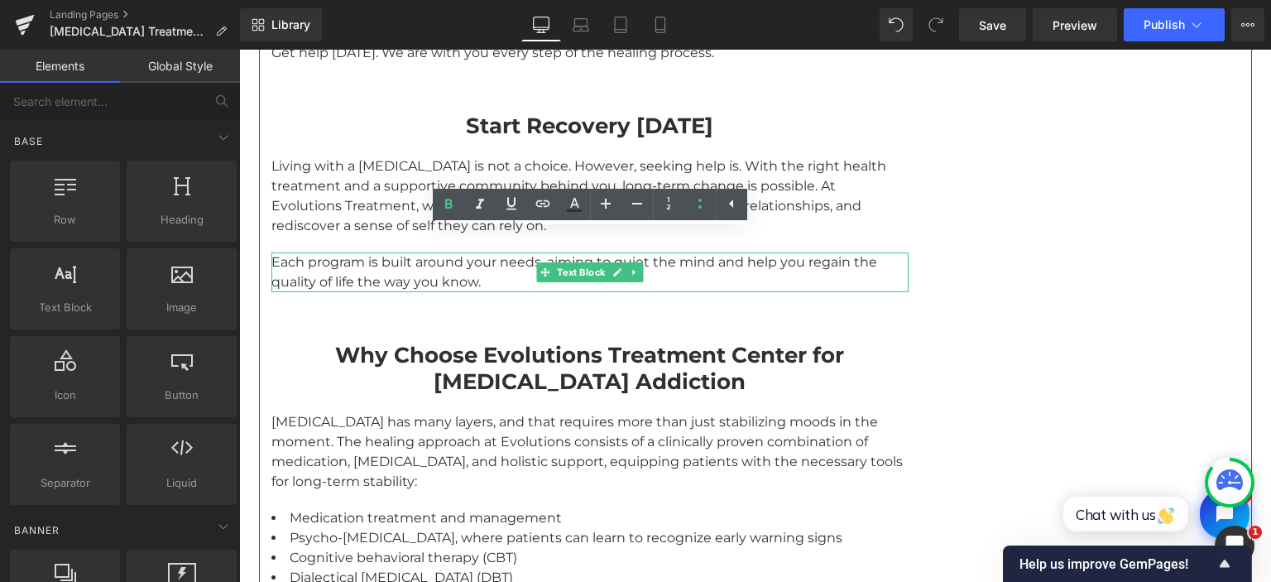
click at [429, 252] on div "Each program is built around your needs, aiming to quiet the mind and help you …" at bounding box center [589, 272] width 637 height 40
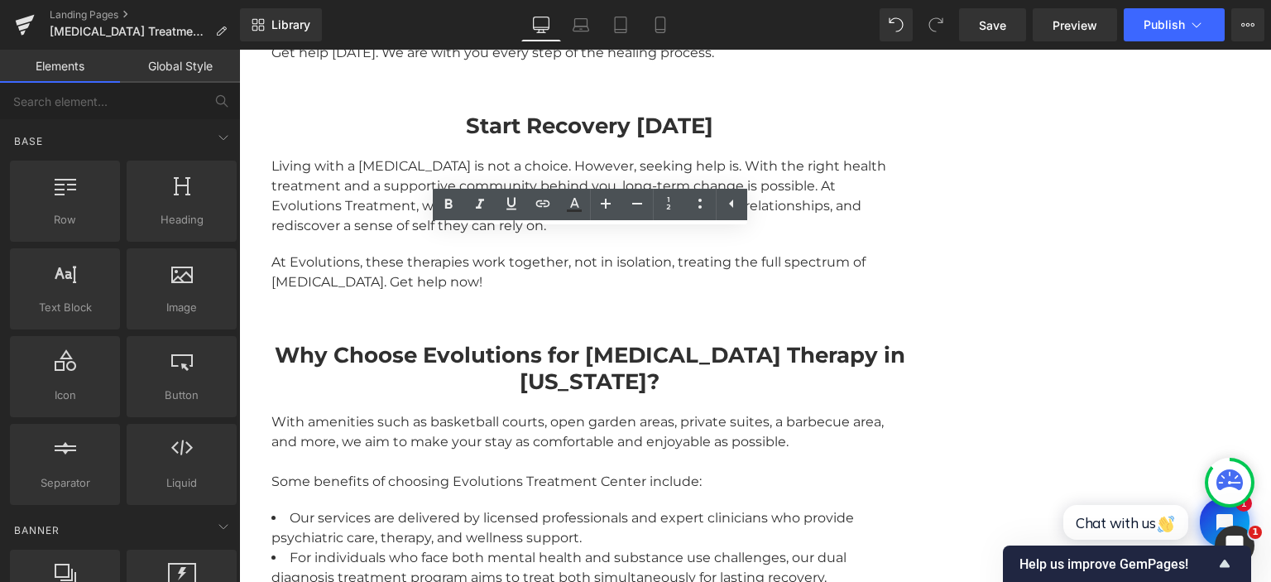
drag, startPoint x: 656, startPoint y: 515, endPoint x: 417, endPoint y: 464, distance: 244.3
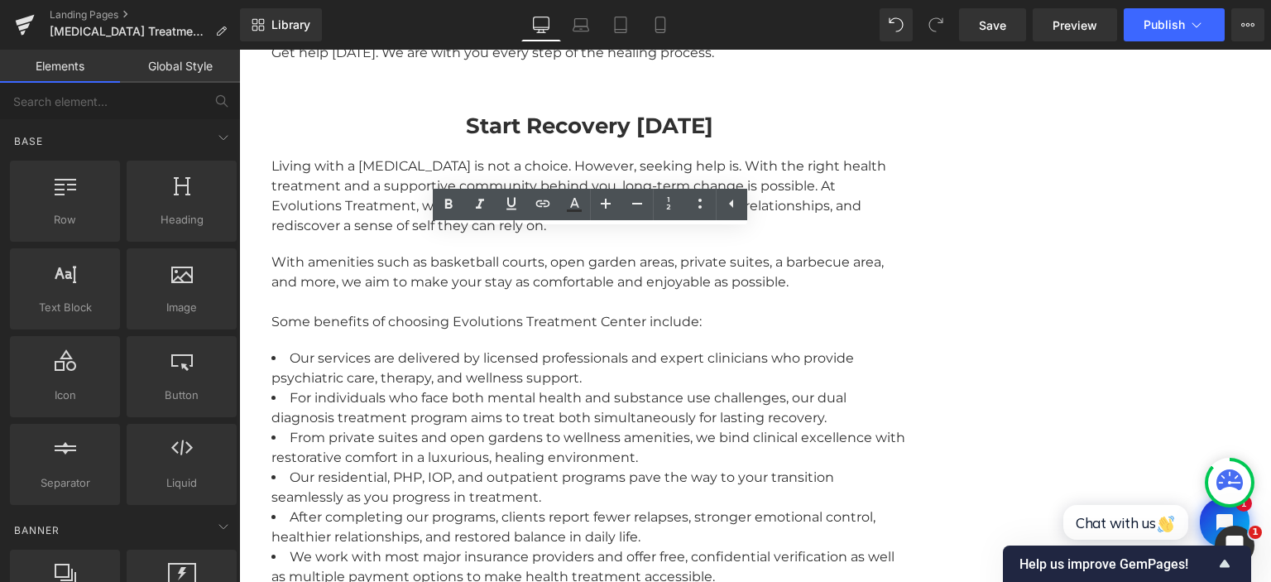
drag, startPoint x: 593, startPoint y: 510, endPoint x: 354, endPoint y: 461, distance: 244.2
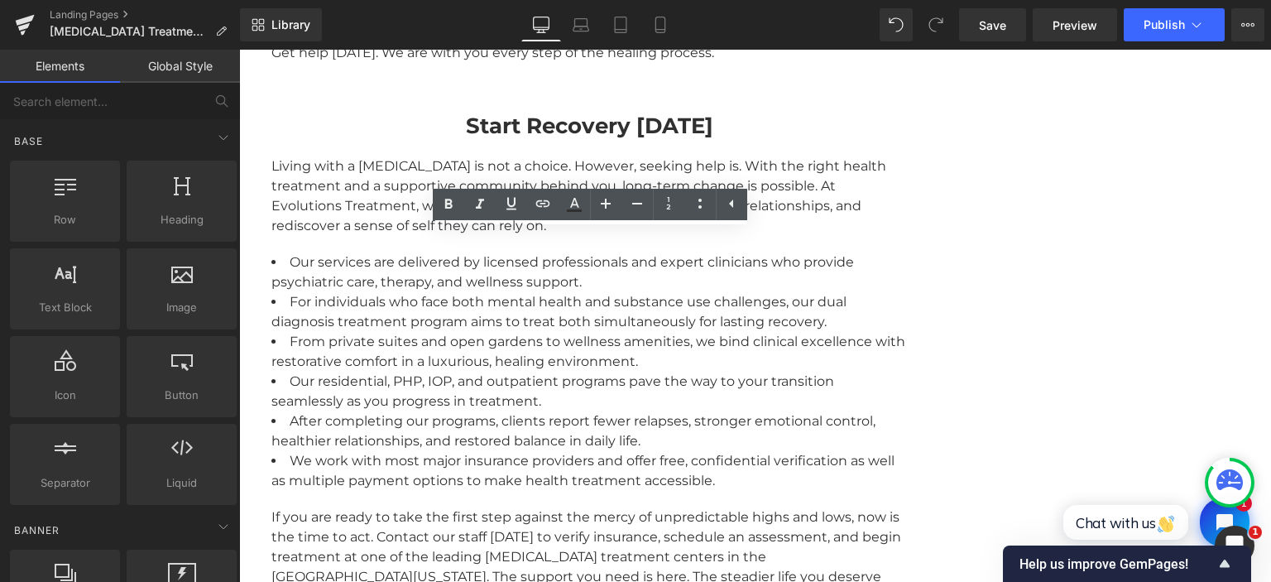
drag, startPoint x: 571, startPoint y: 491, endPoint x: 332, endPoint y: 444, distance: 243.7
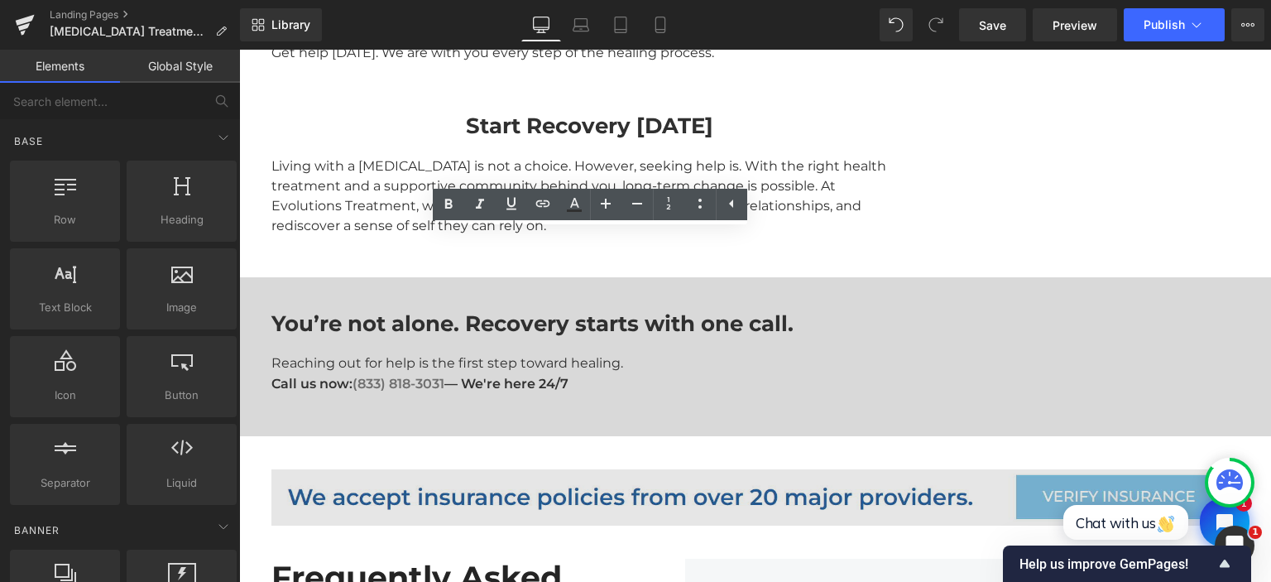
drag, startPoint x: 592, startPoint y: 504, endPoint x: 353, endPoint y: 453, distance: 244.3
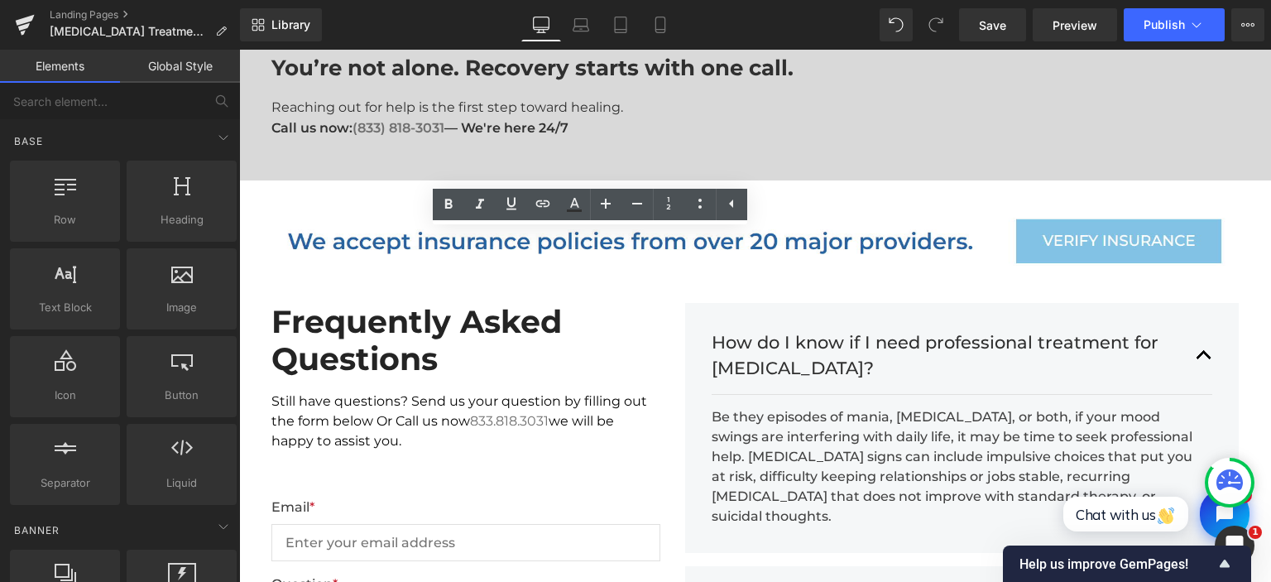
scroll to position [3846, 0]
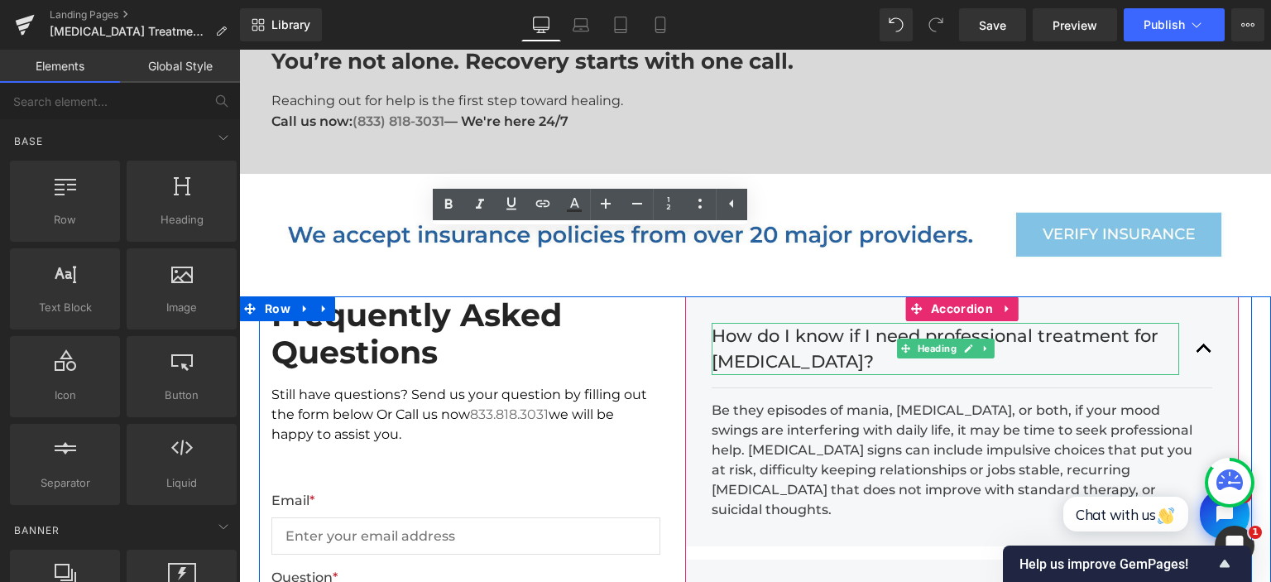
click at [766, 323] on h3 "How do I know if I need professional treatment for [MEDICAL_DATA]?" at bounding box center [945, 349] width 468 height 52
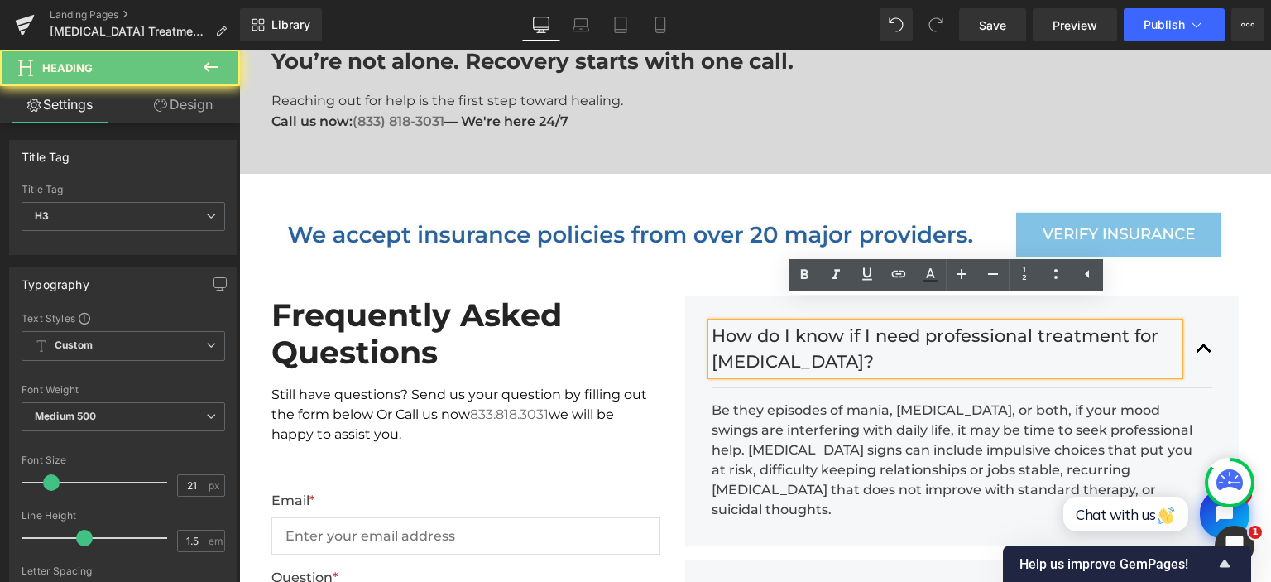
click at [766, 323] on h3 "How do I know if I need professional treatment for [MEDICAL_DATA]?" at bounding box center [945, 349] width 468 height 52
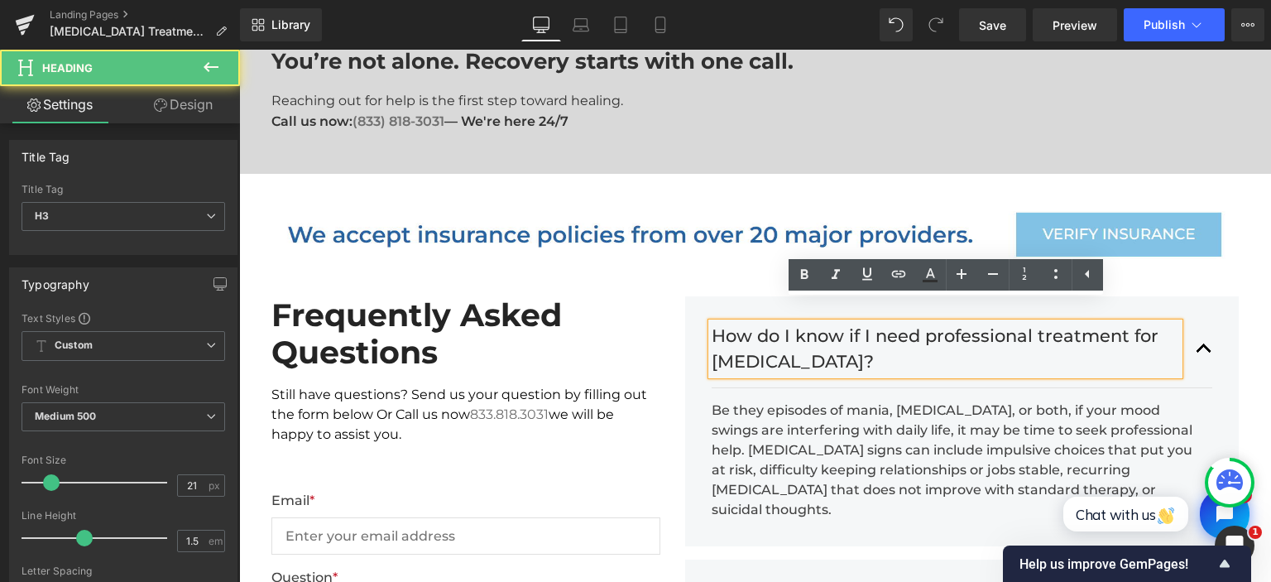
click at [766, 323] on h3 "How do I know if I need professional treatment for [MEDICAL_DATA]?" at bounding box center [945, 349] width 468 height 52
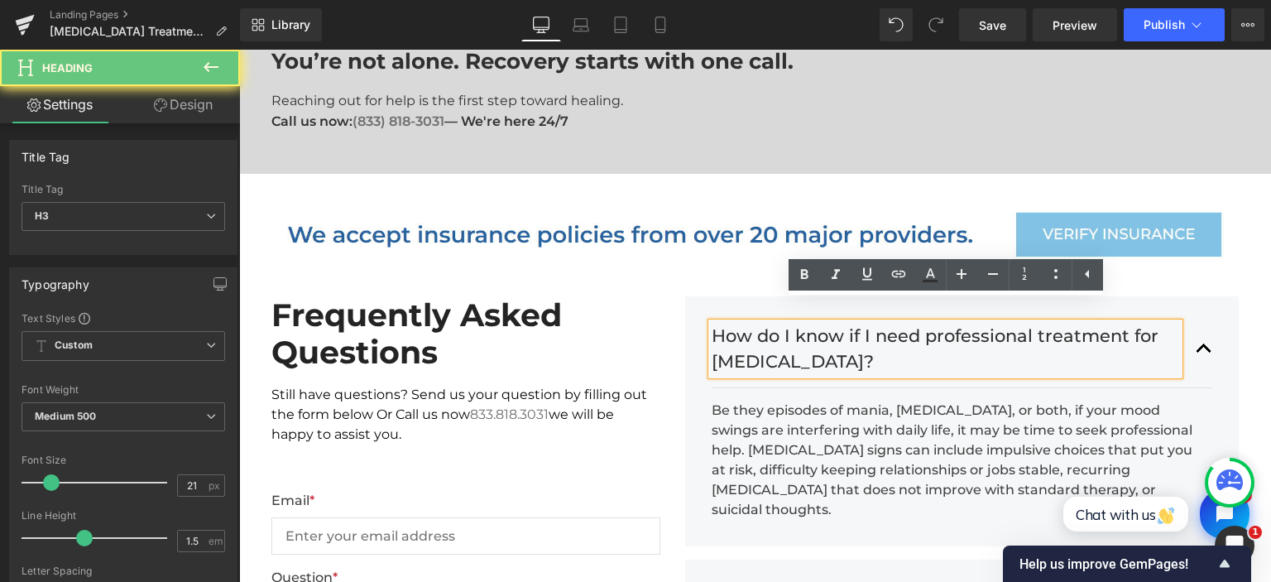
click at [766, 323] on h3 "How do I know if I need professional treatment for [MEDICAL_DATA]?" at bounding box center [945, 349] width 468 height 52
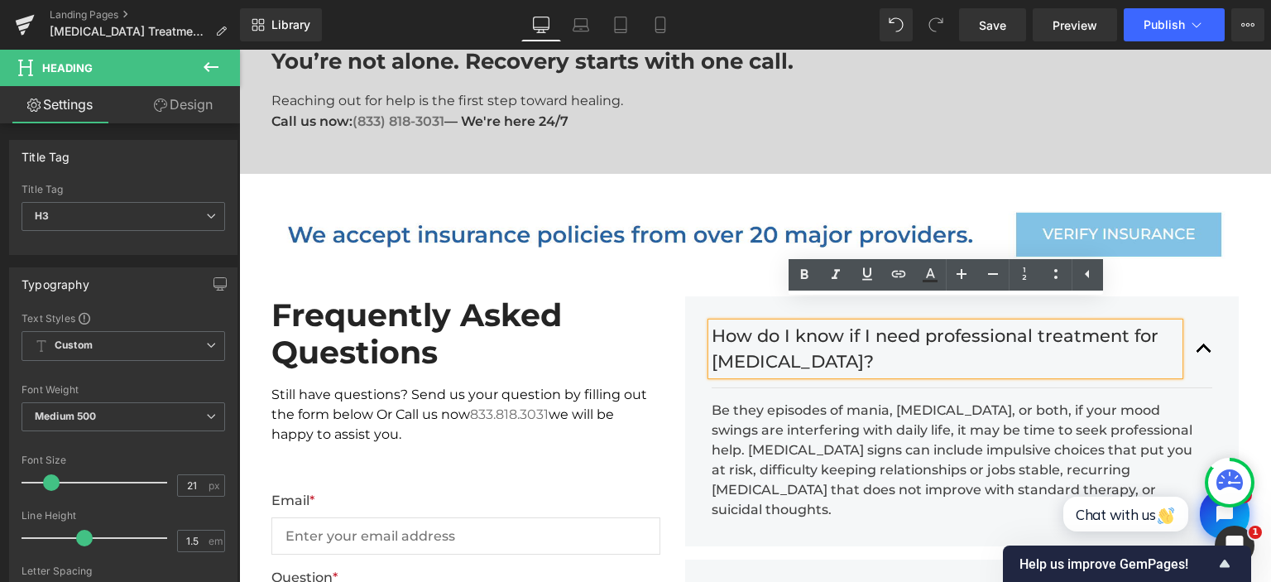
paste div
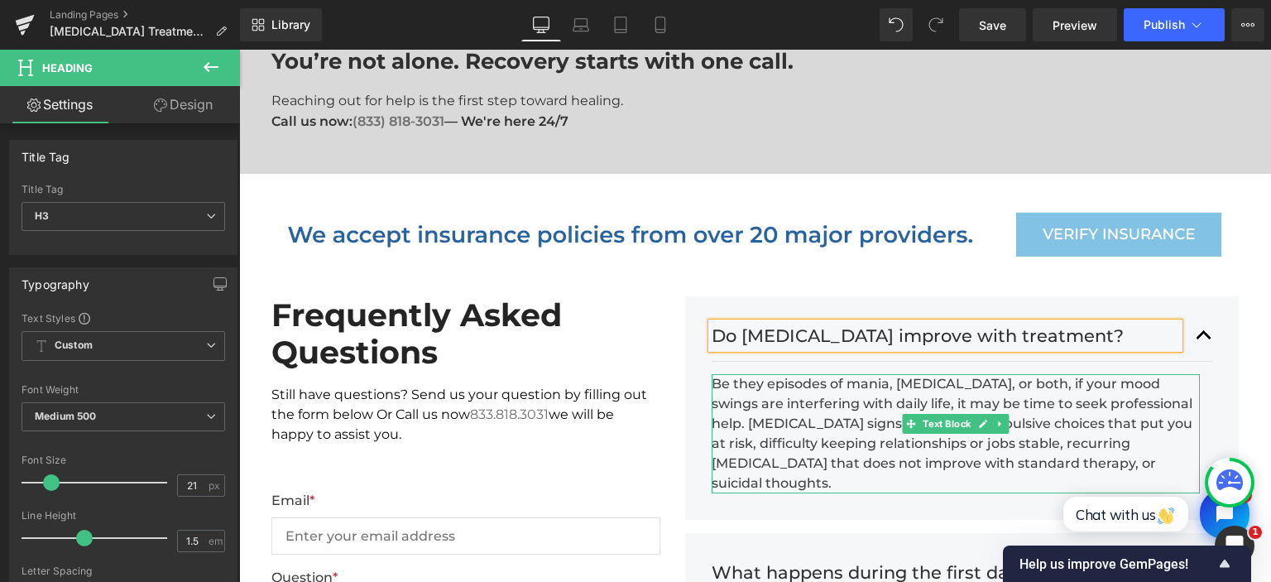
click at [852, 374] on div "Be they episodes of mania, [MEDICAL_DATA], or both, if your mood swings are int…" at bounding box center [955, 433] width 489 height 119
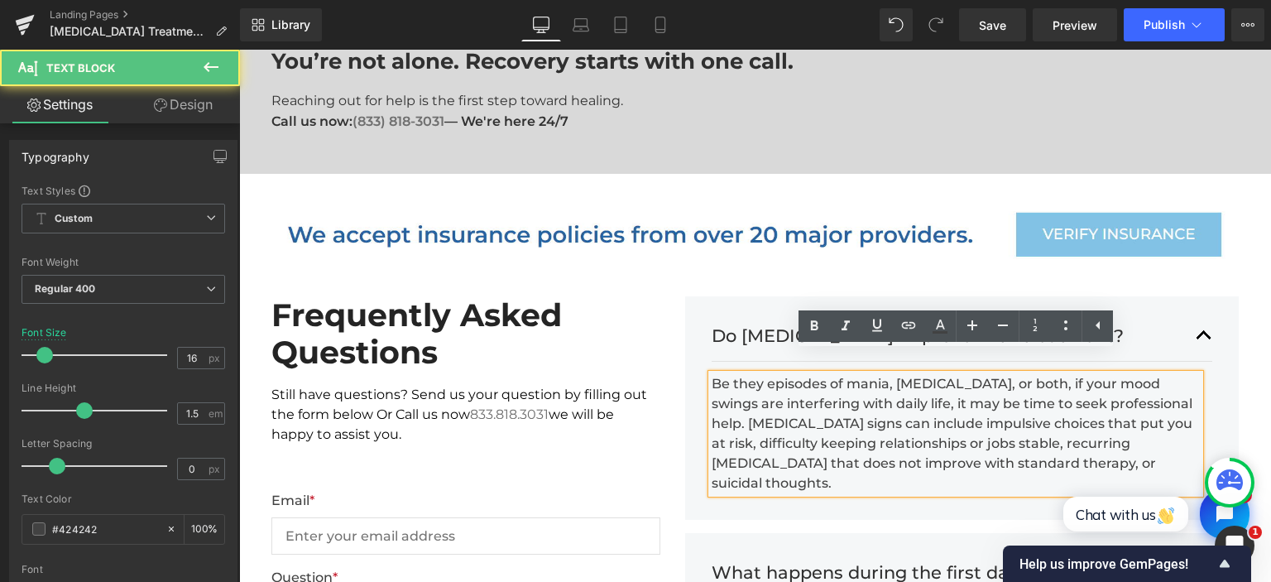
click at [850, 374] on div "Be they episodes of mania, [MEDICAL_DATA], or both, if your mood swings are int…" at bounding box center [955, 433] width 489 height 119
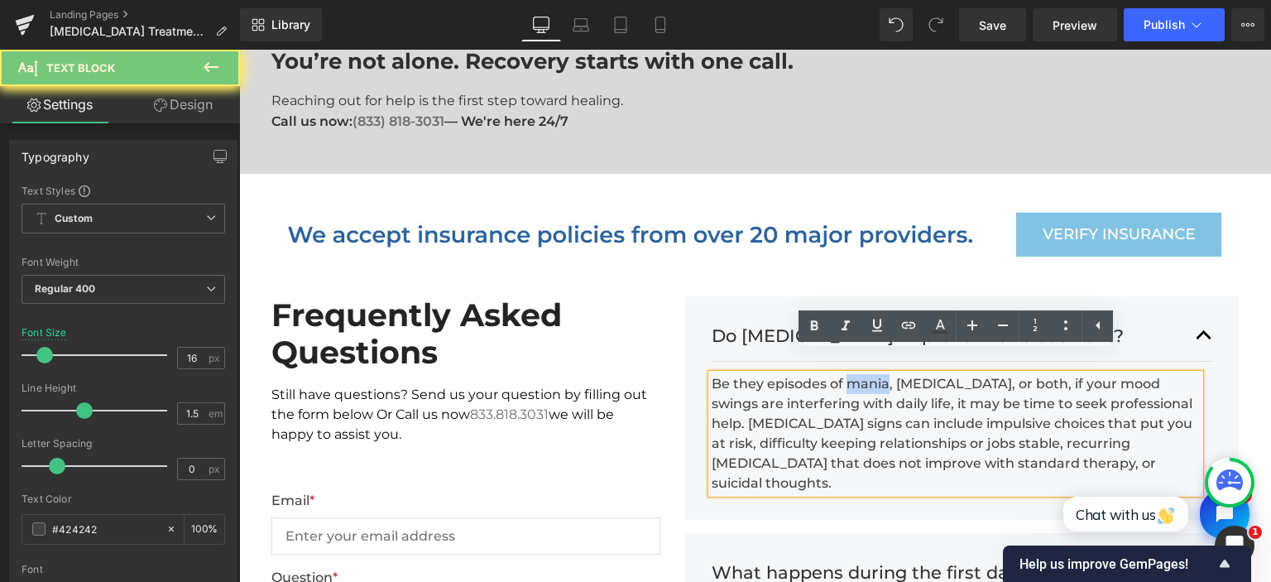
click at [850, 374] on div "Be they episodes of mania, [MEDICAL_DATA], or both, if your mood swings are int…" at bounding box center [955, 433] width 489 height 119
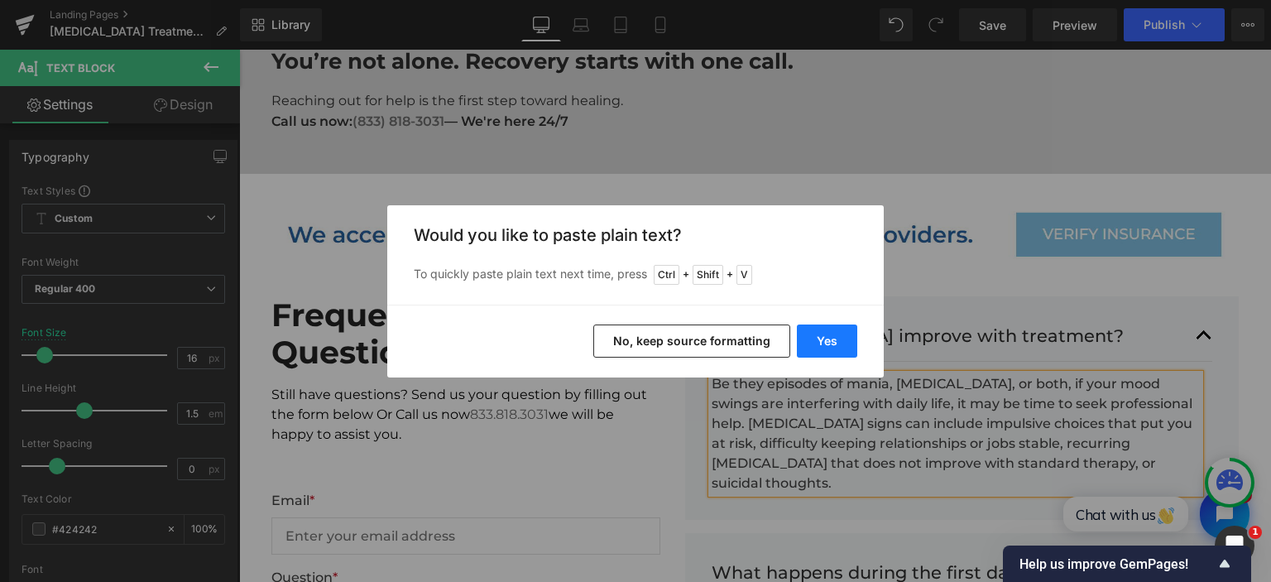
click at [828, 343] on button "Yes" at bounding box center [827, 340] width 60 height 33
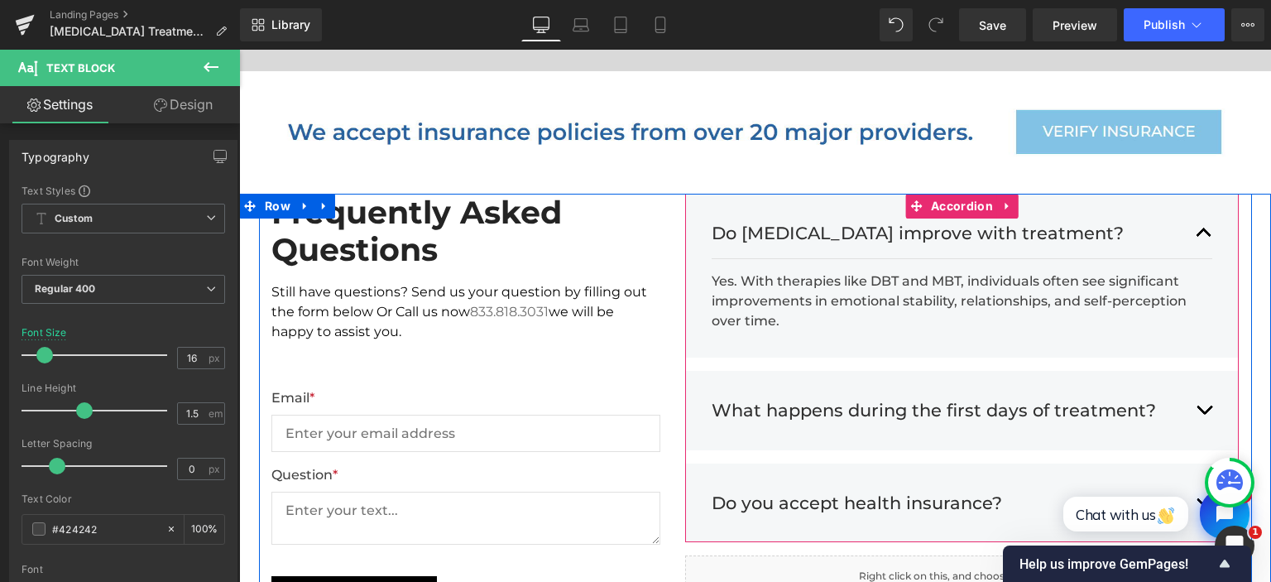
scroll to position [4020, 0]
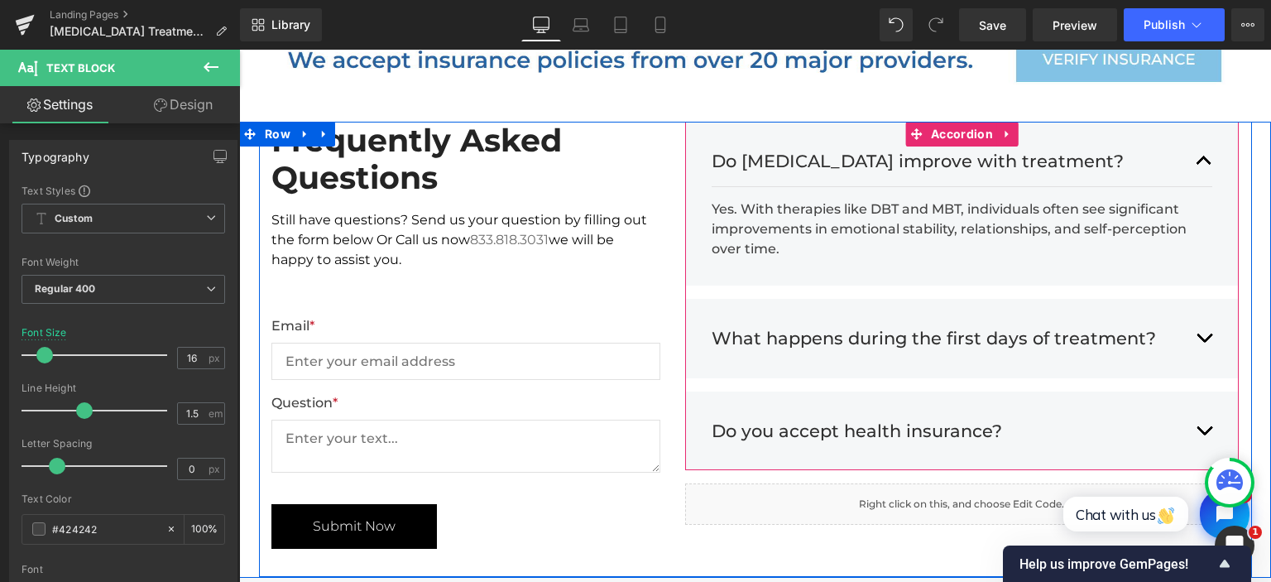
click at [1208, 314] on button "button" at bounding box center [1203, 338] width 17 height 51
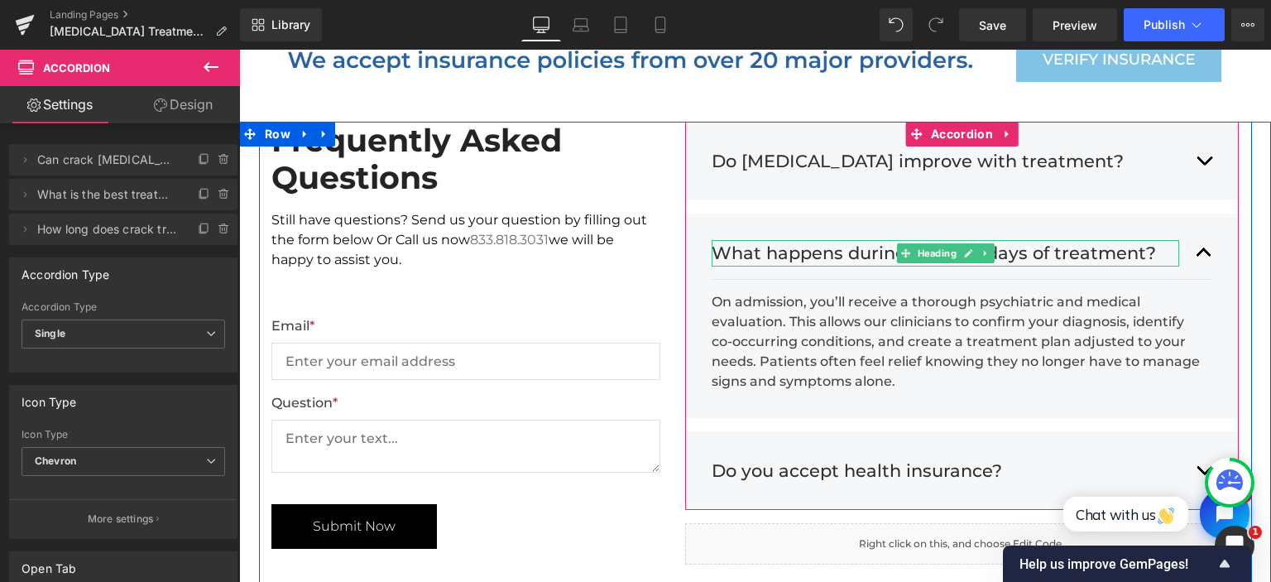
click at [763, 240] on div "What happens during the first days of treatment? Heading" at bounding box center [945, 253] width 468 height 26
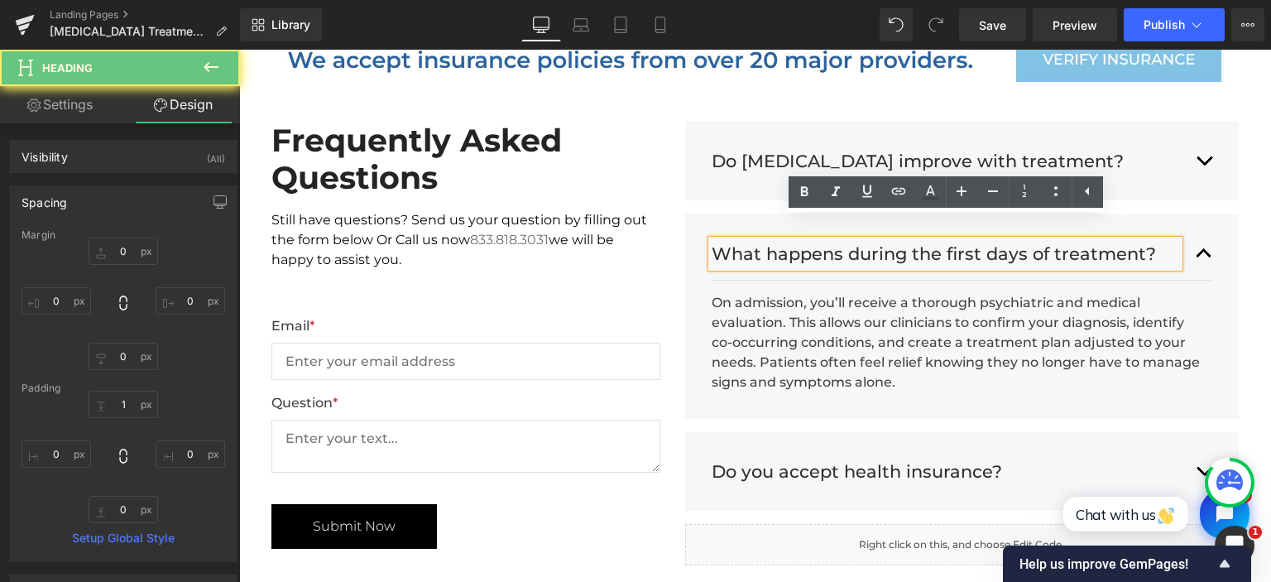
click at [759, 241] on h3 "What happens during the first days of treatment?" at bounding box center [945, 254] width 468 height 26
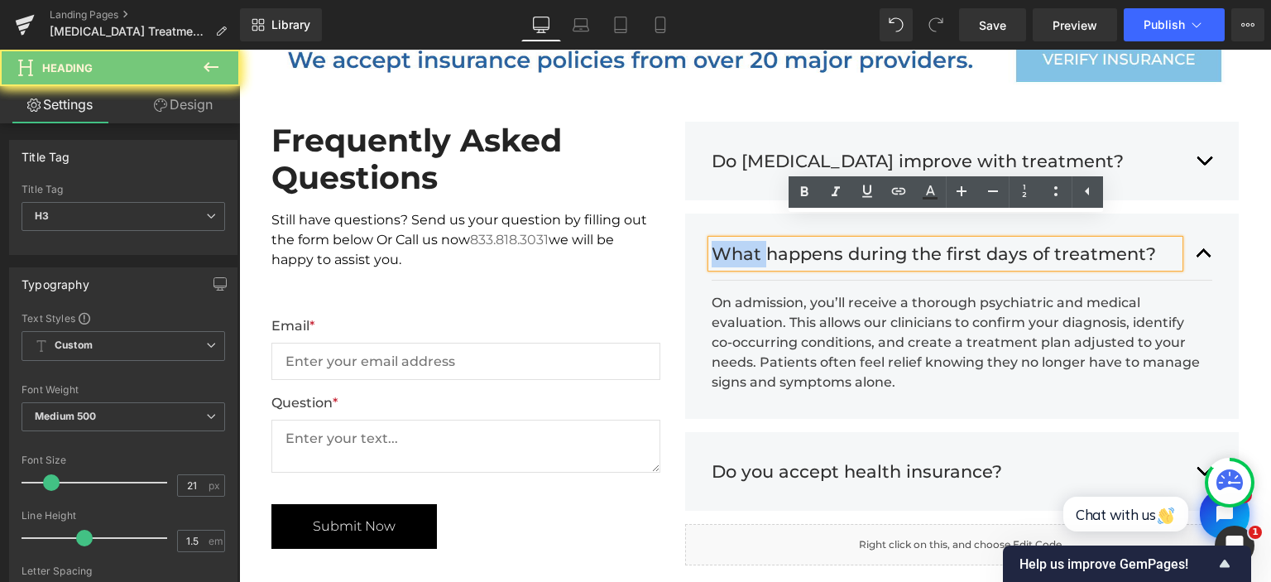
click at [759, 241] on h3 "What happens during the first days of treatment?" at bounding box center [945, 254] width 468 height 26
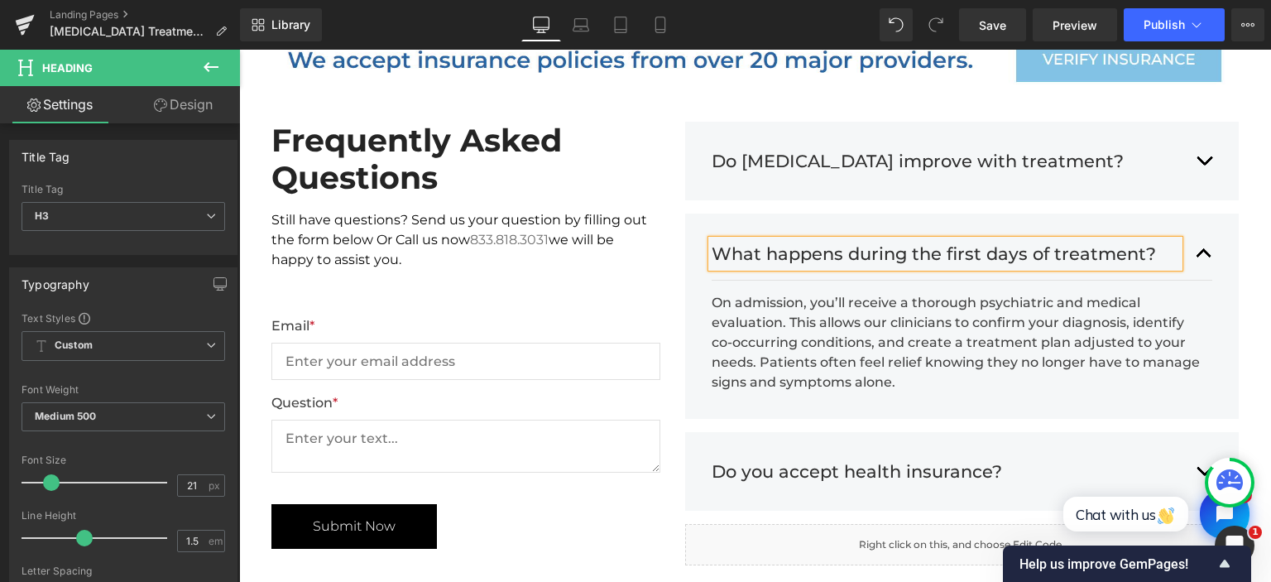
paste div
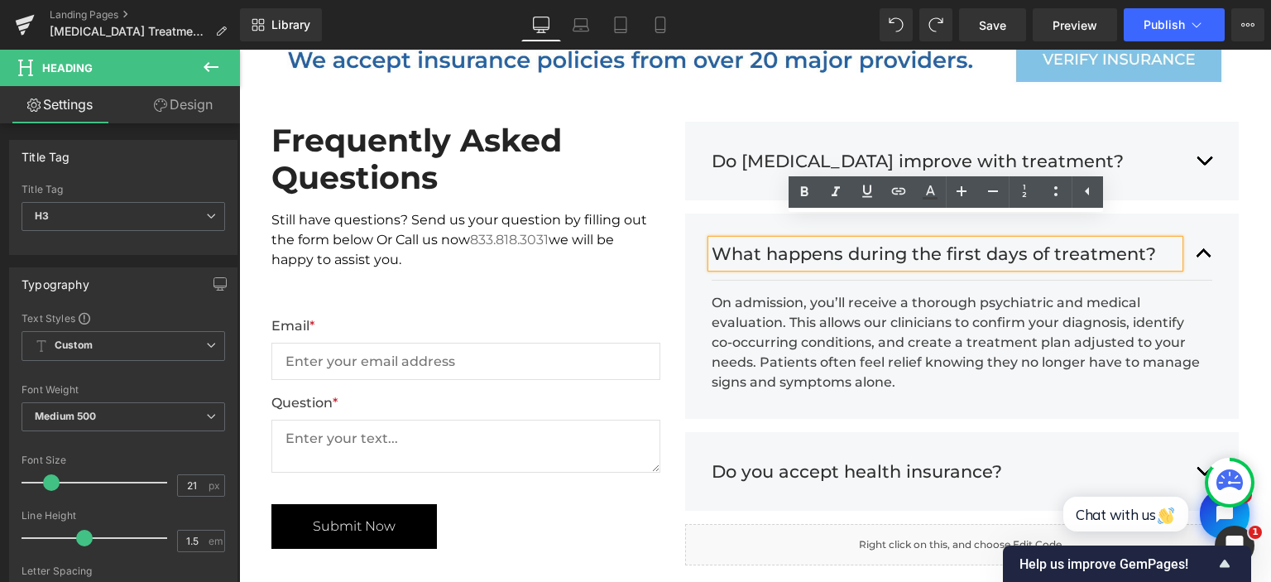
click at [931, 243] on h3 "What happens during the first days of treatment?" at bounding box center [945, 254] width 468 height 26
click at [836, 241] on h3 "What happens during the first days of treatment?" at bounding box center [945, 254] width 468 height 26
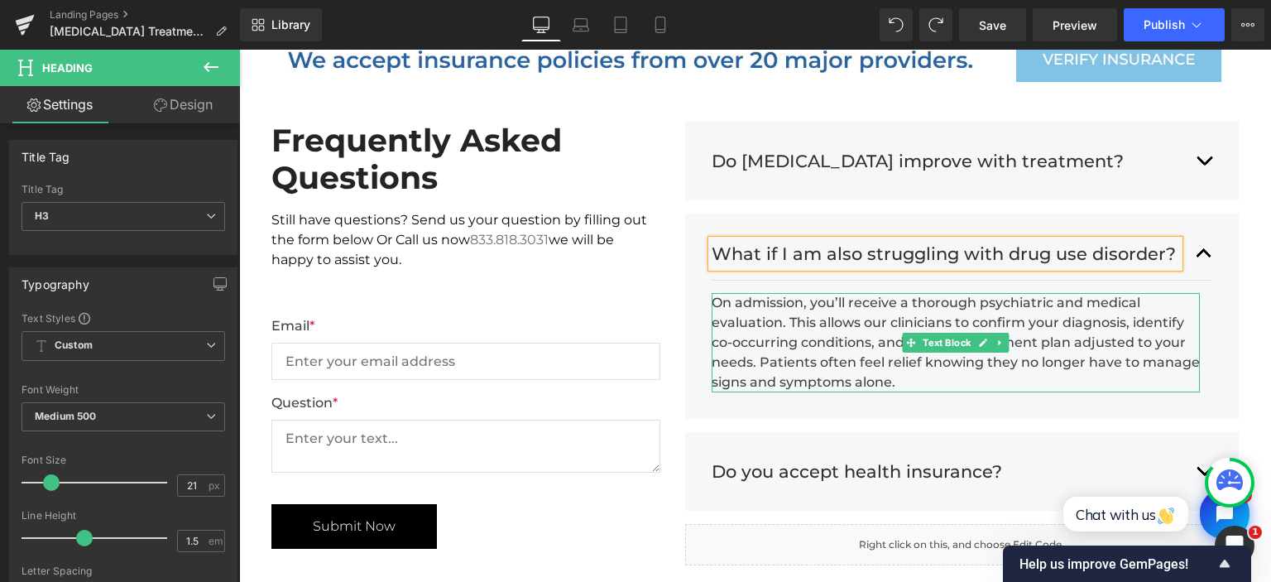
click at [772, 316] on div "On admission, you’ll receive a thorough psychiatric and medical evaluation. Thi…" at bounding box center [955, 342] width 489 height 99
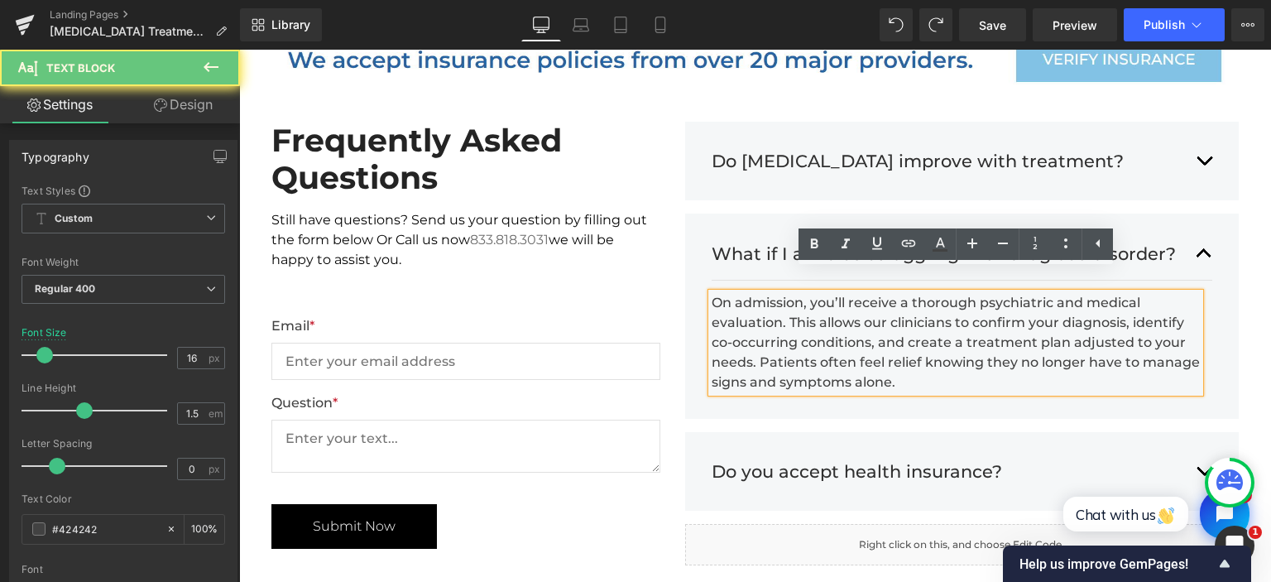
click at [772, 316] on div "On admission, you’ll receive a thorough psychiatric and medical evaluation. Thi…" at bounding box center [955, 342] width 489 height 99
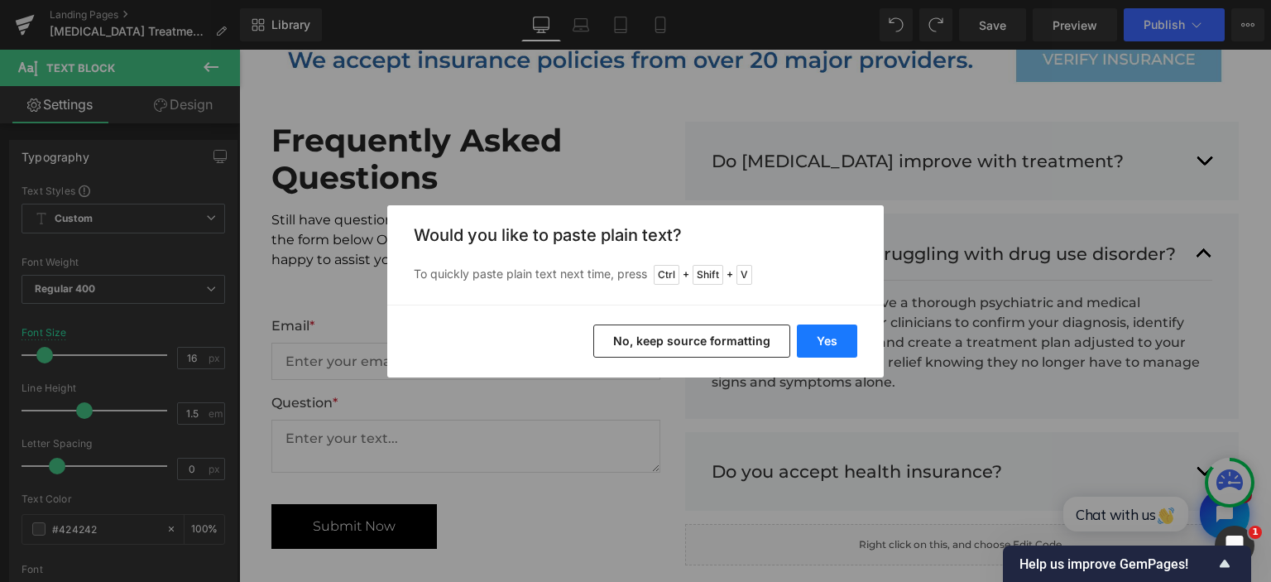
click at [829, 334] on button "Yes" at bounding box center [827, 340] width 60 height 33
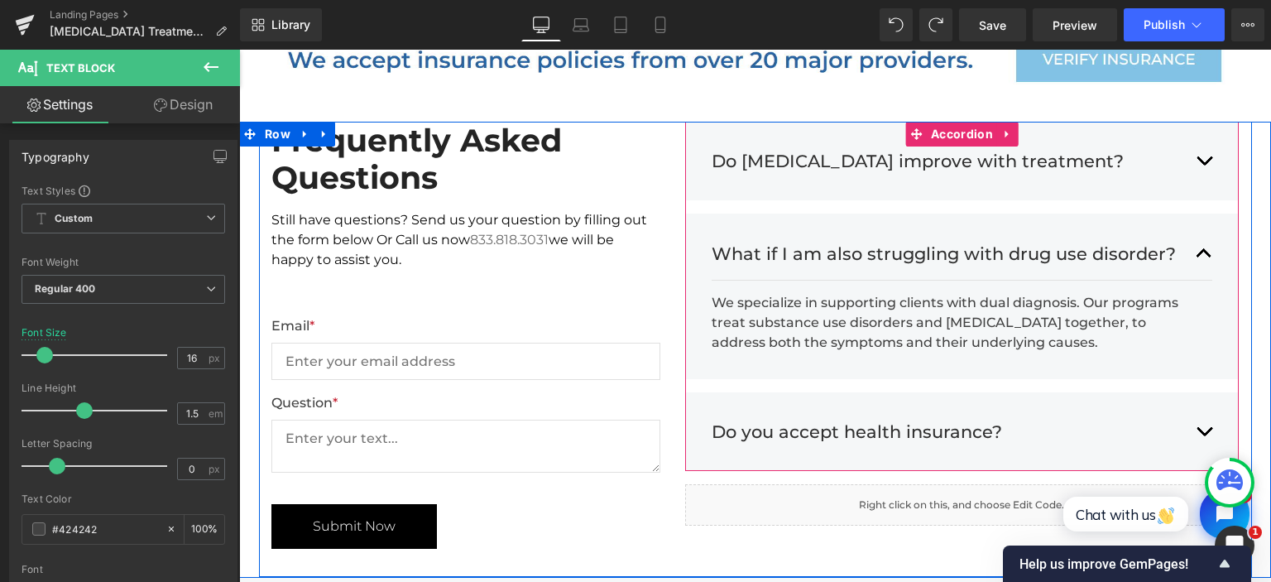
click at [1206, 406] on button "button" at bounding box center [1203, 431] width 17 height 51
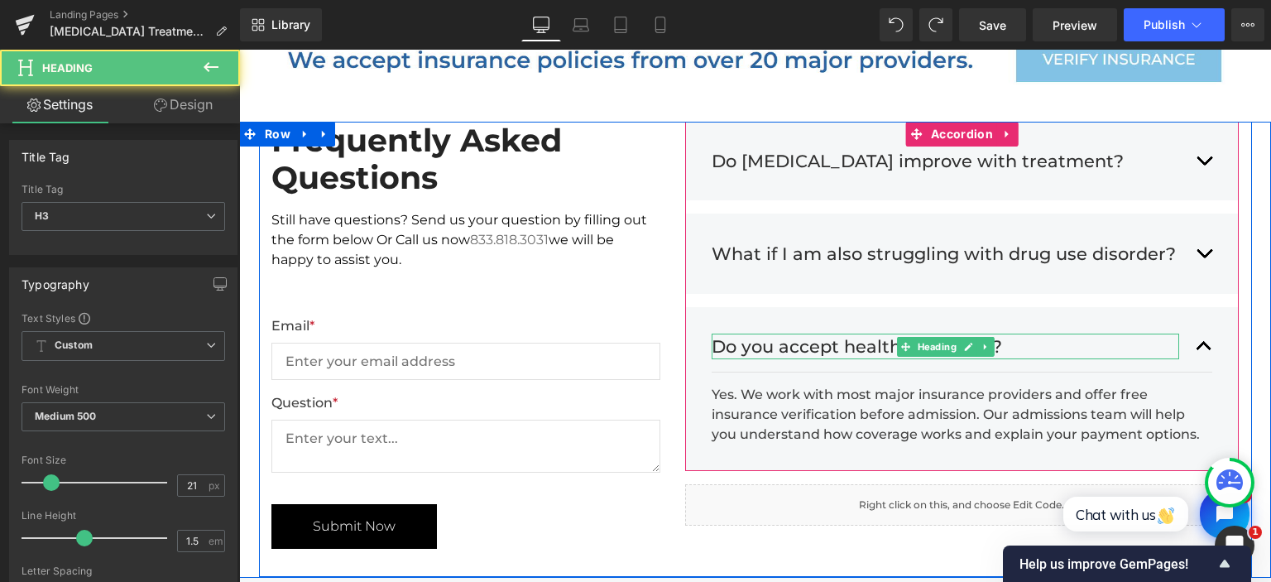
click at [878, 333] on h3 "Do you accept health insurance?" at bounding box center [945, 346] width 468 height 26
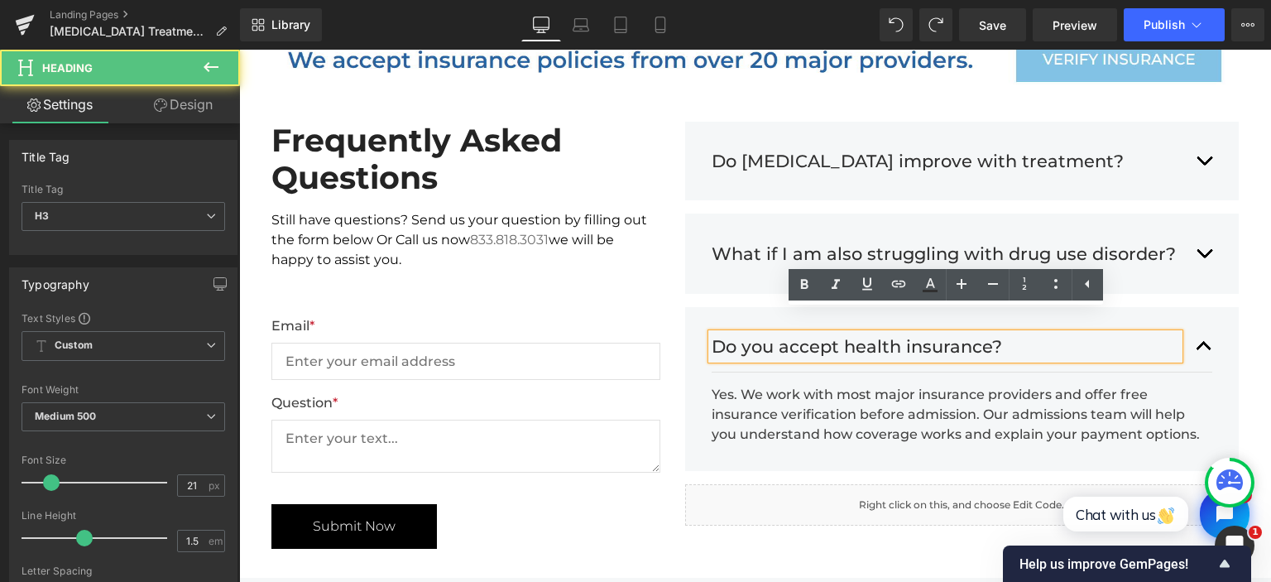
click at [876, 333] on h3 "Do you accept health insurance?" at bounding box center [945, 346] width 468 height 26
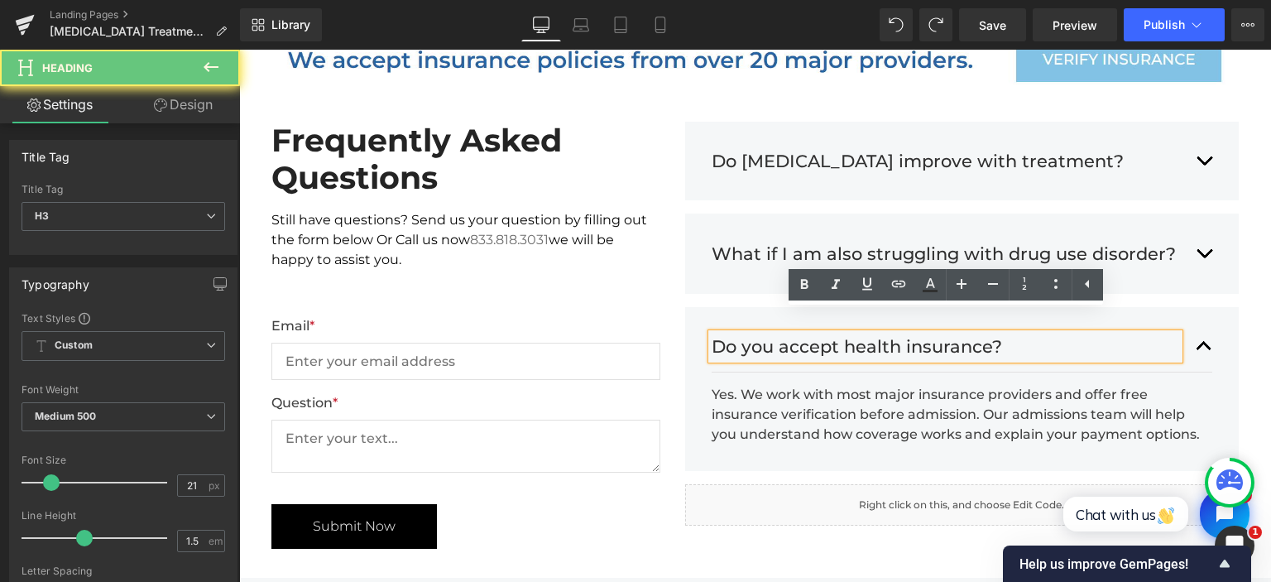
click at [877, 333] on h3 "Do you accept health insurance?" at bounding box center [945, 346] width 468 height 26
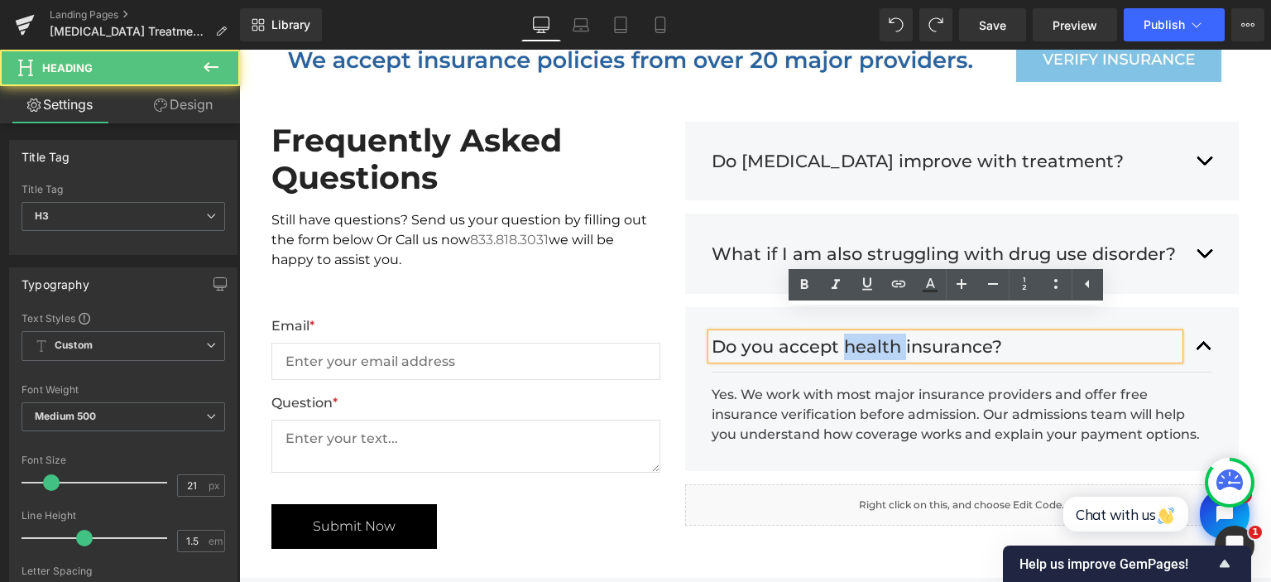
click at [877, 333] on h3 "Do you accept health insurance?" at bounding box center [945, 346] width 468 height 26
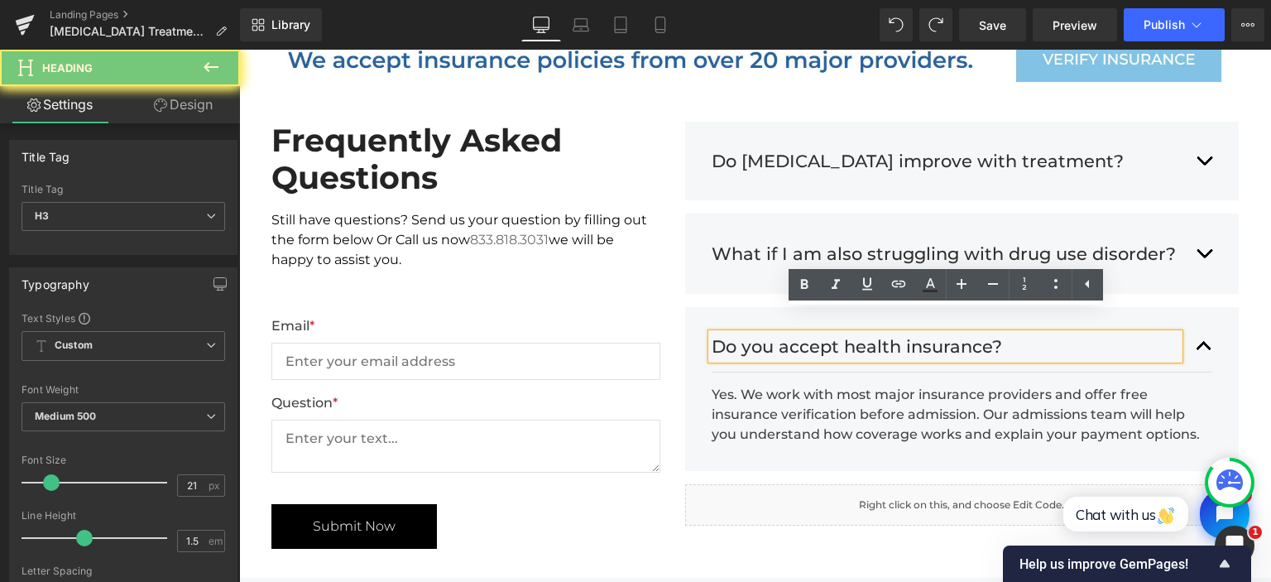
click at [877, 333] on h3 "Do you accept health insurance?" at bounding box center [945, 346] width 468 height 26
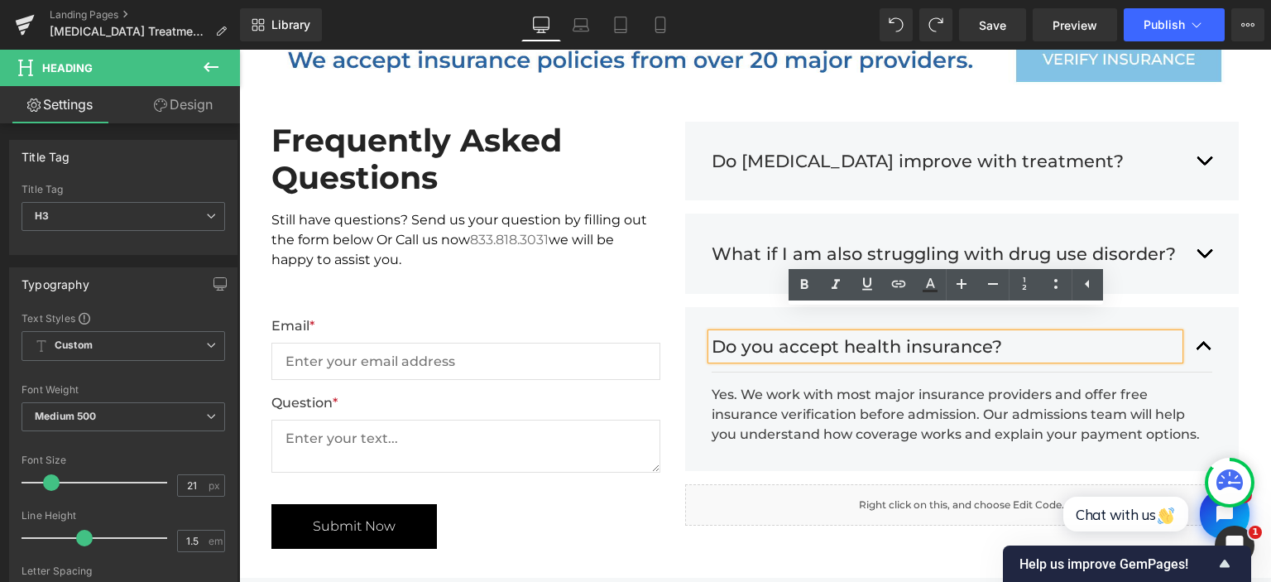
paste div
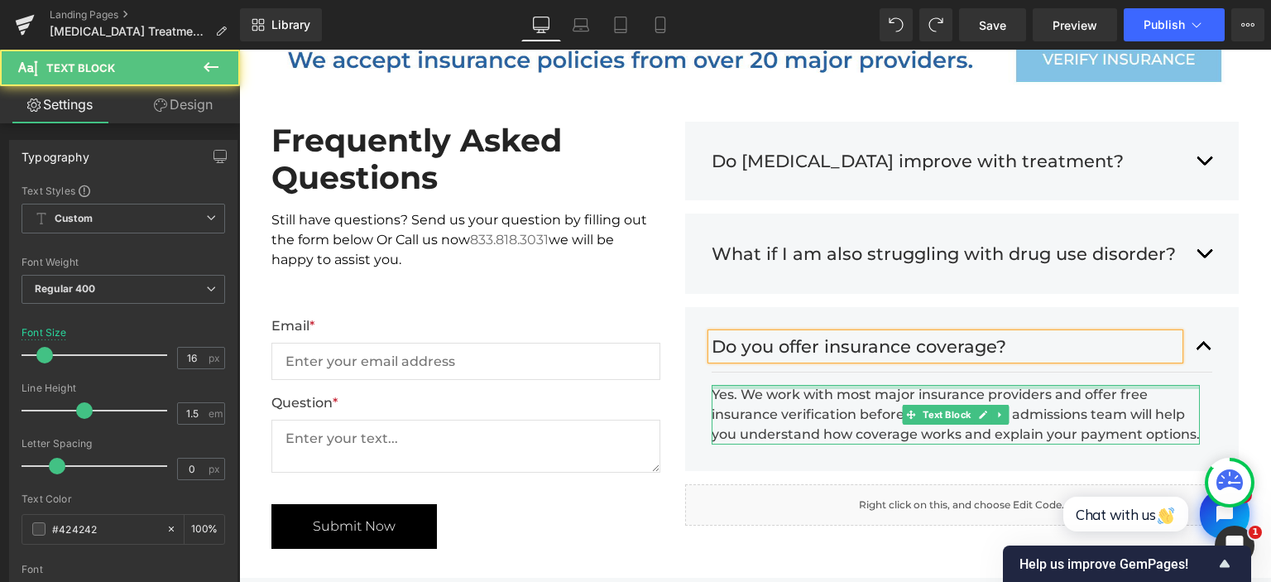
click at [764, 385] on div at bounding box center [955, 387] width 489 height 4
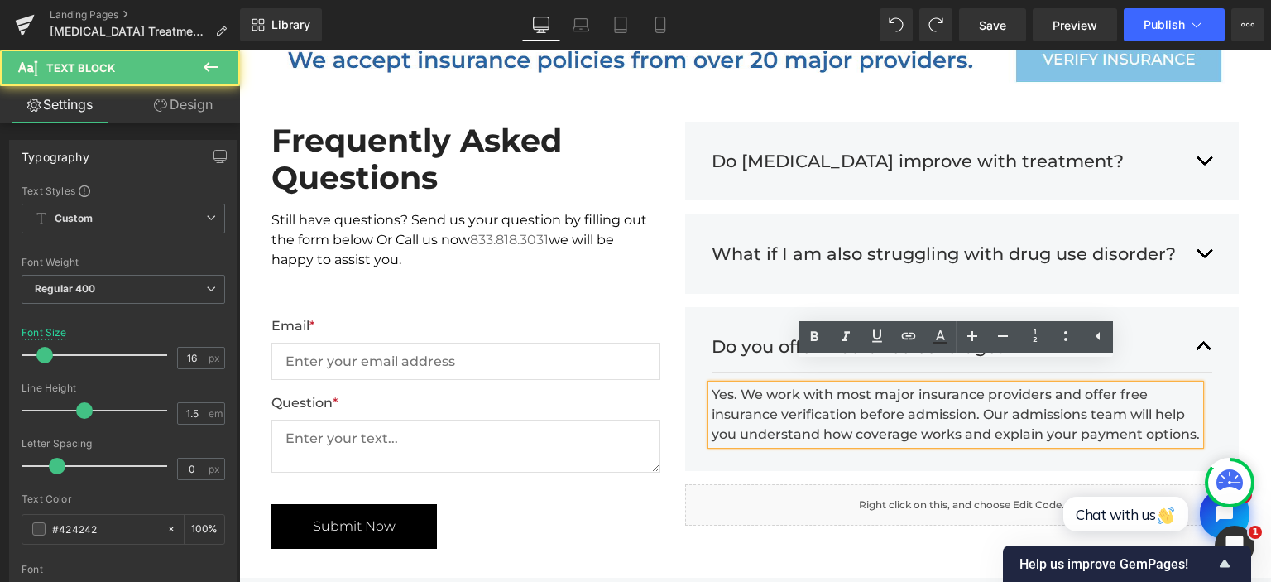
click at [763, 385] on div "Yes. We work with most major insurance providers and offer free insurance verif…" at bounding box center [955, 415] width 489 height 60
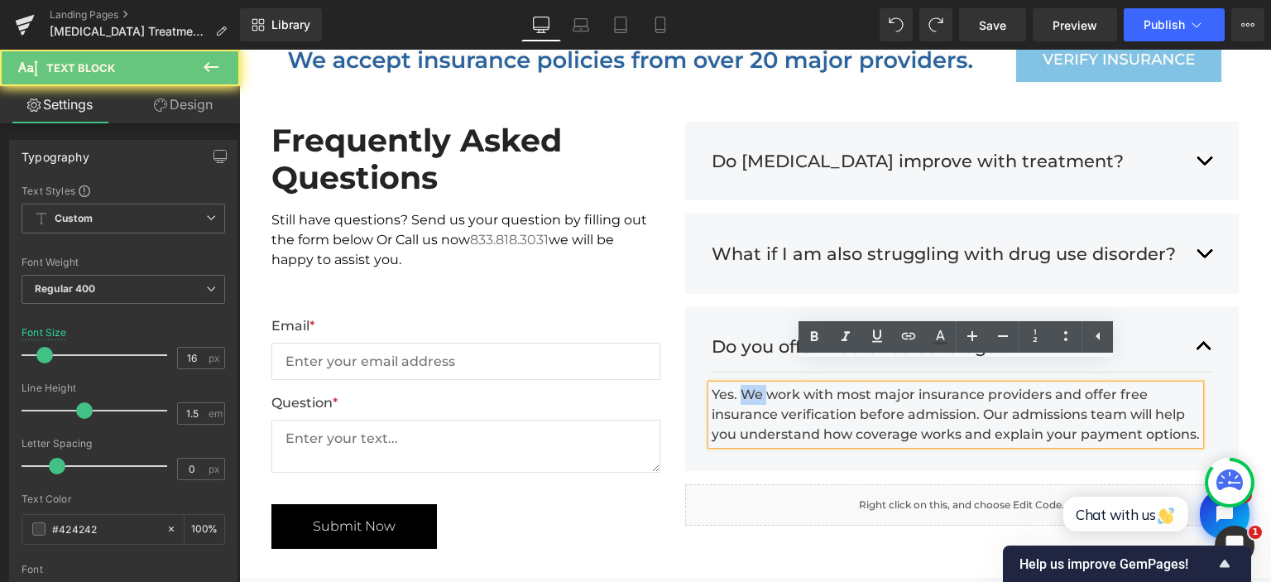
click at [763, 385] on div "Yes. We work with most major insurance providers and offer free insurance verif…" at bounding box center [955, 415] width 489 height 60
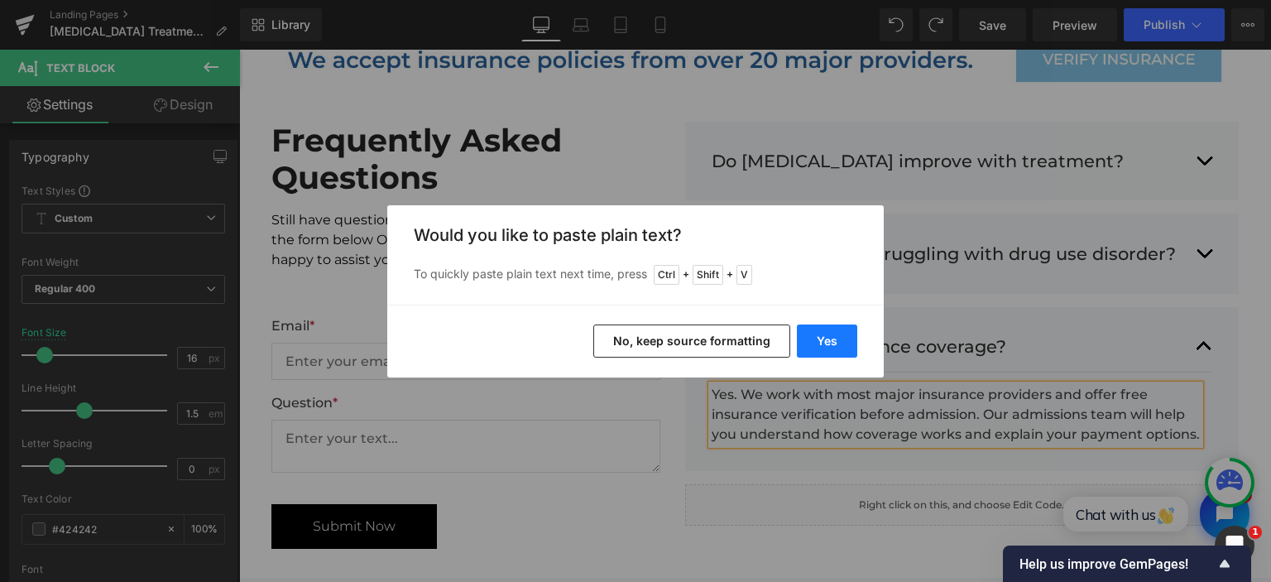
click at [835, 339] on button "Yes" at bounding box center [827, 340] width 60 height 33
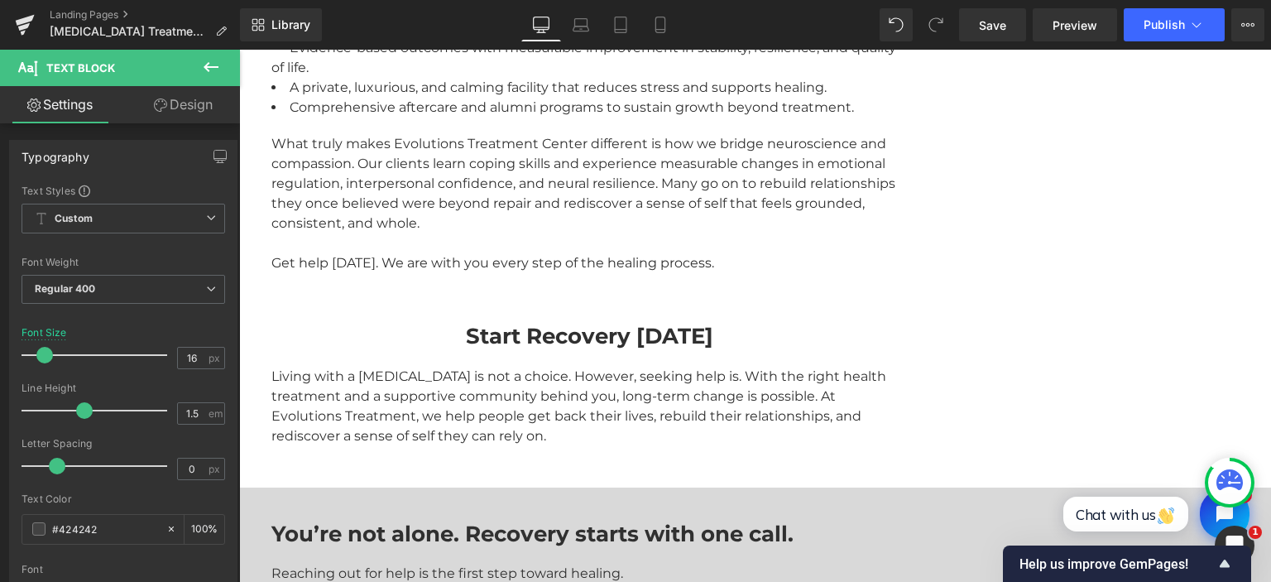
scroll to position [3409, 0]
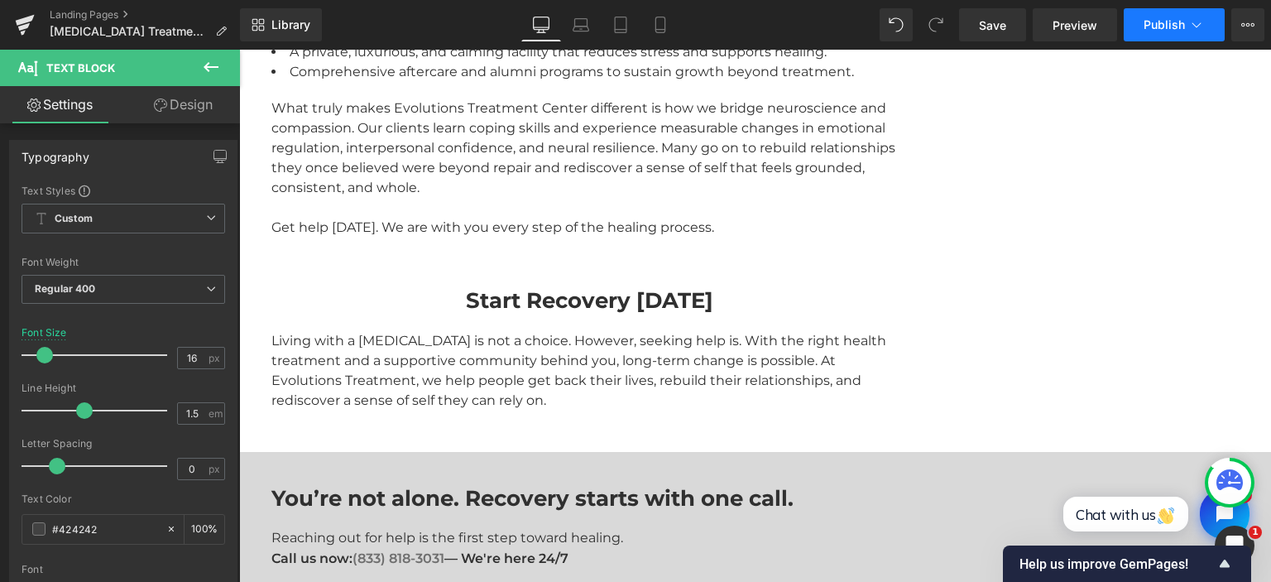
click at [1139, 24] on button "Publish" at bounding box center [1173, 24] width 101 height 33
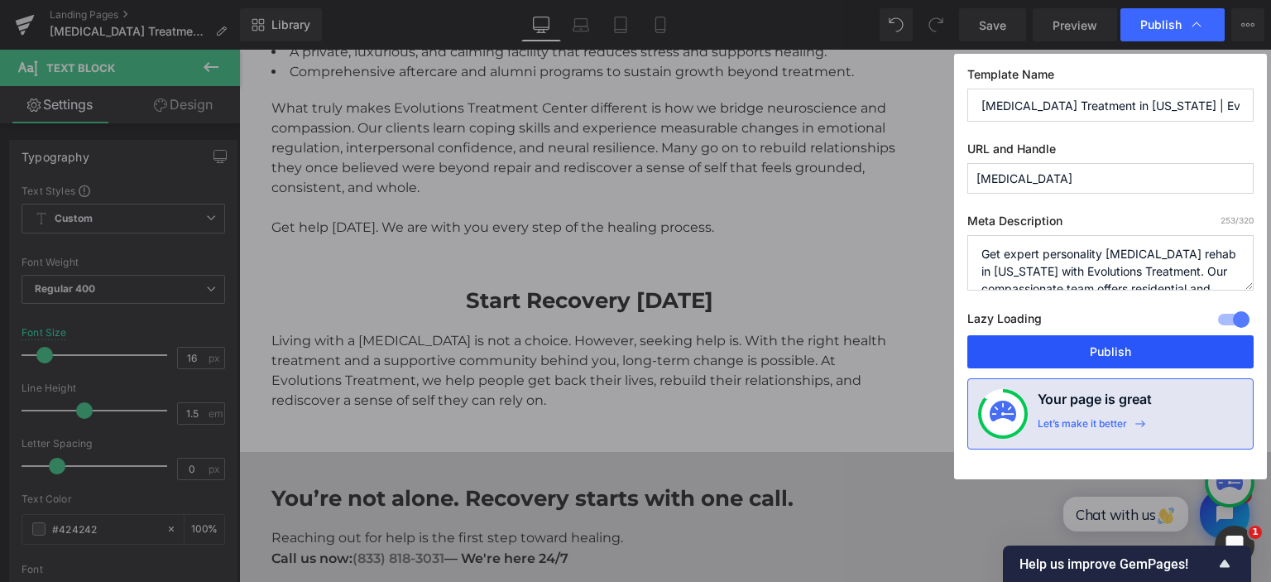
click at [1078, 352] on button "Publish" at bounding box center [1110, 351] width 286 height 33
